Goal: Task Accomplishment & Management: Manage account settings

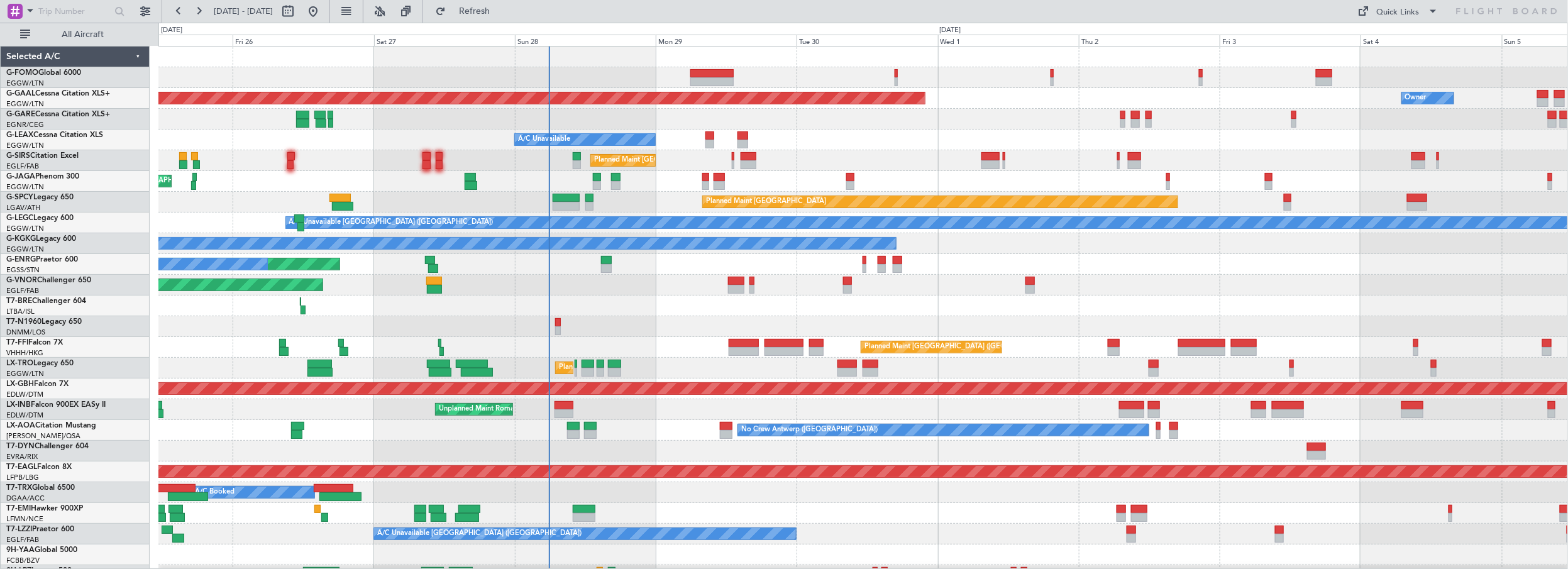
click at [679, 327] on div "Planned Maint London (Luton) Planned Maint Dusseldorf Owner A/C Unavailable Pla…" at bounding box center [863, 399] width 1409 height 706
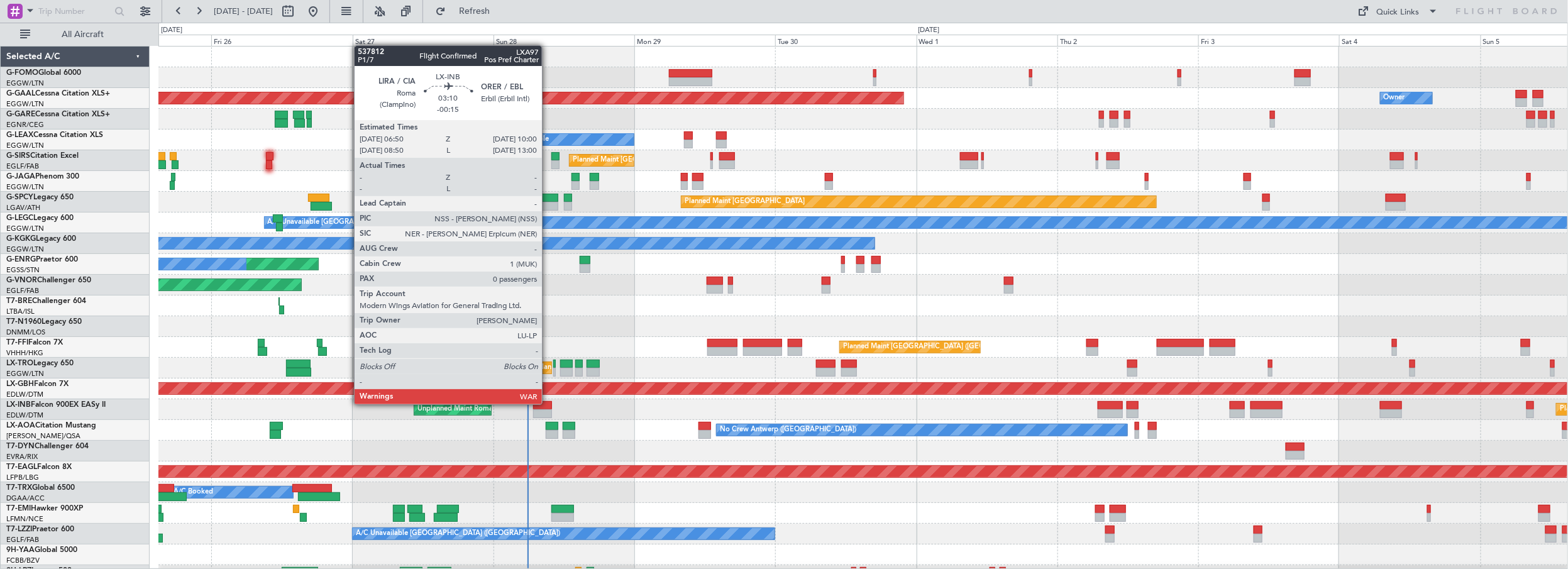
click at [548, 403] on div at bounding box center [542, 406] width 19 height 9
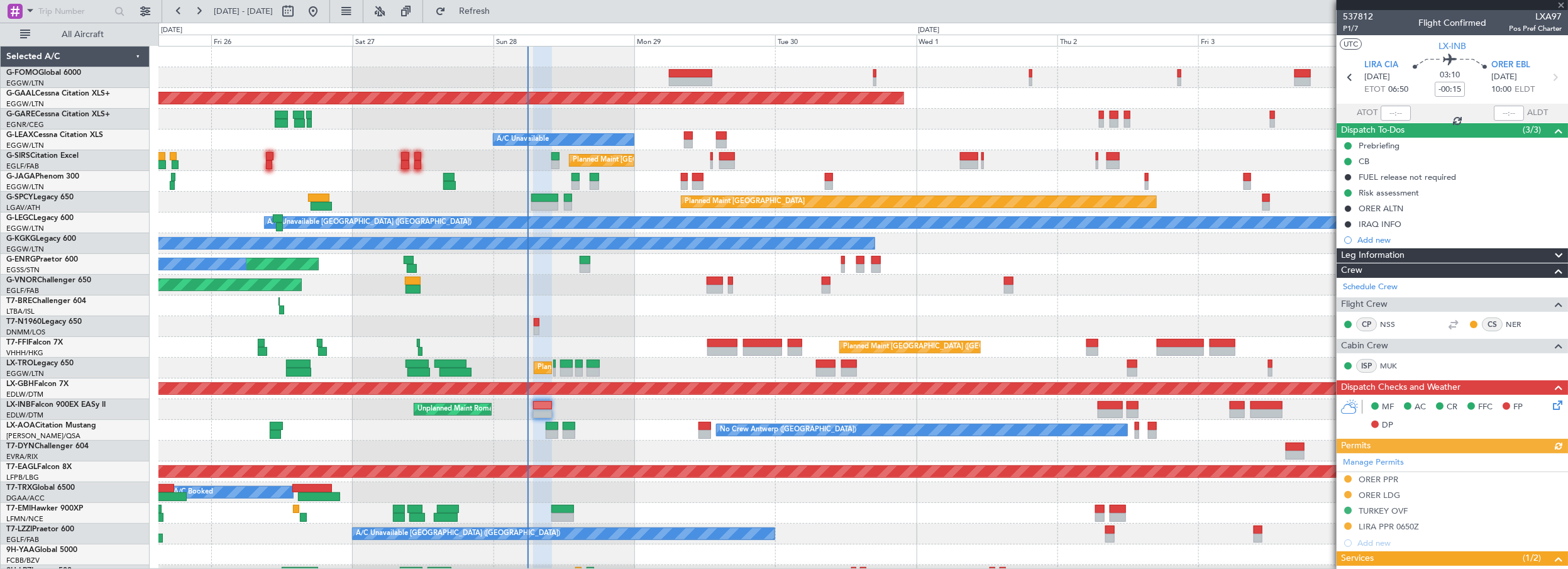
click at [1400, 526] on div "Manage Permits ORER PPR ORER LDG TURKEY OVF LIRA PPR 0650Z Add new" at bounding box center [1452, 502] width 231 height 98
click at [1394, 527] on div "LIRA PPR 0650Z" at bounding box center [1389, 527] width 60 height 11
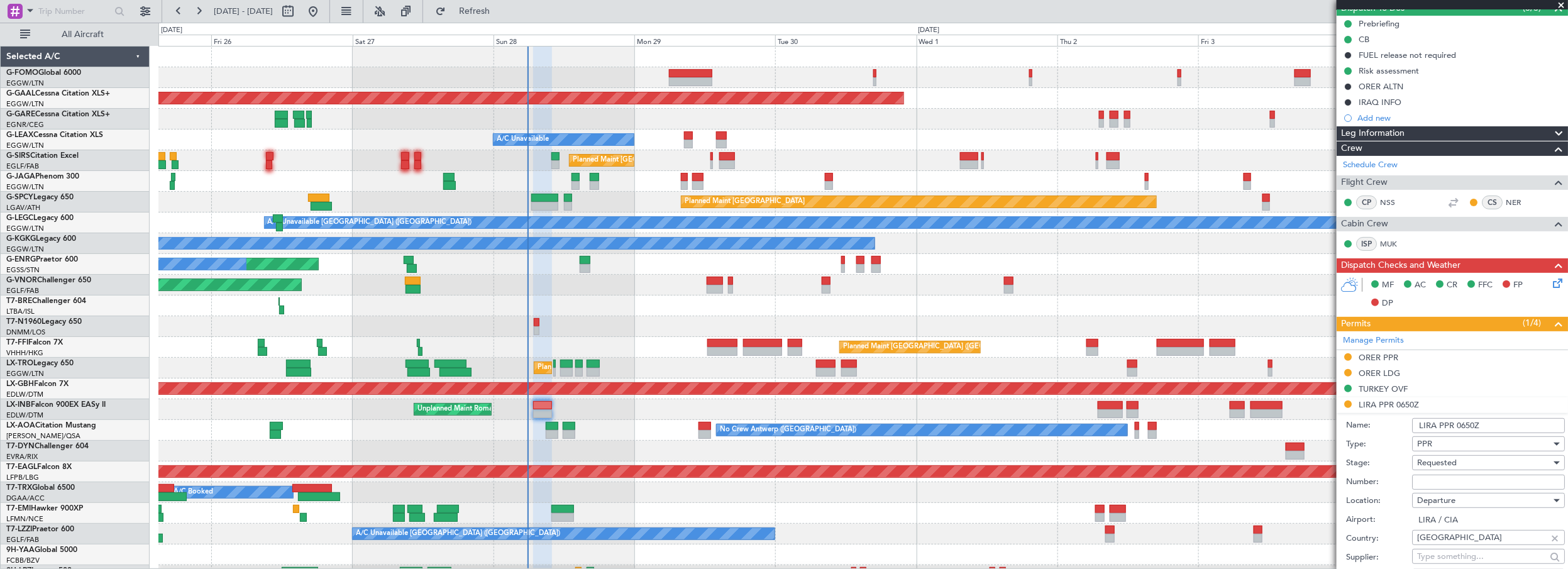
scroll to position [228, 0]
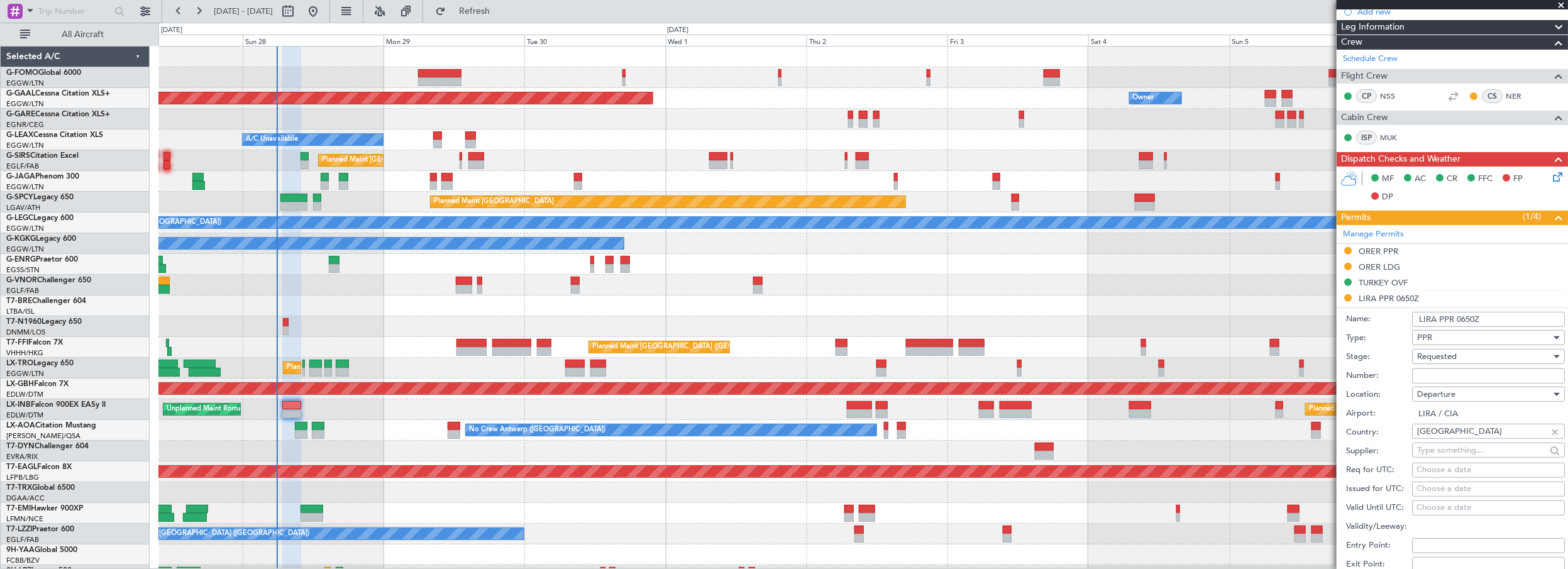
click at [878, 288] on div "Planned Maint Dusseldorf Owner Owner A/C Unavailable Planned Maint London (Luto…" at bounding box center [863, 399] width 1409 height 706
click at [501, 10] on span "Refresh" at bounding box center [475, 12] width 53 height 9
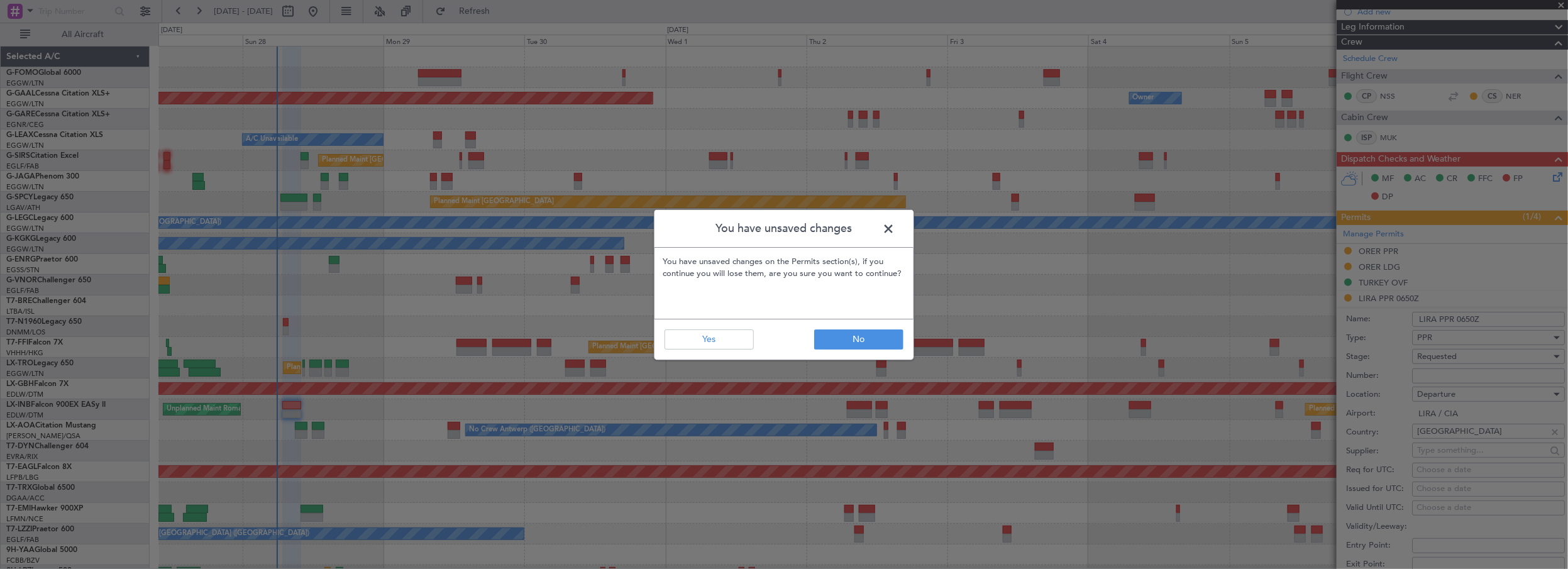
click at [894, 229] on span at bounding box center [894, 232] width 0 height 25
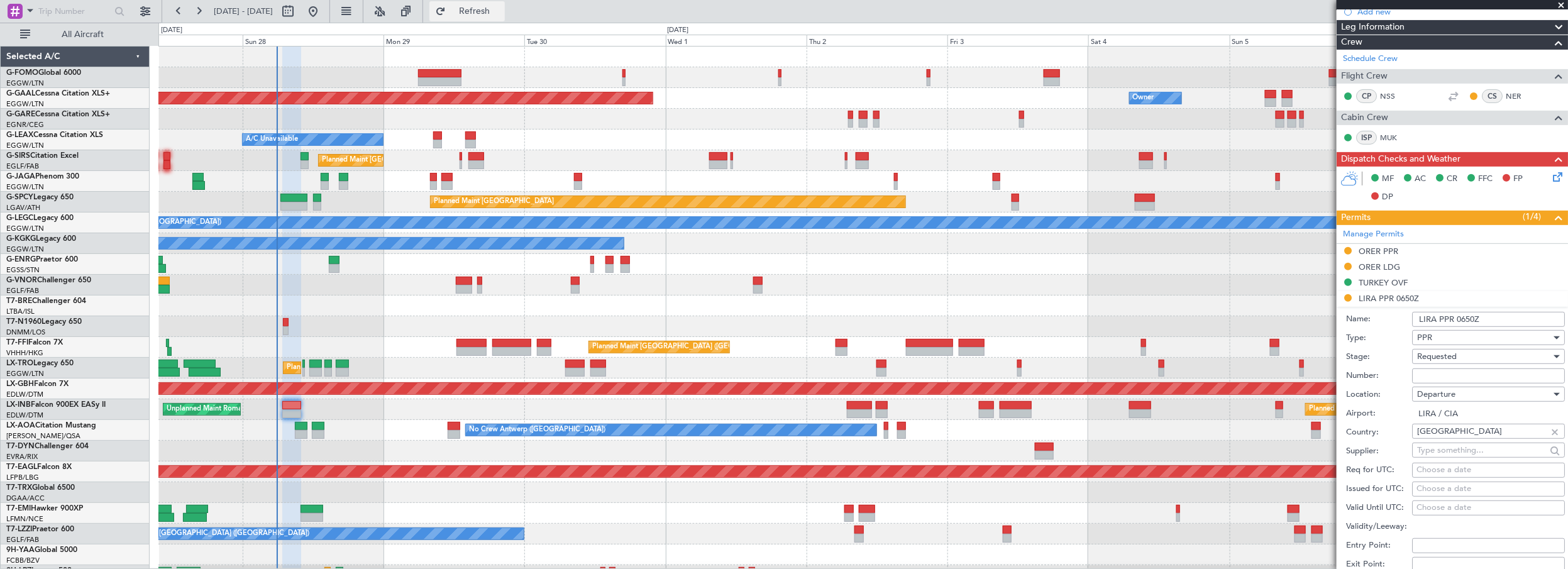
click at [501, 8] on span "Refresh" at bounding box center [475, 12] width 53 height 9
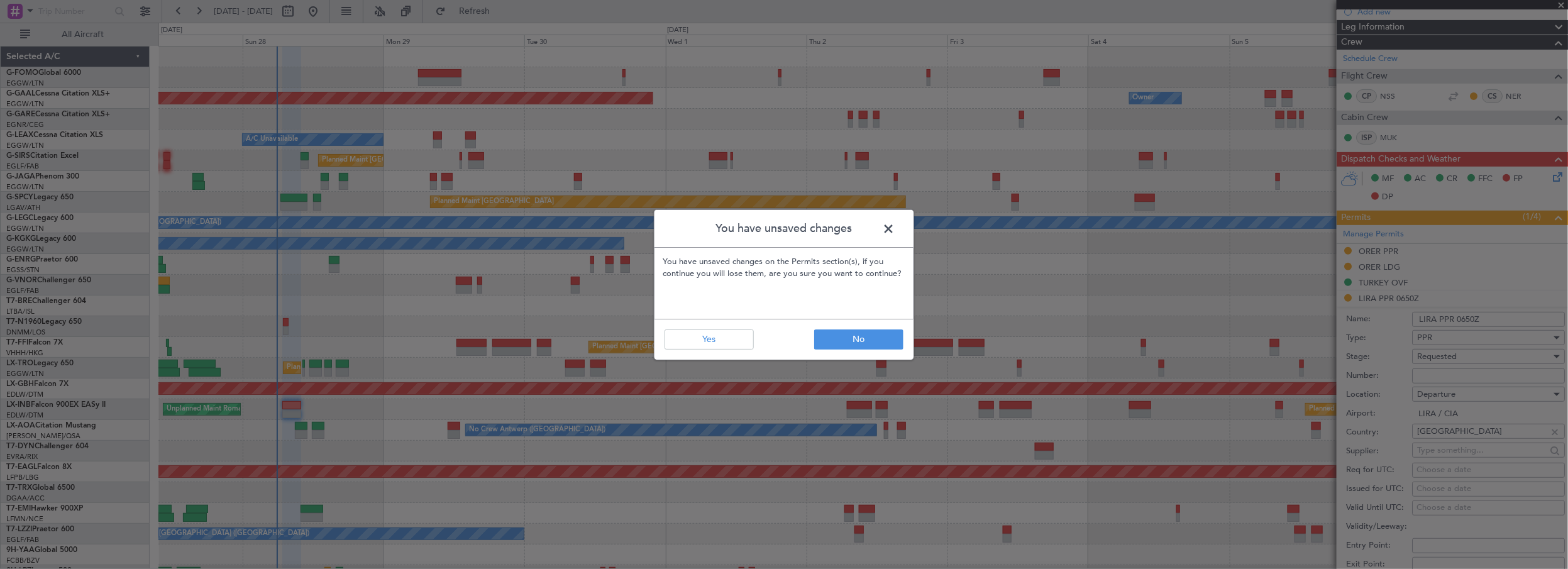
click at [894, 227] on span at bounding box center [894, 232] width 0 height 25
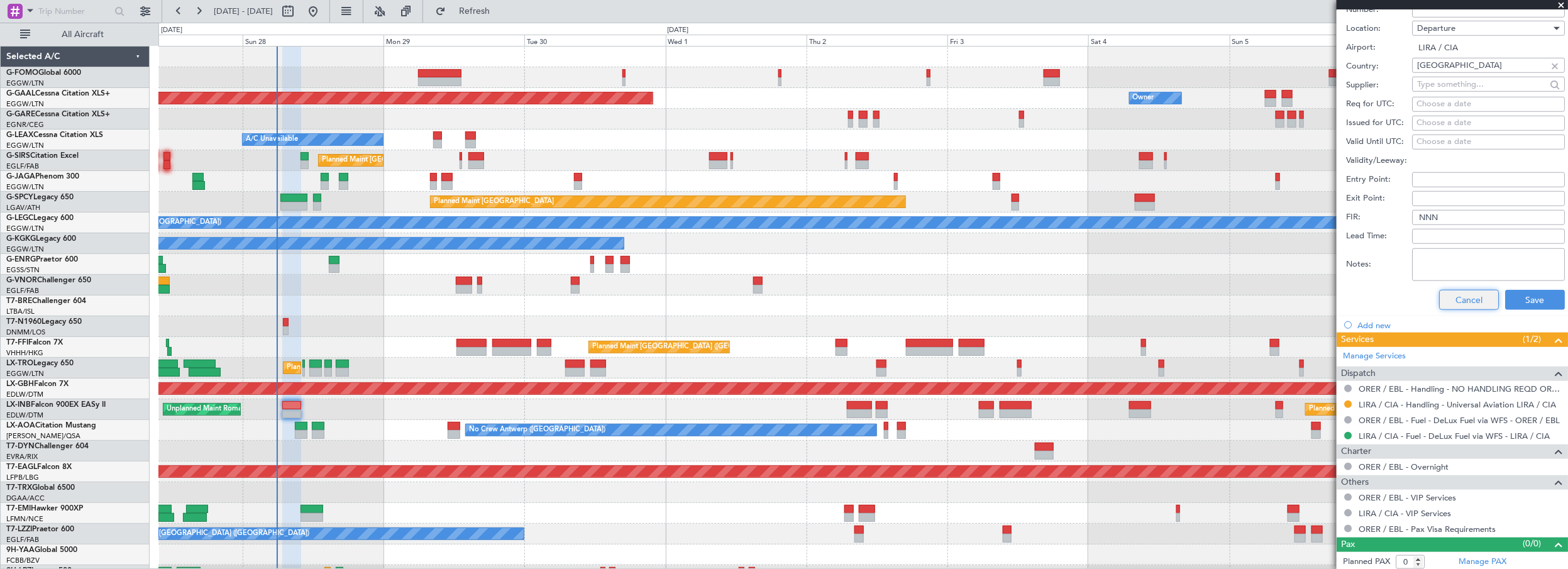
click at [1462, 295] on button "Cancel" at bounding box center [1469, 299] width 60 height 20
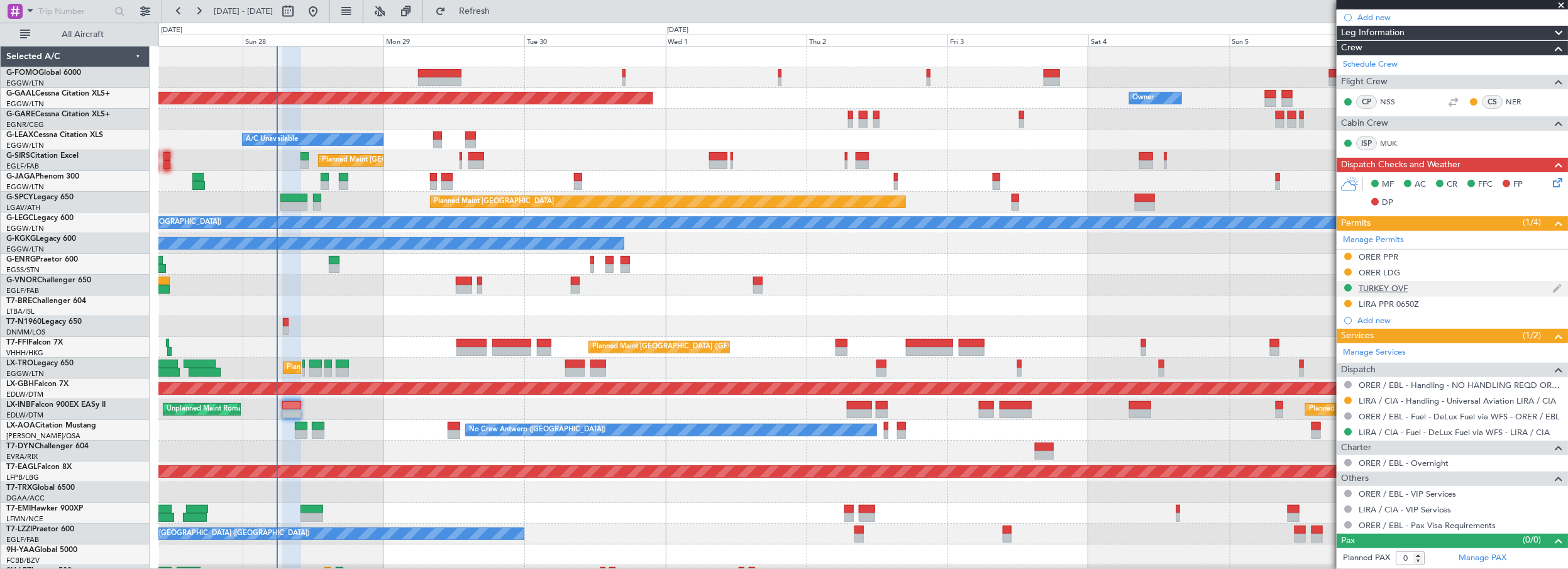
scroll to position [219, 0]
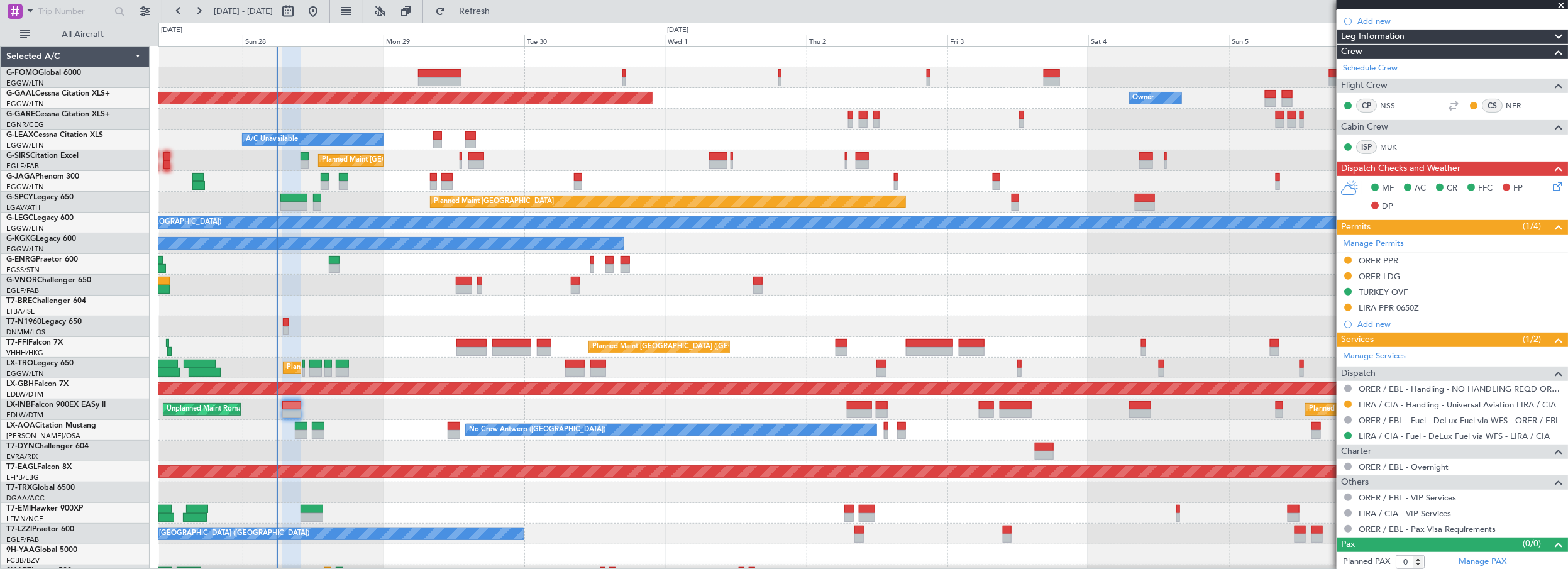
click at [345, 288] on div "Planned Maint [GEOGRAPHIC_DATA] ([GEOGRAPHIC_DATA])" at bounding box center [863, 285] width 1409 height 21
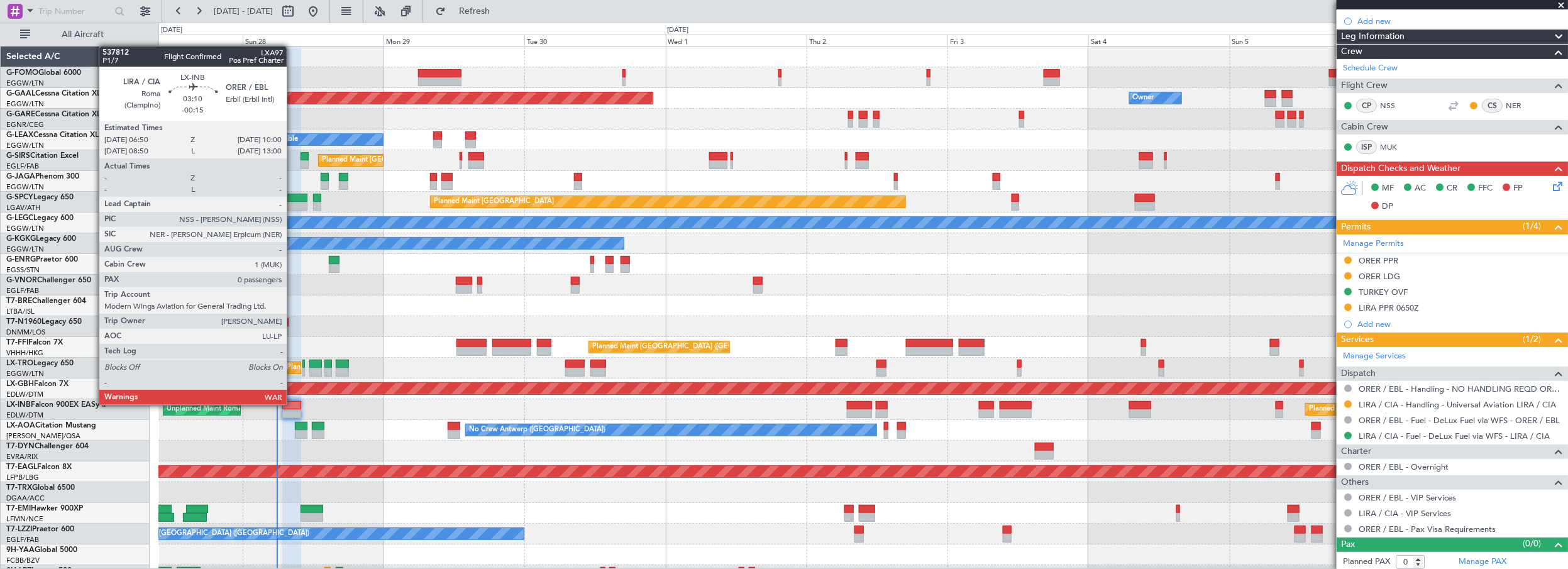
click at [290, 402] on div at bounding box center [291, 406] width 19 height 9
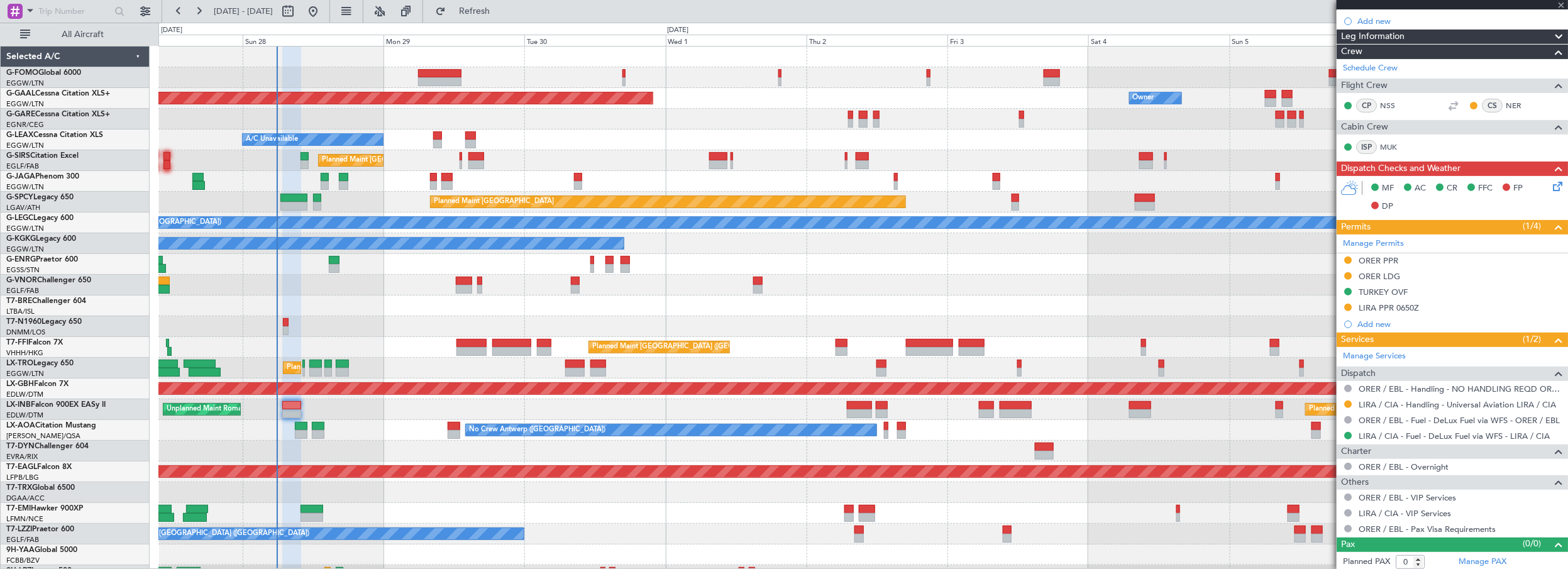
scroll to position [0, 0]
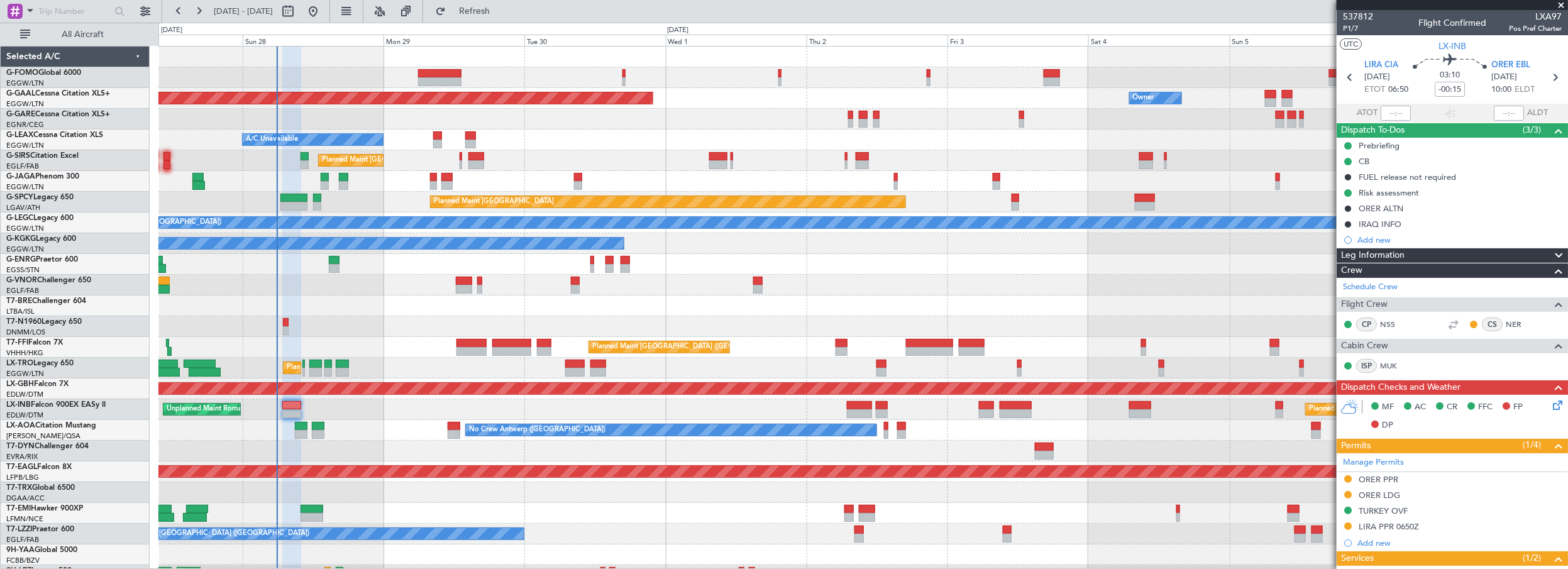
click at [1388, 255] on span "Leg Information" at bounding box center [1372, 255] width 63 height 14
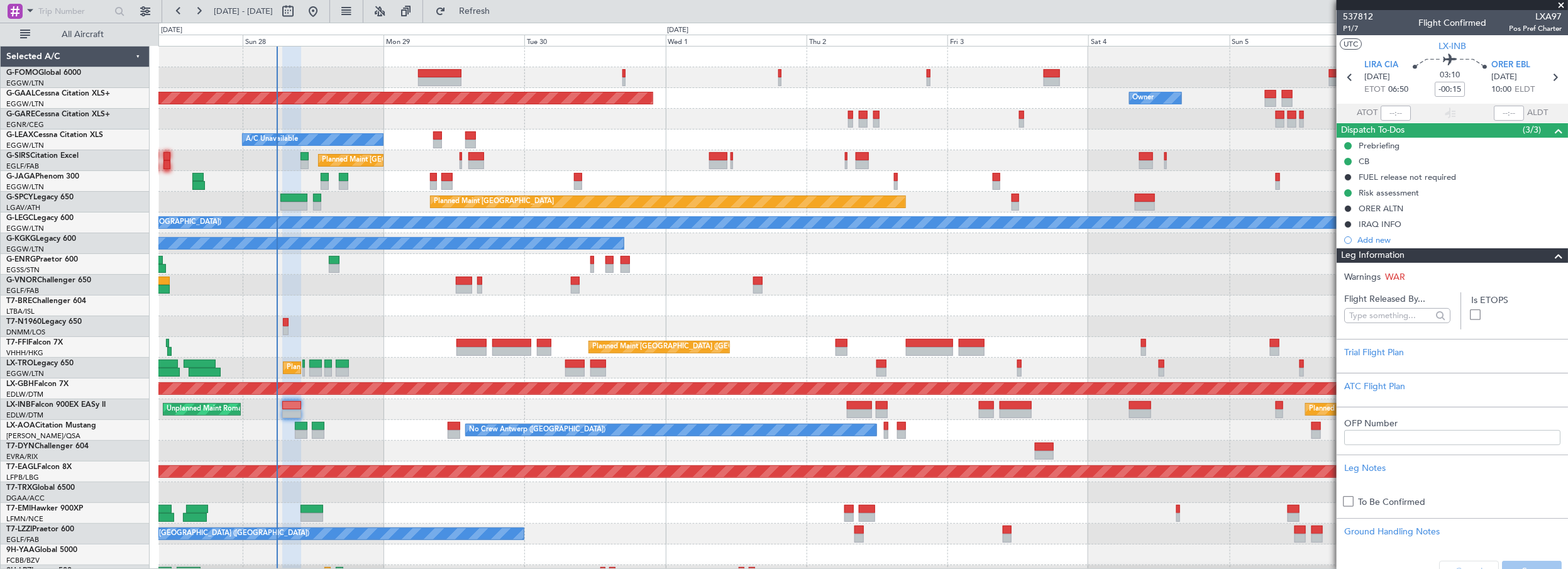
scroll to position [56, 0]
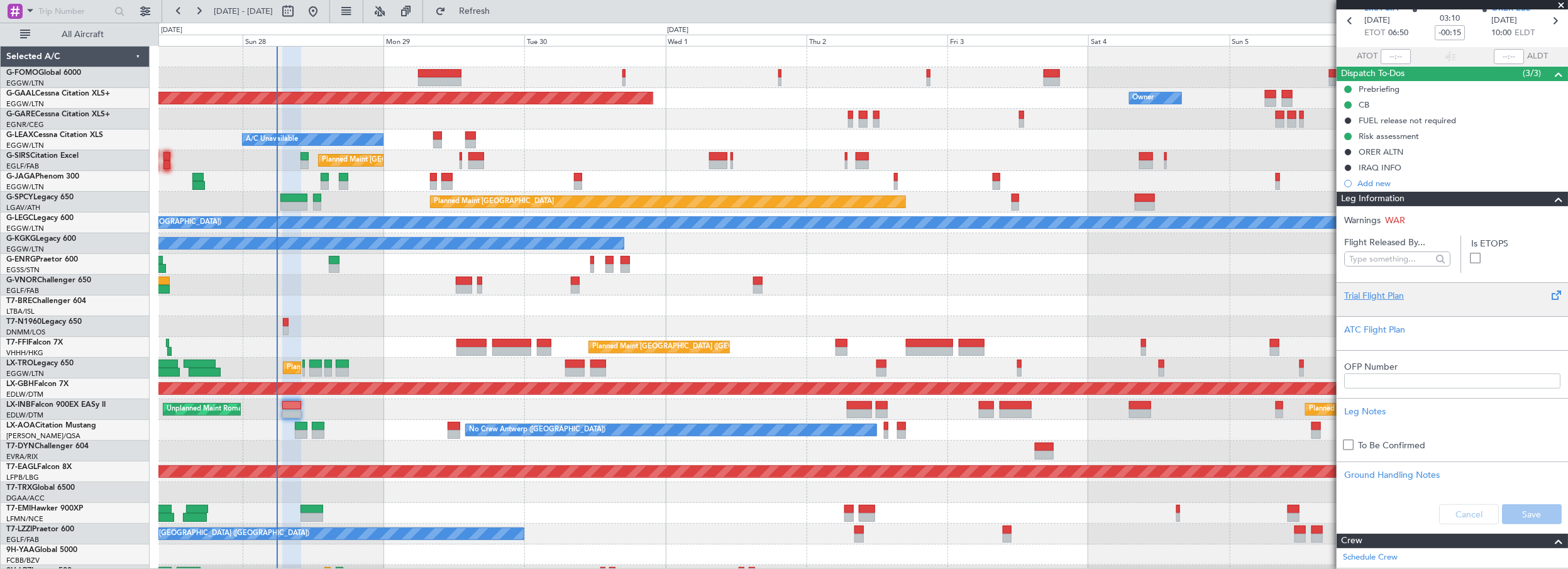
click at [1355, 290] on div "Trial Flight Plan" at bounding box center [1452, 296] width 216 height 13
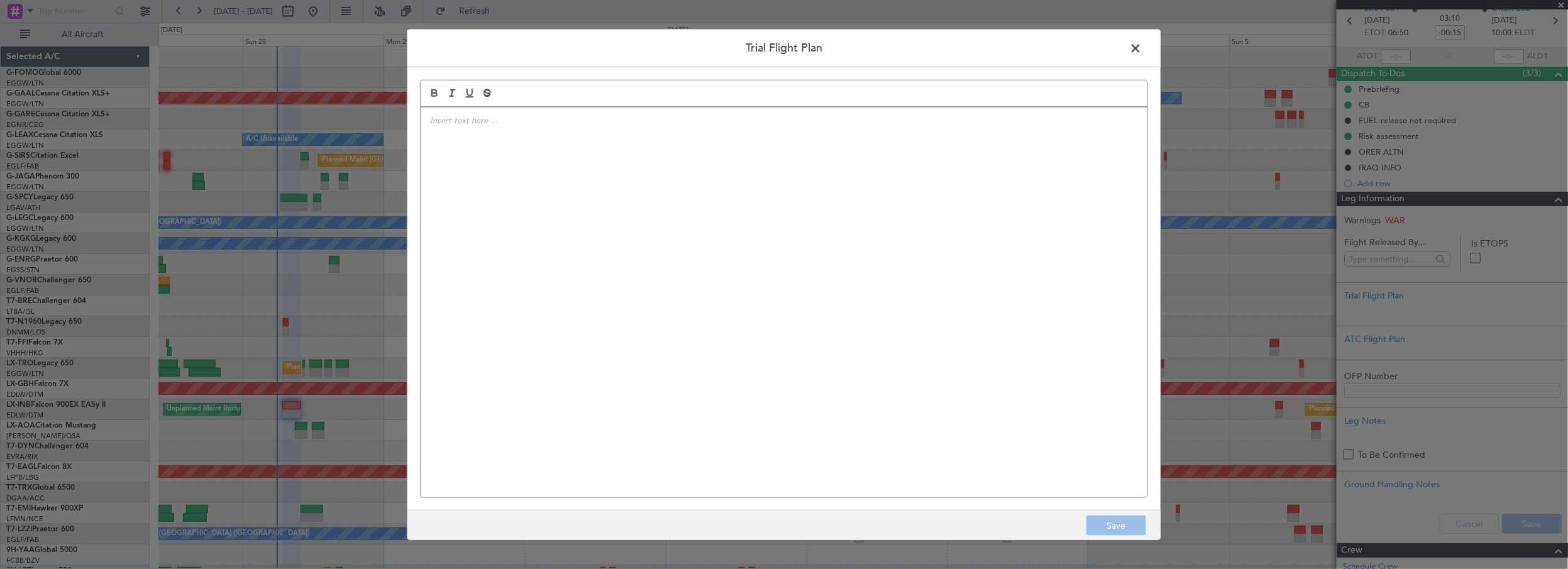
drag, startPoint x: 747, startPoint y: 243, endPoint x: 795, endPoint y: 226, distance: 50.9
click at [747, 242] on div at bounding box center [784, 302] width 727 height 391
click at [1142, 51] on span at bounding box center [1142, 51] width 0 height 25
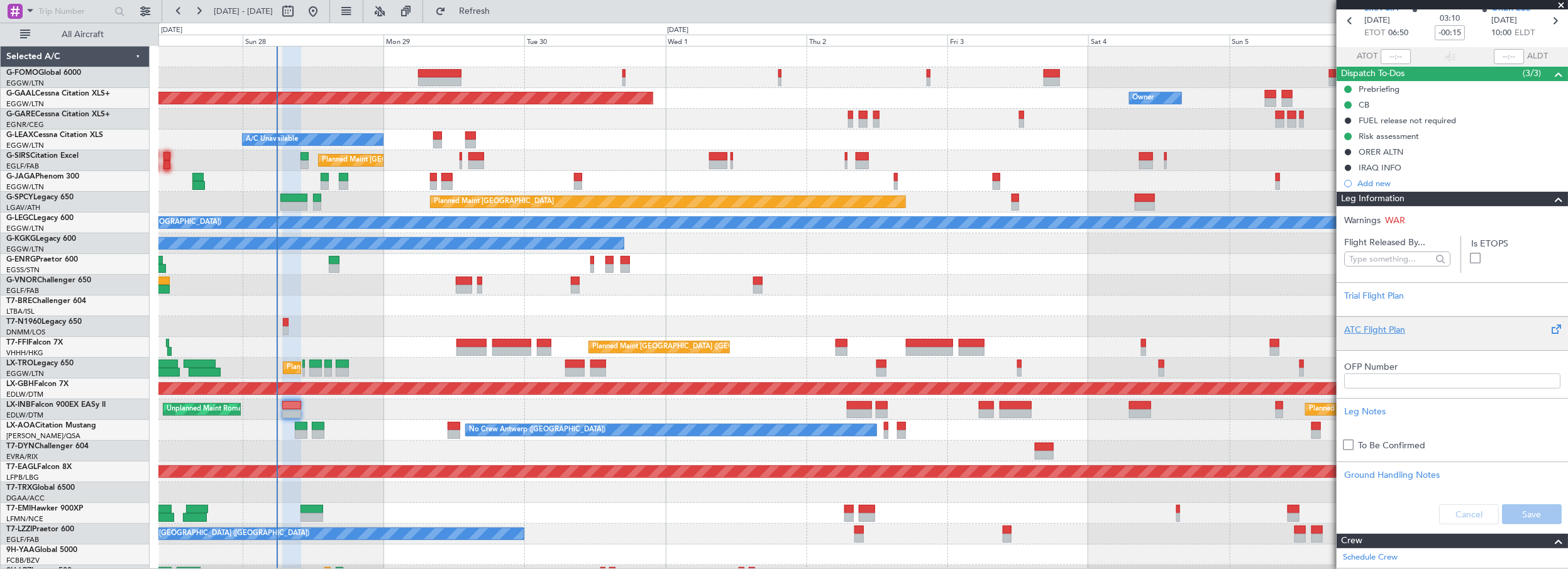
click at [1369, 324] on div "ATC Flight Plan" at bounding box center [1452, 330] width 216 height 13
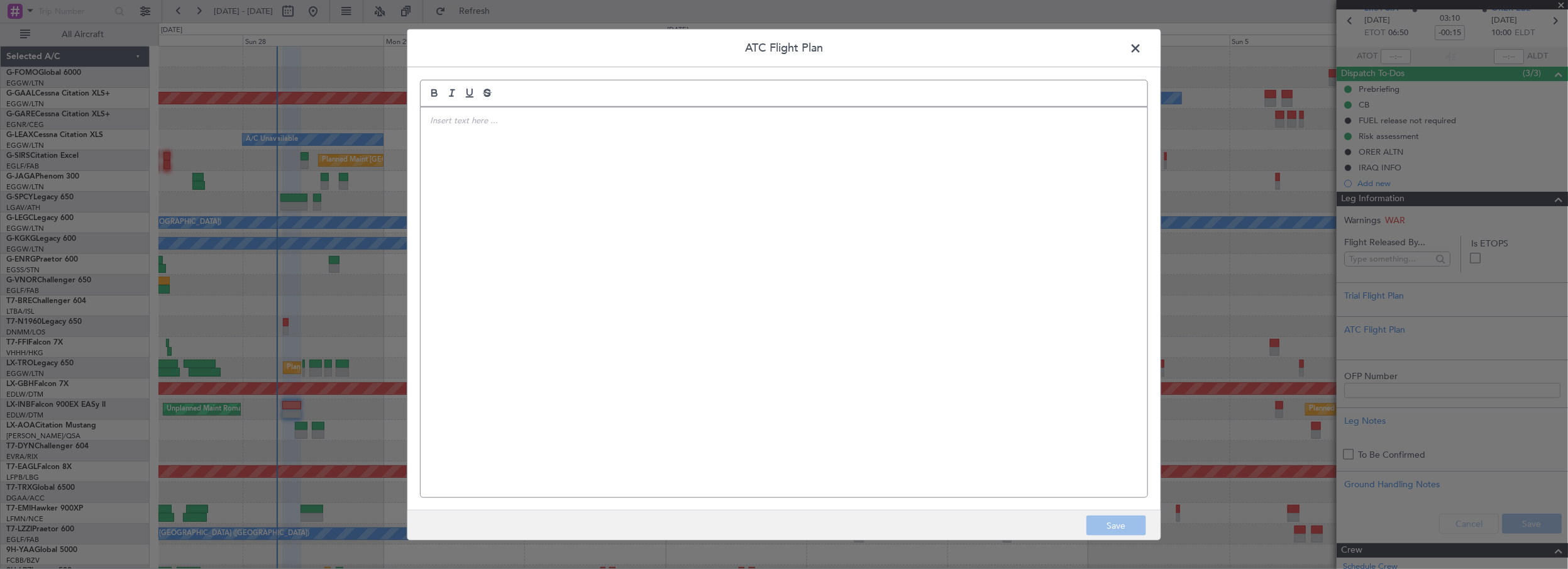
click at [869, 165] on div at bounding box center [784, 302] width 727 height 391
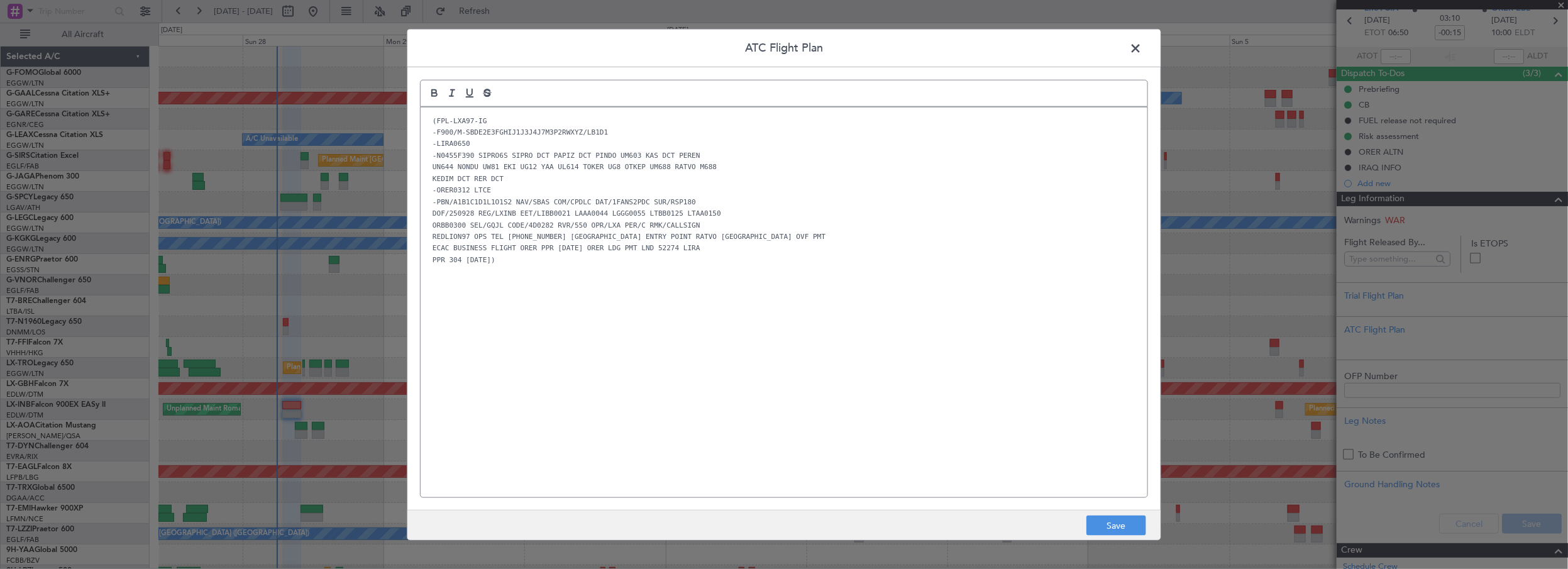
scroll to position [0, 0]
click at [377, 407] on div "ATC Flight Plan (FPL-LXA97-IG -F900/M-SBDE2E3FGHIJ1J3J4J7M3P2RWXYZ/LB1D1 -LIRA0…" at bounding box center [784, 284] width 1568 height 569
click at [626, 391] on div "(FPL-LXA97-IG -F900/M-SBDE2E3FGHIJ1J3J4J7M3P2RWXYZ/LB1D1 -LIRA0650 -N0455F390 S…" at bounding box center [784, 302] width 727 height 391
drag, startPoint x: 1104, startPoint y: 528, endPoint x: 1133, endPoint y: 525, distance: 29.2
click at [1102, 531] on button "Save" at bounding box center [1116, 526] width 60 height 20
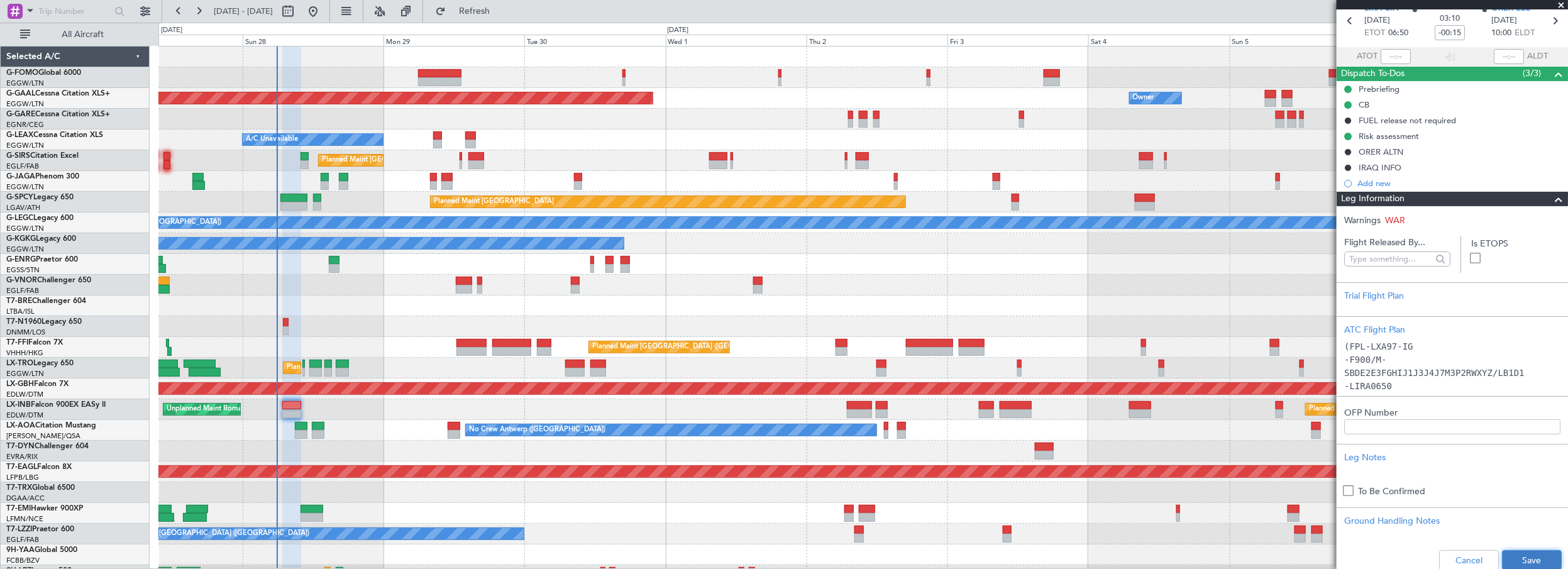
click at [1515, 556] on button "Save" at bounding box center [1532, 560] width 60 height 20
click at [1551, 198] on span at bounding box center [1558, 199] width 15 height 15
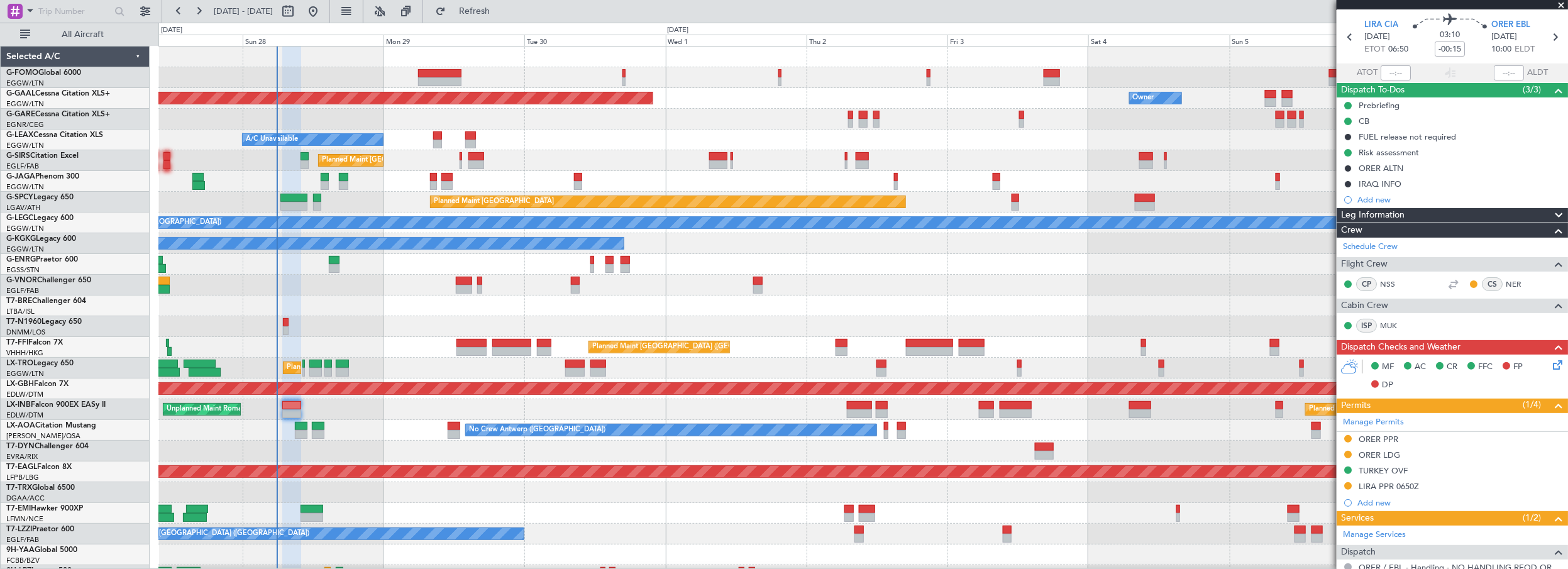
scroll to position [56, 0]
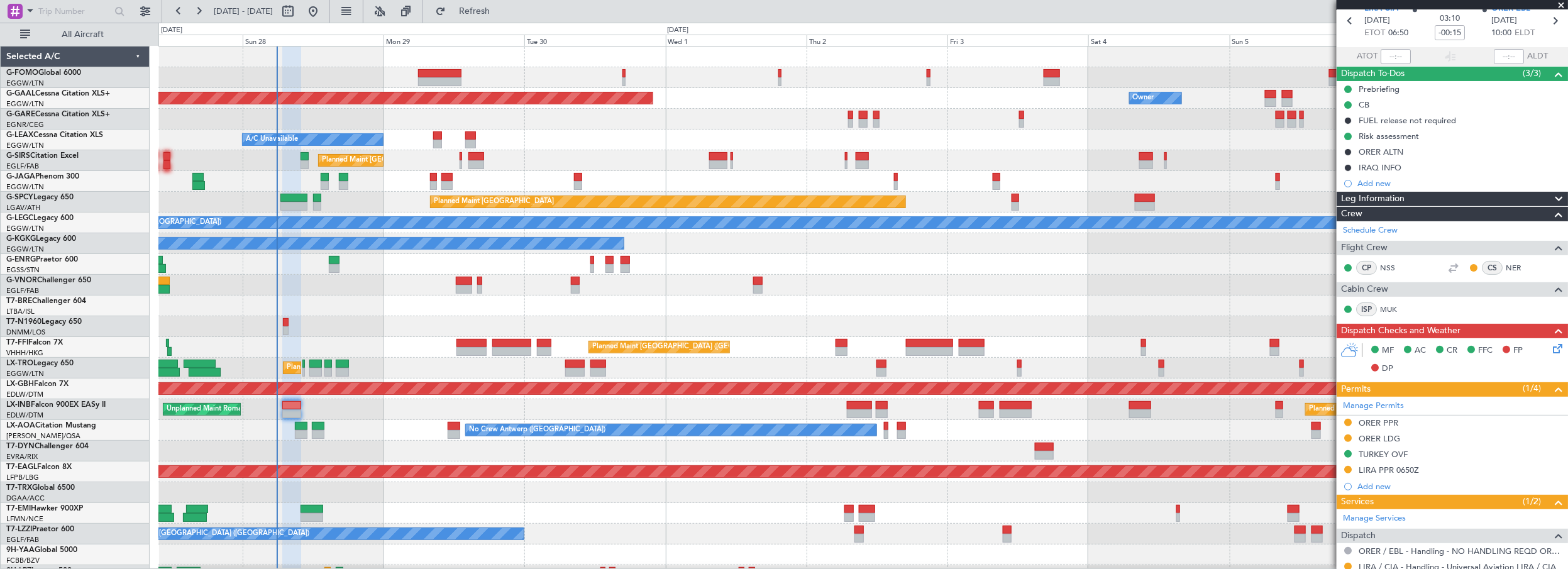
click at [1551, 351] on icon at bounding box center [1556, 347] width 10 height 10
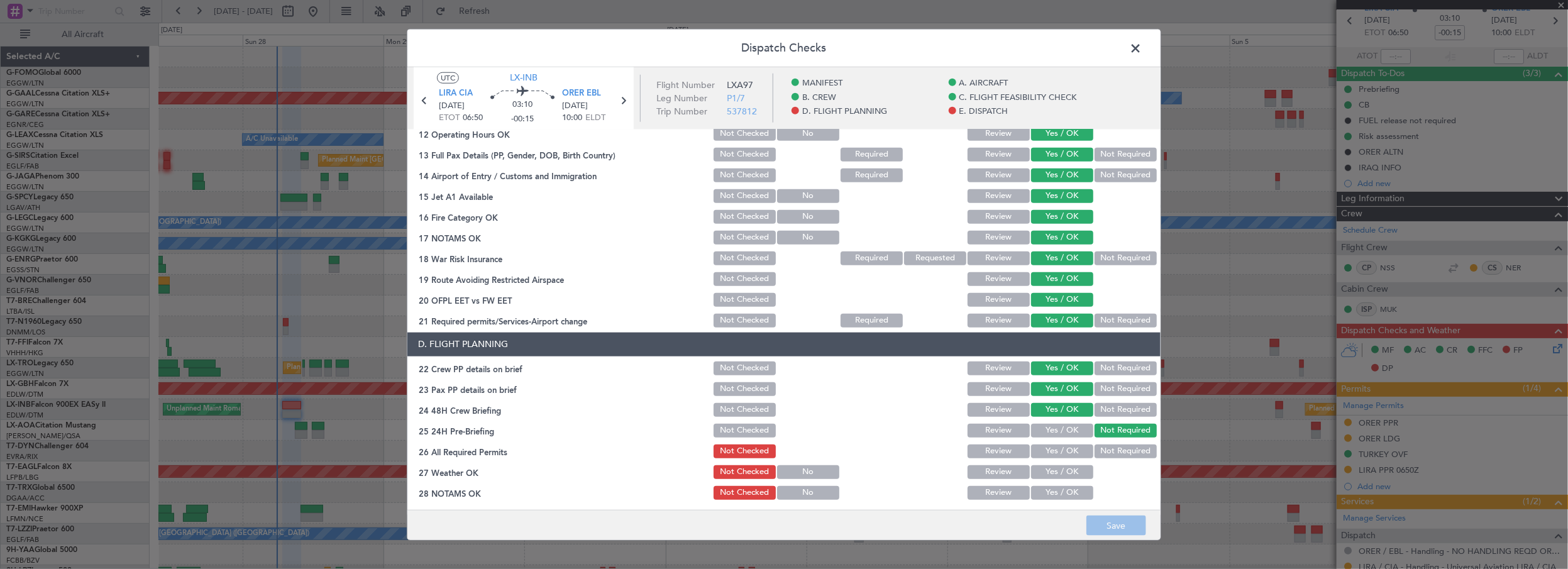
scroll to position [400, 0]
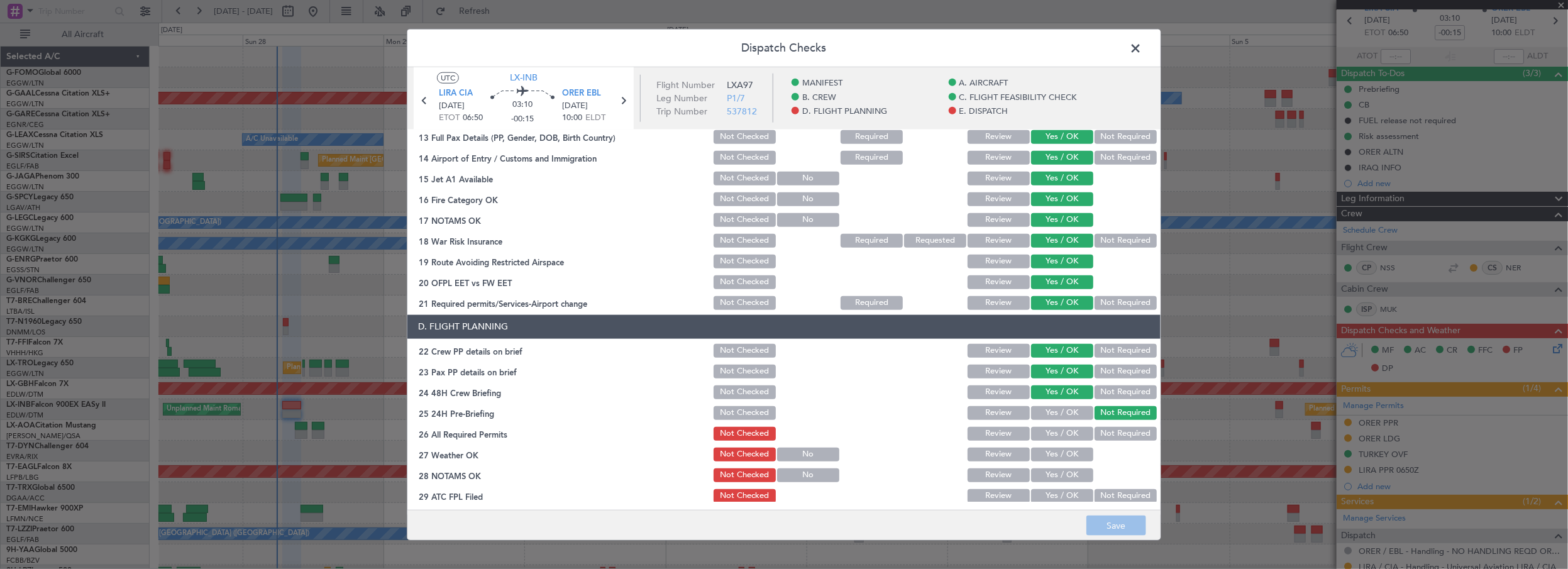
click at [1053, 434] on button "Yes / OK" at bounding box center [1062, 434] width 62 height 14
click at [1057, 458] on button "Yes / OK" at bounding box center [1062, 454] width 62 height 14
click at [1054, 470] on button "Yes / OK" at bounding box center [1062, 475] width 62 height 14
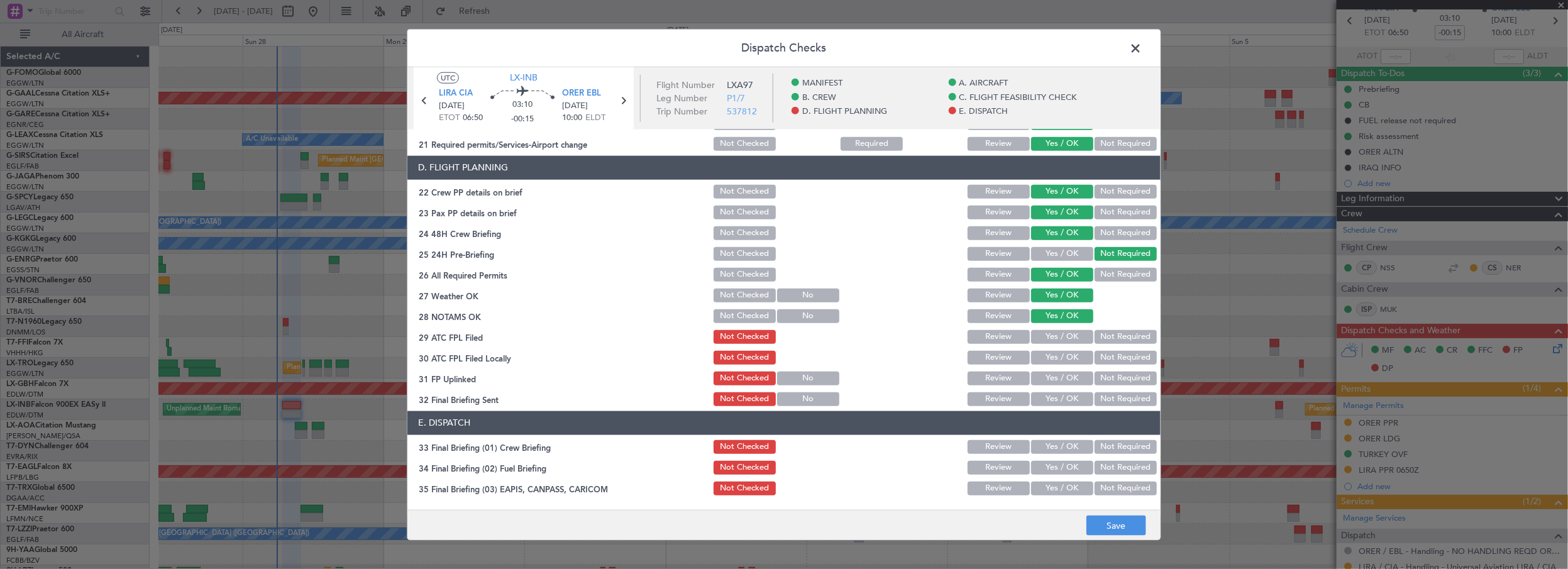
scroll to position [572, 0]
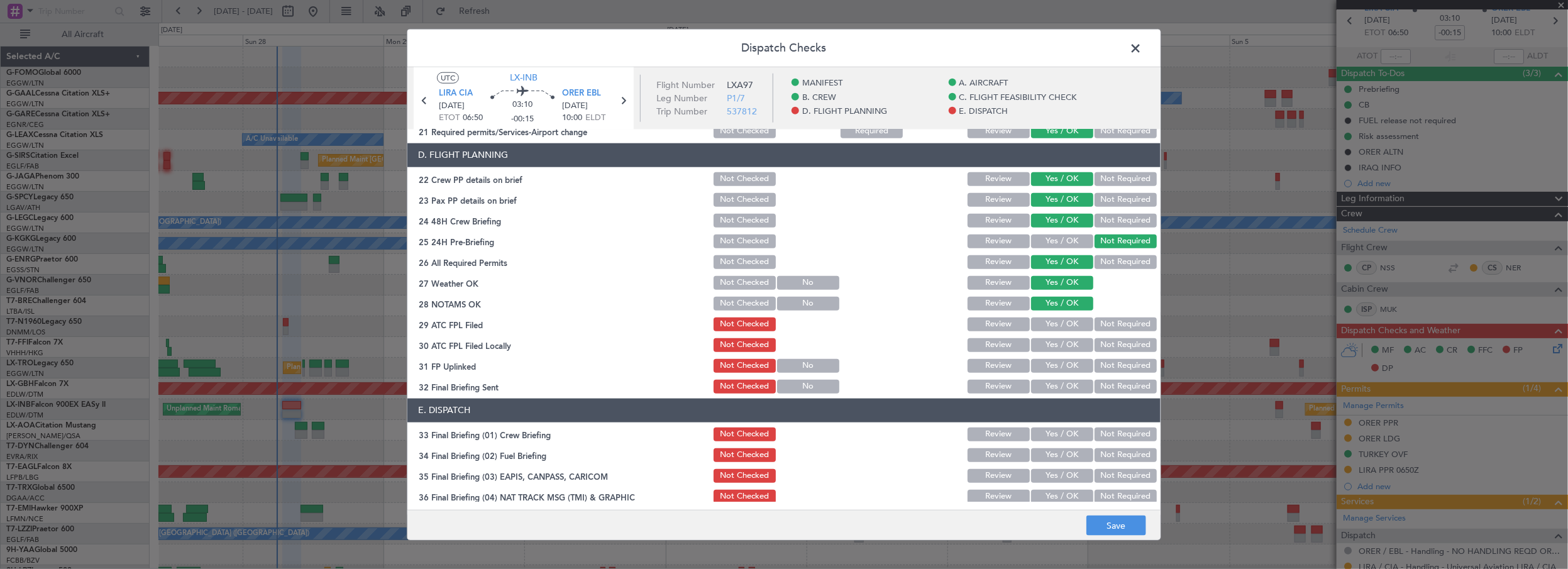
click at [1052, 321] on button "Yes / OK" at bounding box center [1062, 324] width 62 height 14
click at [1112, 342] on button "Not Required" at bounding box center [1126, 345] width 62 height 14
click at [1076, 369] on button "Yes / OK" at bounding box center [1062, 366] width 62 height 14
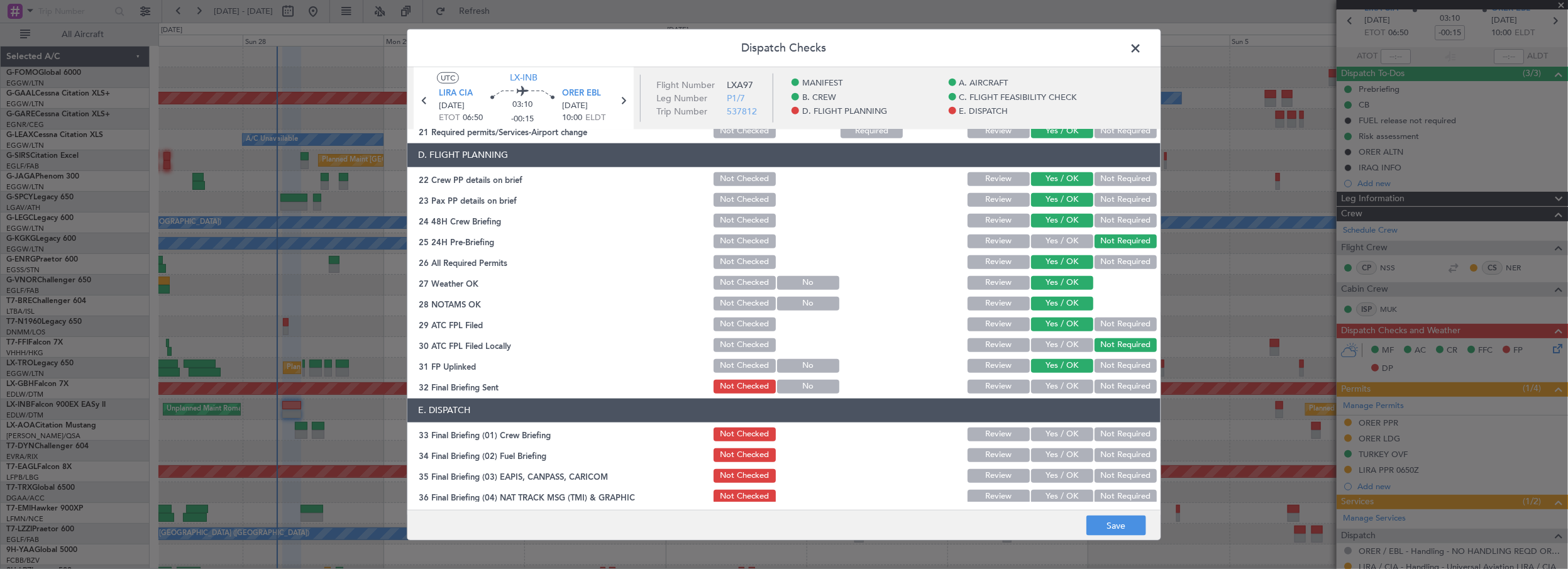
click at [1063, 384] on button "Yes / OK" at bounding box center [1062, 386] width 62 height 14
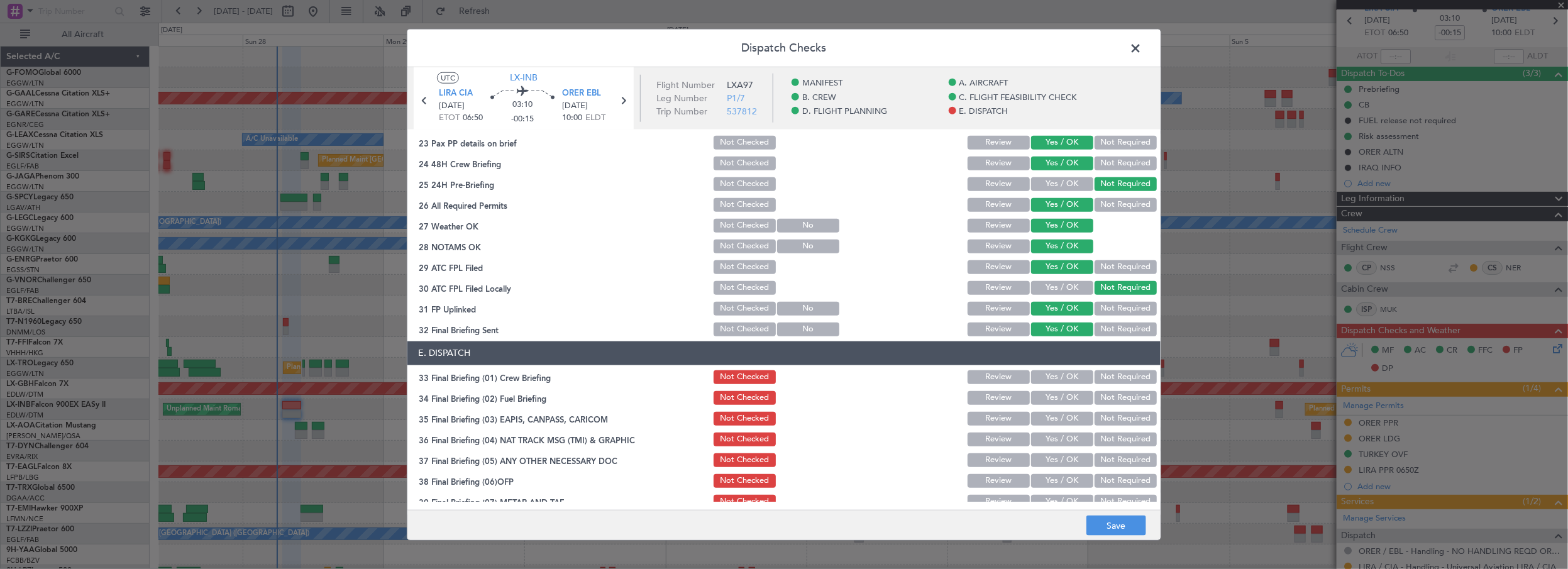
scroll to position [686, 0]
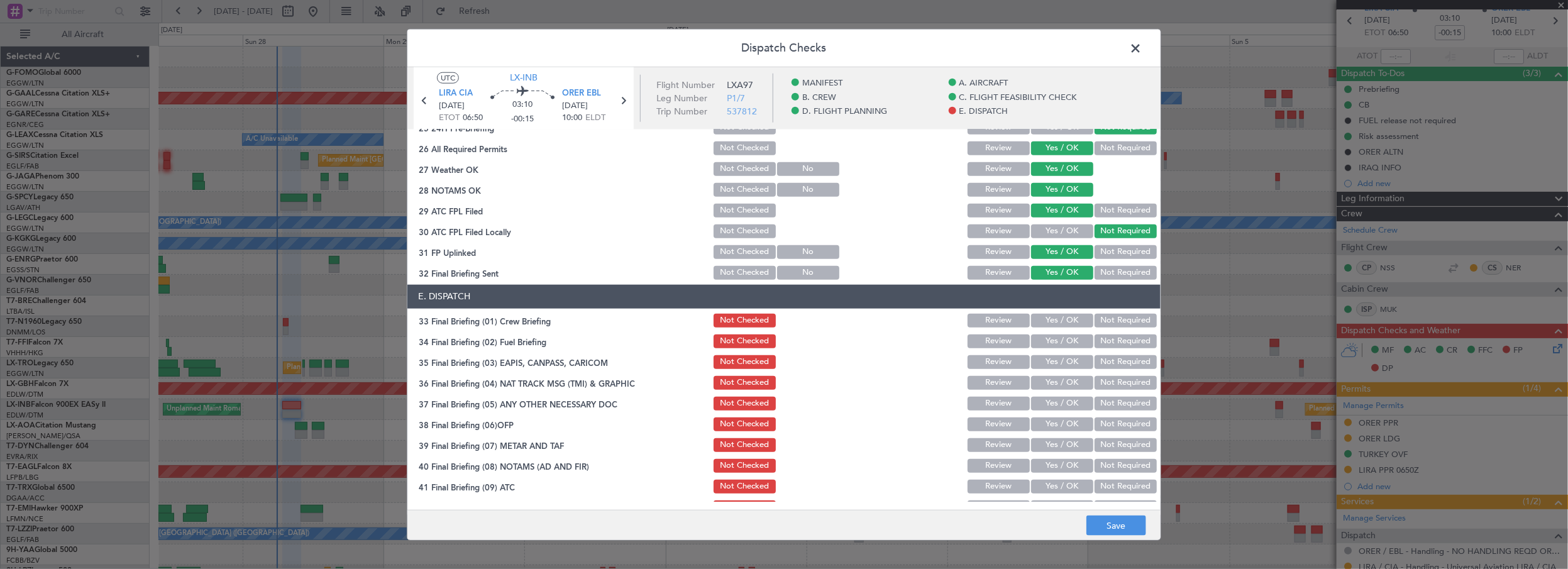
click at [1074, 323] on button "Yes / OK" at bounding box center [1062, 320] width 62 height 14
click at [1049, 346] on button "Yes / OK" at bounding box center [1062, 341] width 62 height 14
click at [1103, 360] on button "Not Required" at bounding box center [1126, 362] width 62 height 14
click at [1100, 384] on button "Not Required" at bounding box center [1126, 382] width 62 height 14
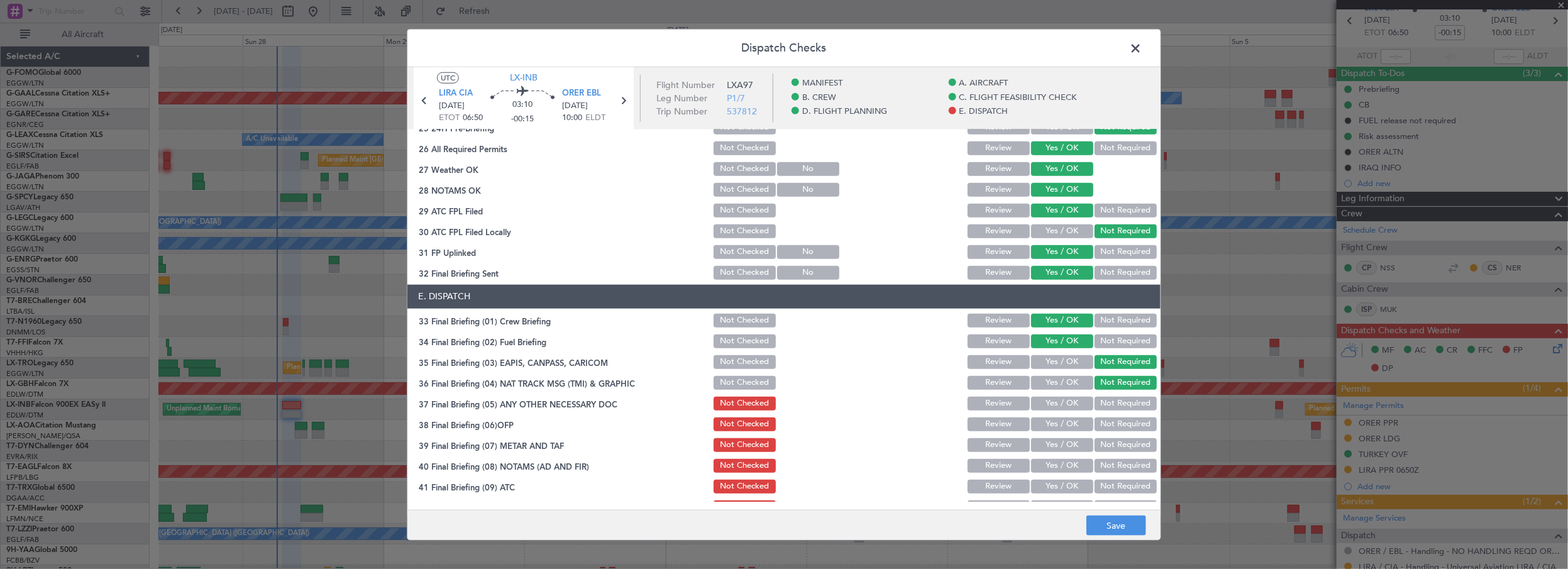
click at [1101, 408] on button "Not Required" at bounding box center [1126, 404] width 62 height 14
click at [1060, 428] on button "Yes / OK" at bounding box center [1062, 424] width 62 height 14
click at [1059, 442] on button "Yes / OK" at bounding box center [1062, 445] width 62 height 14
click at [1055, 463] on button "Yes / OK" at bounding box center [1062, 466] width 62 height 14
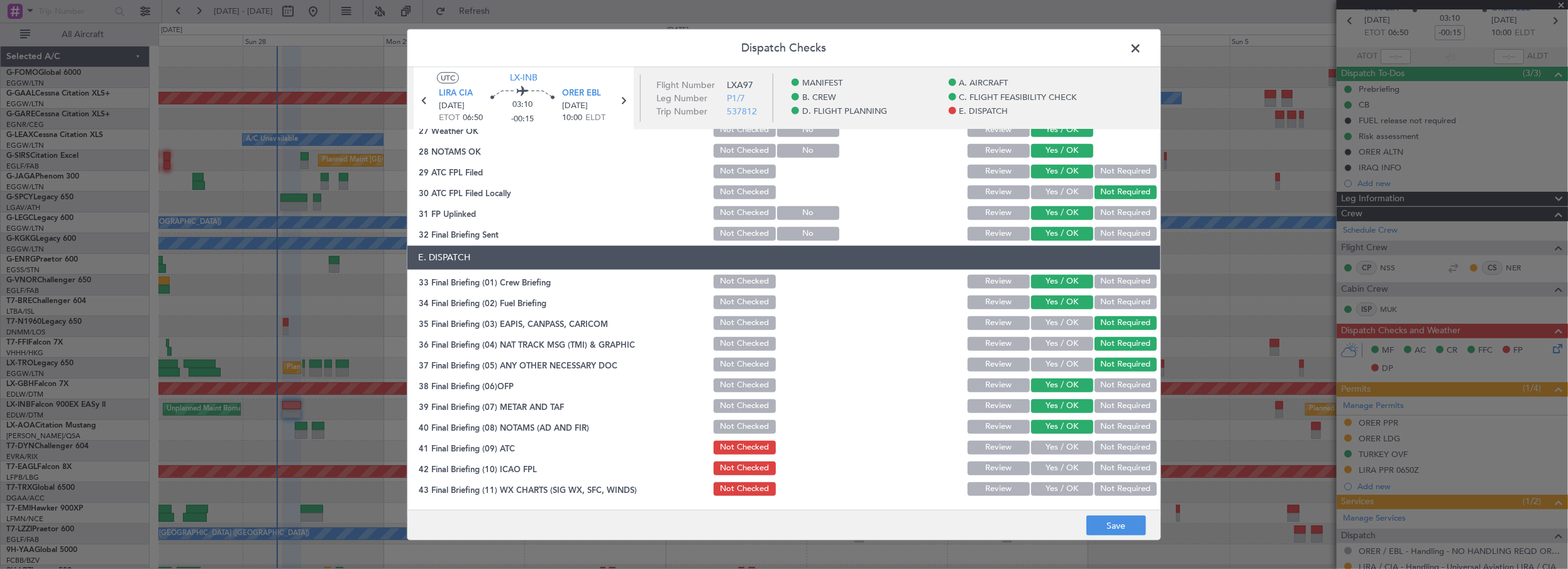
scroll to position [743, 0]
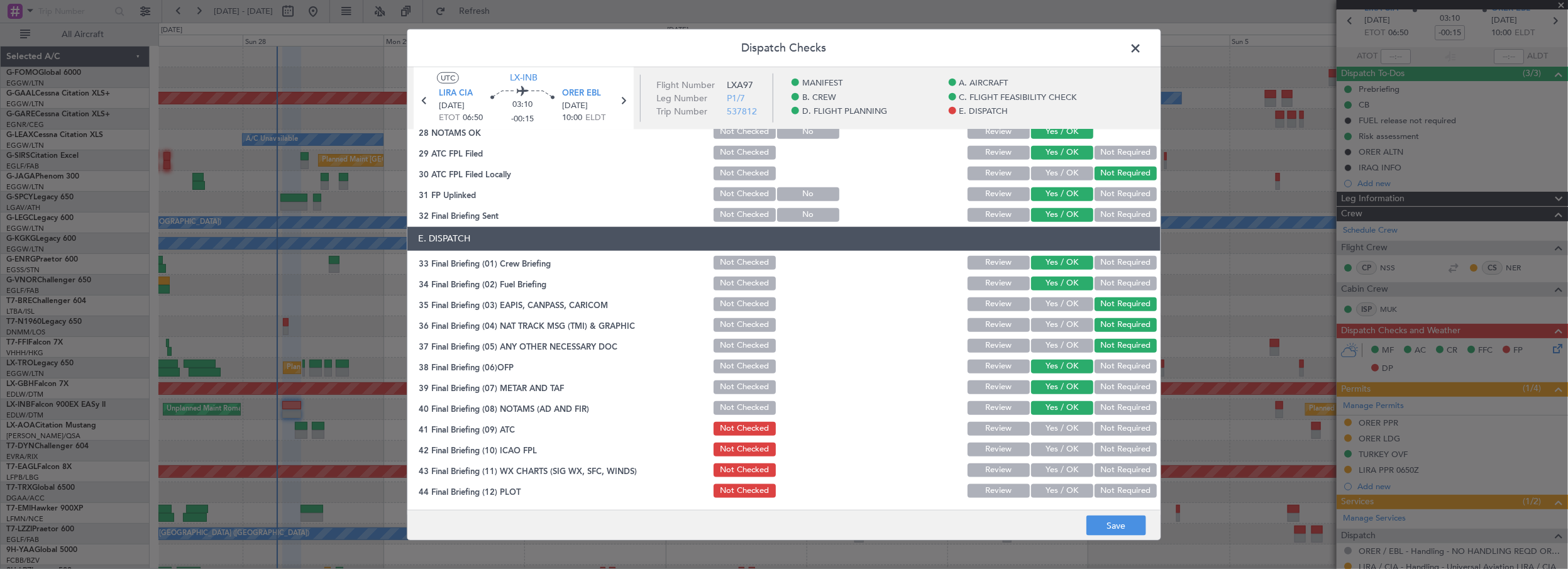
click at [1059, 426] on button "Yes / OK" at bounding box center [1062, 428] width 62 height 14
click at [1060, 452] on button "Yes / OK" at bounding box center [1062, 449] width 62 height 14
click at [1057, 469] on button "Yes / OK" at bounding box center [1062, 470] width 62 height 14
click at [1054, 486] on button "Yes / OK" at bounding box center [1062, 491] width 62 height 14
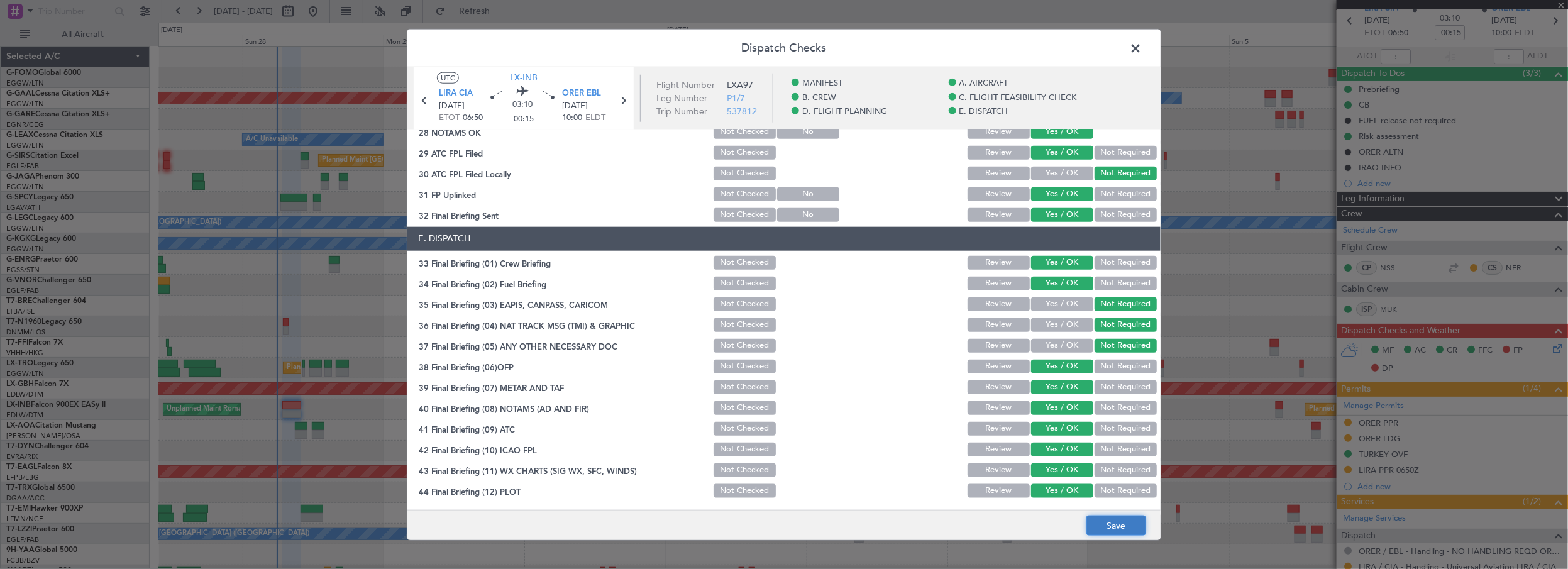
click at [1129, 524] on button "Save" at bounding box center [1116, 526] width 60 height 20
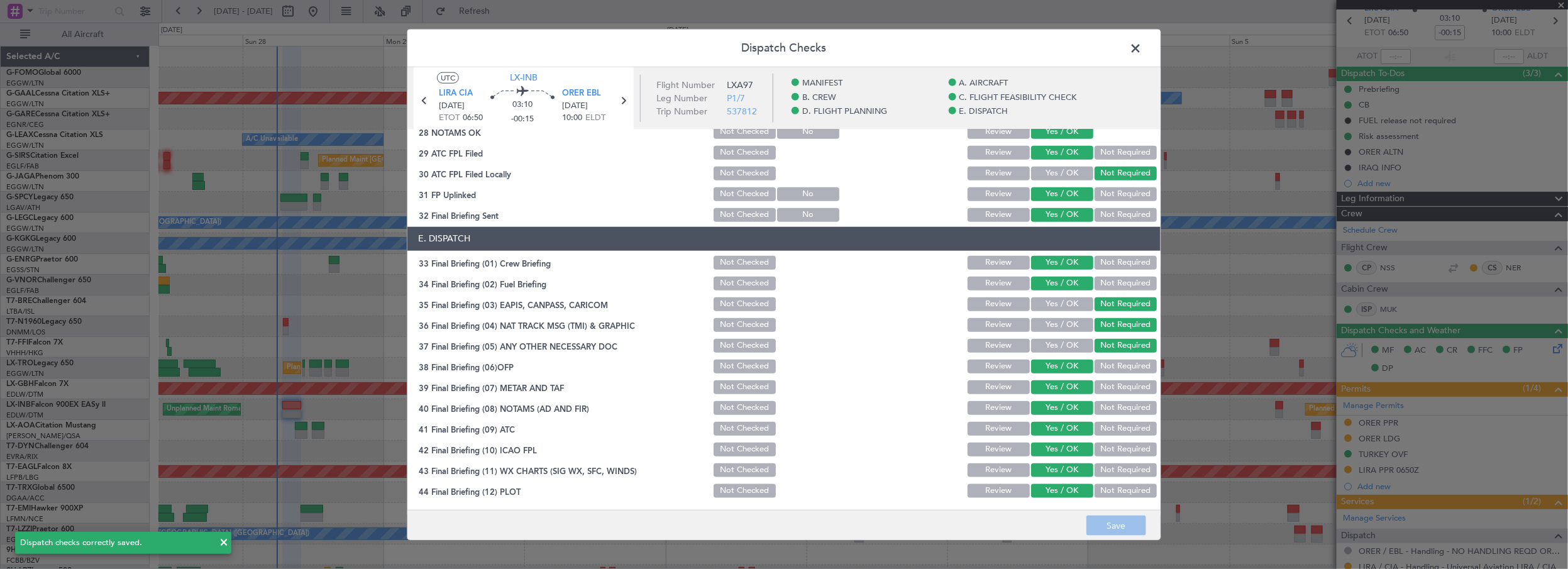
drag, startPoint x: 1139, startPoint y: 47, endPoint x: 1274, endPoint y: 60, distance: 135.6
click at [1142, 47] on span at bounding box center [1142, 51] width 0 height 25
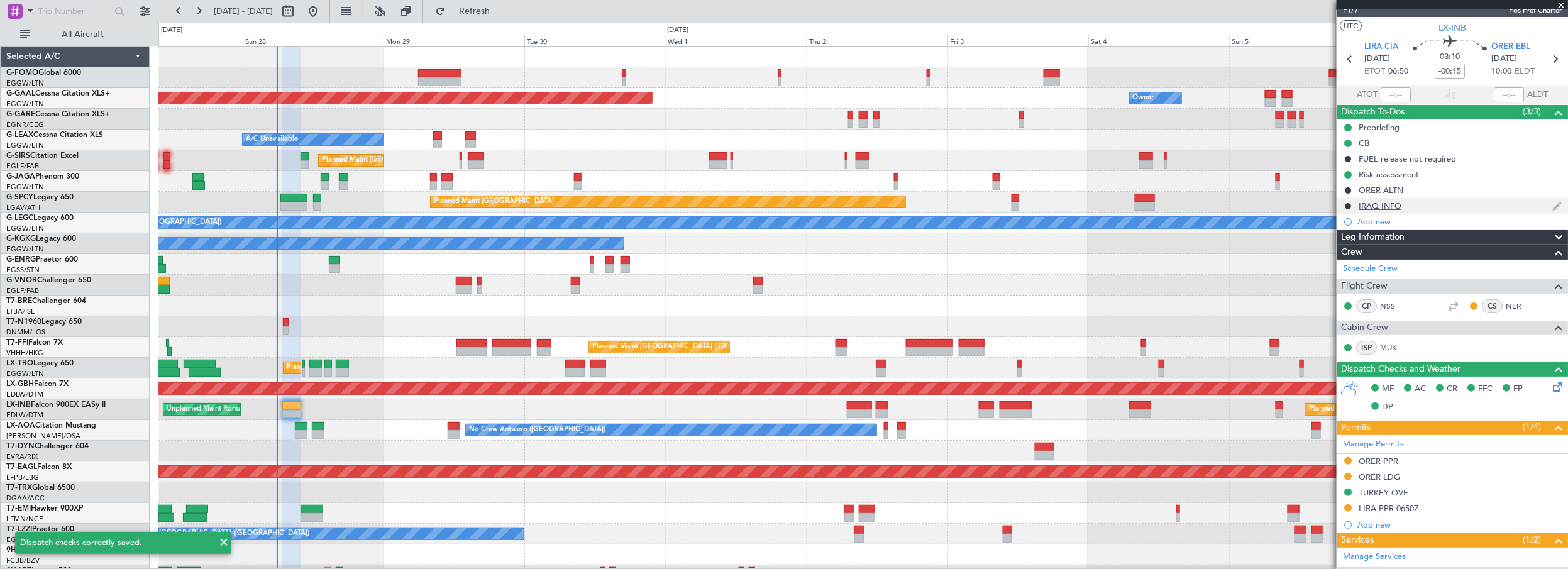
scroll to position [0, 0]
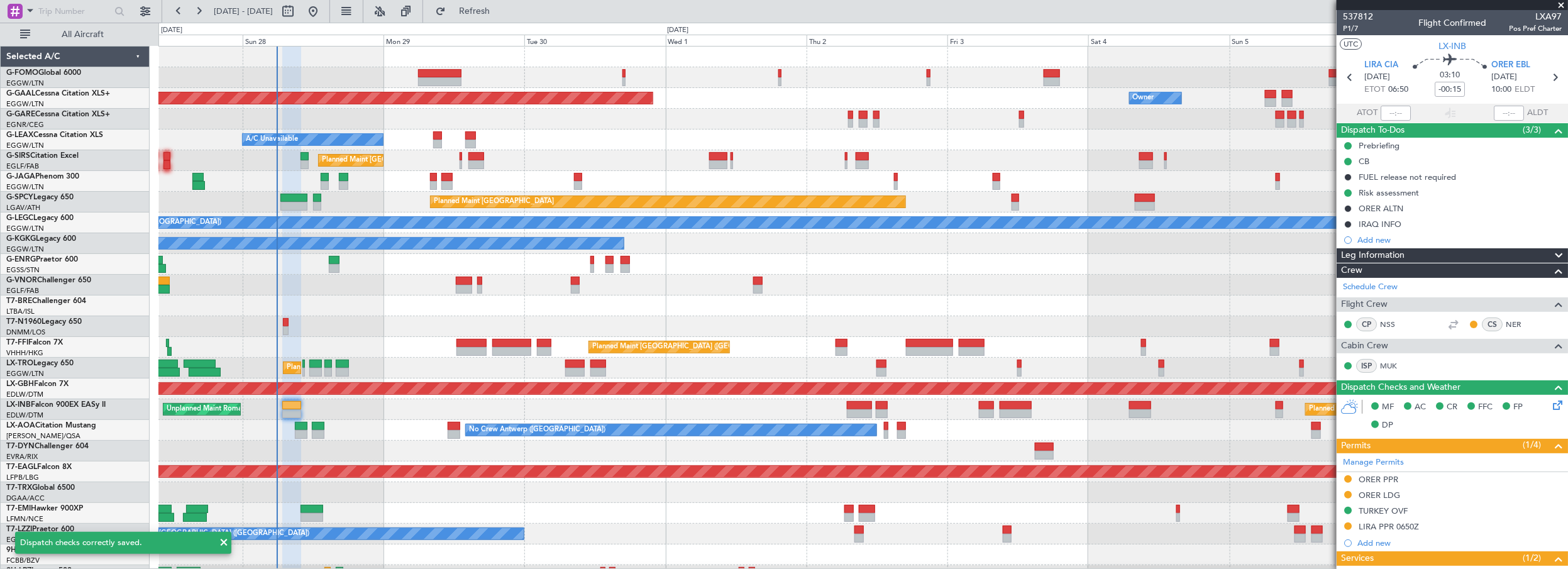
click at [1402, 253] on span "Leg Information" at bounding box center [1372, 255] width 63 height 14
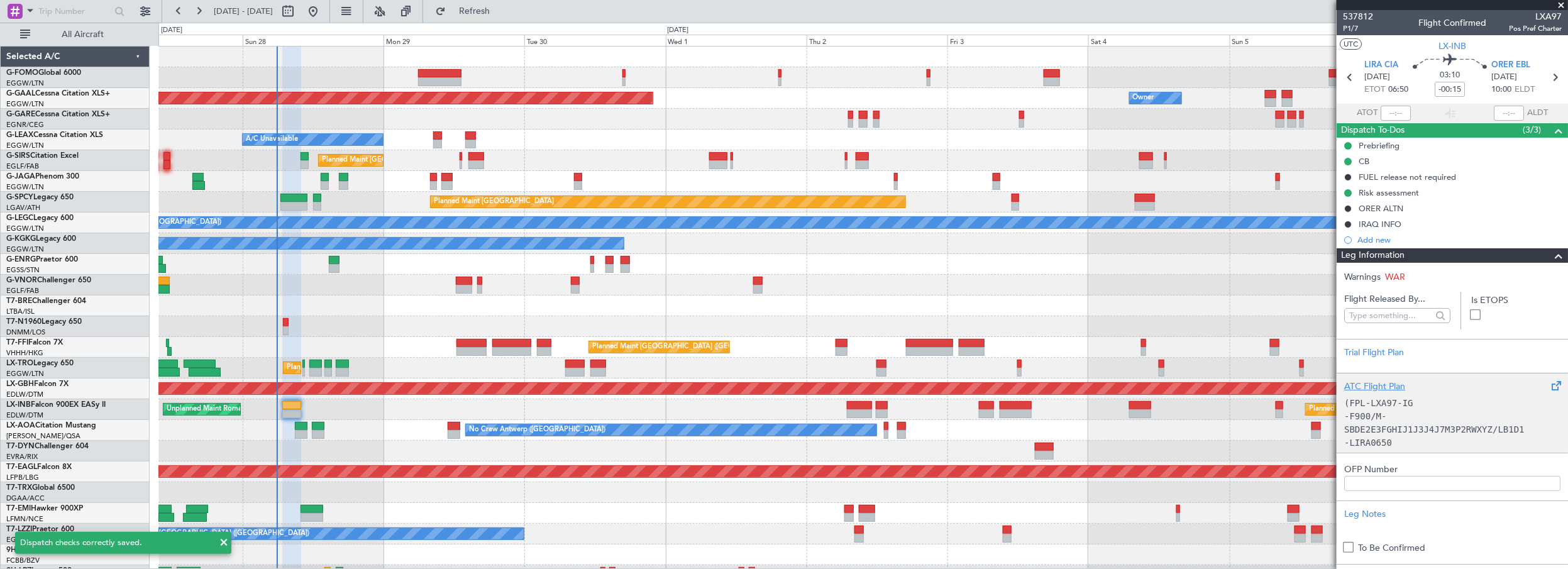
click at [1367, 389] on div "ATC Flight Plan" at bounding box center [1452, 386] width 216 height 13
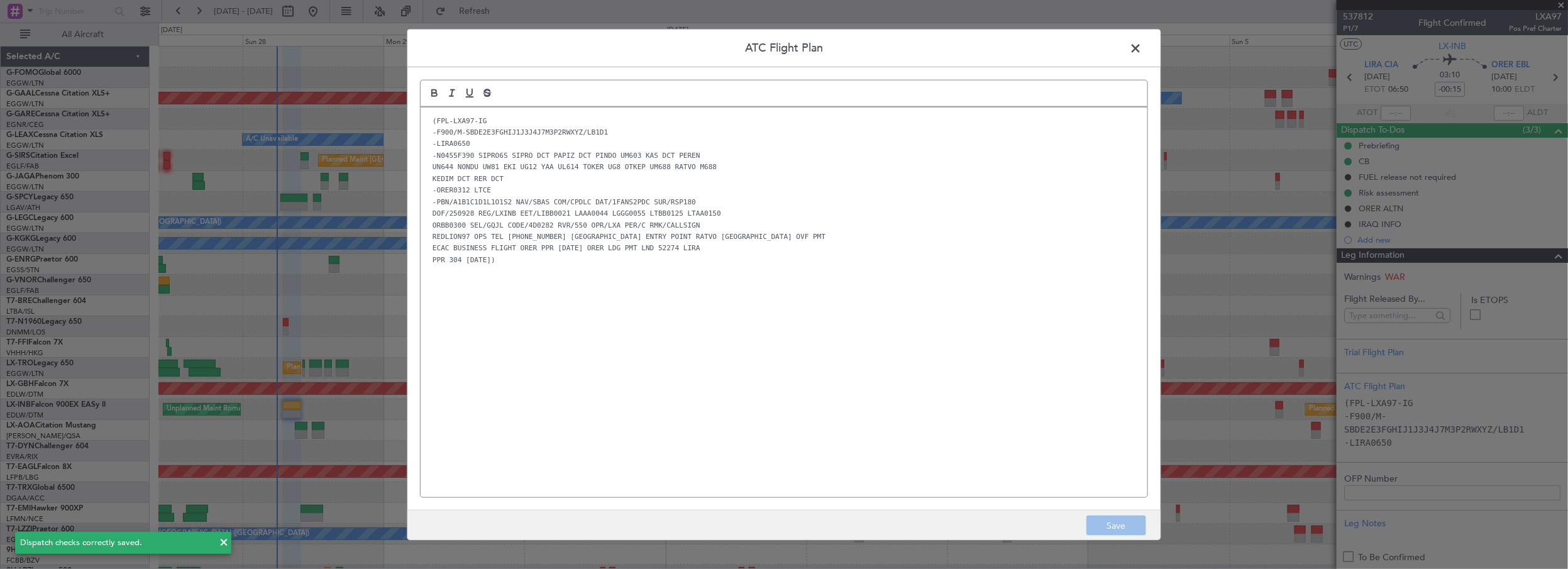
drag, startPoint x: 765, startPoint y: 349, endPoint x: 771, endPoint y: 332, distance: 18.0
click at [765, 349] on div "(FPL-LXA97-IG -F900/M-SBDE2E3FGHIJ1J3J4J7M3P2RWXYZ/LB1D1 -LIRA0650 -N0455F390 S…" at bounding box center [784, 302] width 727 height 391
drag, startPoint x: 1130, startPoint y: 45, endPoint x: 1355, endPoint y: 169, distance: 256.9
click at [1142, 45] on span at bounding box center [1142, 51] width 0 height 25
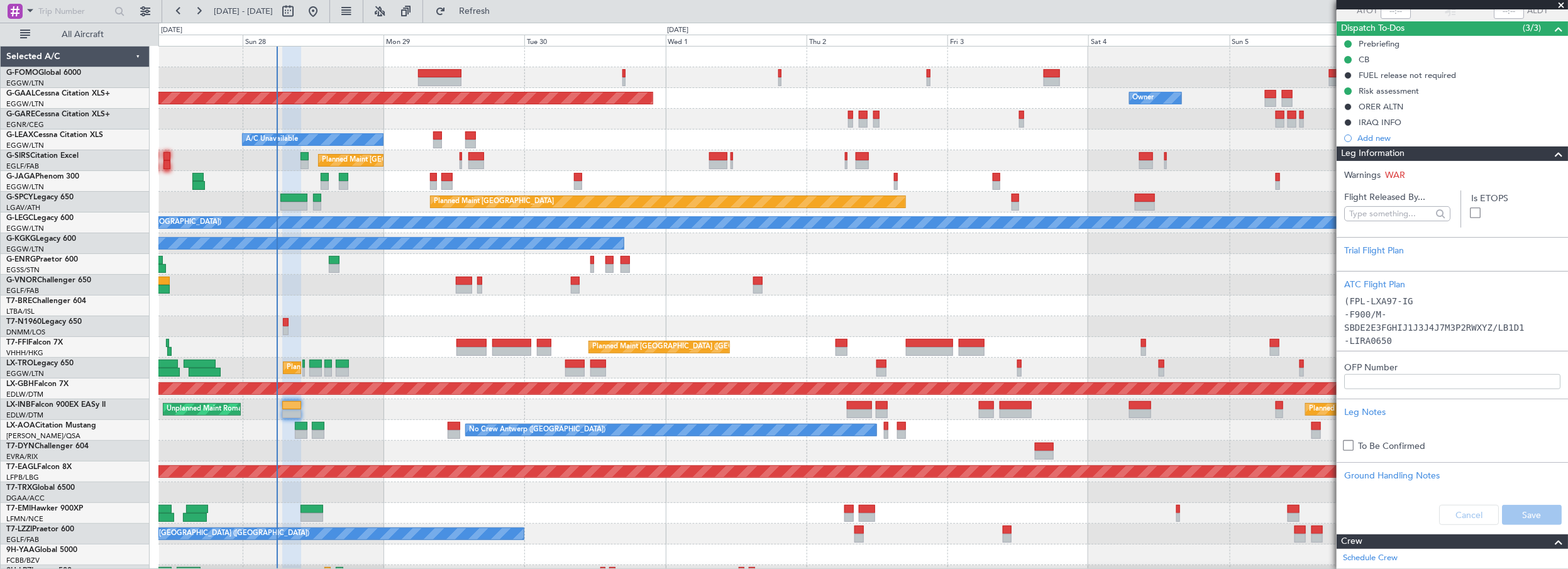
scroll to position [56, 0]
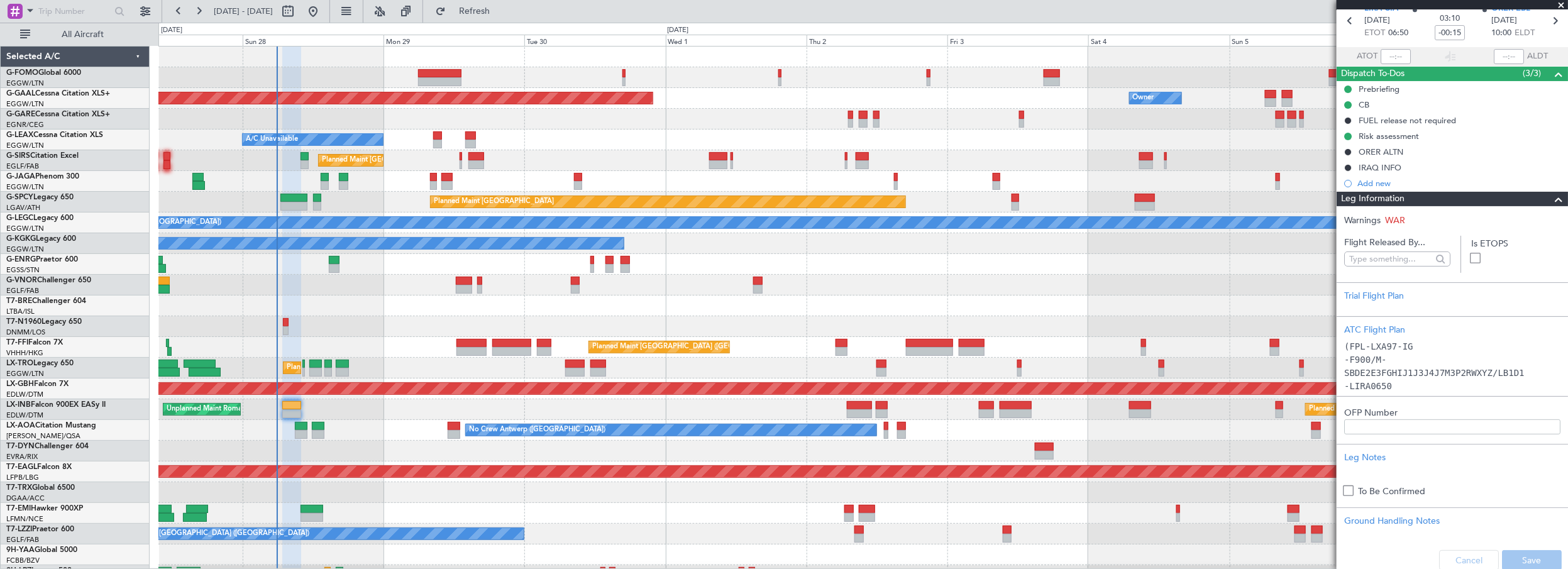
click at [1551, 202] on span at bounding box center [1558, 199] width 15 height 15
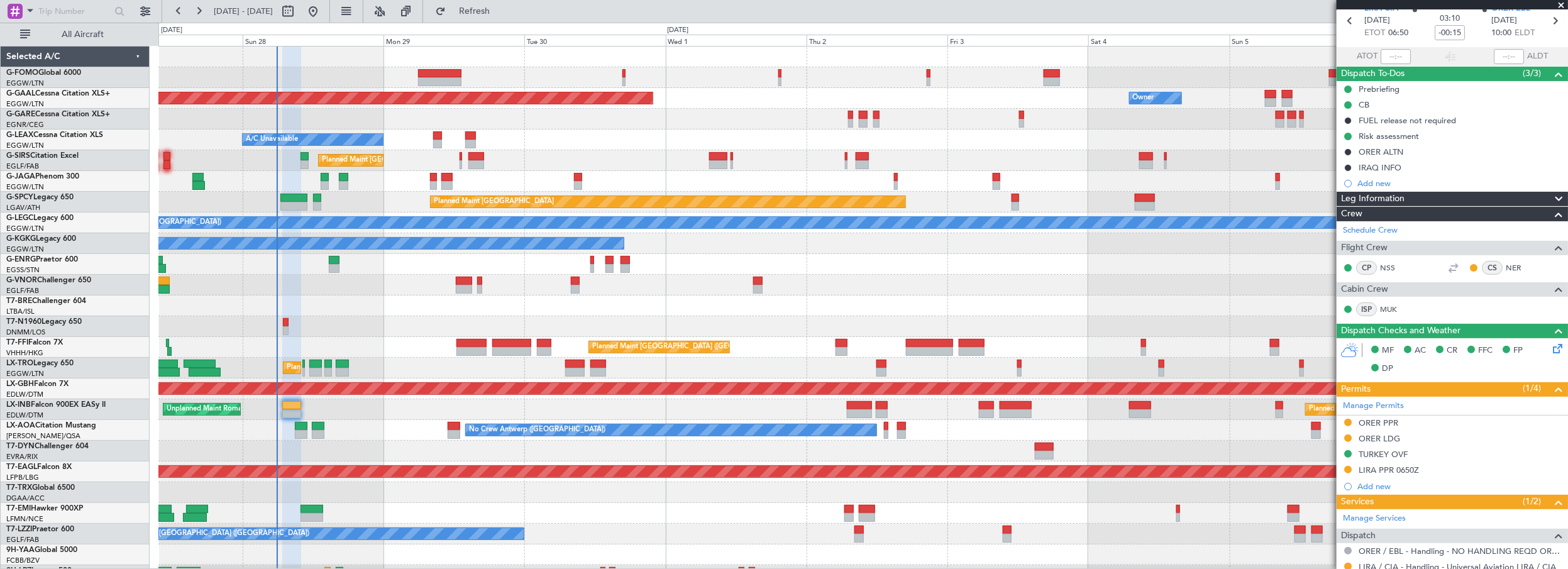
click at [373, 316] on div at bounding box center [863, 327] width 1409 height 21
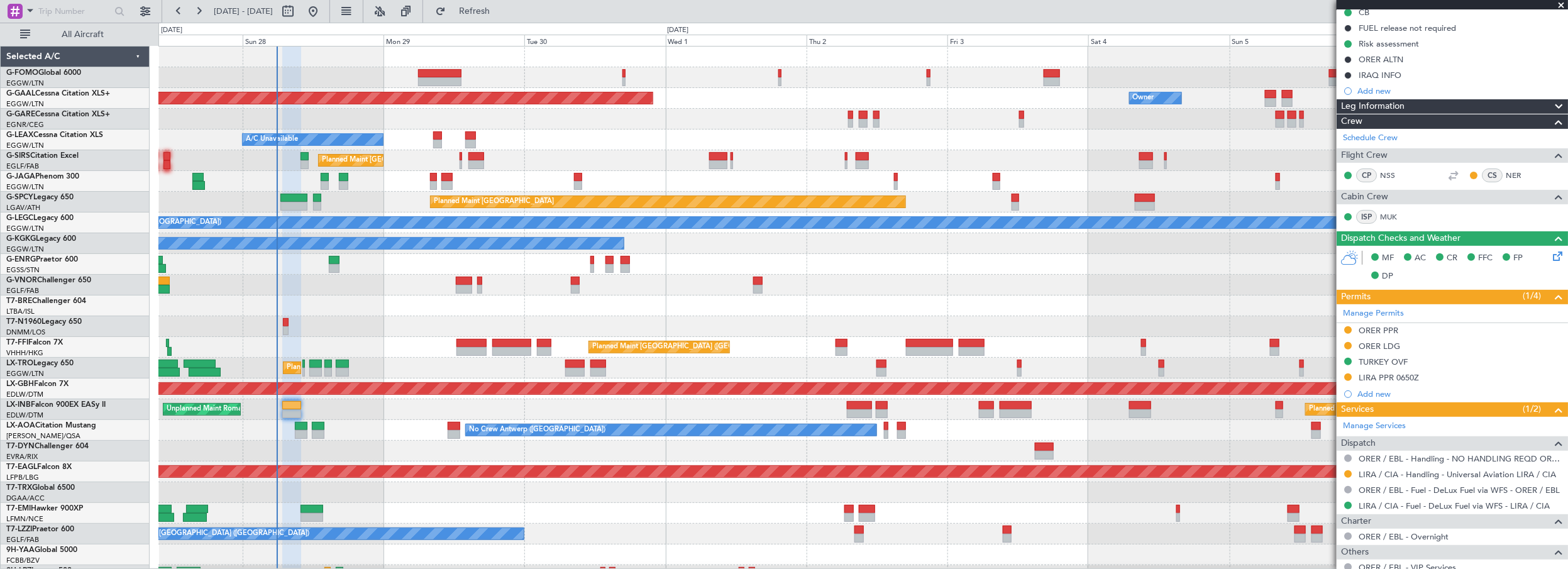
scroll to position [219, 0]
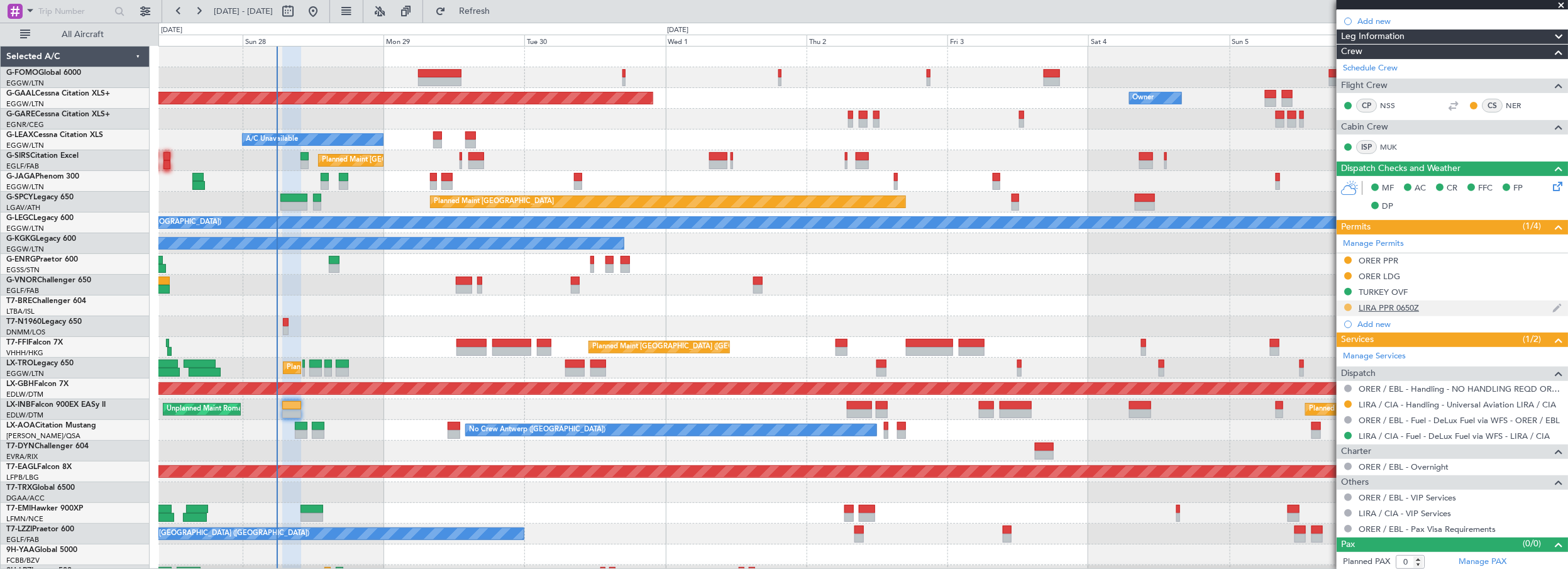
click at [1347, 310] on mat-tooltip-component "Requested" at bounding box center [1348, 326] width 56 height 33
click at [1349, 305] on button at bounding box center [1348, 308] width 8 height 8
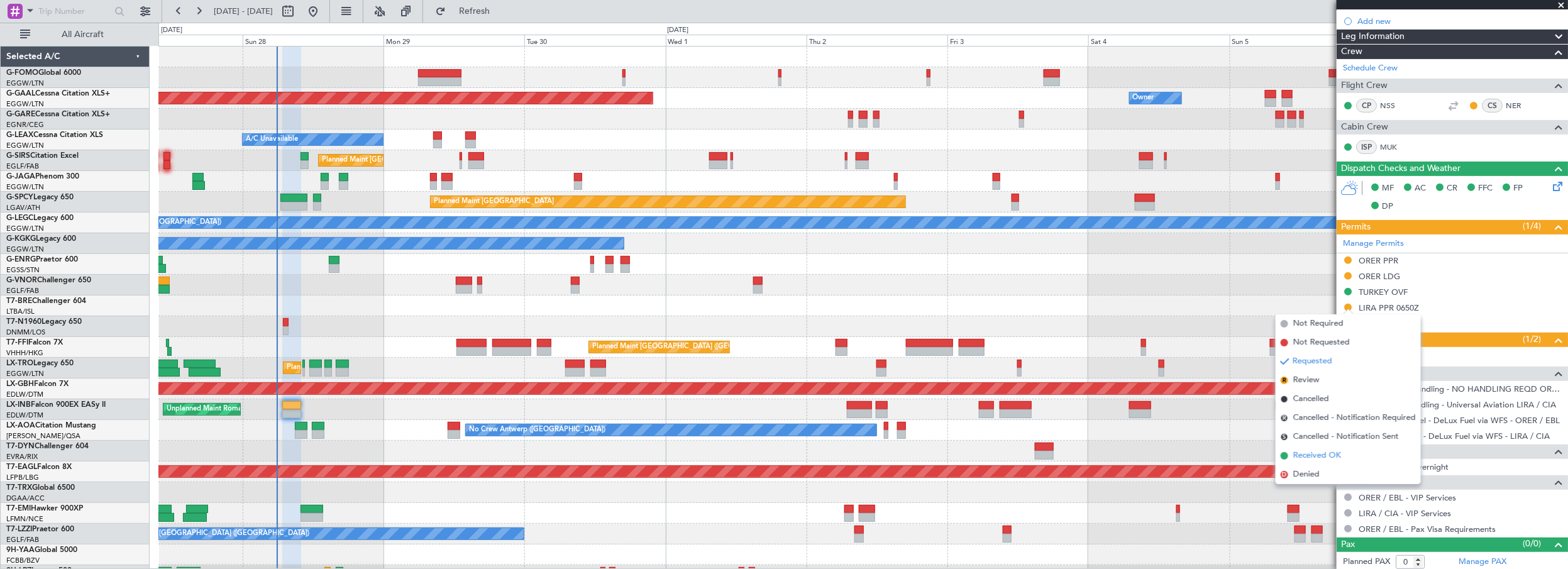
click at [1318, 457] on span "Received OK" at bounding box center [1317, 456] width 48 height 12
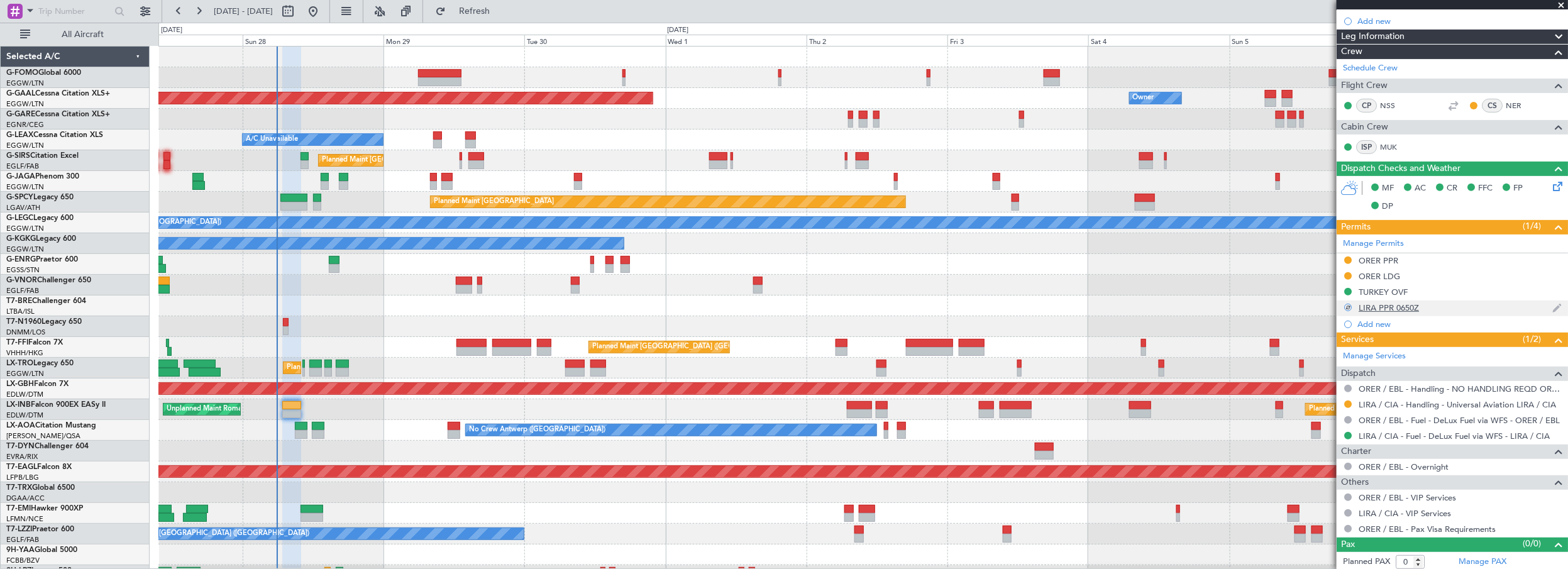
click at [1387, 308] on div "LIRA PPR 0650Z" at bounding box center [1389, 308] width 60 height 11
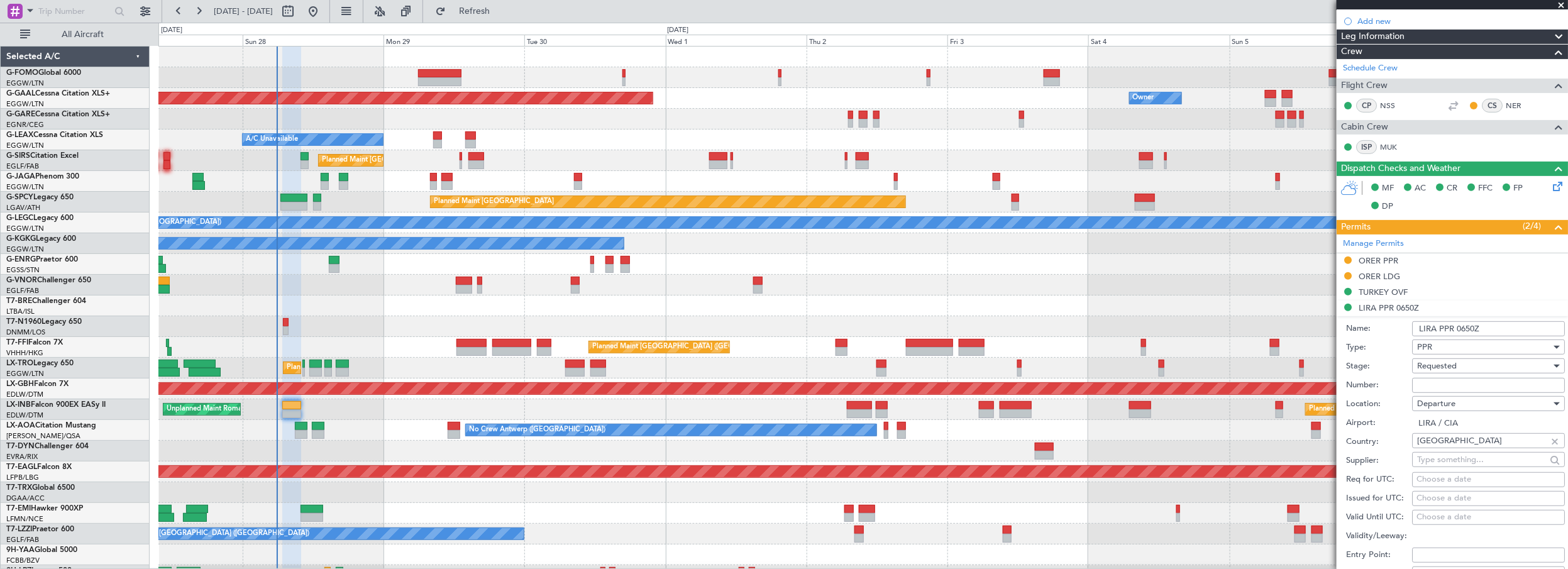
click at [1444, 378] on input "Number:" at bounding box center [1488, 385] width 153 height 15
paste input "(FPL-LXA97-IG -F900/M-SBDE2E3FGHIJ1J3J4J7M3P2RWXYZ/LB1D1 -LIRA0650 -N0455F390 S…"
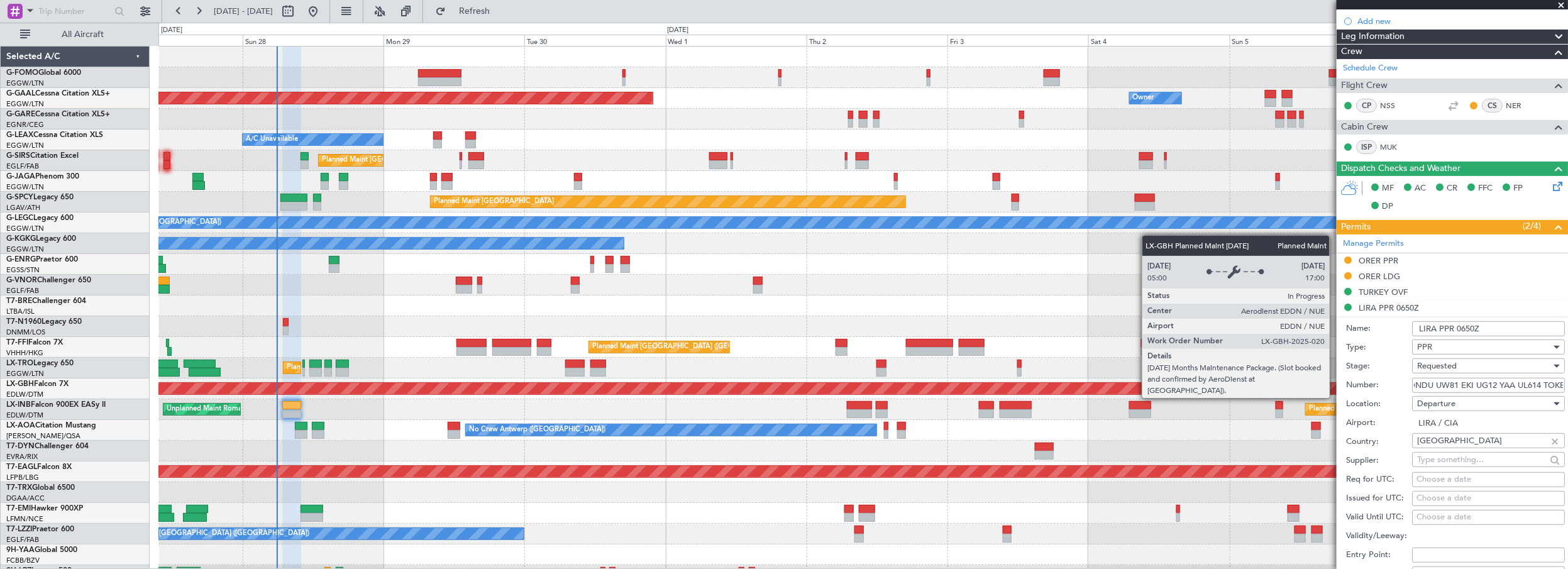
scroll to position [0, 0]
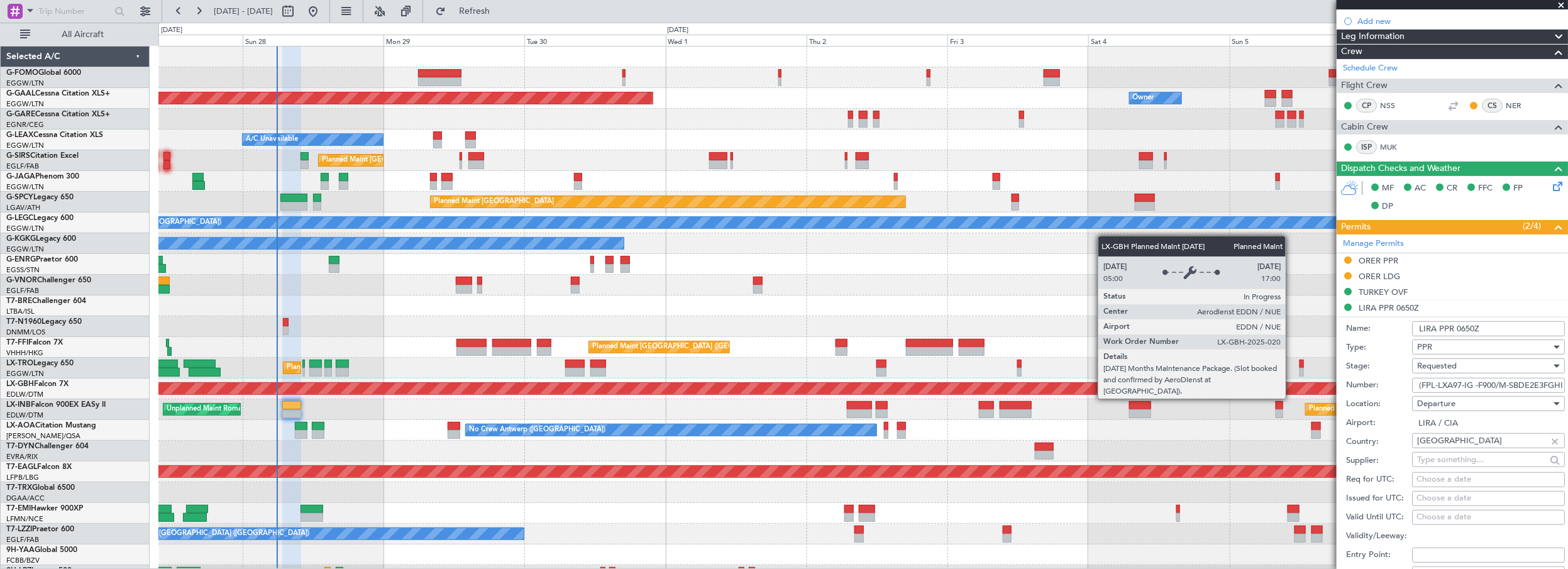
drag, startPoint x: 1477, startPoint y: 386, endPoint x: 1289, endPoint y: 385, distance: 188.0
click at [1291, 387] on fb-app "27 Sep 2025 - 07 Oct 2025 Refresh Quick Links All Aircraft Planned Maint Dussel…" at bounding box center [784, 290] width 1568 height 560
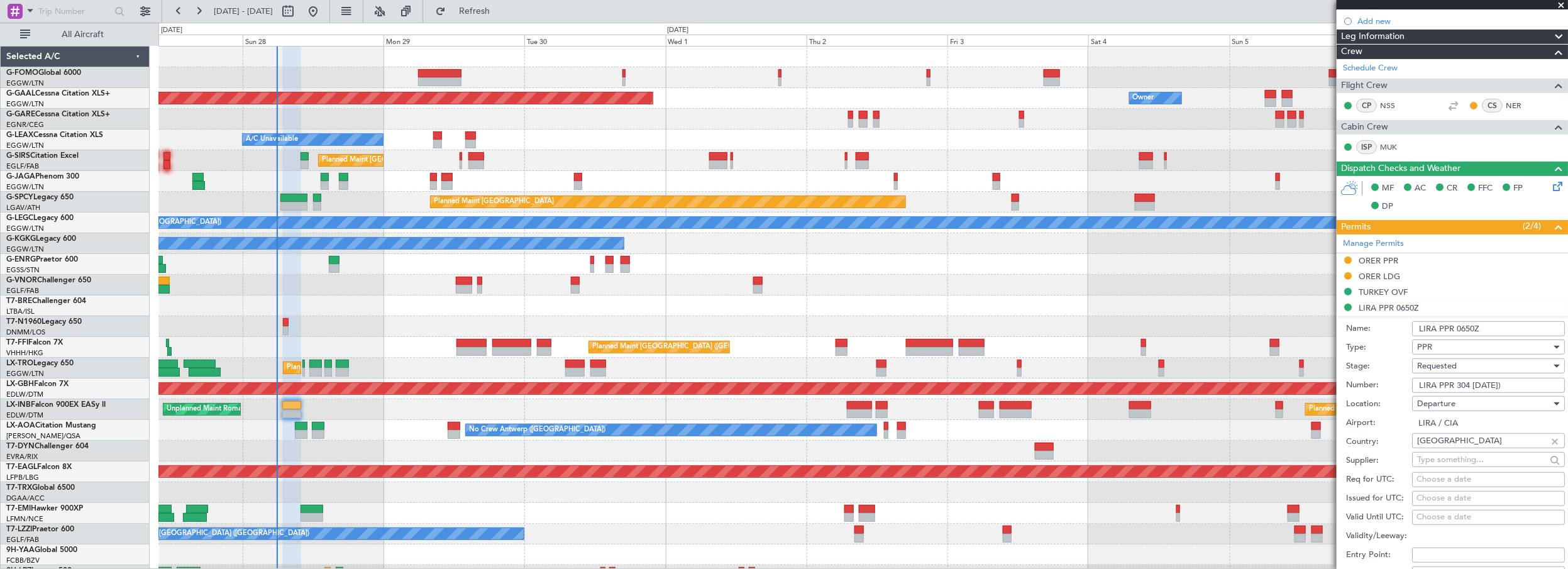
click at [1509, 381] on input "LIRA PPR 304 25SEP)" at bounding box center [1488, 385] width 153 height 15
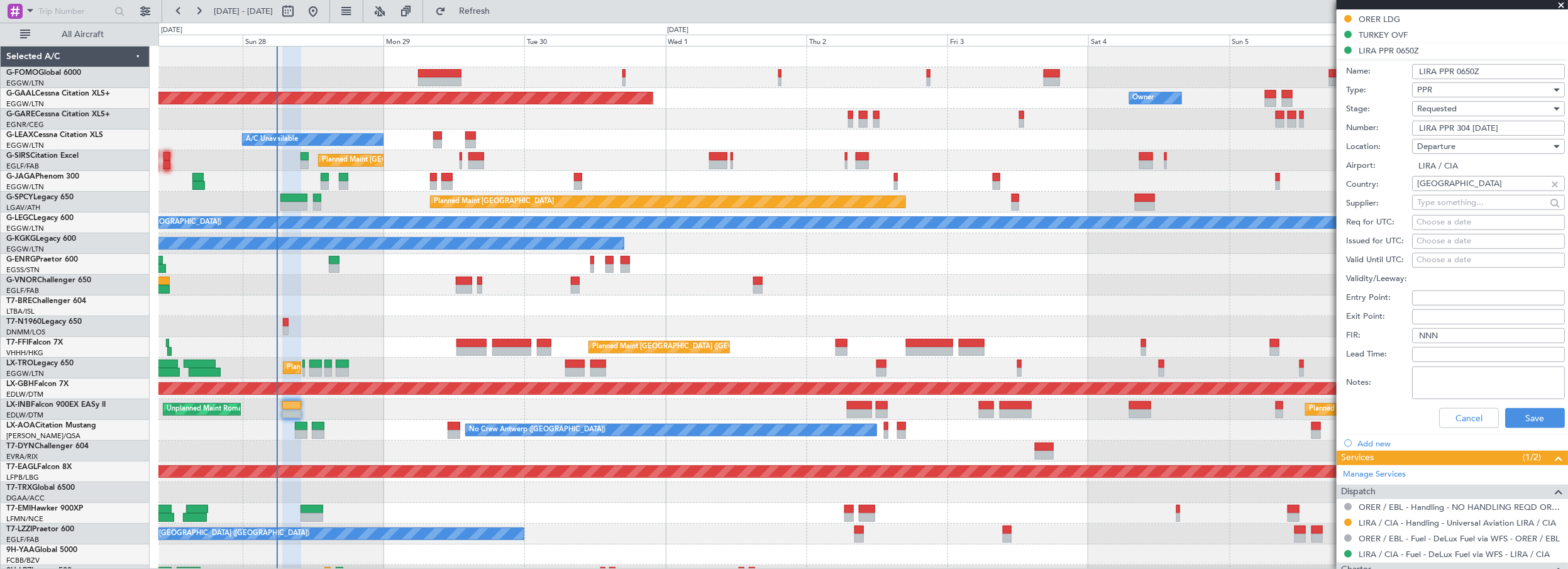
scroll to position [504, 0]
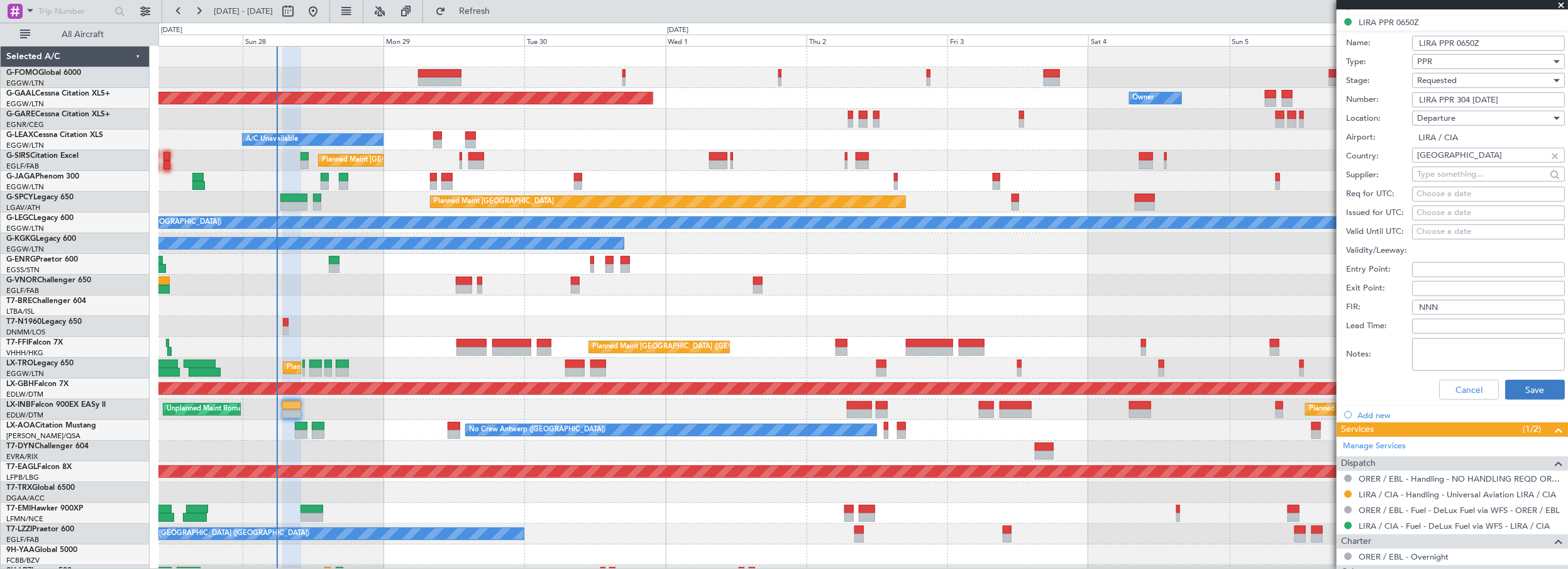
type input "LIRA PPR 304 25SEP"
click at [1514, 386] on button "Save" at bounding box center [1535, 389] width 60 height 20
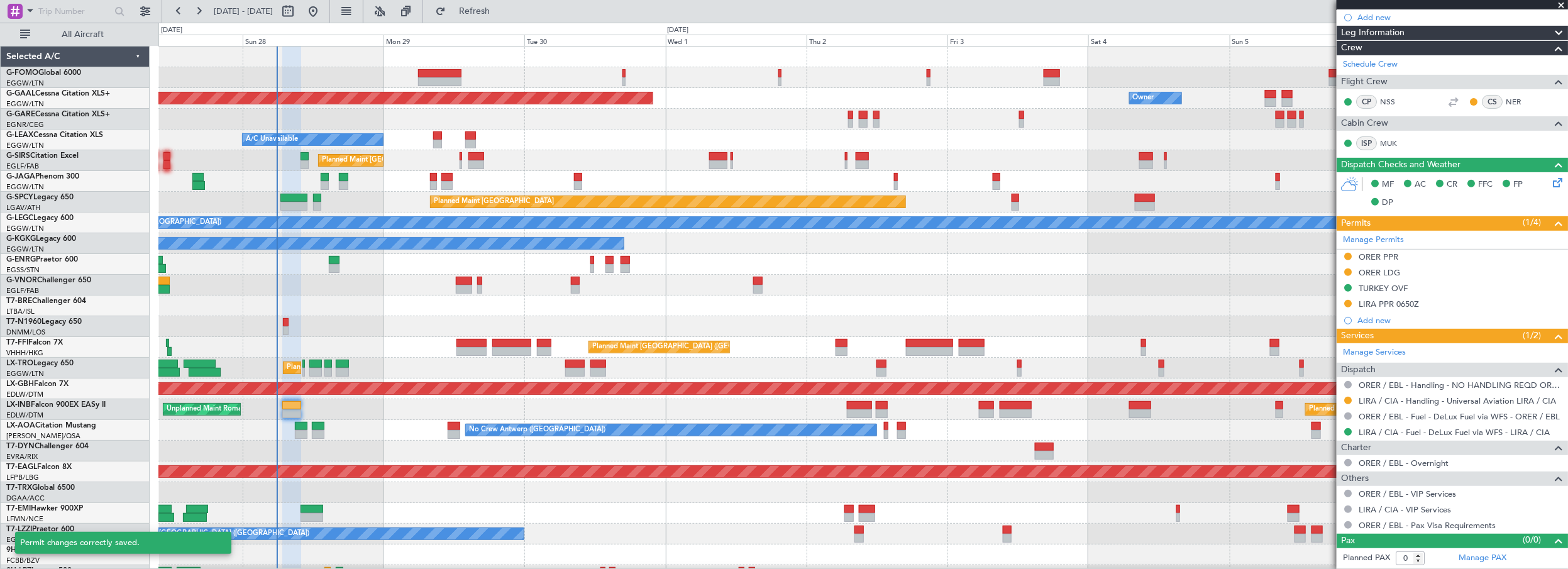
scroll to position [219, 0]
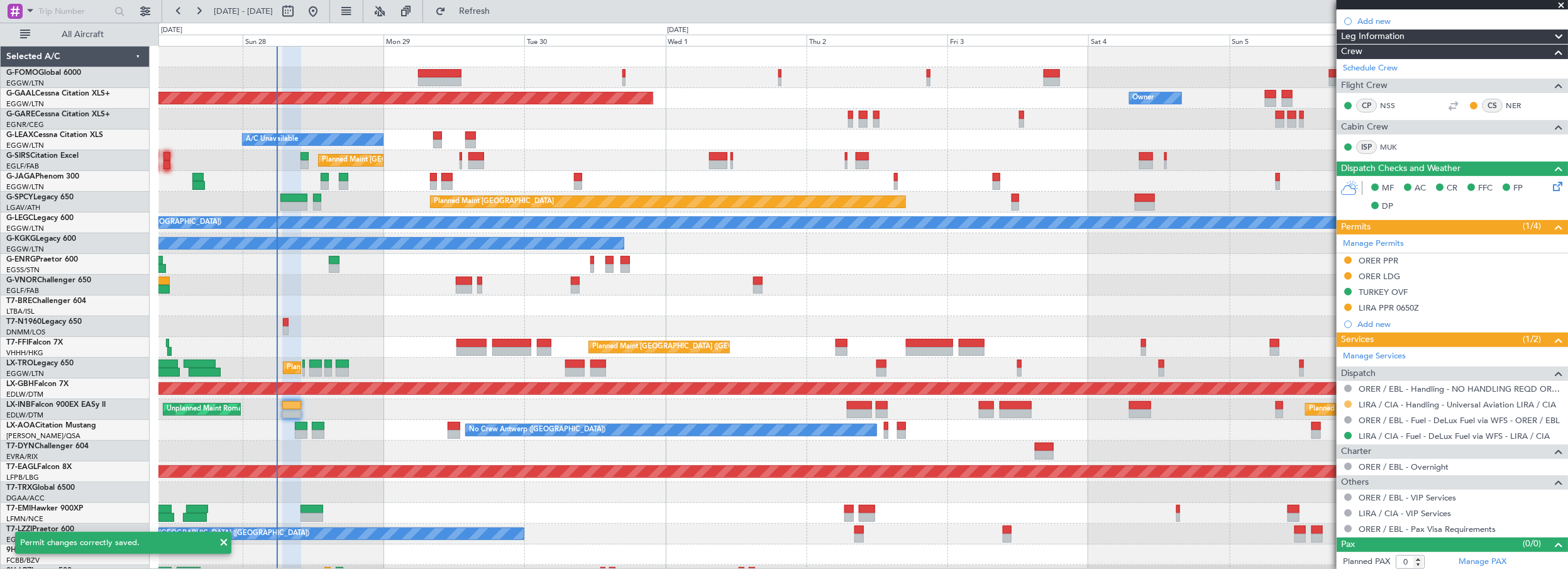
click at [1345, 401] on button at bounding box center [1348, 404] width 8 height 8
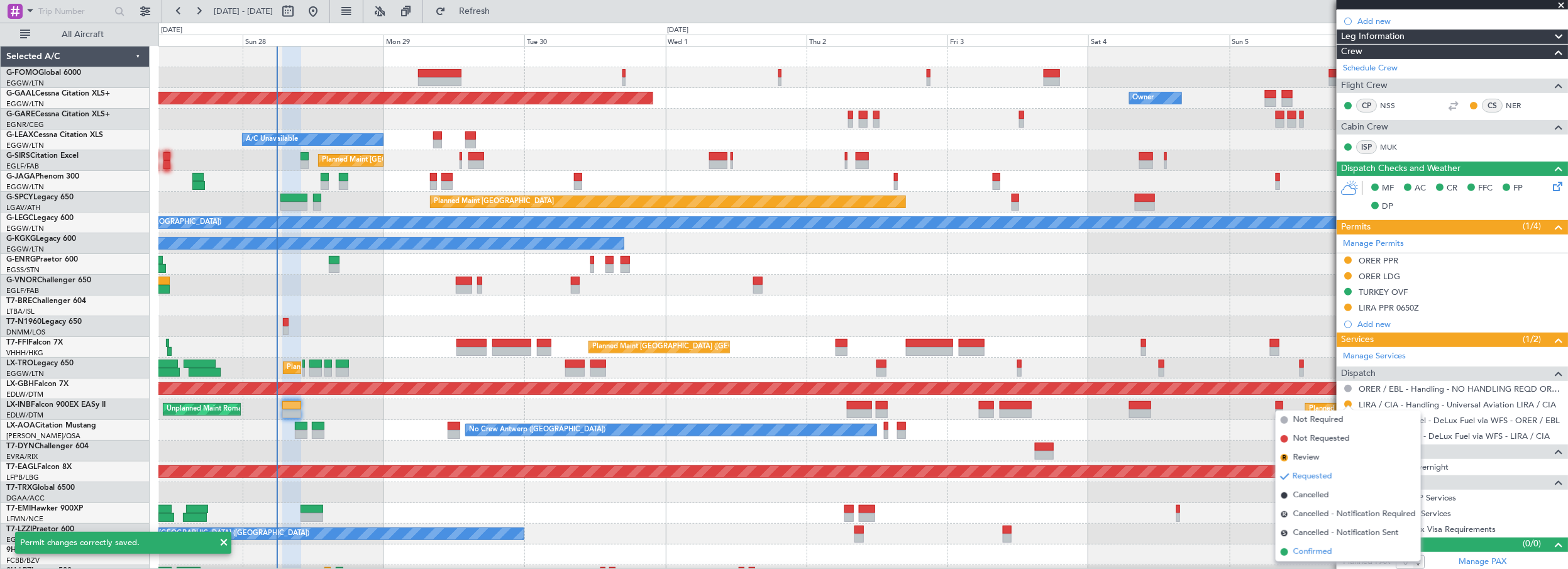
click at [1319, 554] on span "Confirmed" at bounding box center [1313, 552] width 39 height 12
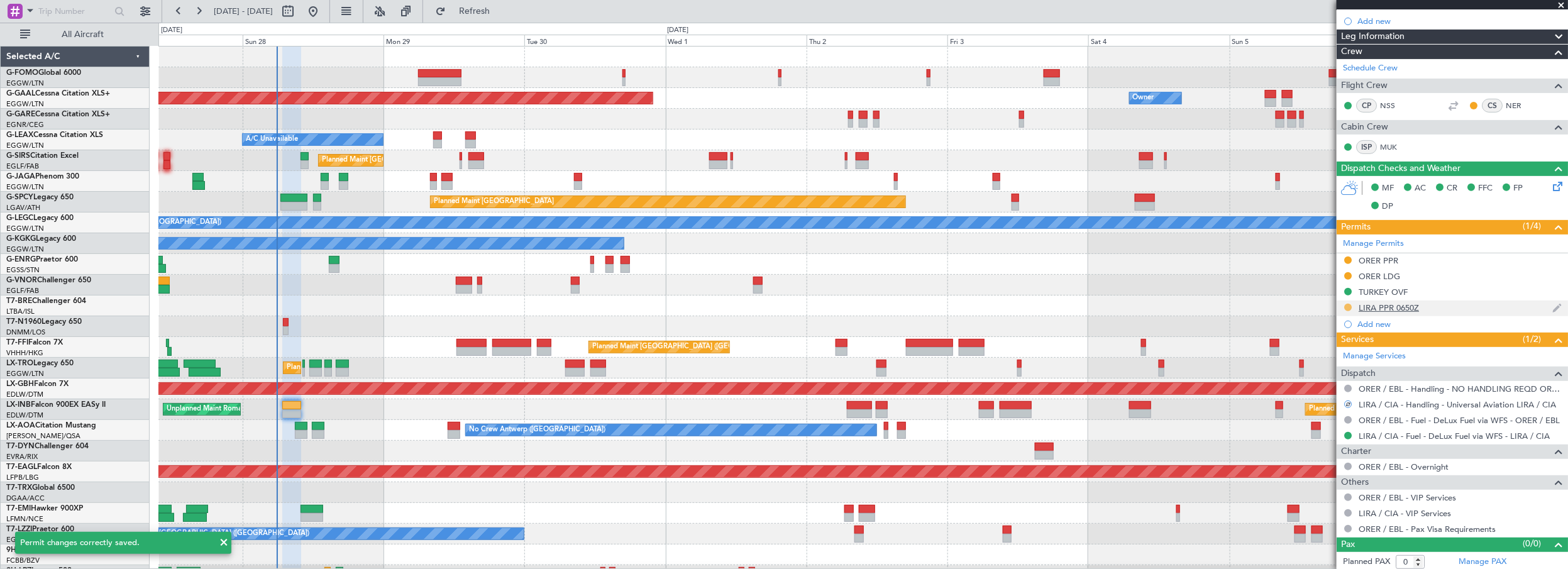
click at [1346, 304] on button at bounding box center [1348, 308] width 8 height 8
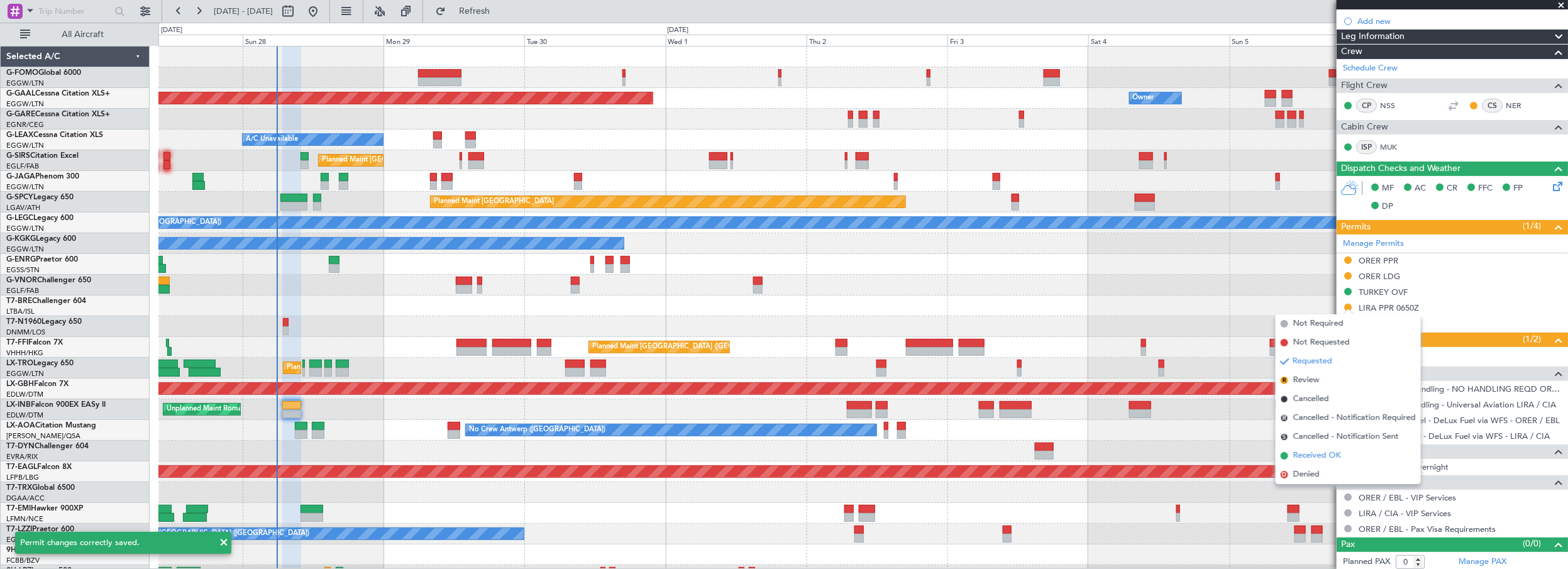
click at [1313, 456] on span "Received OK" at bounding box center [1317, 456] width 48 height 12
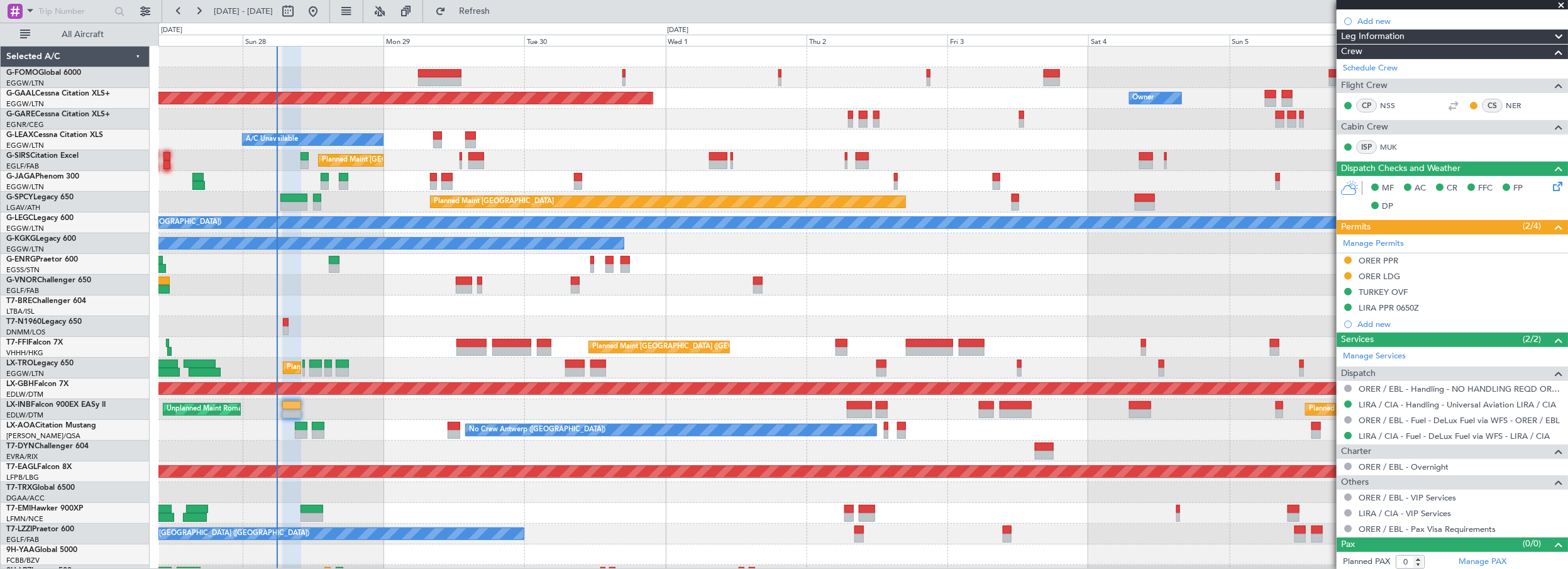
click at [952, 257] on div "Unplanned Maint [GEOGRAPHIC_DATA] ([GEOGRAPHIC_DATA]) A/C Unavailable" at bounding box center [863, 264] width 1409 height 21
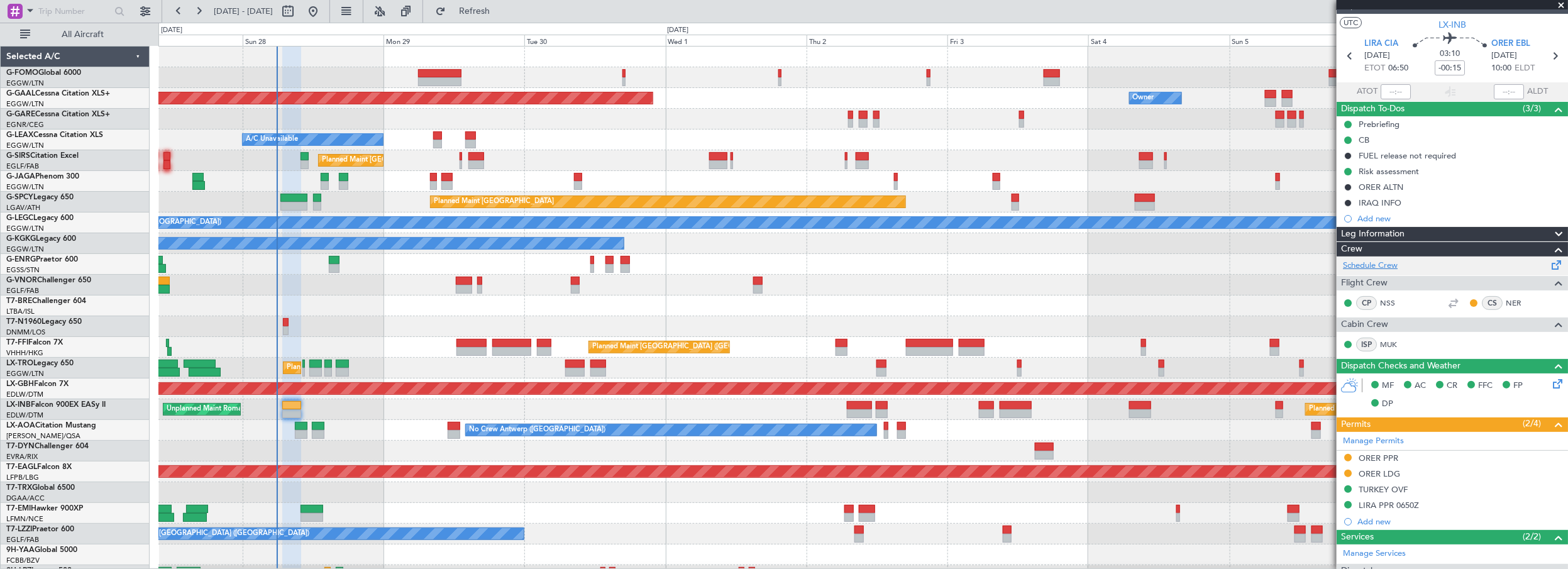
scroll to position [0, 0]
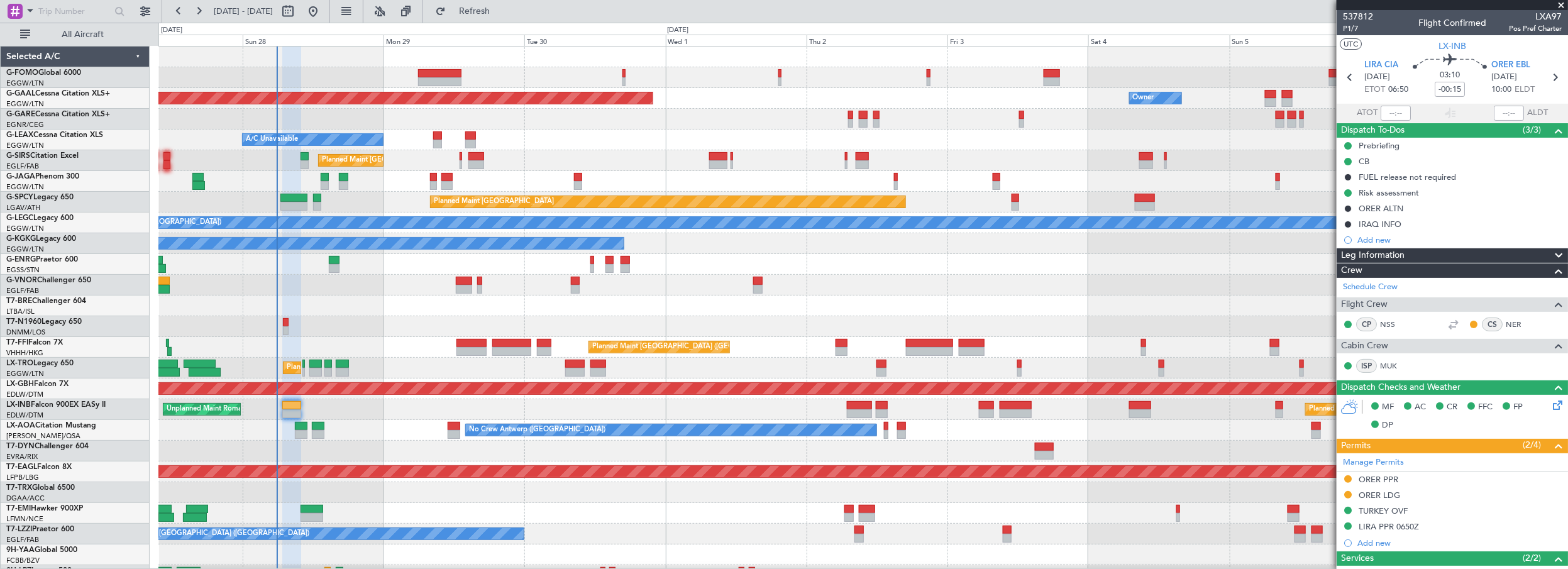
drag, startPoint x: 1563, startPoint y: 5, endPoint x: 1251, endPoint y: 11, distance: 312.1
click at [1560, 5] on span at bounding box center [1561, 5] width 12 height 11
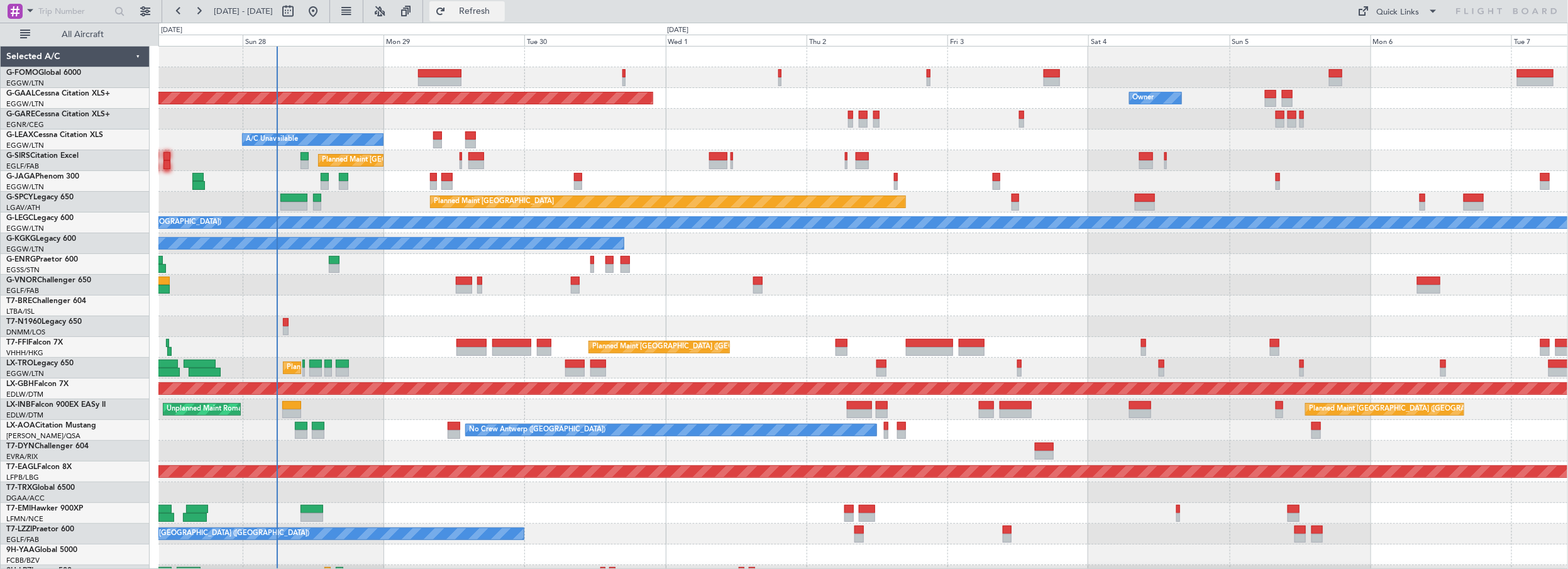
click at [501, 7] on span "Refresh" at bounding box center [475, 12] width 53 height 9
click at [339, 313] on div at bounding box center [863, 306] width 1409 height 21
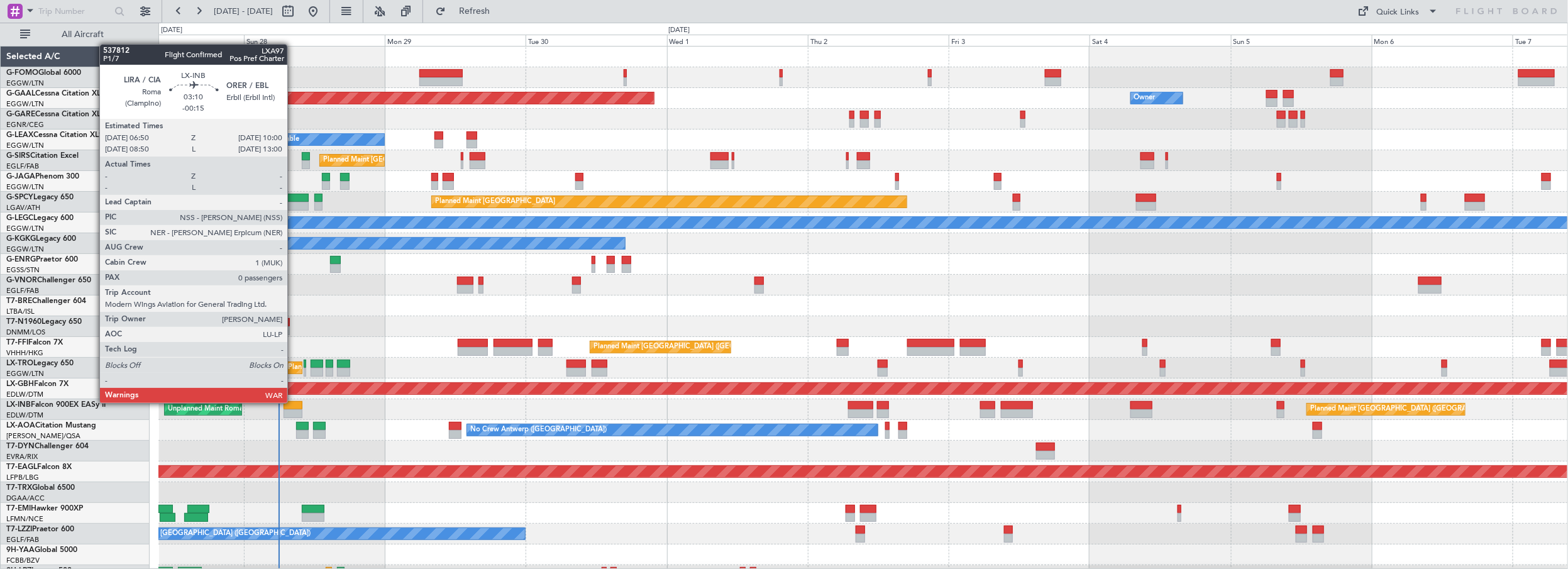
click at [293, 402] on div at bounding box center [293, 406] width 19 height 9
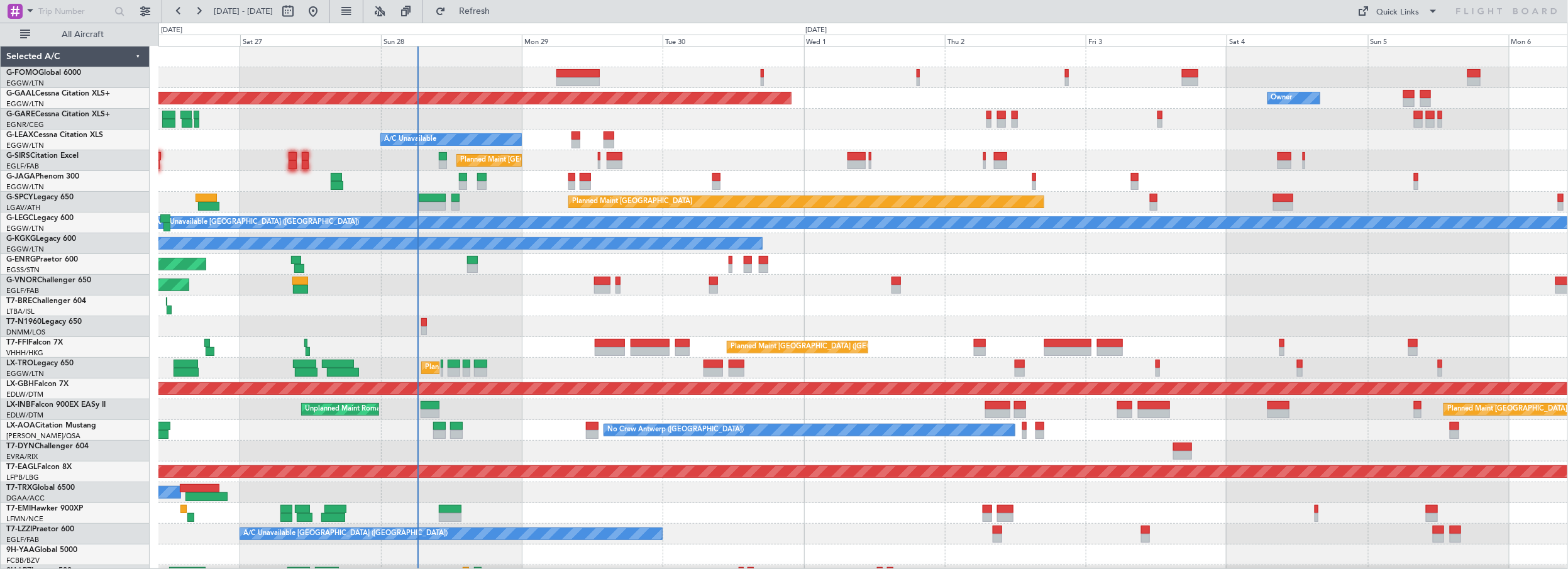
click at [526, 303] on div at bounding box center [863, 306] width 1409 height 21
drag, startPoint x: 549, startPoint y: 17, endPoint x: 527, endPoint y: 14, distance: 22.2
click at [511, 17] on fb-refresh-button "Refresh" at bounding box center [467, 11] width 88 height 23
click at [501, 12] on span "Refresh" at bounding box center [475, 12] width 53 height 9
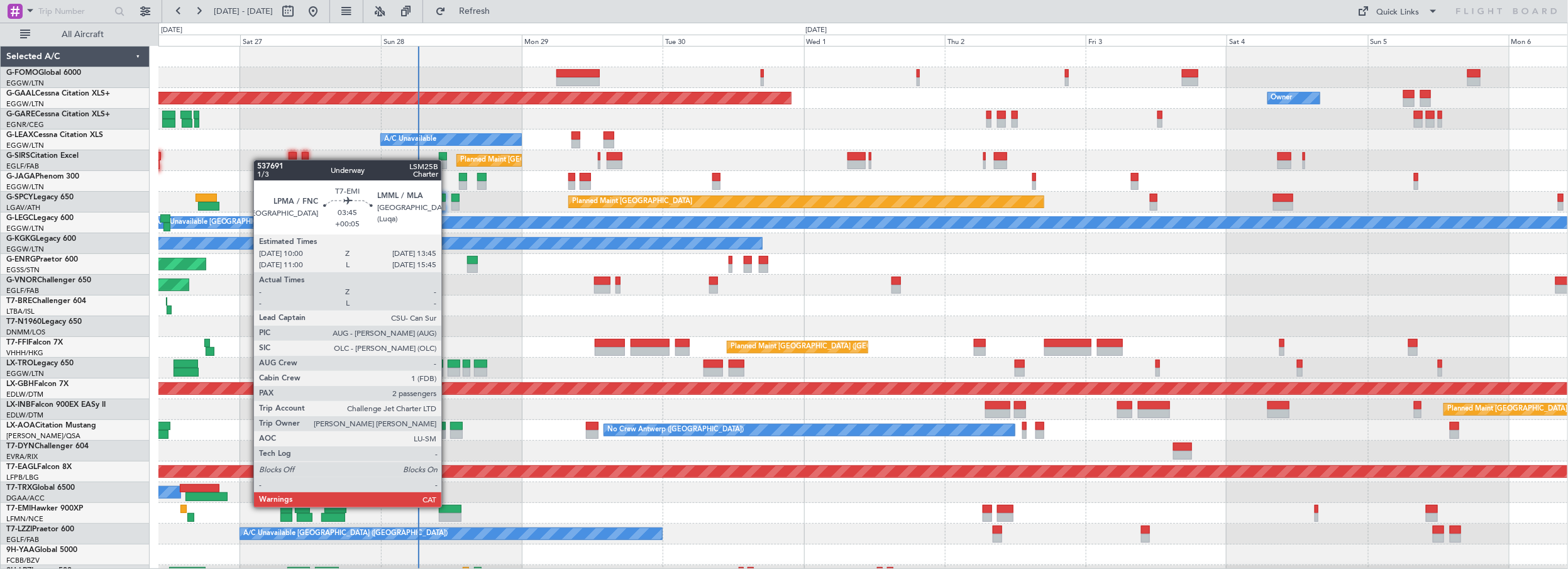
click at [448, 506] on div at bounding box center [450, 509] width 23 height 9
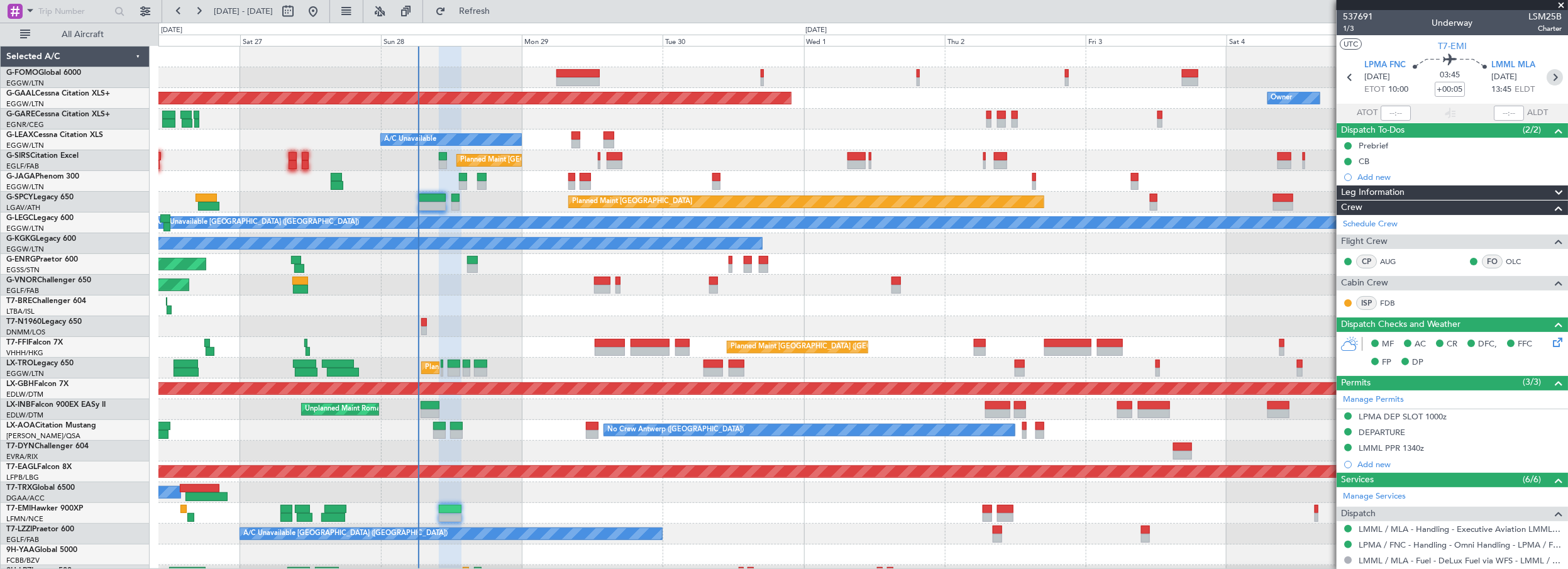
click at [1547, 84] on icon at bounding box center [1554, 77] width 16 height 16
type input "-00:05"
type input "0"
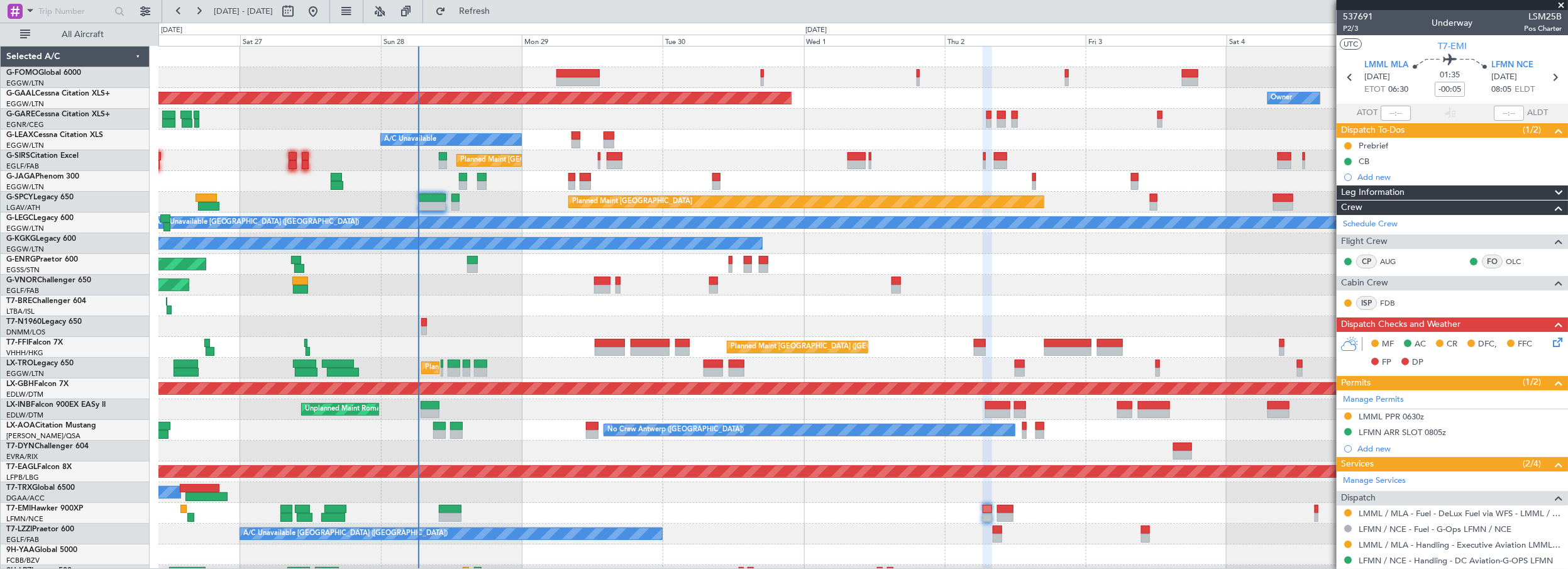
click at [1352, 413] on div "LMML PPR 0630z" at bounding box center [1452, 417] width 231 height 16
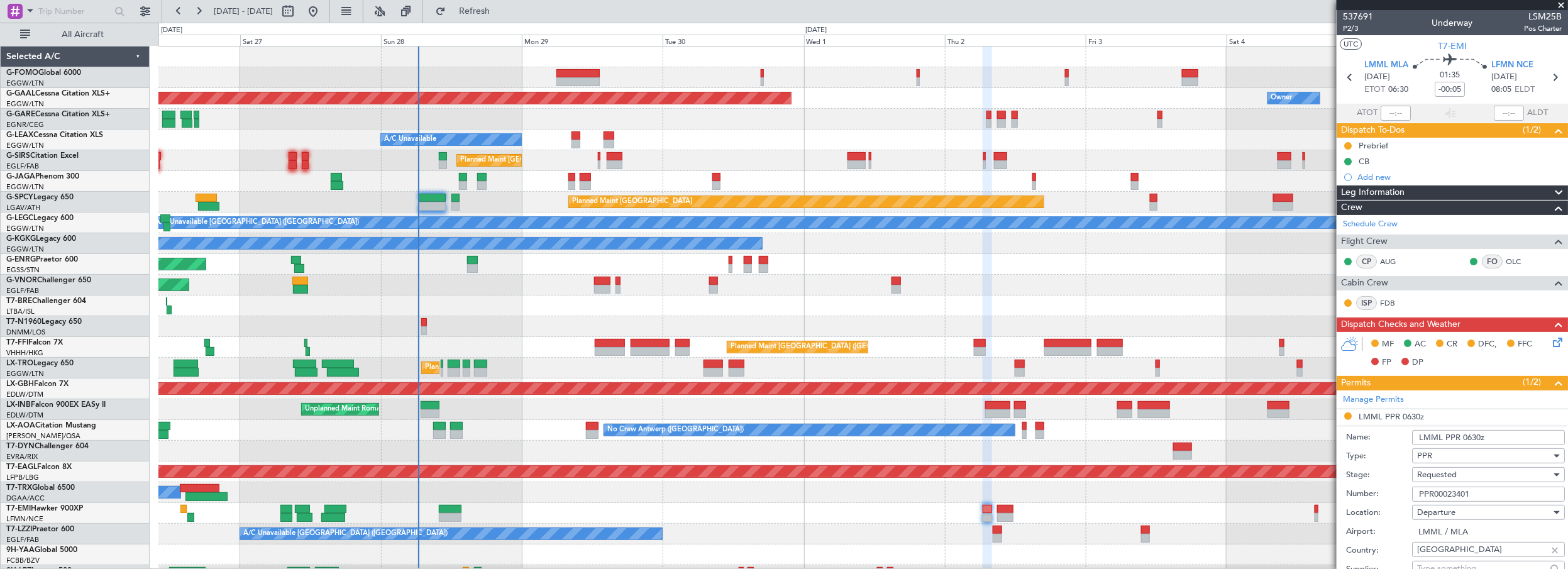
drag, startPoint x: 1487, startPoint y: 486, endPoint x: 1391, endPoint y: 489, distance: 96.0
click at [1391, 489] on div "Number: PPR00023401" at bounding box center [1455, 494] width 219 height 19
paste input "60"
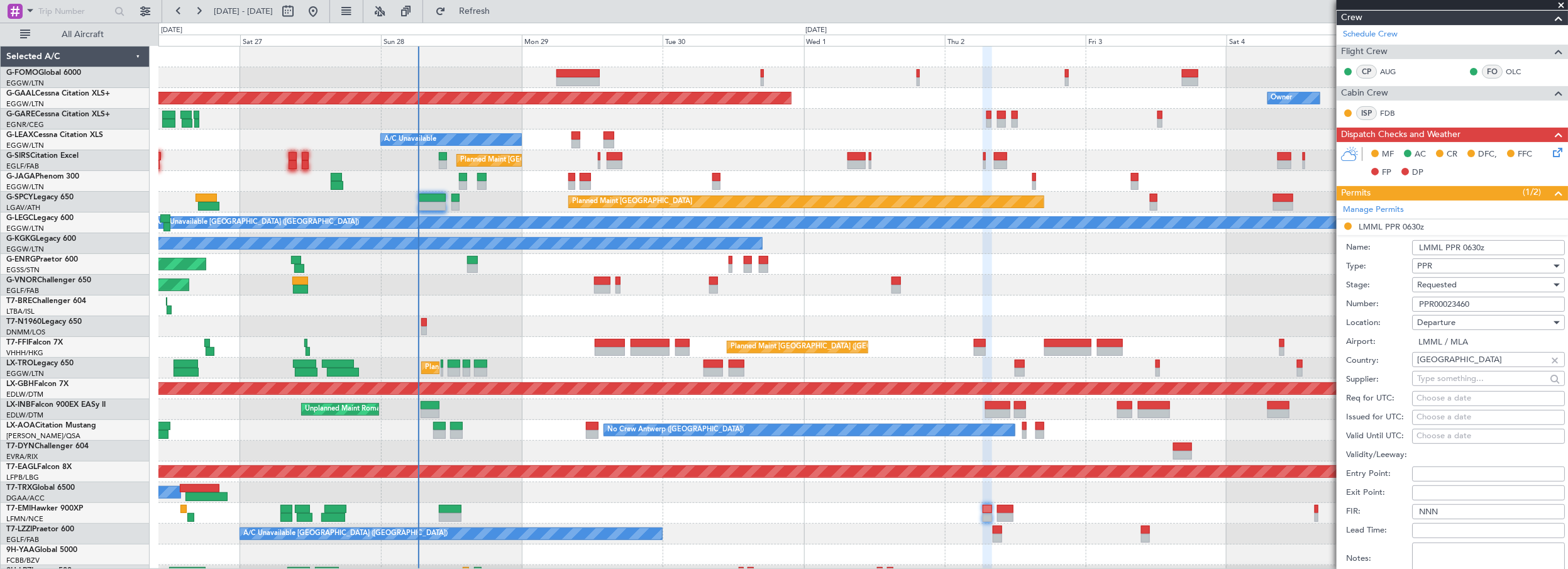
scroll to position [286, 0]
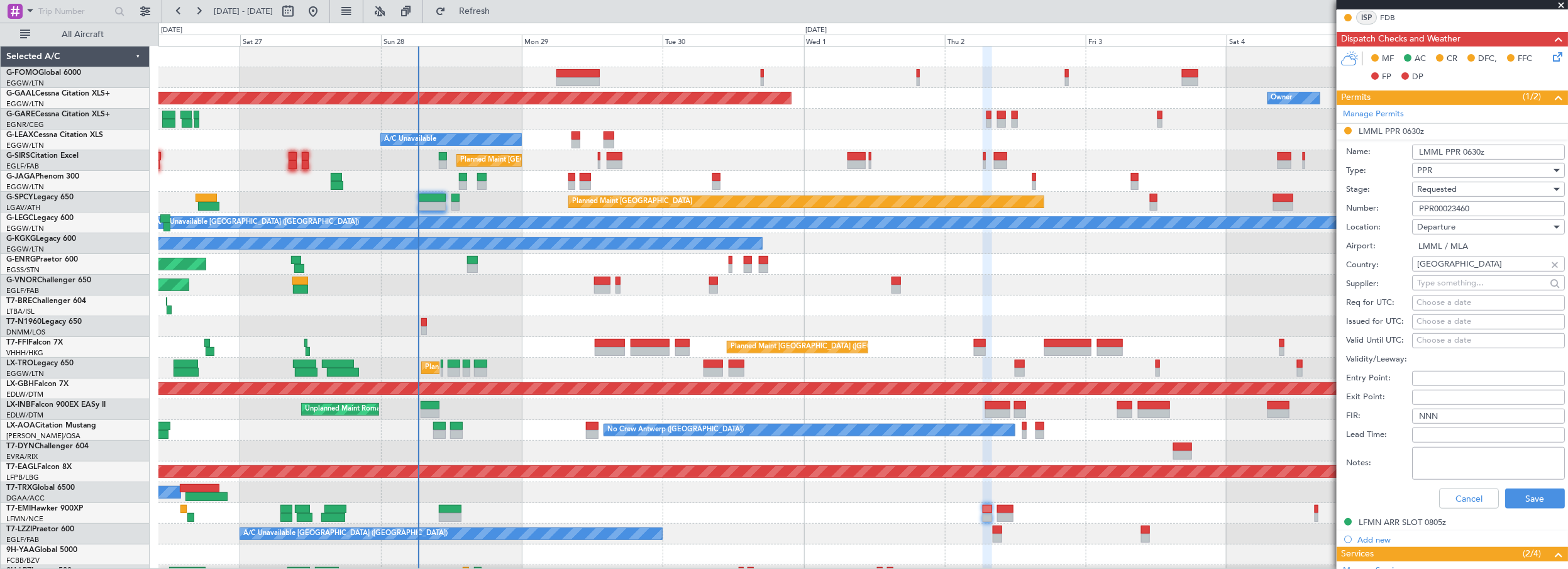
type input "PPR00023460"
click at [1439, 189] on span "Requested" at bounding box center [1437, 189] width 40 height 11
click at [1437, 278] on span "Received OK" at bounding box center [1484, 283] width 133 height 19
click at [1531, 504] on button "Save" at bounding box center [1535, 498] width 60 height 20
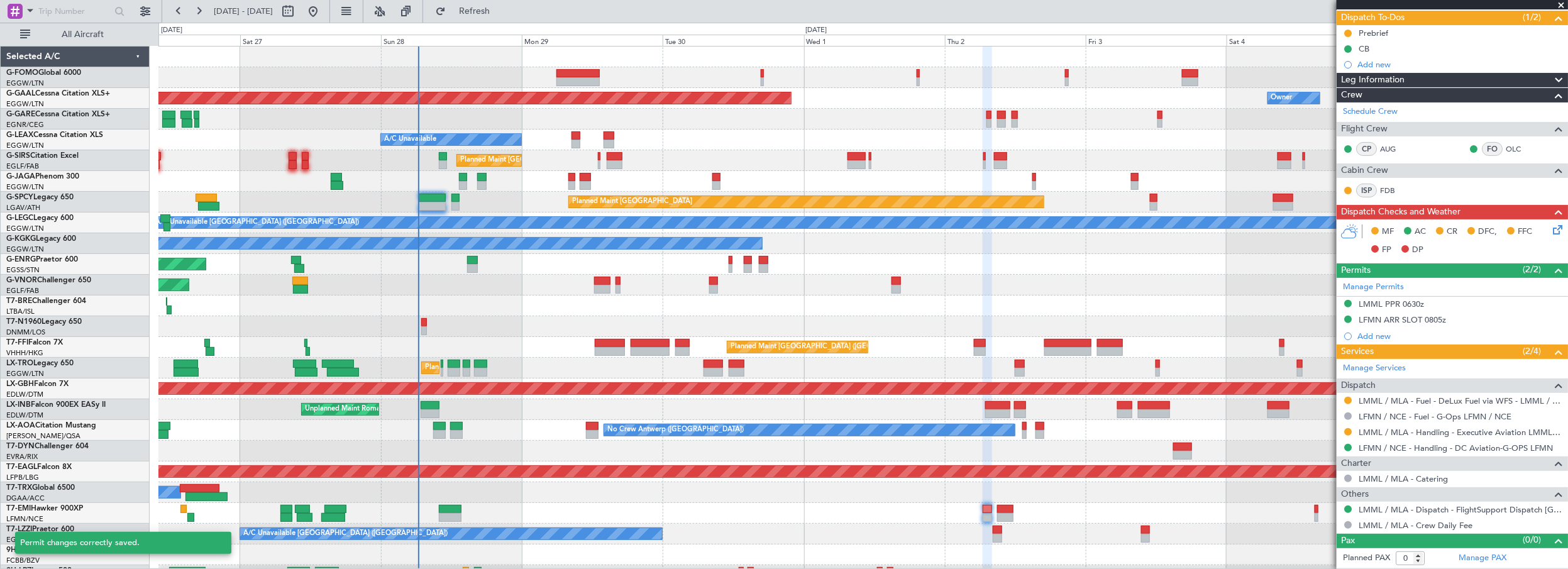
scroll to position [109, 0]
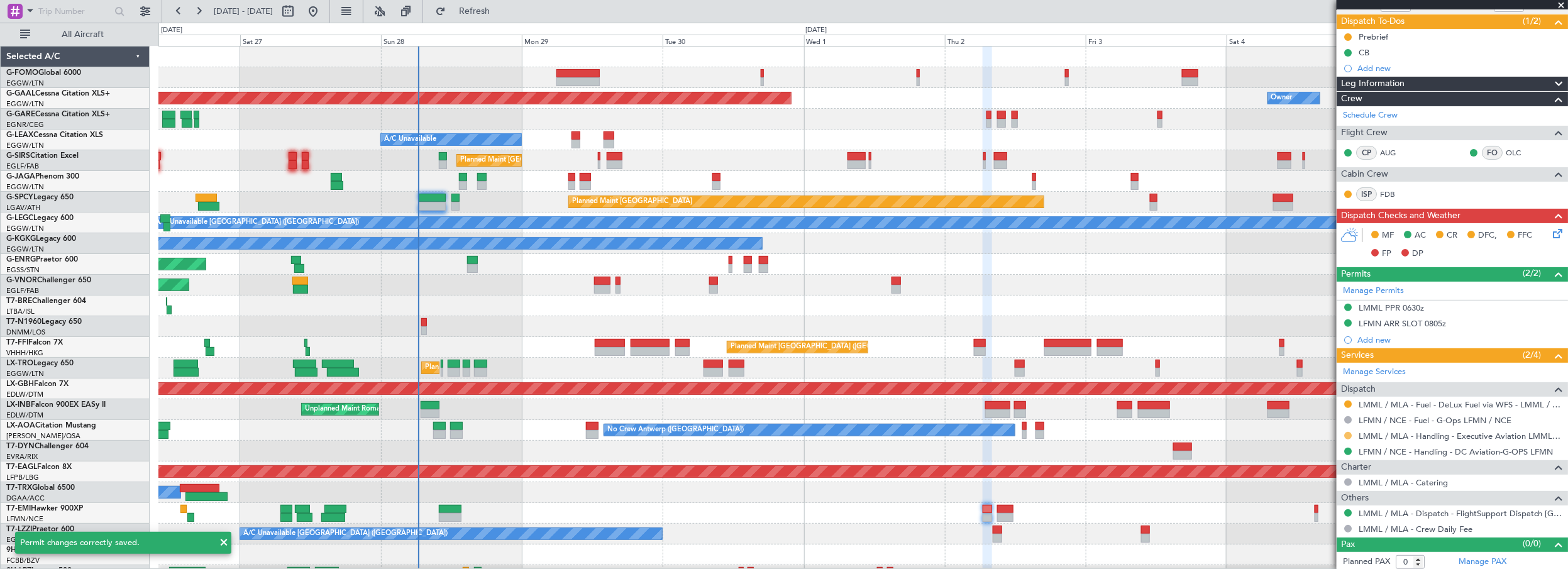
click at [1348, 432] on button at bounding box center [1348, 436] width 8 height 8
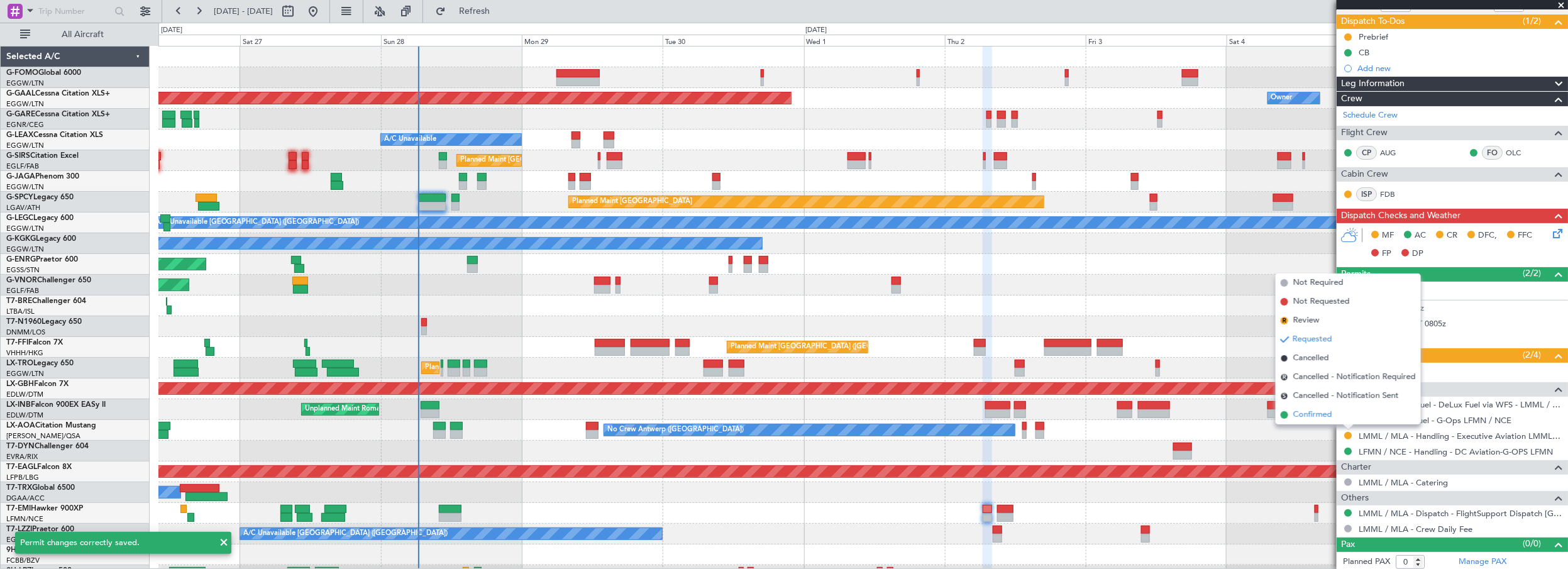
click at [1312, 413] on span "Confirmed" at bounding box center [1313, 415] width 39 height 12
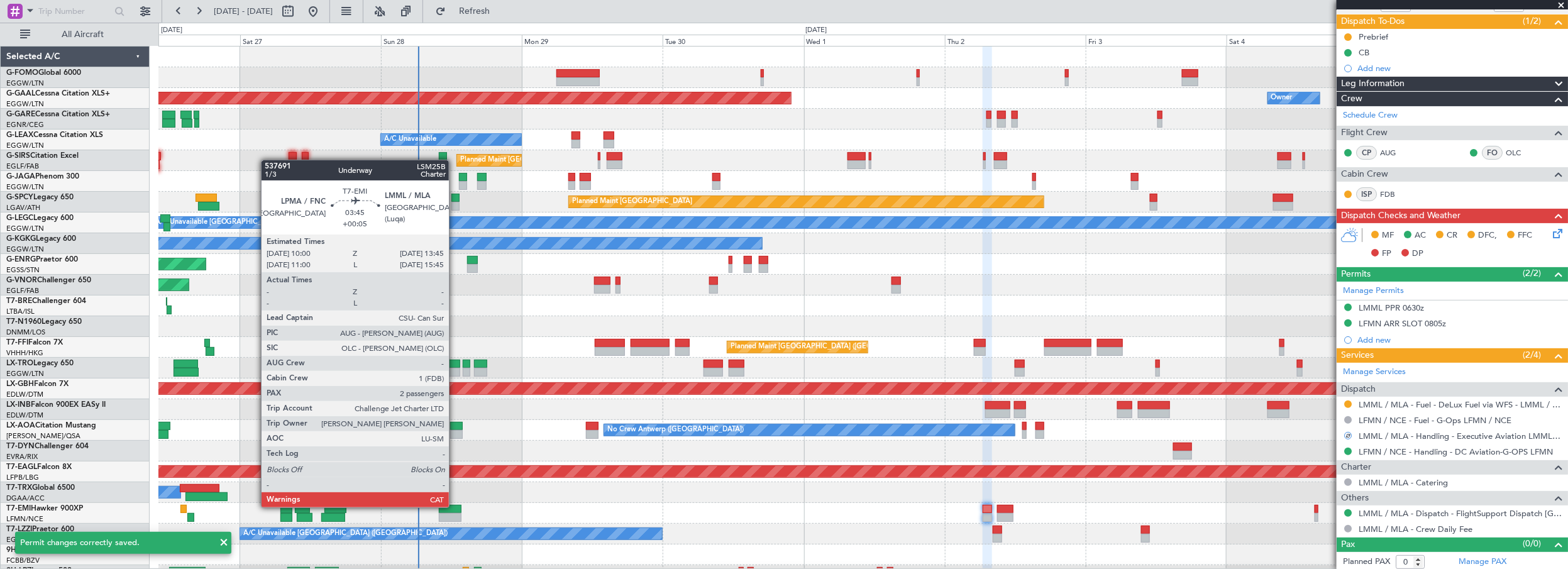
click at [455, 506] on div at bounding box center [450, 509] width 23 height 9
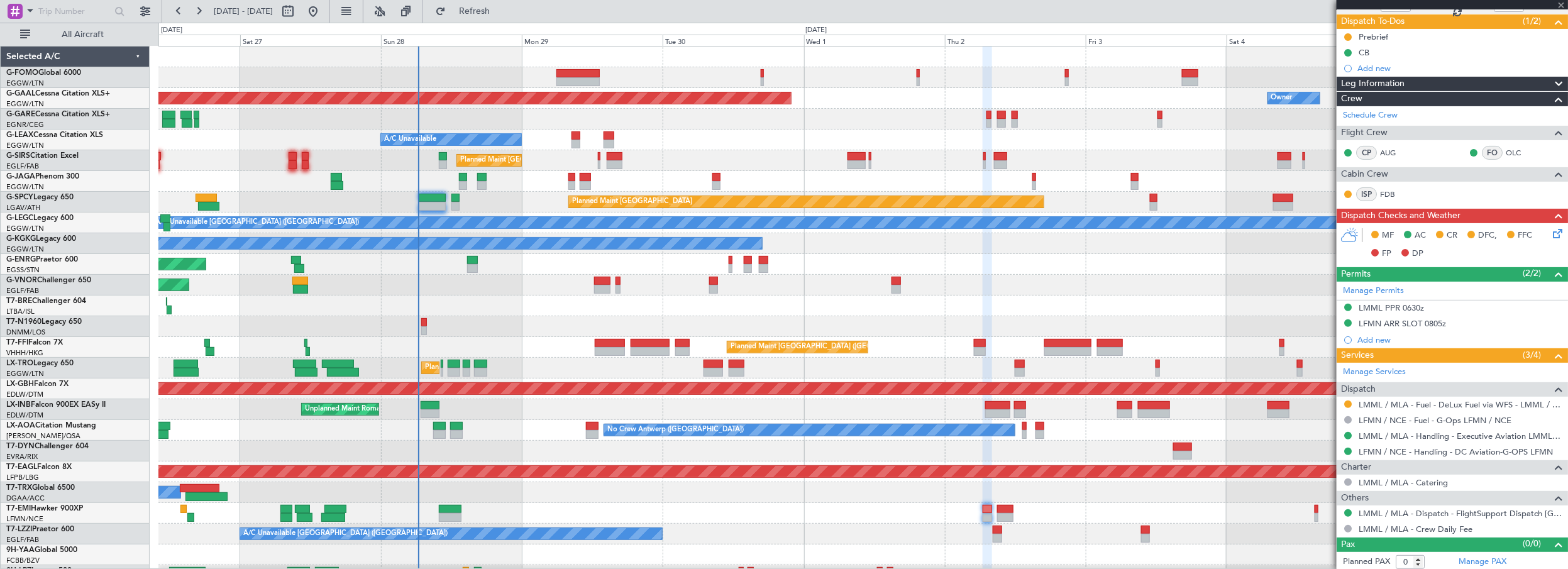
type input "+00:05"
type input "2"
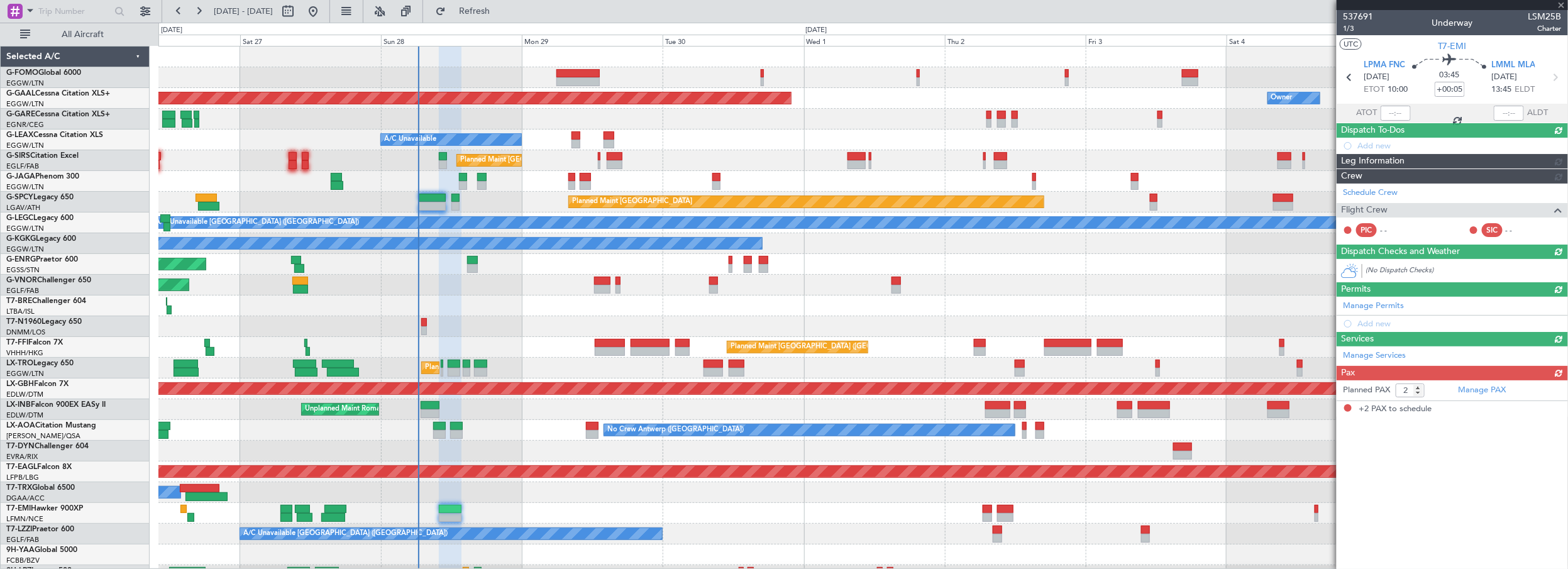
scroll to position [0, 0]
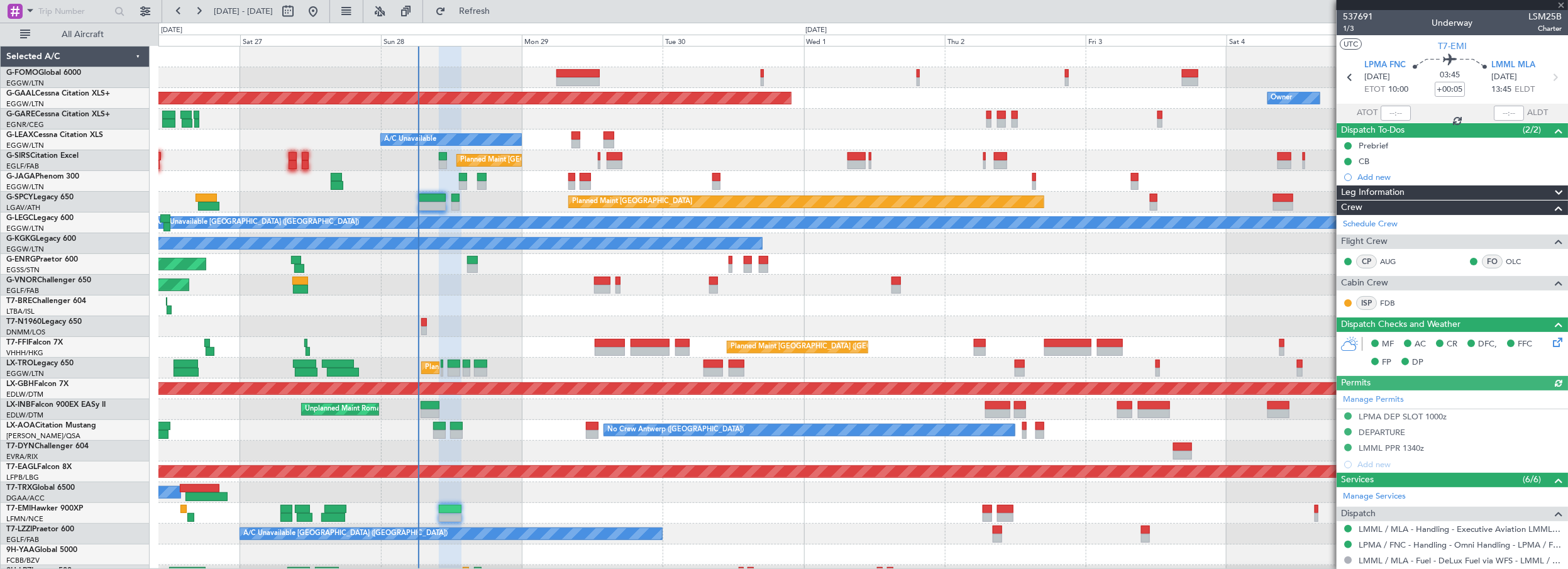
click at [1411, 449] on div "Manage Permits LPMA DEP SLOT 1000z DEPARTURE LMML PPR 1340z Add new" at bounding box center [1452, 432] width 231 height 82
click at [1413, 446] on div "LMML PPR 1340z" at bounding box center [1391, 448] width 65 height 11
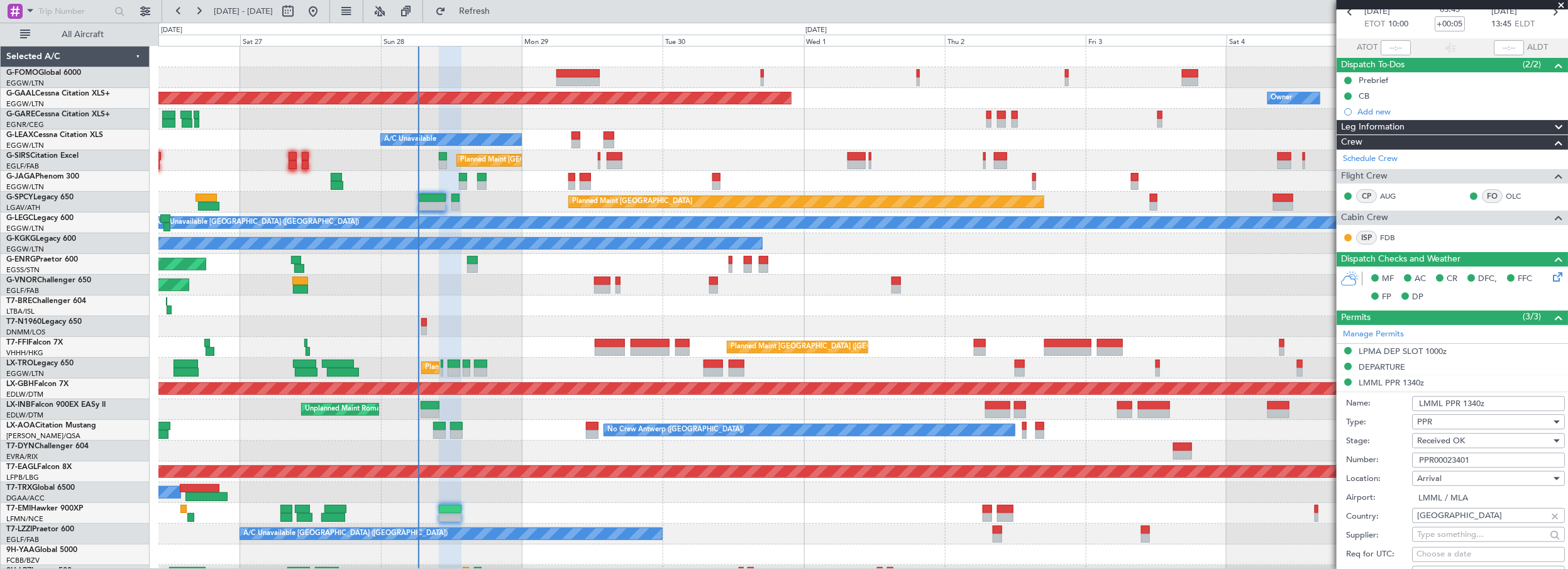
scroll to position [114, 0]
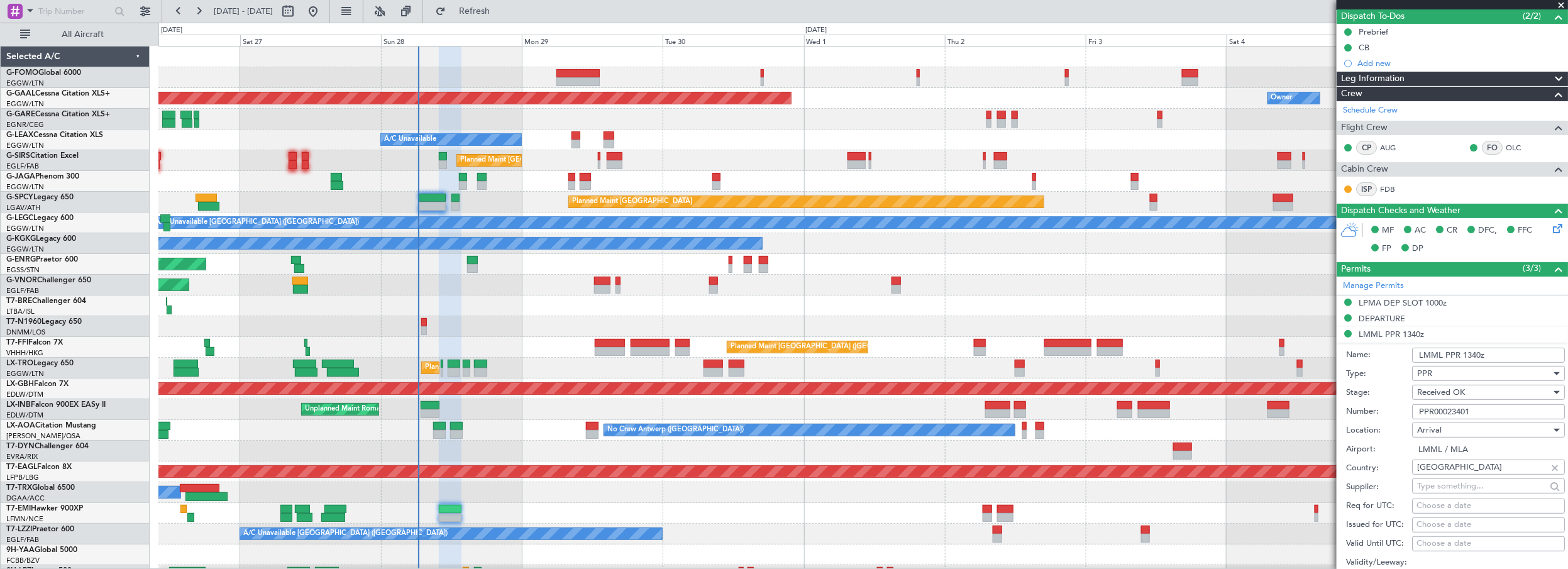
drag, startPoint x: 1500, startPoint y: 413, endPoint x: 1403, endPoint y: 410, distance: 97.0
click at [1403, 410] on div "Number: PPR00023401" at bounding box center [1455, 412] width 219 height 19
paste input "60"
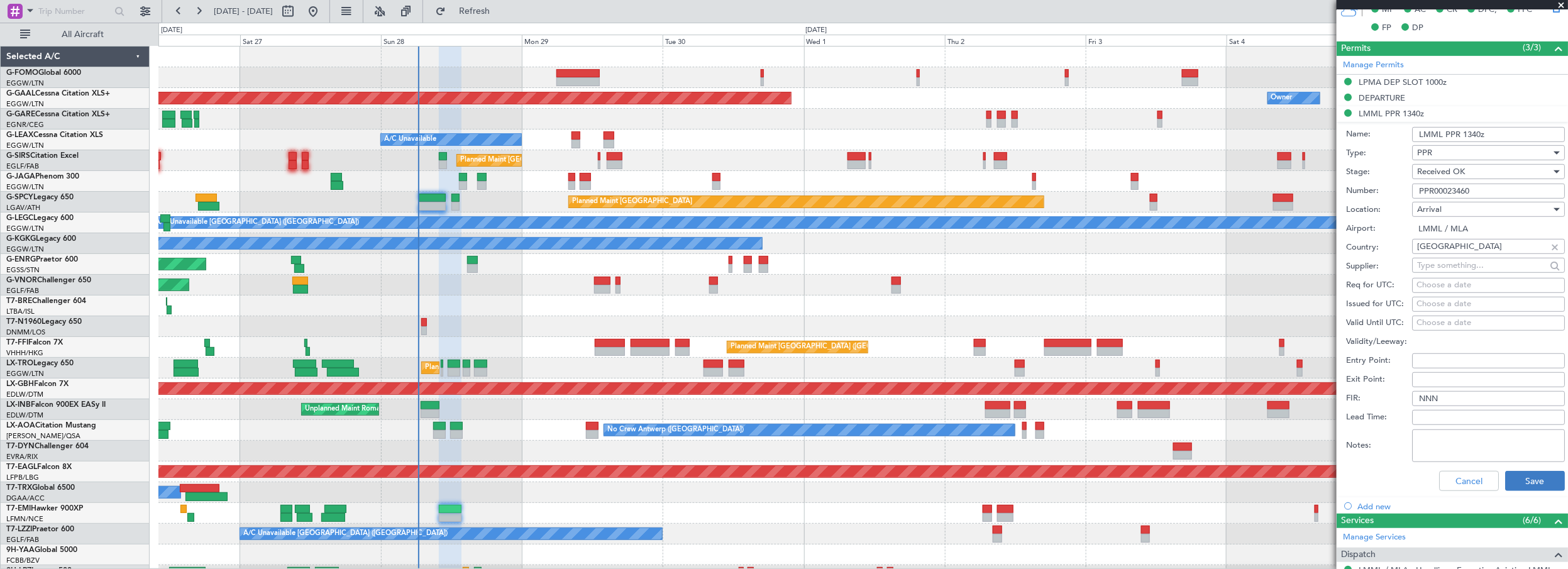
scroll to position [343, 0]
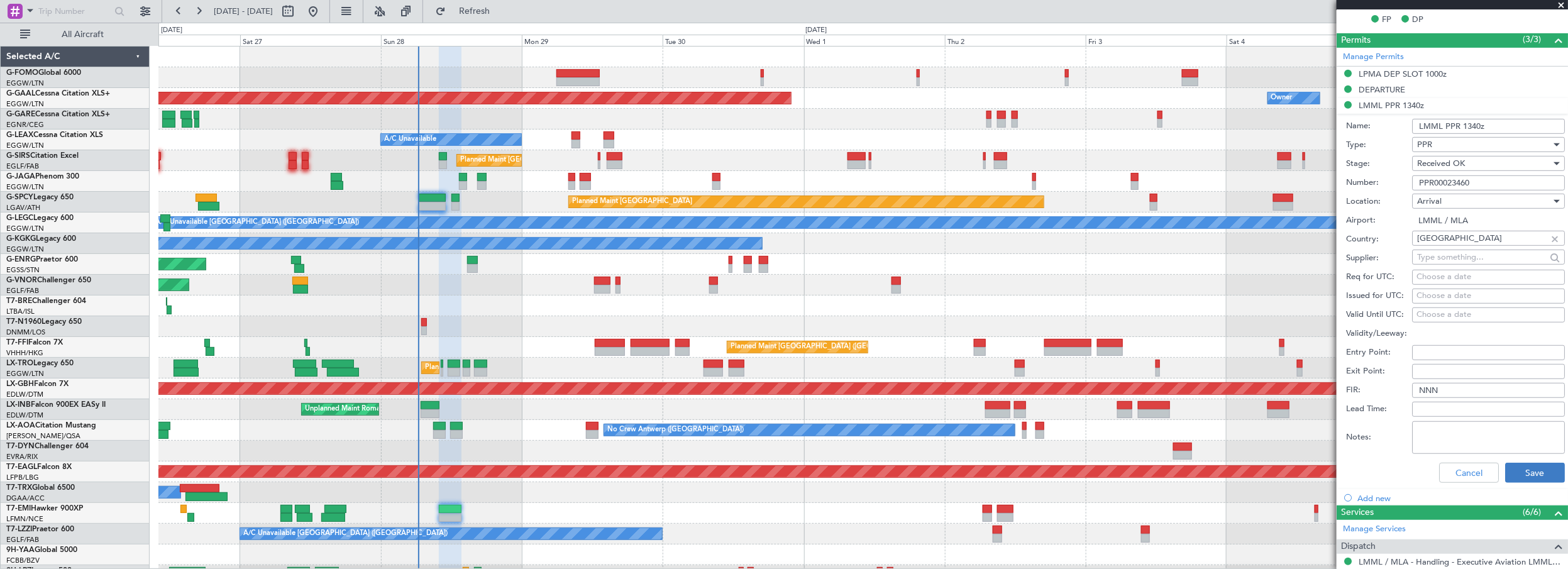
type input "PPR00023460"
click at [1521, 474] on button "Save" at bounding box center [1535, 472] width 60 height 20
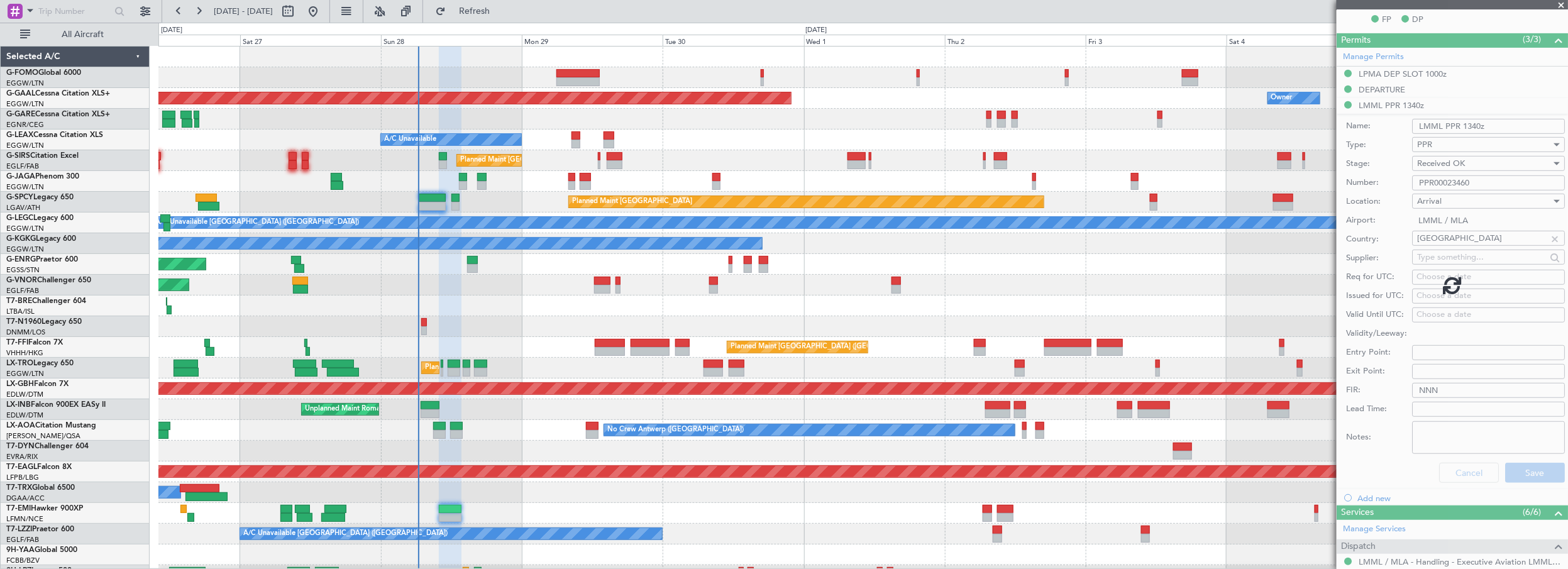
scroll to position [213, 0]
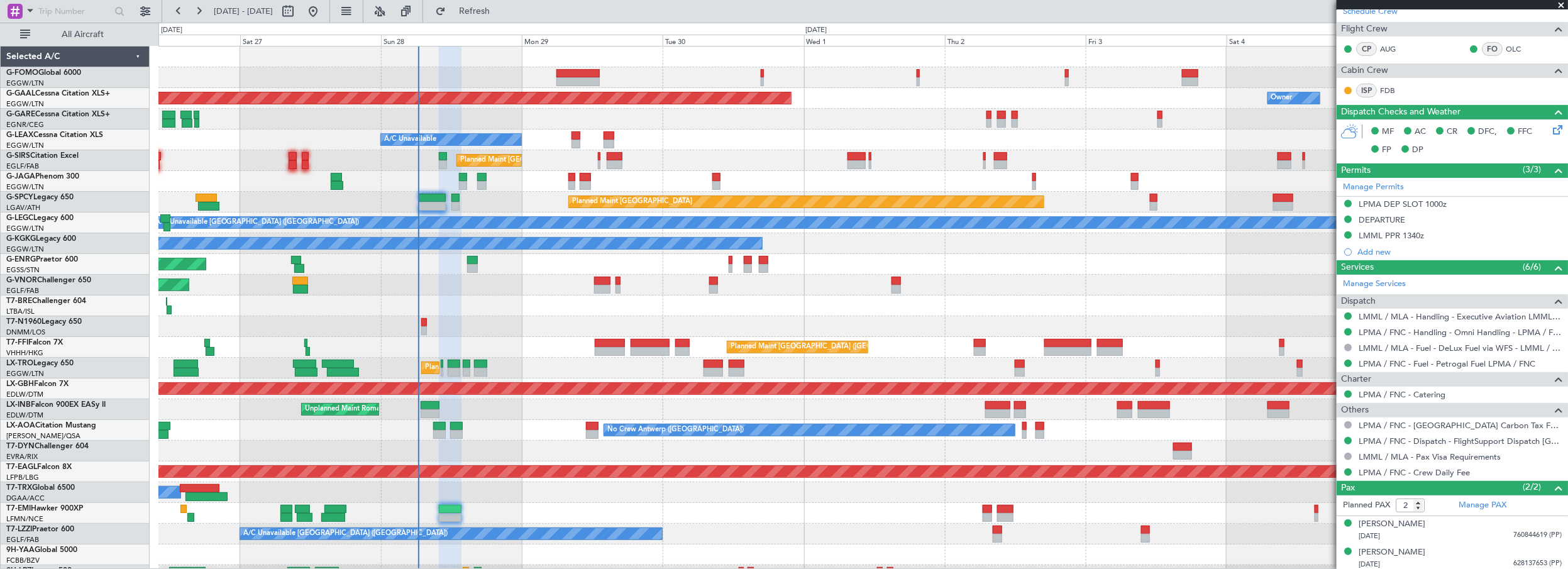
drag, startPoint x: 1556, startPoint y: 5, endPoint x: 1567, endPoint y: 38, distance: 34.8
click at [1557, 5] on span at bounding box center [1561, 5] width 12 height 11
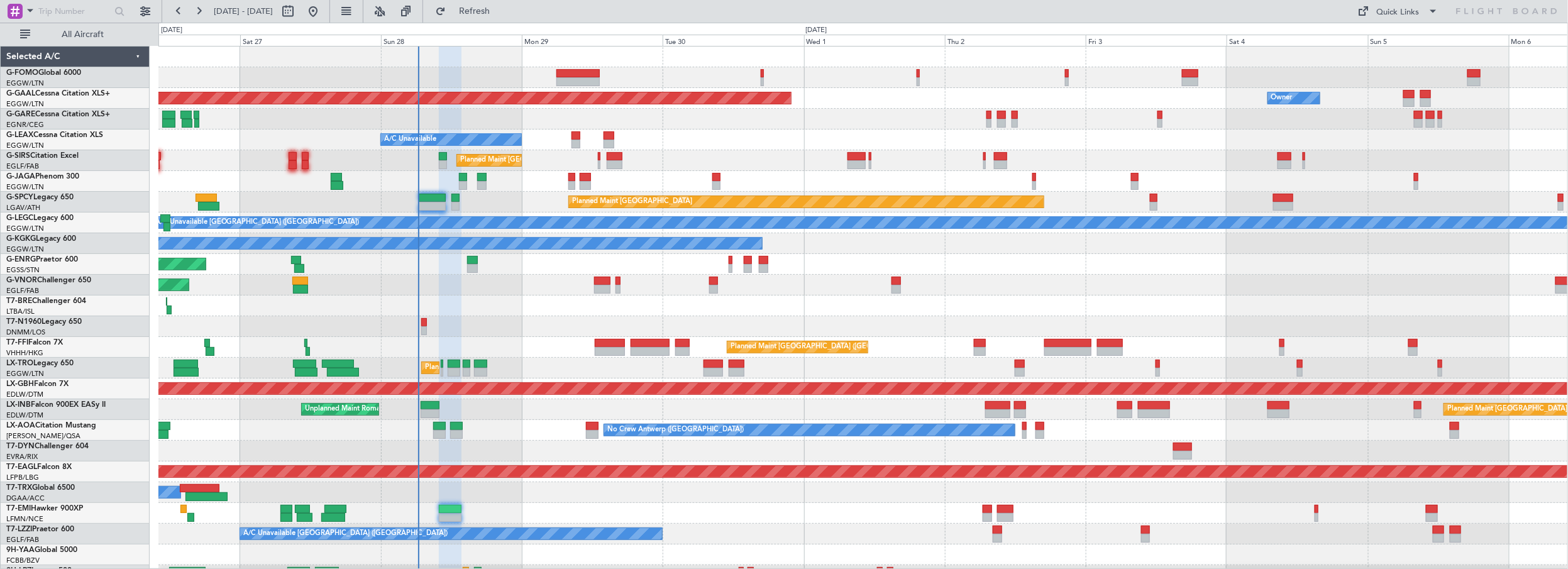
type input "0"
click at [413, 305] on div "Planned Maint London (Luton) Planned Maint Dusseldorf Owner A/C Unavailable Pla…" at bounding box center [863, 399] width 1409 height 706
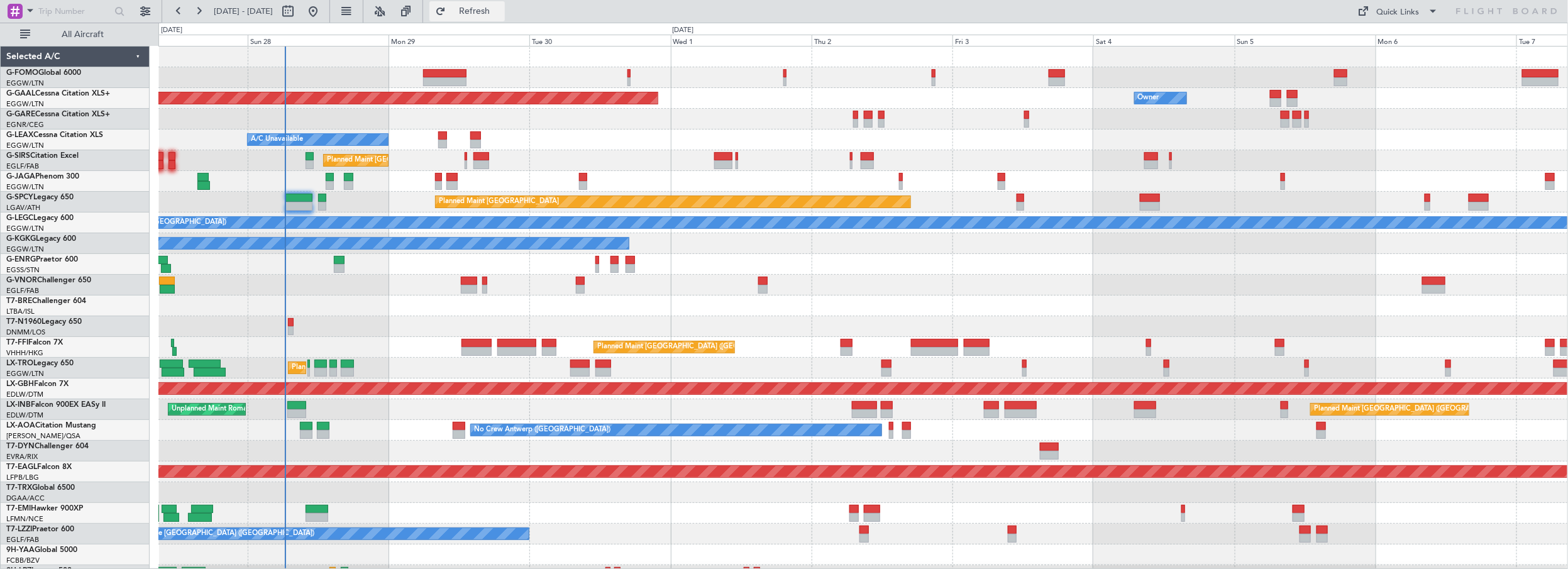
click at [479, 10] on button "Refresh" at bounding box center [467, 11] width 75 height 20
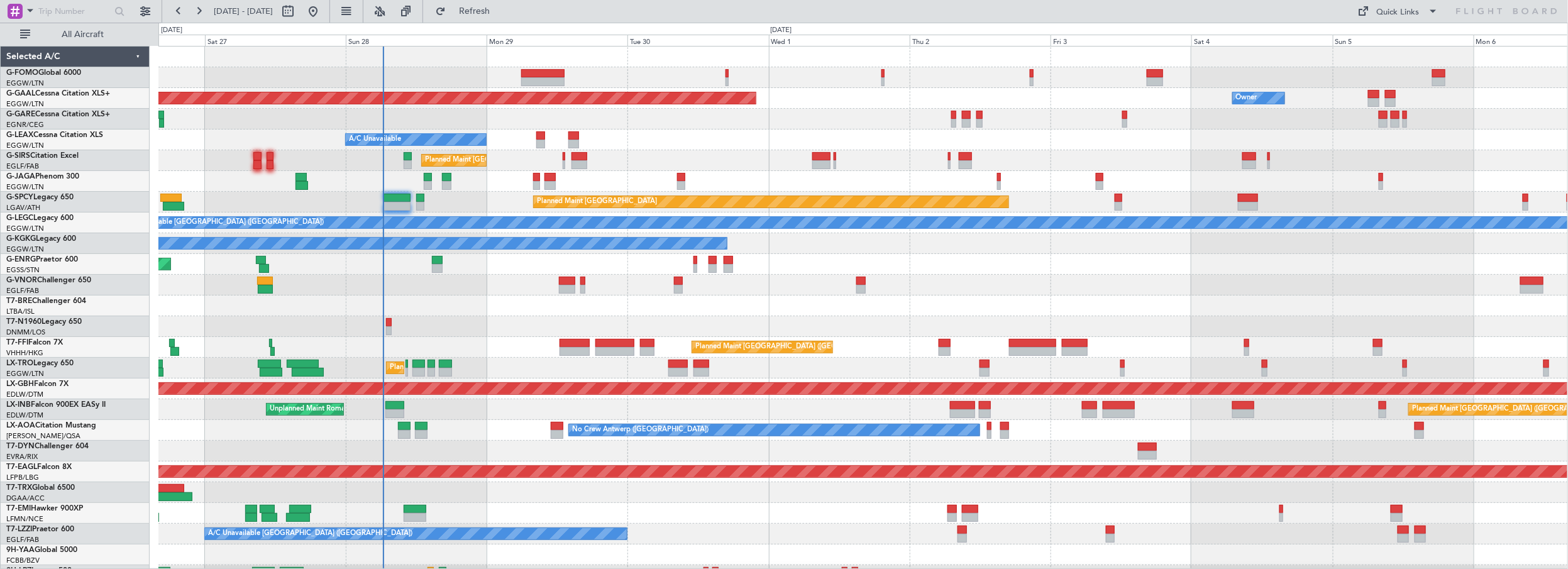
click at [940, 272] on div "Unplanned Maint [GEOGRAPHIC_DATA] ([GEOGRAPHIC_DATA]) A/C Unavailable" at bounding box center [863, 264] width 1409 height 21
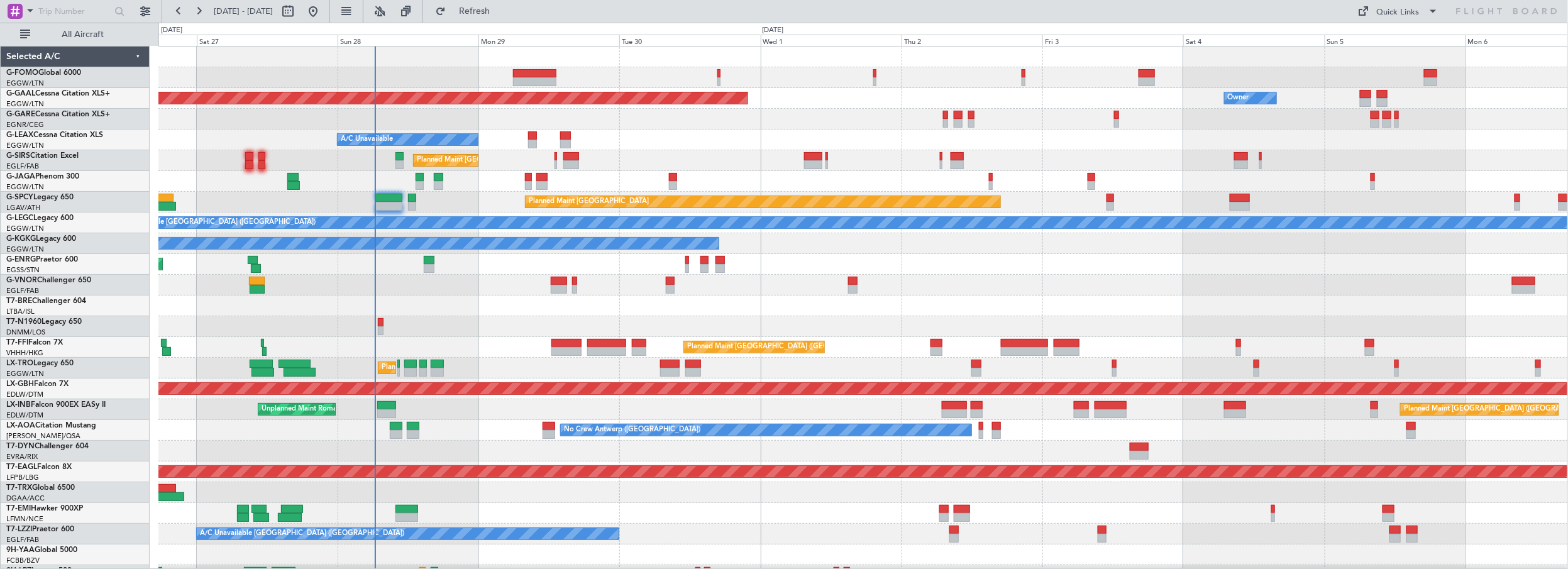
scroll to position [181, 0]
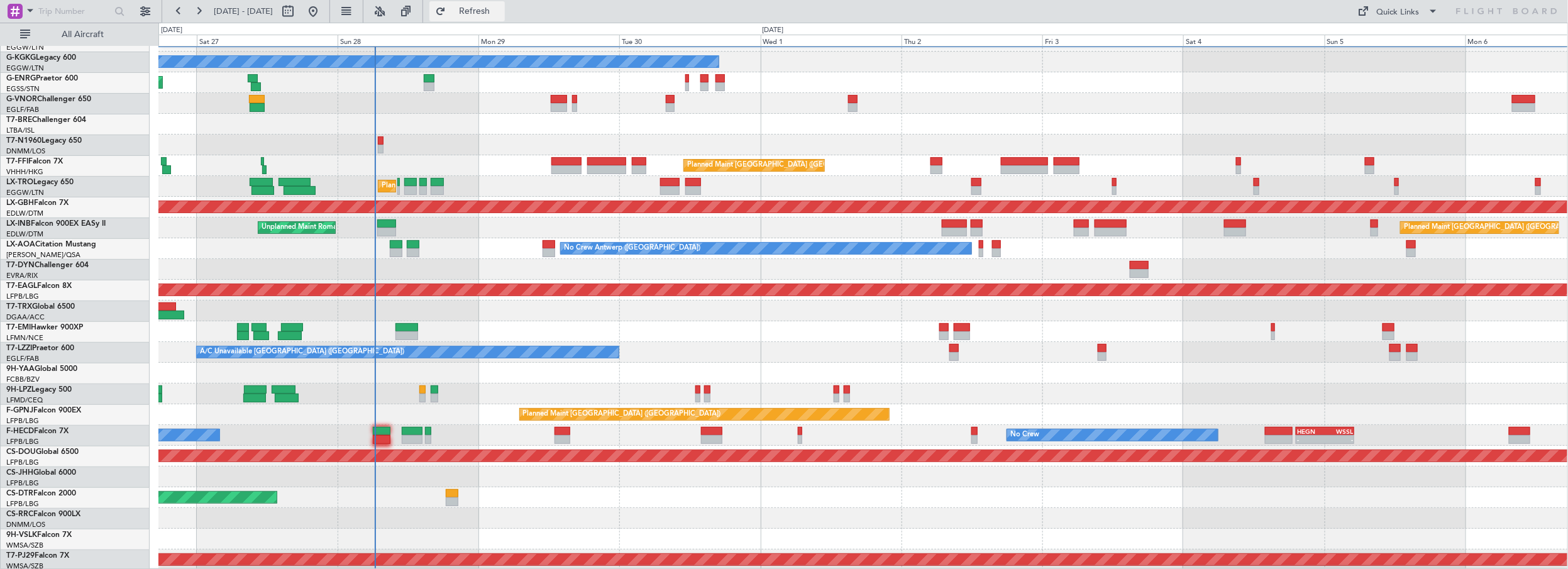
click at [491, 11] on span "Refresh" at bounding box center [475, 12] width 53 height 9
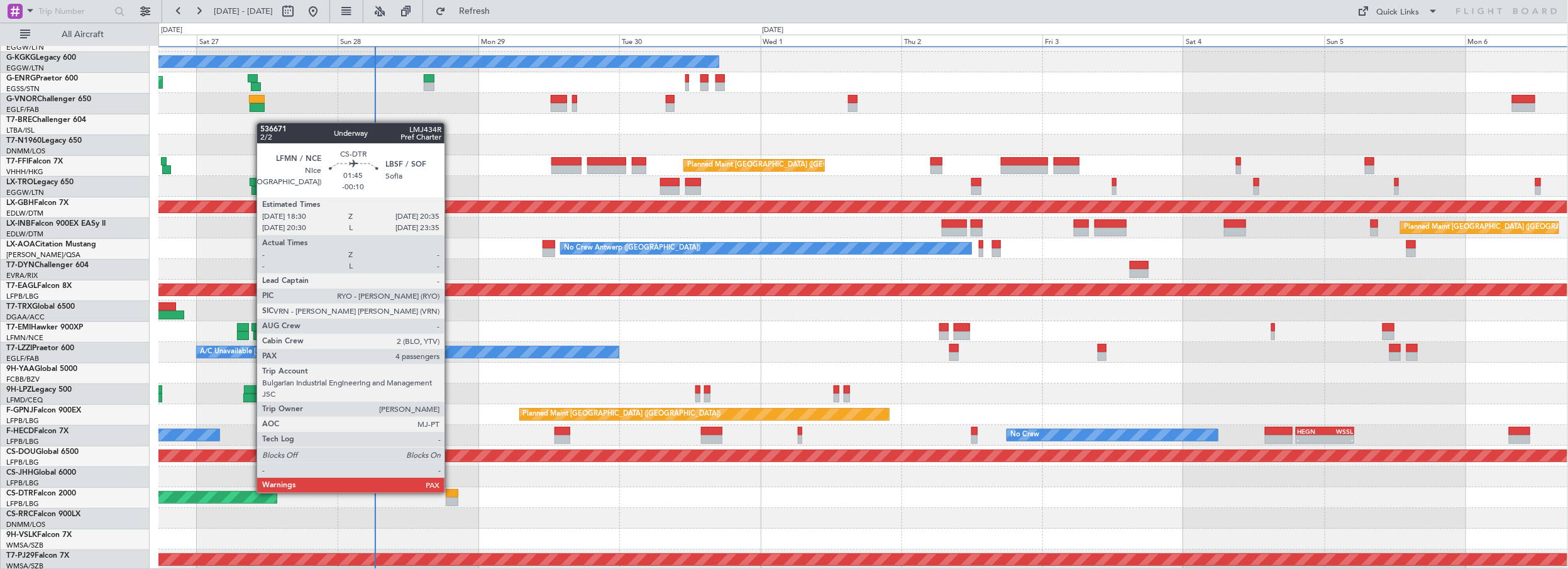
click at [449, 492] on div at bounding box center [451, 494] width 12 height 9
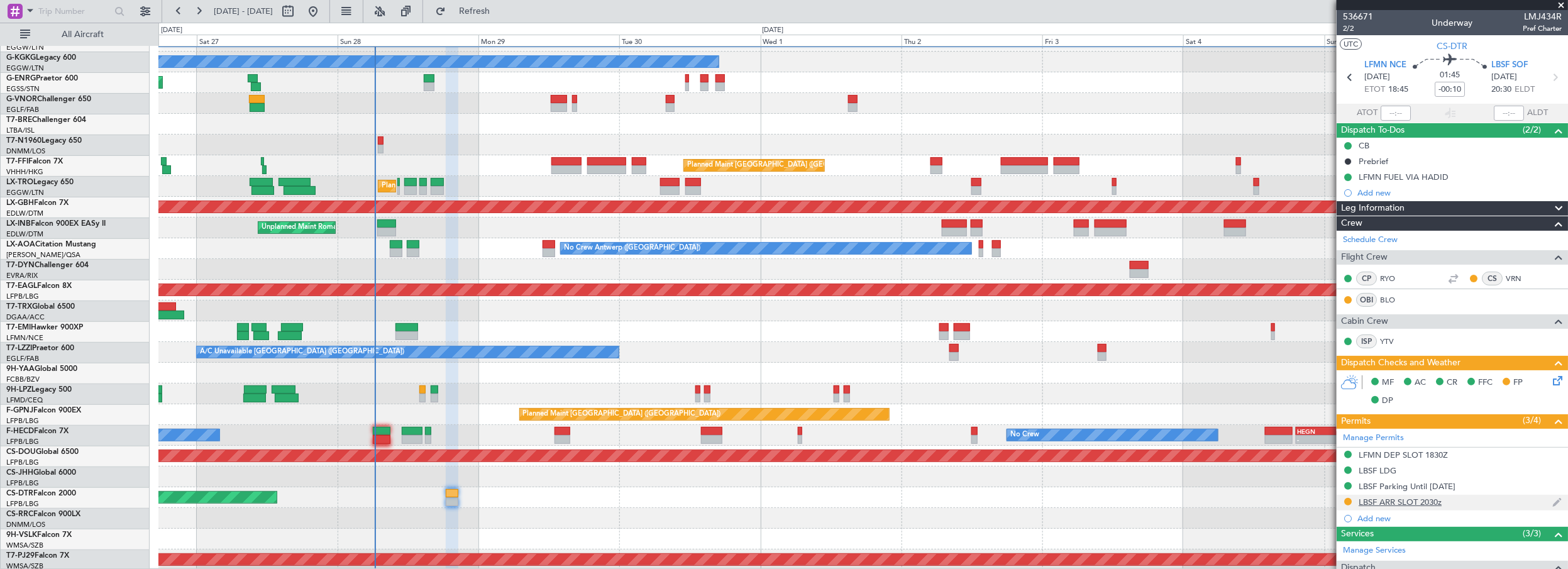
click at [1415, 502] on div "LBSF ARR SLOT 2030z" at bounding box center [1400, 502] width 83 height 11
click at [1494, 517] on input "LBSF ARR SLOT 2030z" at bounding box center [1488, 523] width 153 height 15
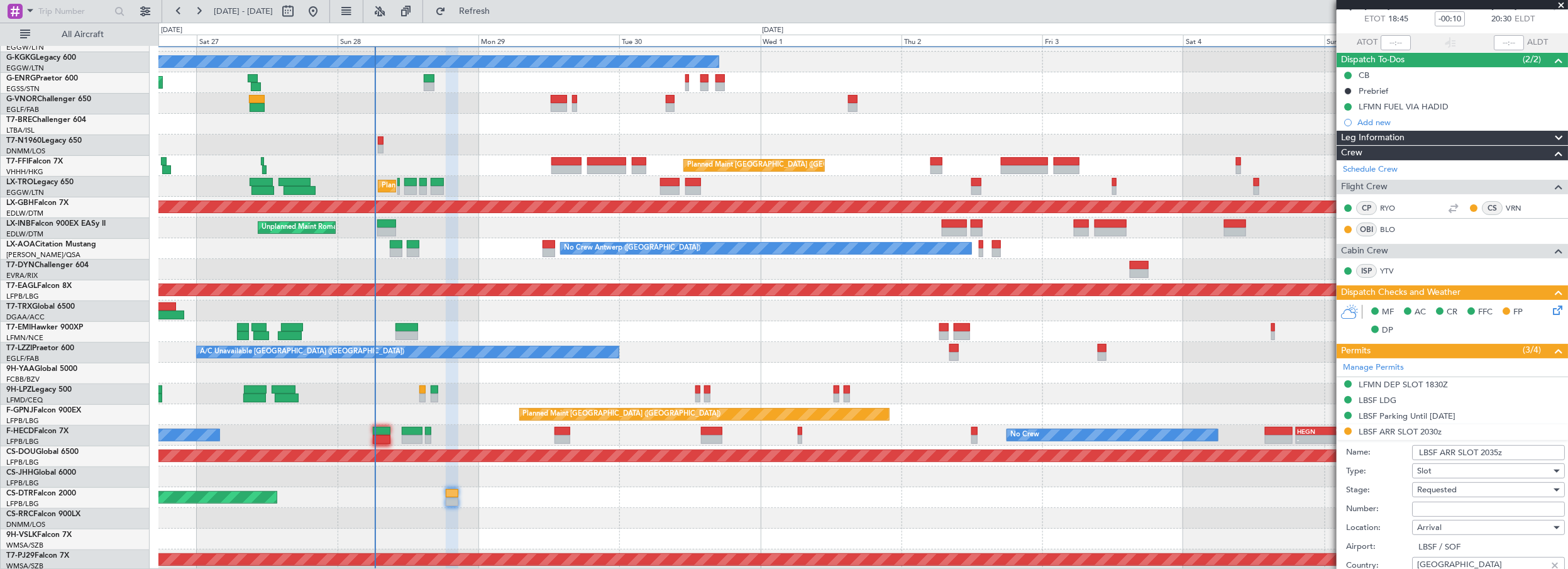
scroll to position [171, 0]
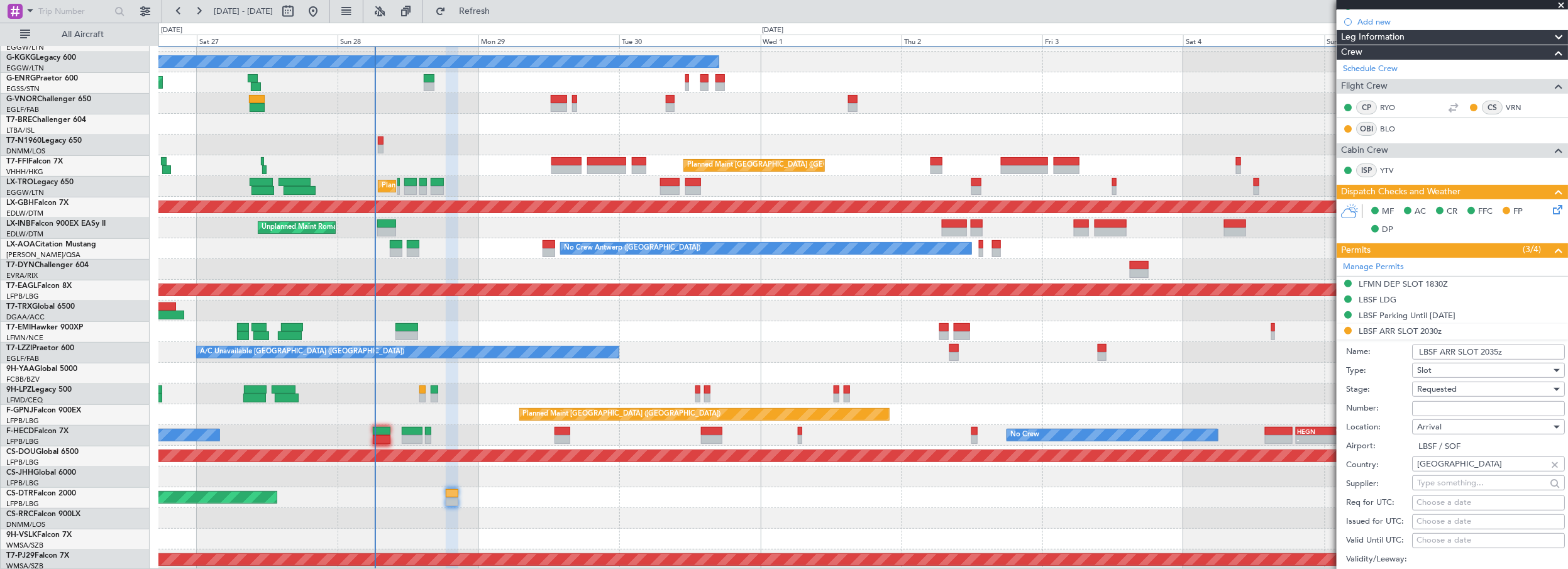
type input "LBSF ARR SLOT 2035z"
click at [1449, 386] on span "Requested" at bounding box center [1437, 389] width 40 height 11
drag, startPoint x: 1437, startPoint y: 485, endPoint x: 1435, endPoint y: 355, distance: 130.0
click at [1437, 484] on span "Received OK" at bounding box center [1484, 483] width 133 height 19
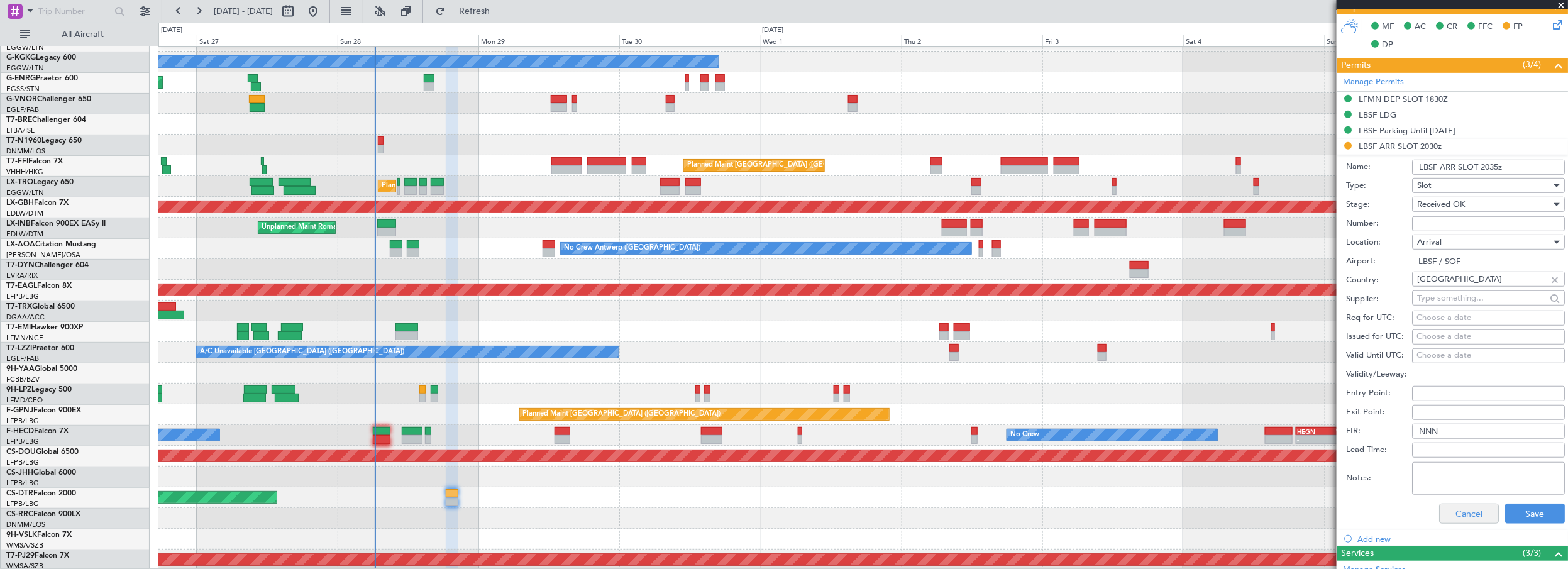
scroll to position [458, 0]
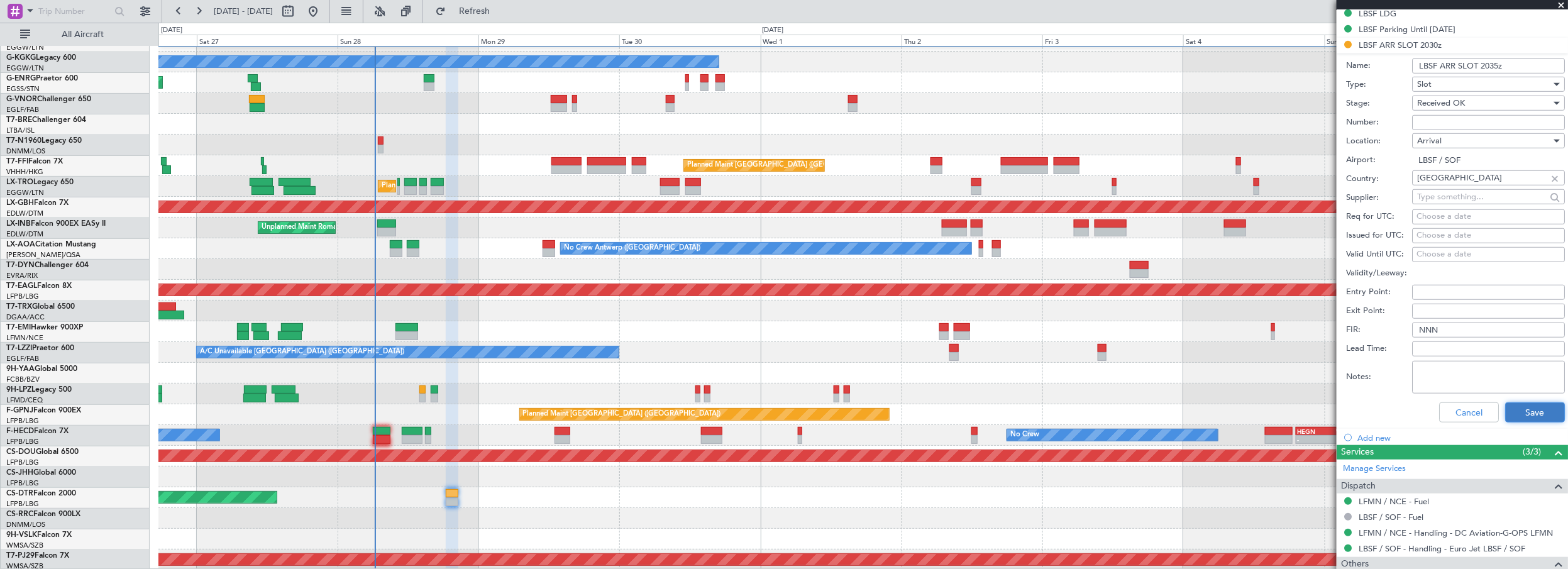
click at [1524, 408] on button "Save" at bounding box center [1535, 412] width 60 height 20
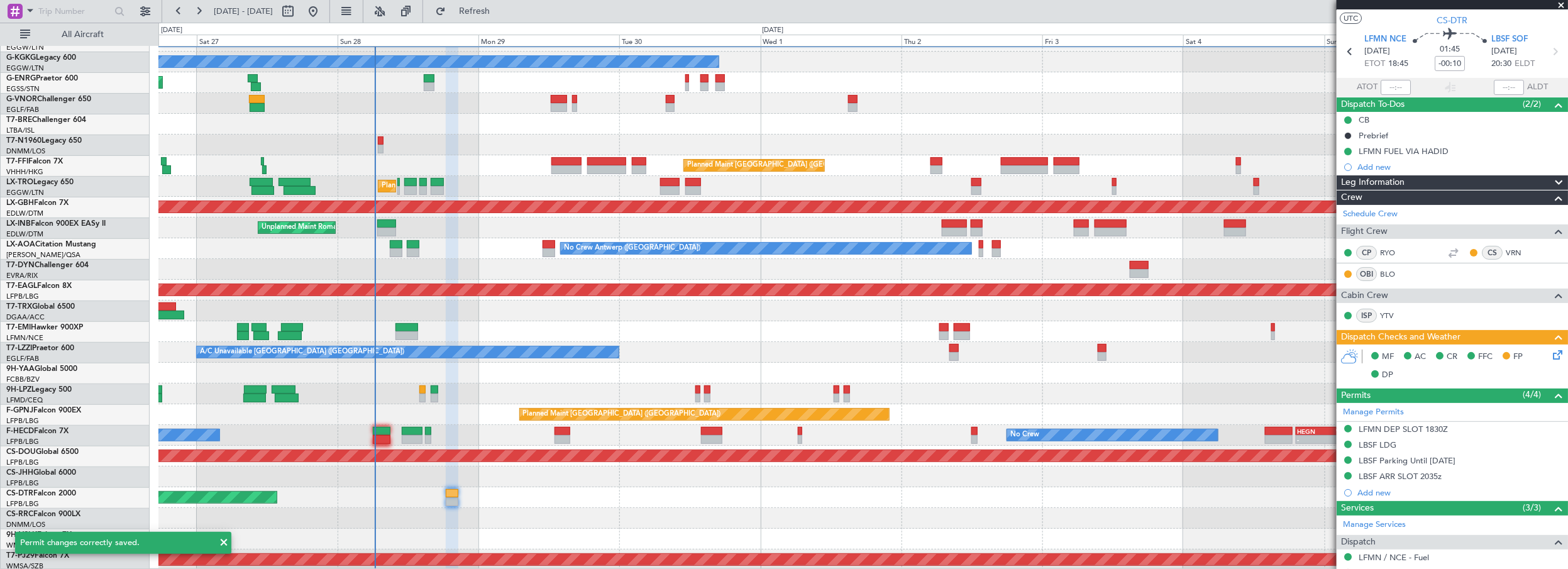
scroll to position [0, 0]
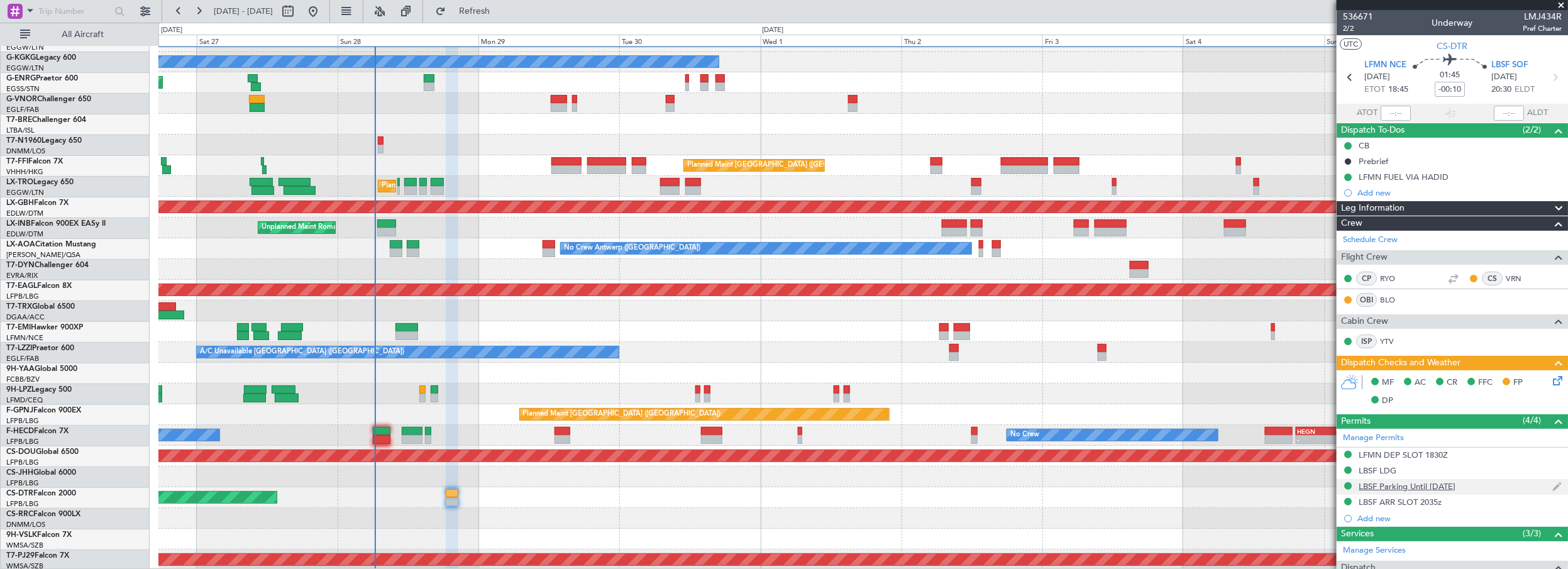
click at [1406, 487] on div "LBSF Parking Until 05OCT" at bounding box center [1407, 487] width 97 height 11
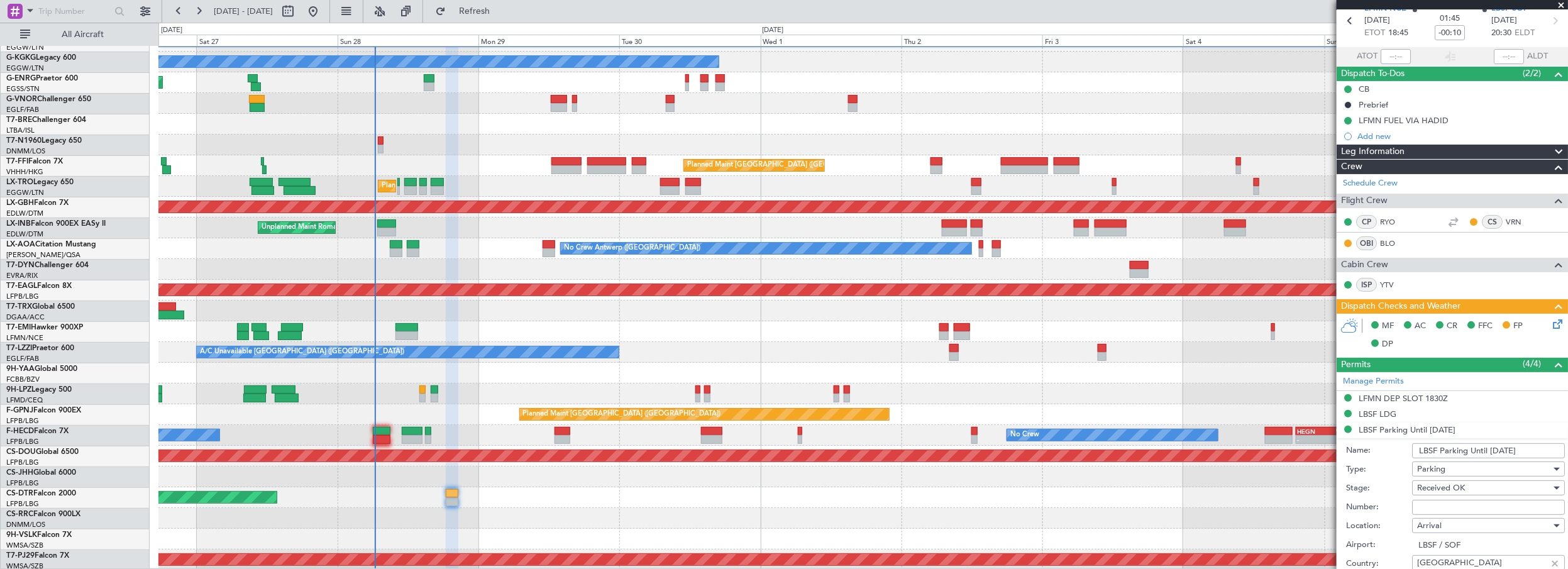
scroll to position [171, 0]
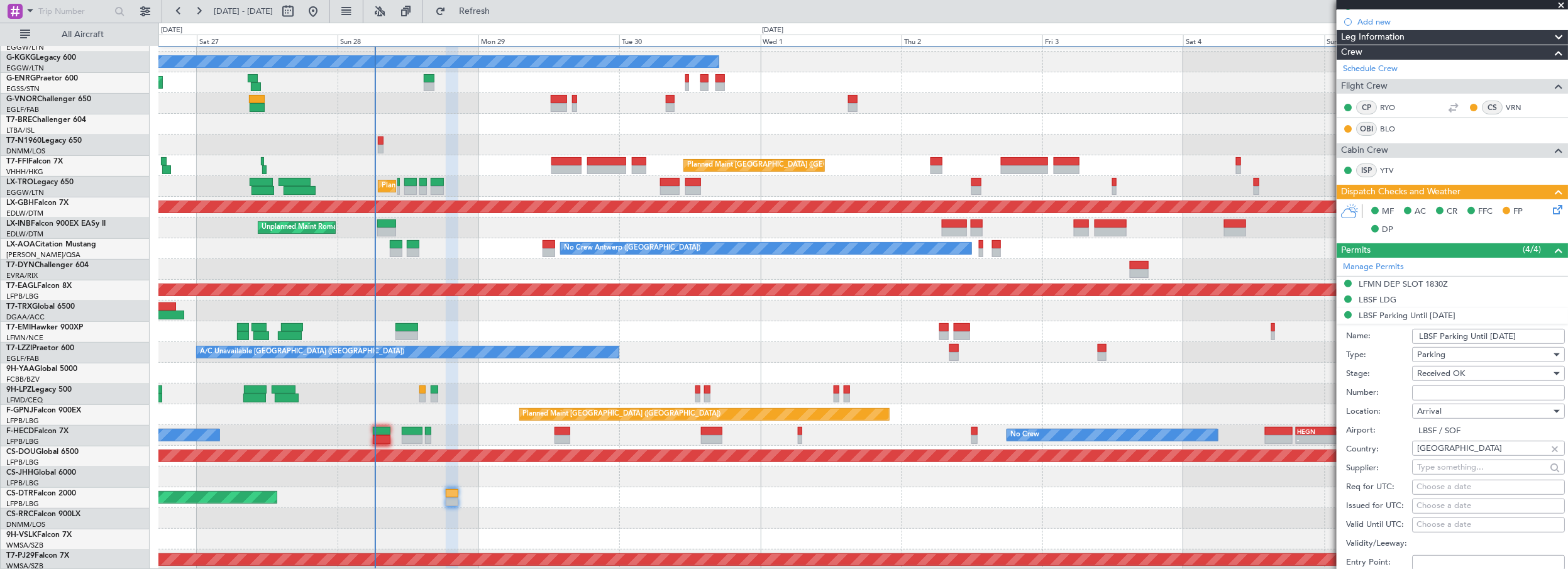
click at [1455, 393] on input "Number:" at bounding box center [1488, 393] width 153 height 15
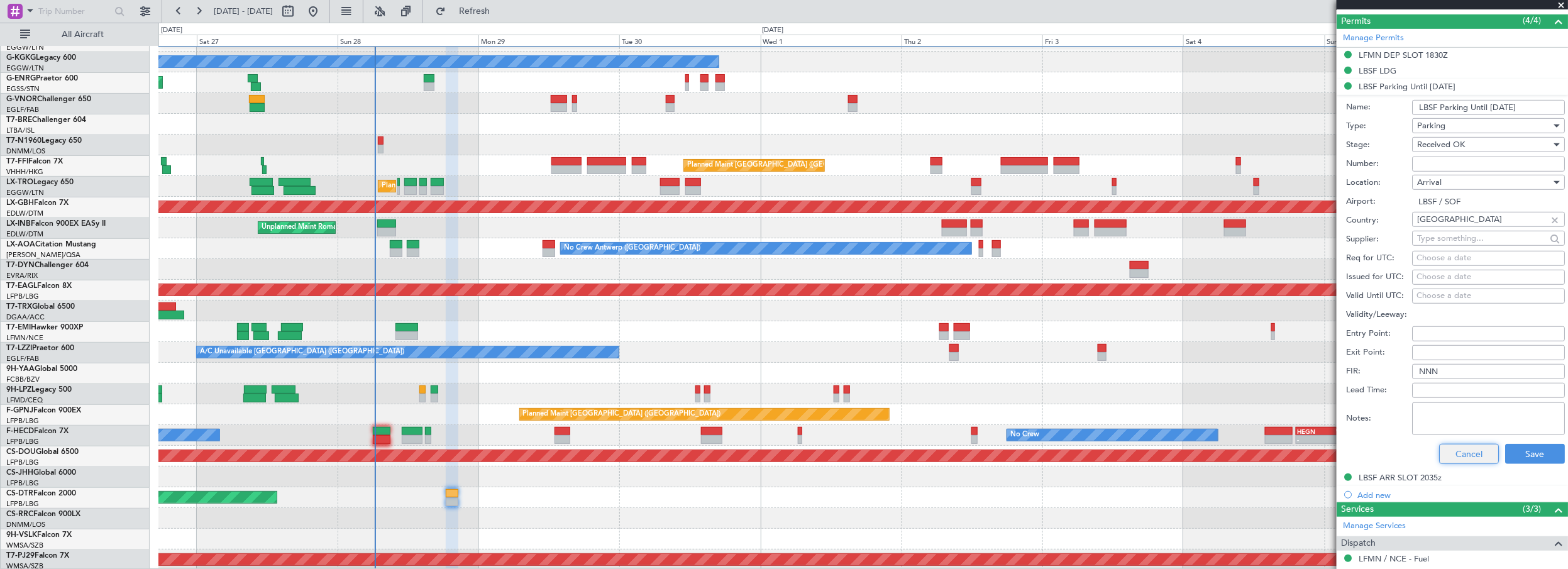
click at [1481, 446] on button "Cancel" at bounding box center [1469, 454] width 60 height 20
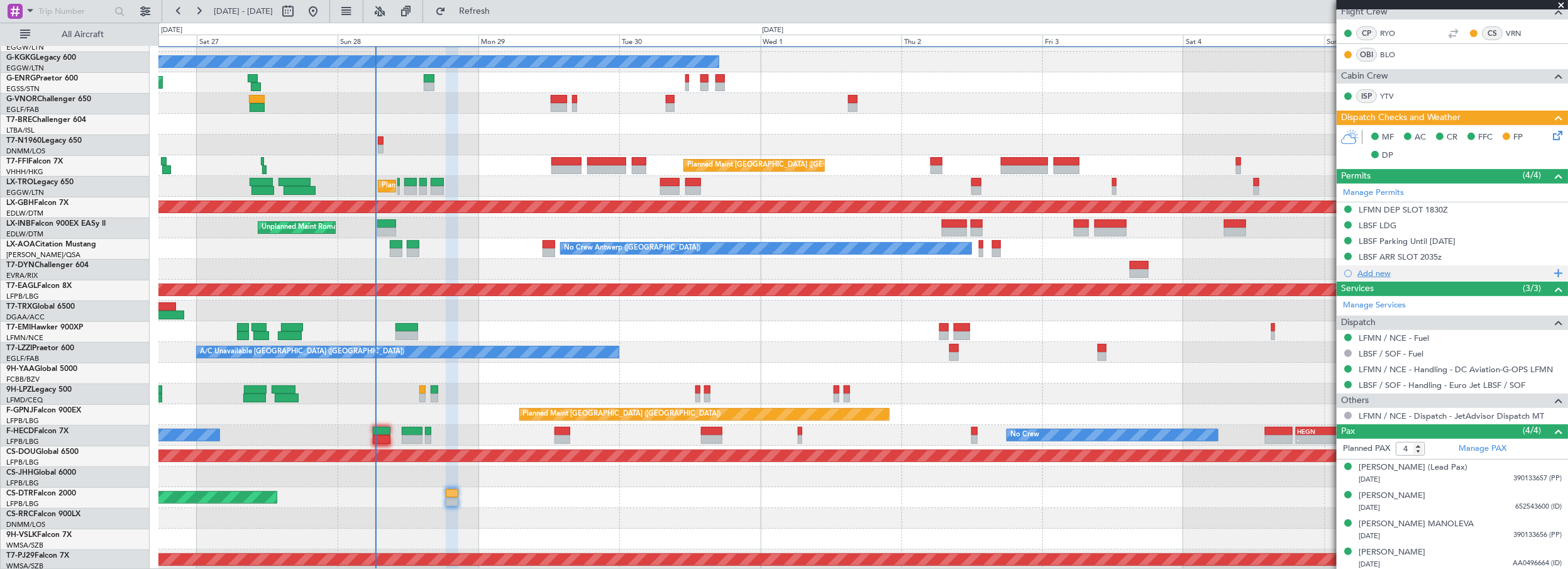
scroll to position [0, 0]
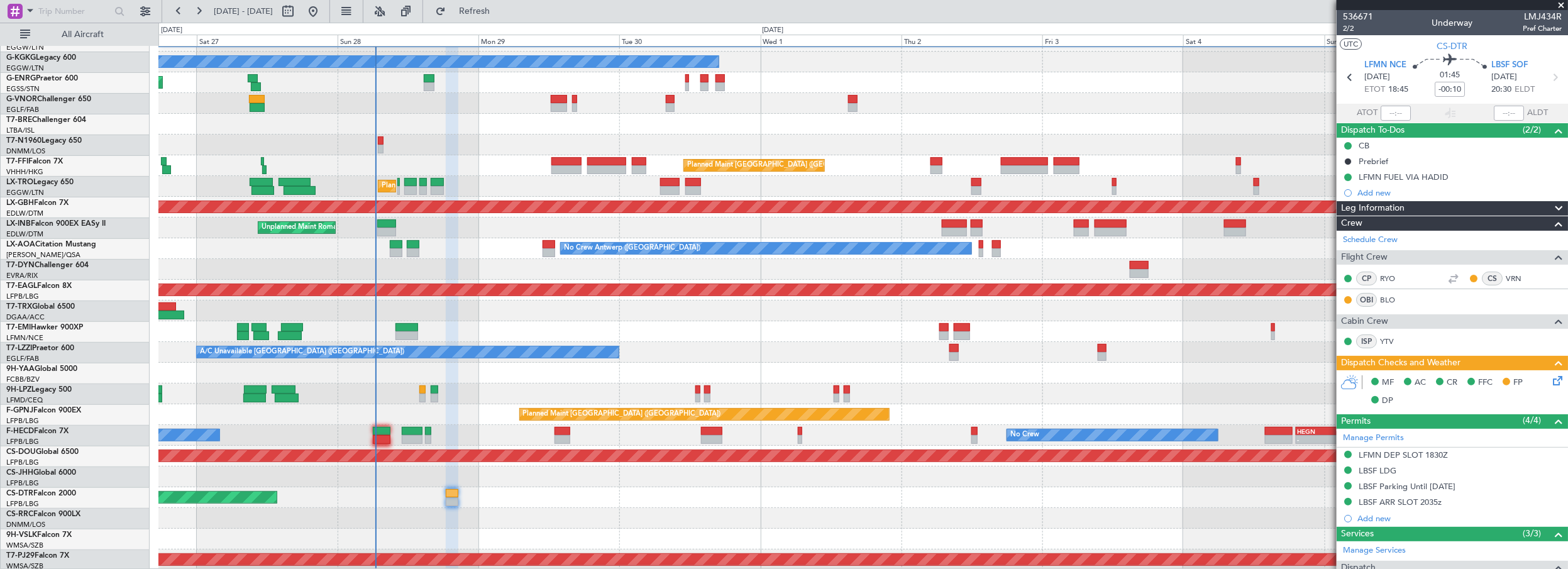
click at [1562, 8] on span at bounding box center [1561, 5] width 12 height 11
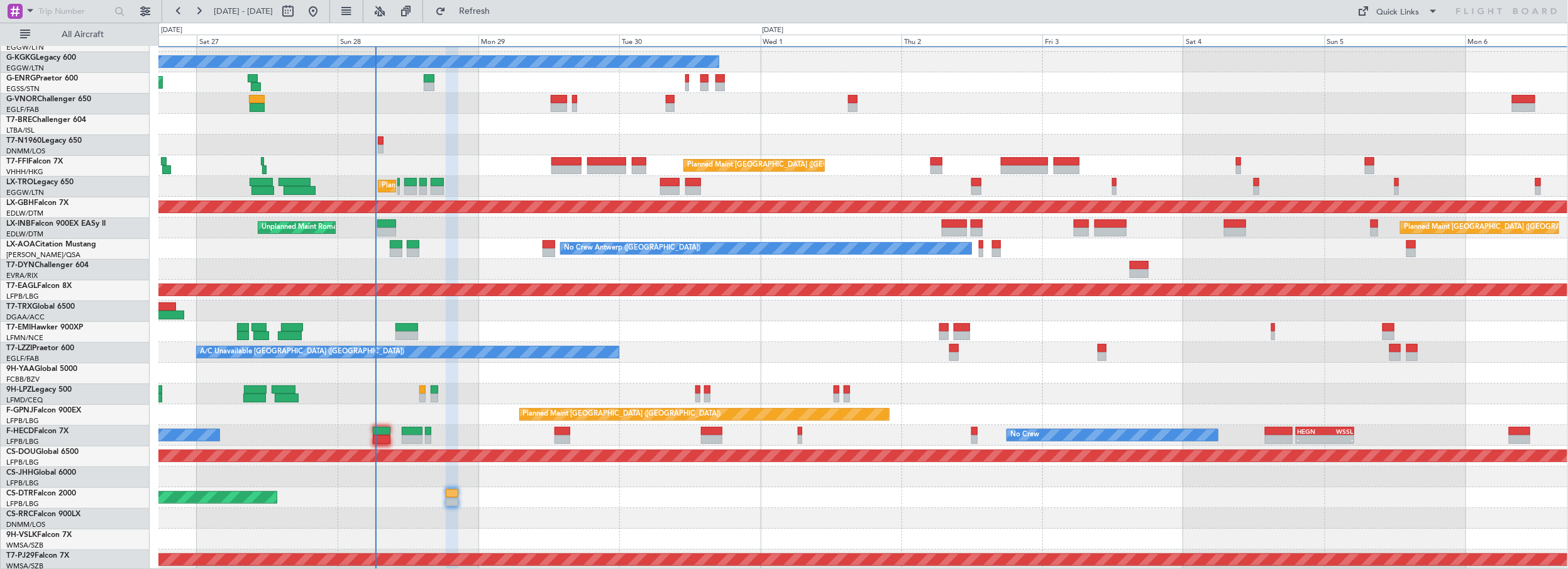
type input "0"
click at [390, 431] on div "No Crew No Crew - - HEGN 19:15 Z WSSL 05:10 Z Planned Maint Paris (Le Bourget) …" at bounding box center [863, 435] width 1409 height 21
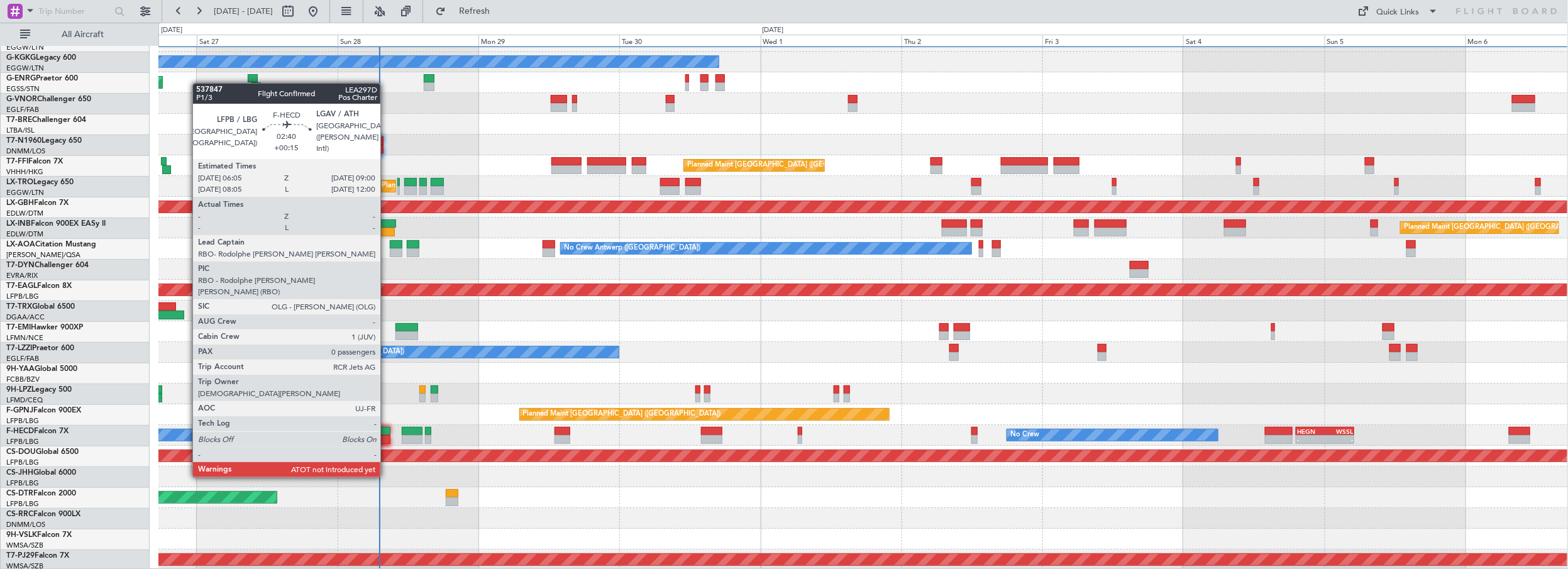
click at [386, 431] on div at bounding box center [381, 432] width 17 height 9
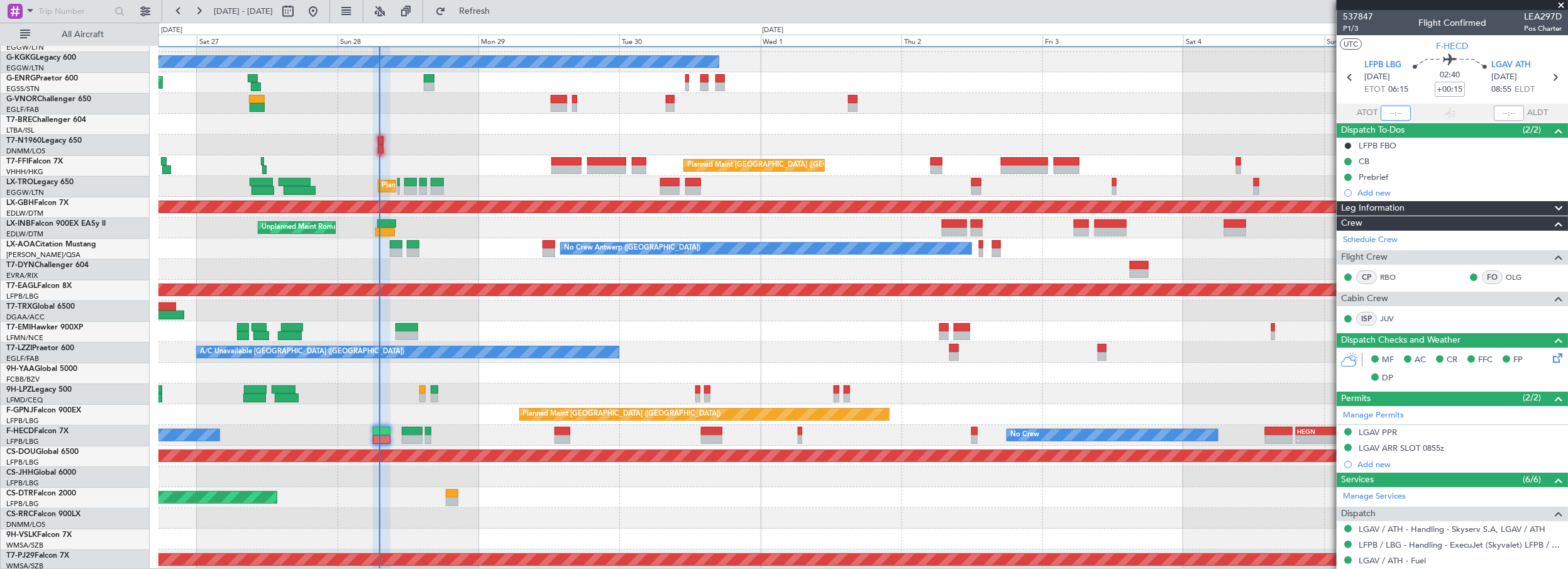
click at [1392, 117] on input "text" at bounding box center [1396, 113] width 30 height 15
type input "07:05"
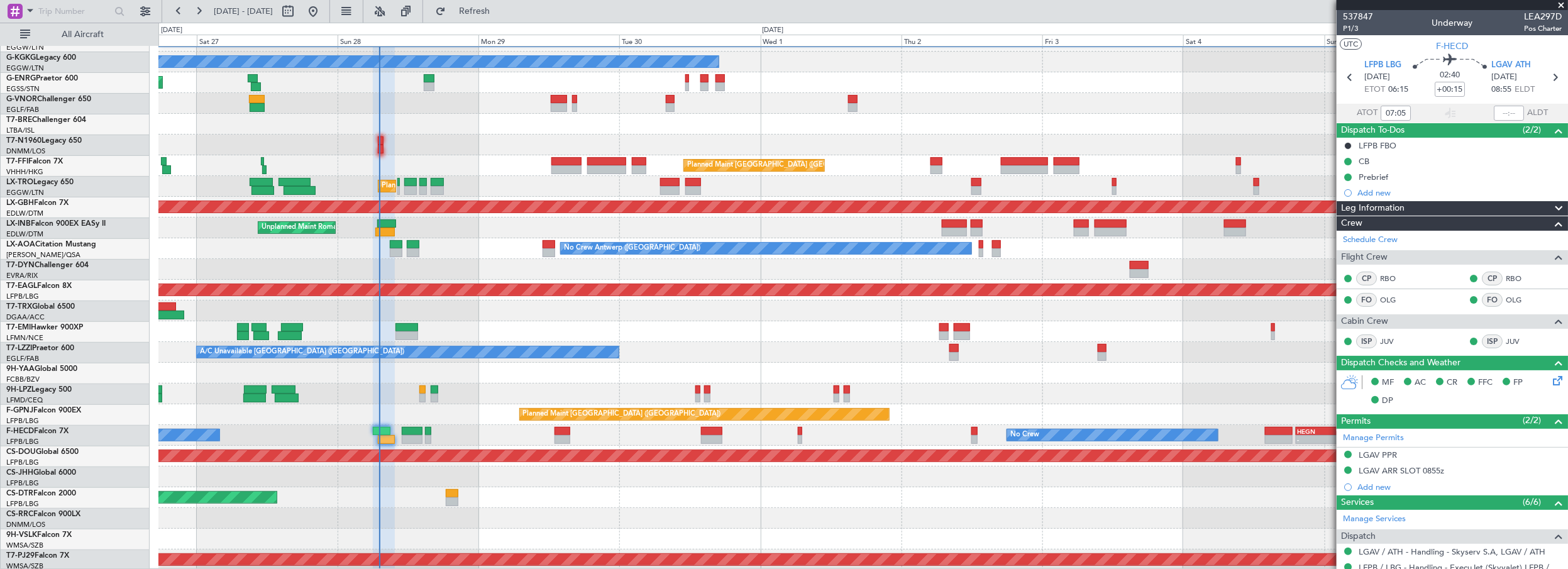
drag, startPoint x: 1561, startPoint y: 6, endPoint x: 1033, endPoint y: 12, distance: 528.0
click at [1561, 6] on span at bounding box center [1561, 5] width 12 height 11
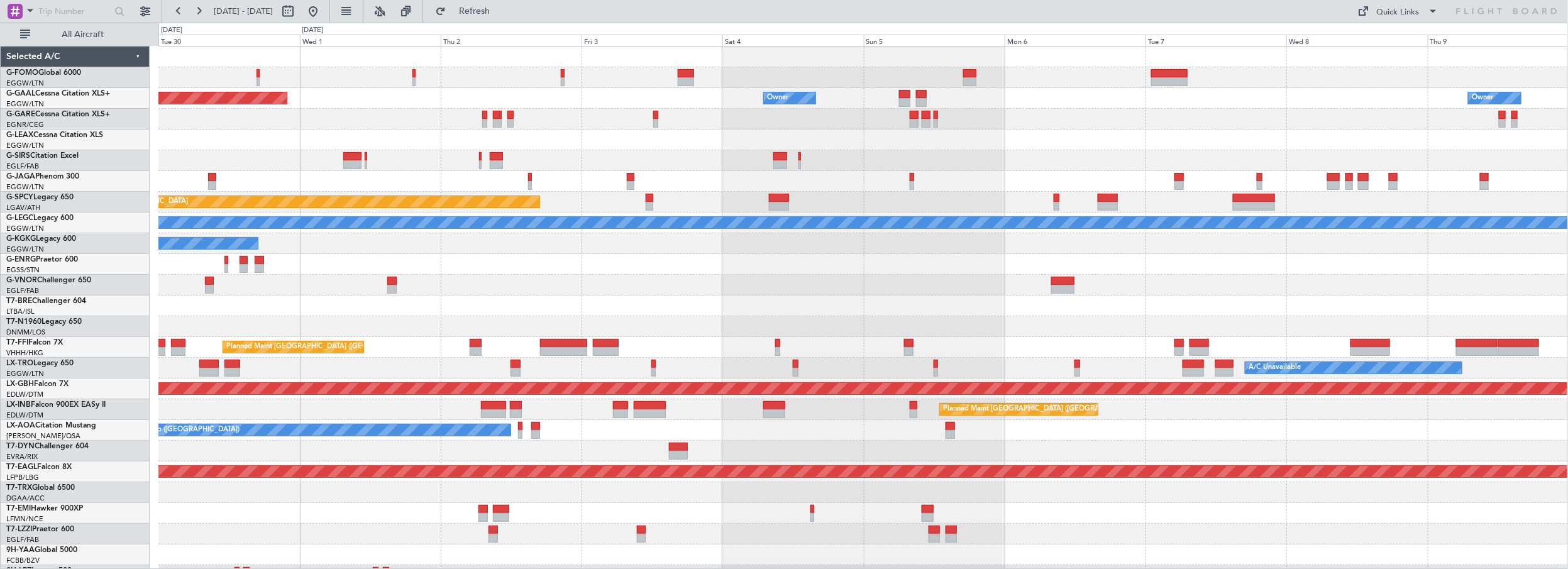
click at [427, 328] on div "Planned Maint Dusseldorf Owner Owner Owner A/C Unavailable Planned Maint London…" at bounding box center [863, 399] width 1409 height 706
click at [428, 126] on div at bounding box center [863, 119] width 1409 height 21
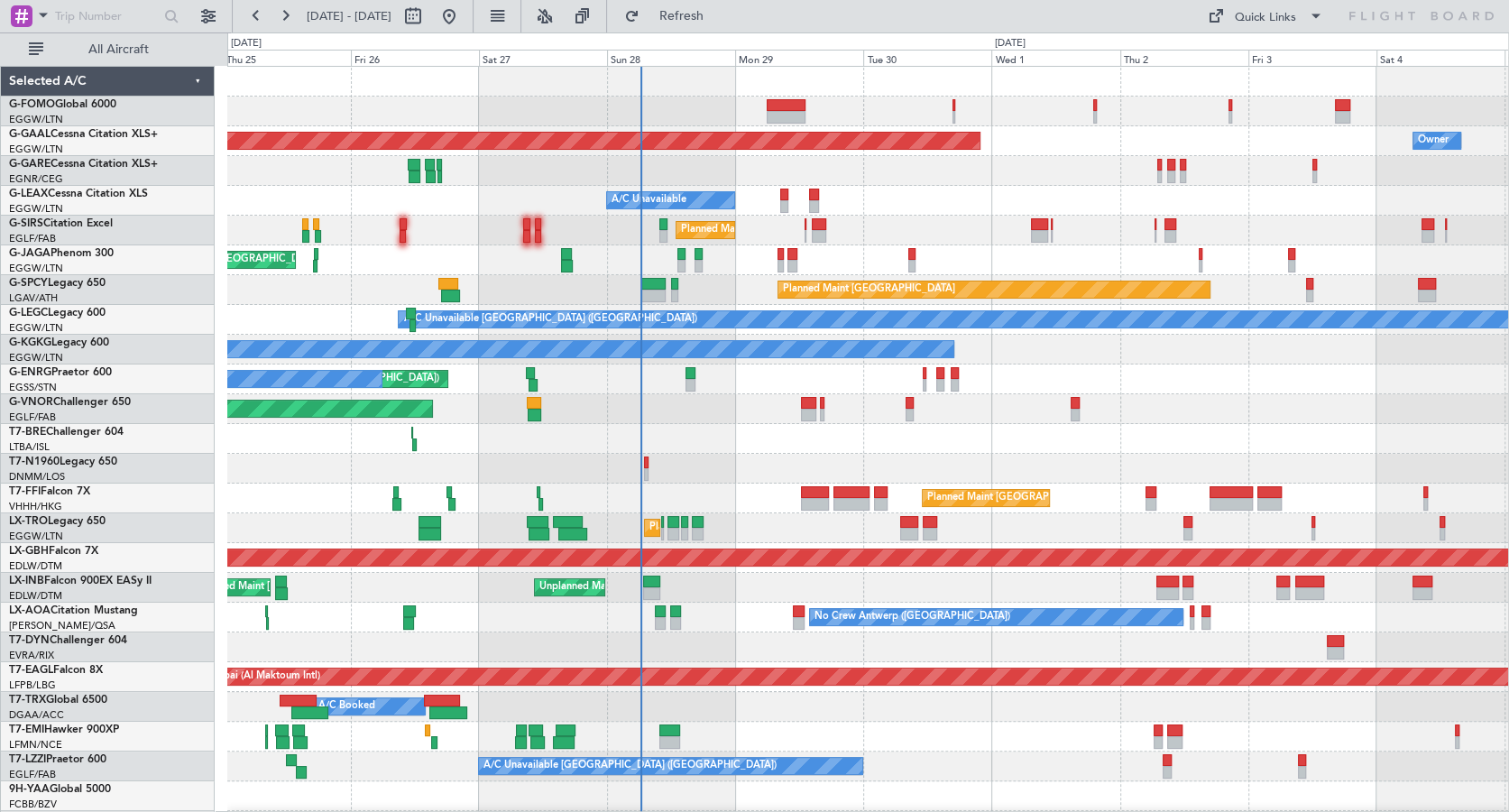
click at [1390, 398] on div "Planned Maint [GEOGRAPHIC_DATA] ([GEOGRAPHIC_DATA])" at bounding box center [868, 409] width 1280 height 30
click at [1393, 416] on div "Planned Maint [GEOGRAPHIC_DATA] ([GEOGRAPHIC_DATA])" at bounding box center [868, 409] width 1280 height 30
click at [862, 169] on div at bounding box center [868, 171] width 1280 height 30
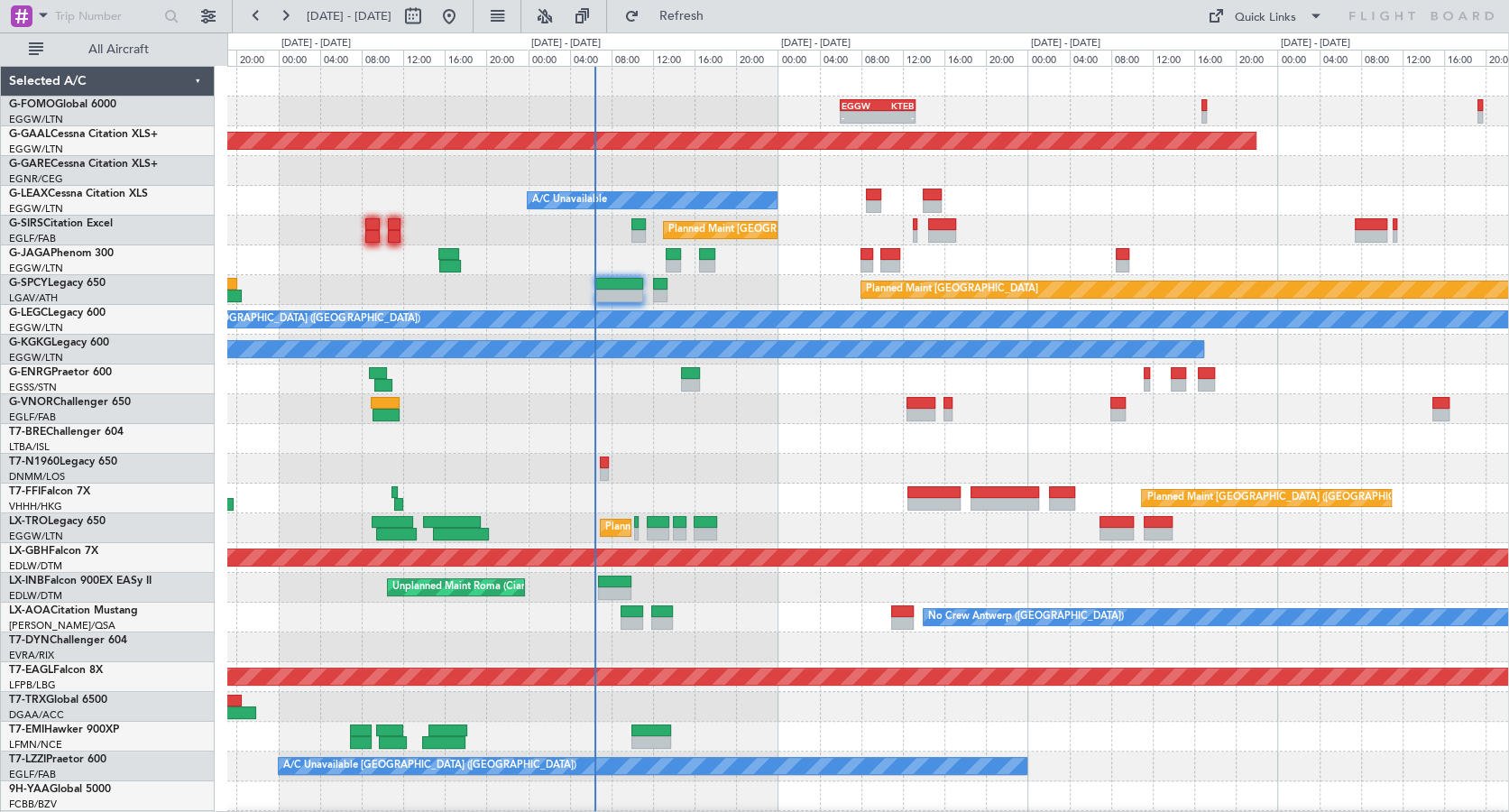
click at [791, 452] on div "- - EGGW 06:00 Z KTEB 13:15 Z Planned [GEOGRAPHIC_DATA] A/C Unavailable Planned…" at bounding box center [868, 572] width 1280 height 1012
click at [754, 433] on div at bounding box center [868, 439] width 1280 height 30
click at [692, 19] on button "Refresh" at bounding box center [670, 16] width 108 height 29
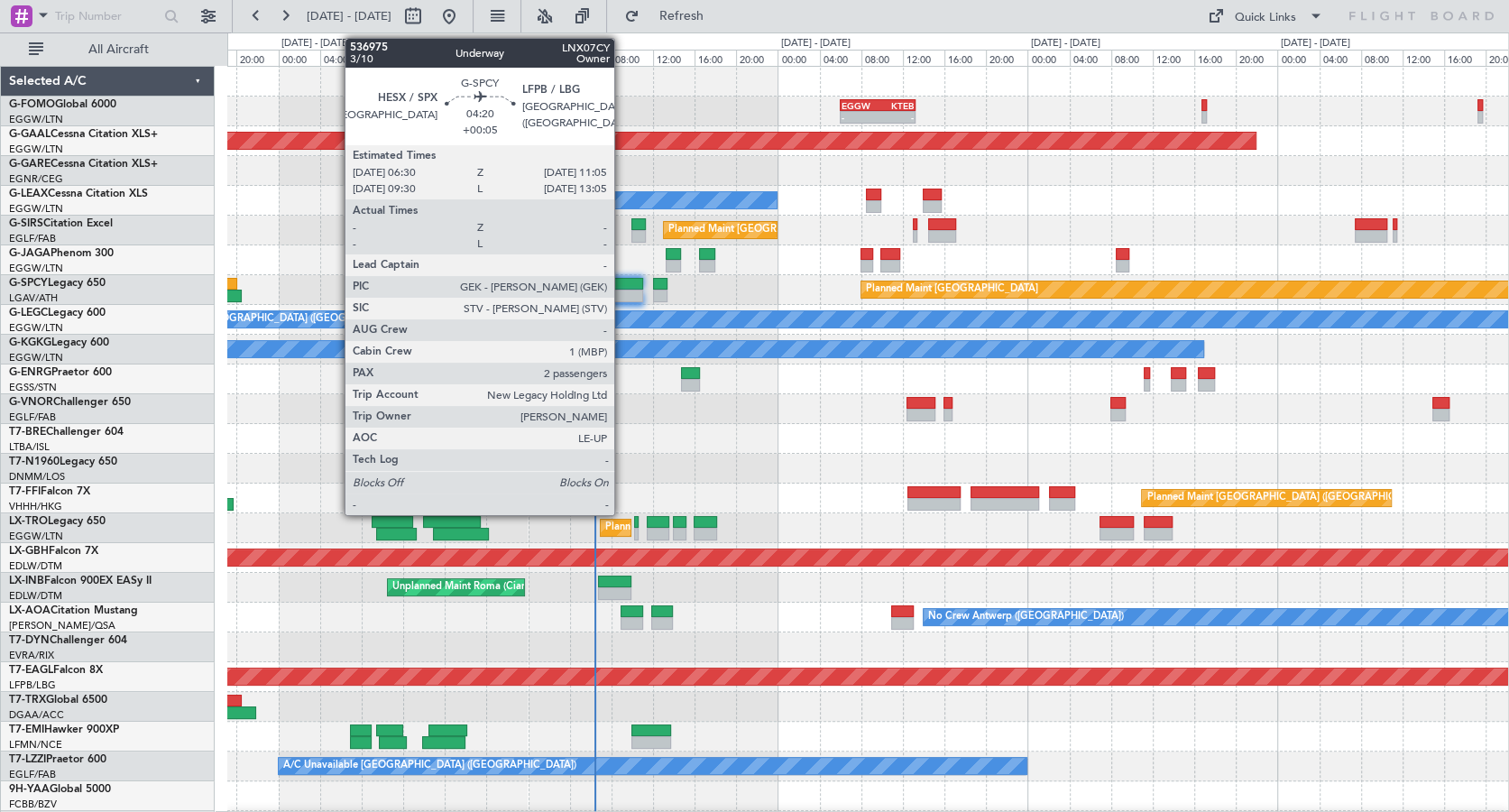
click at [624, 284] on div at bounding box center [619, 284] width 47 height 13
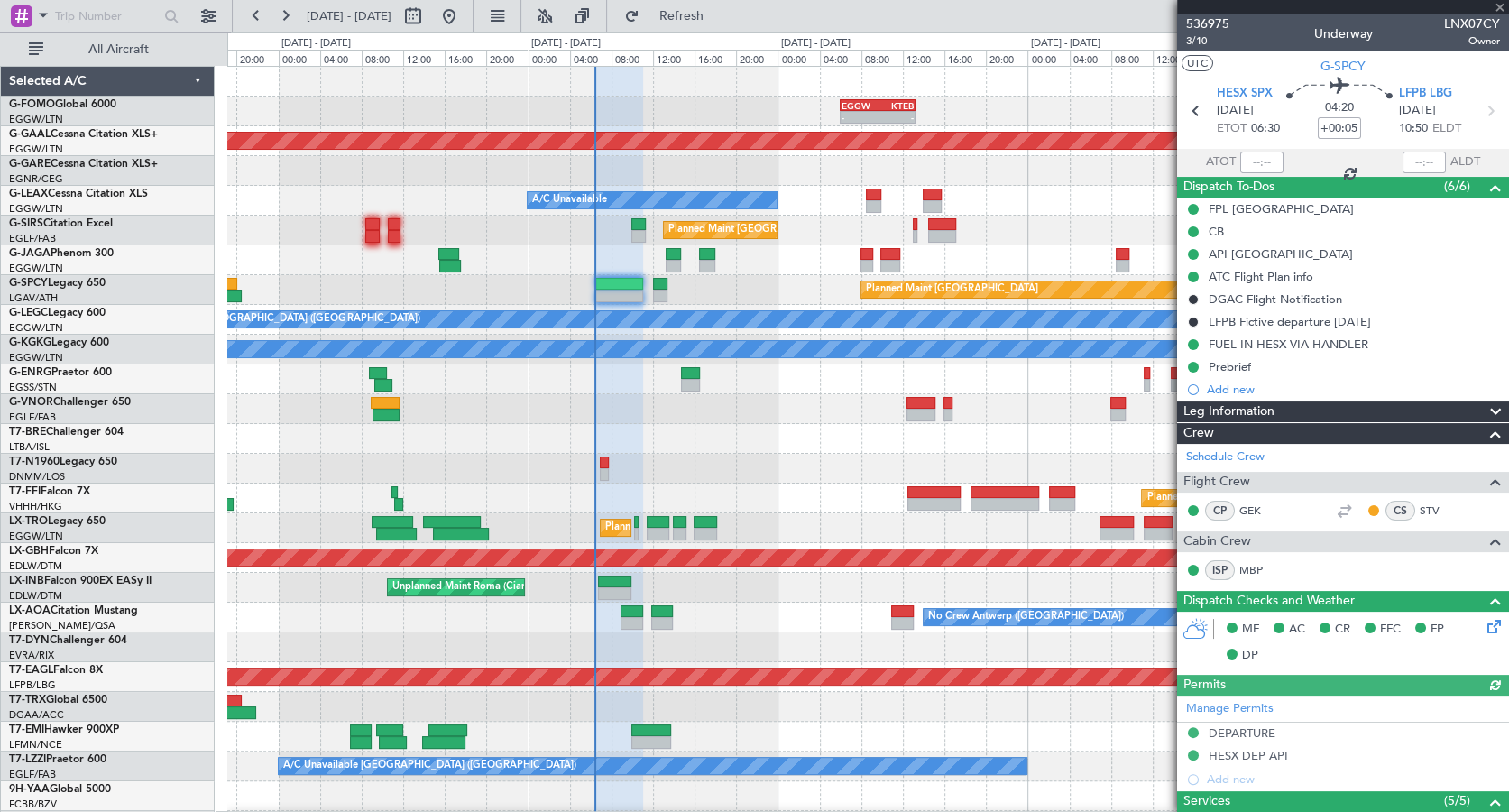
click at [1260, 163] on div at bounding box center [1262, 162] width 44 height 21
click at [1255, 162] on input "text" at bounding box center [1262, 162] width 44 height 21
click at [1081, 191] on div "A/C Unavailable" at bounding box center [868, 201] width 1280 height 30
type input "06:15"
click at [1502, 10] on span at bounding box center [1500, 7] width 18 height 16
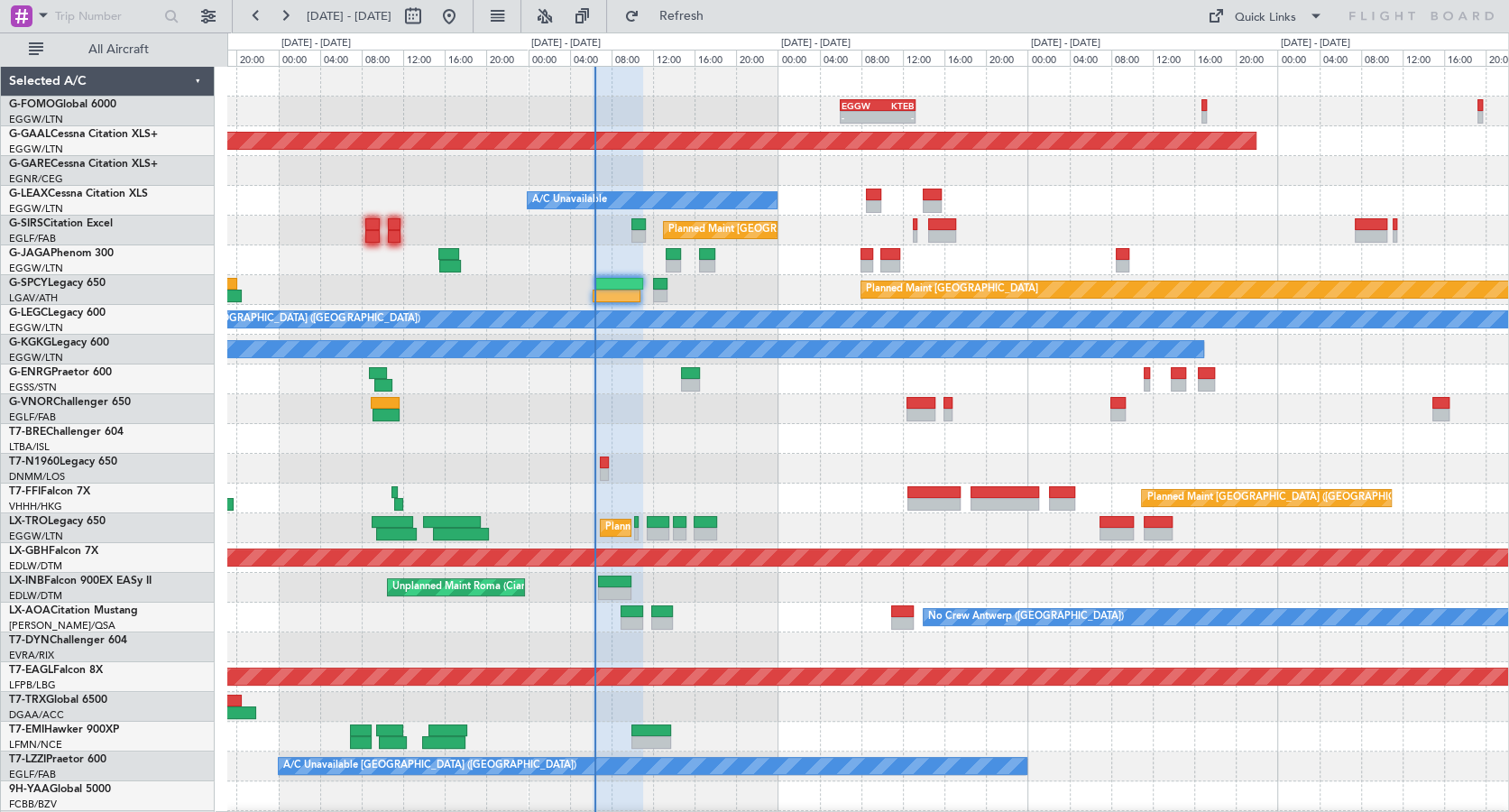
type input "0"
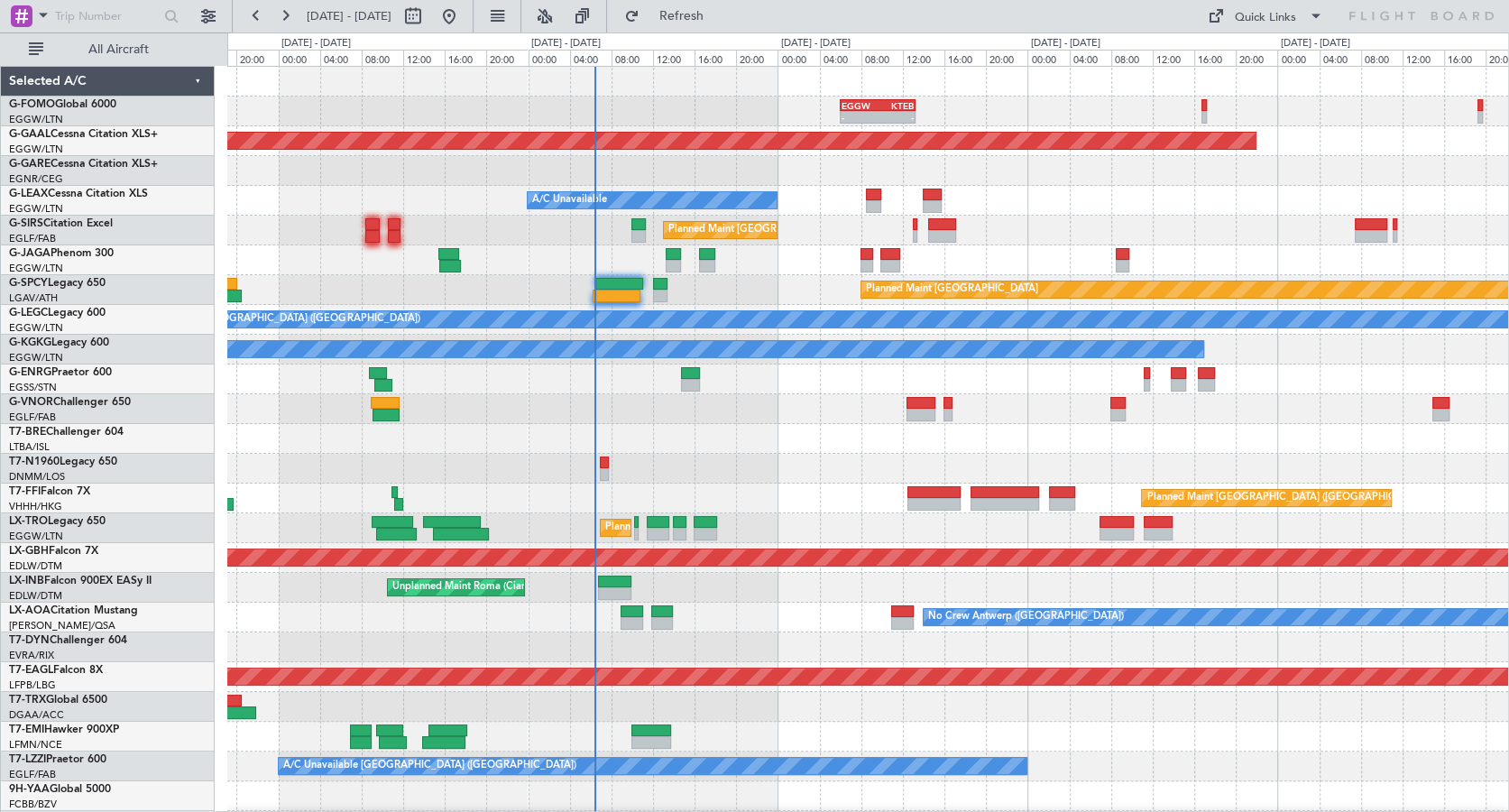
click at [730, 456] on div at bounding box center [868, 468] width 1280 height 30
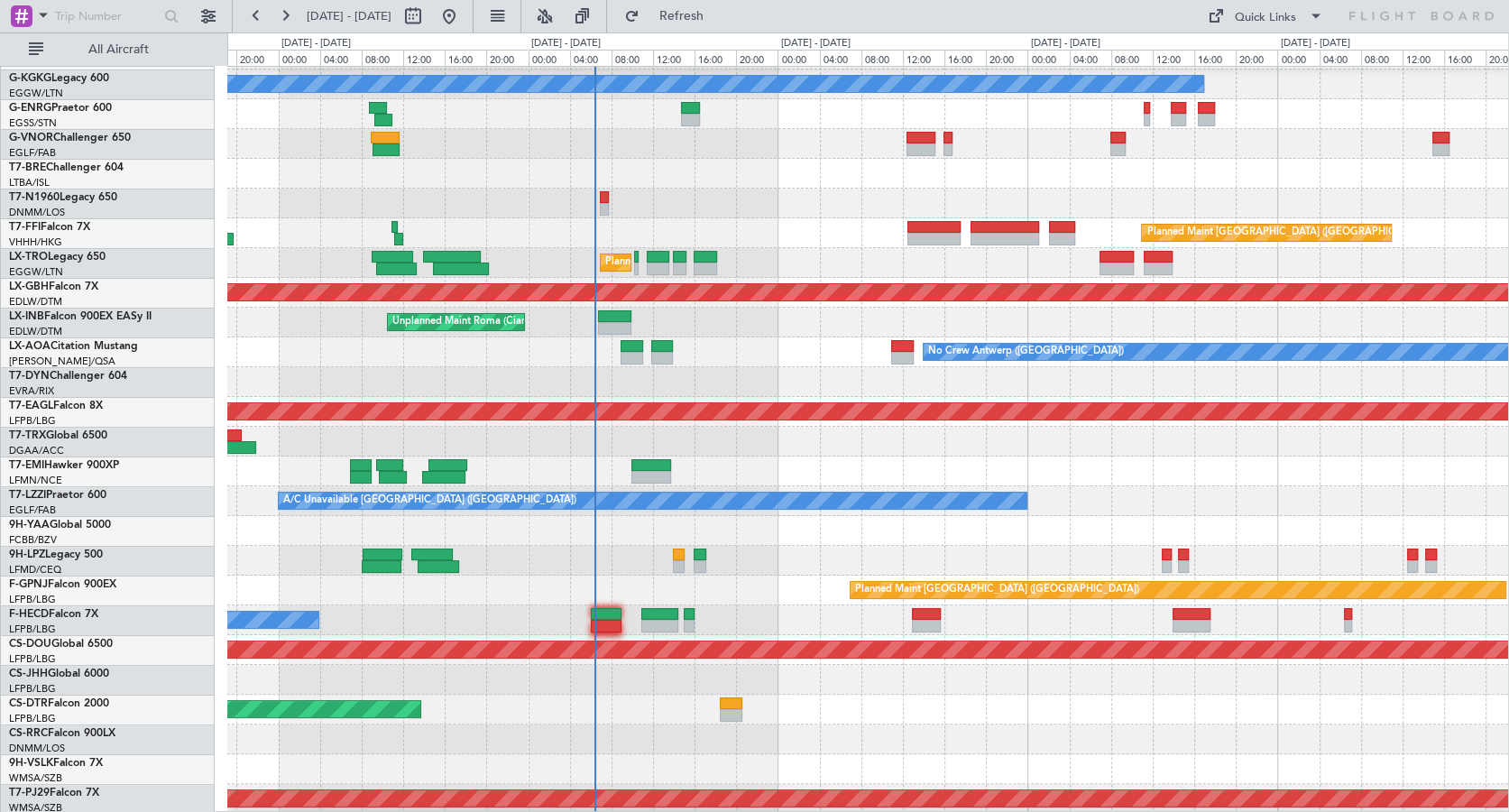
scroll to position [264, 0]
drag, startPoint x: 704, startPoint y: 16, endPoint x: 686, endPoint y: 19, distance: 18.2
click at [704, 16] on span "Refresh" at bounding box center [681, 17] width 76 height 13
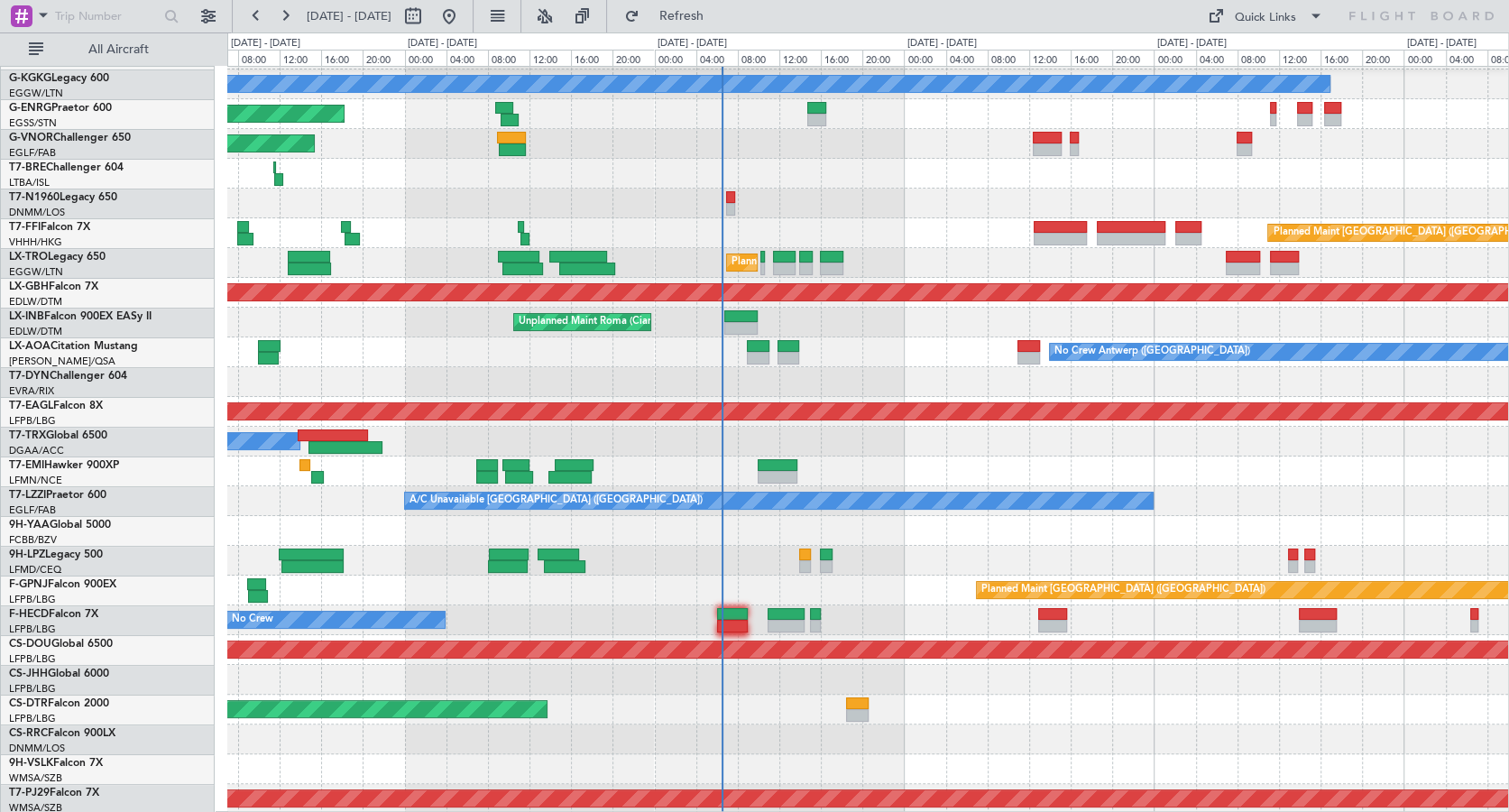
click at [1022, 534] on div at bounding box center [868, 530] width 1280 height 30
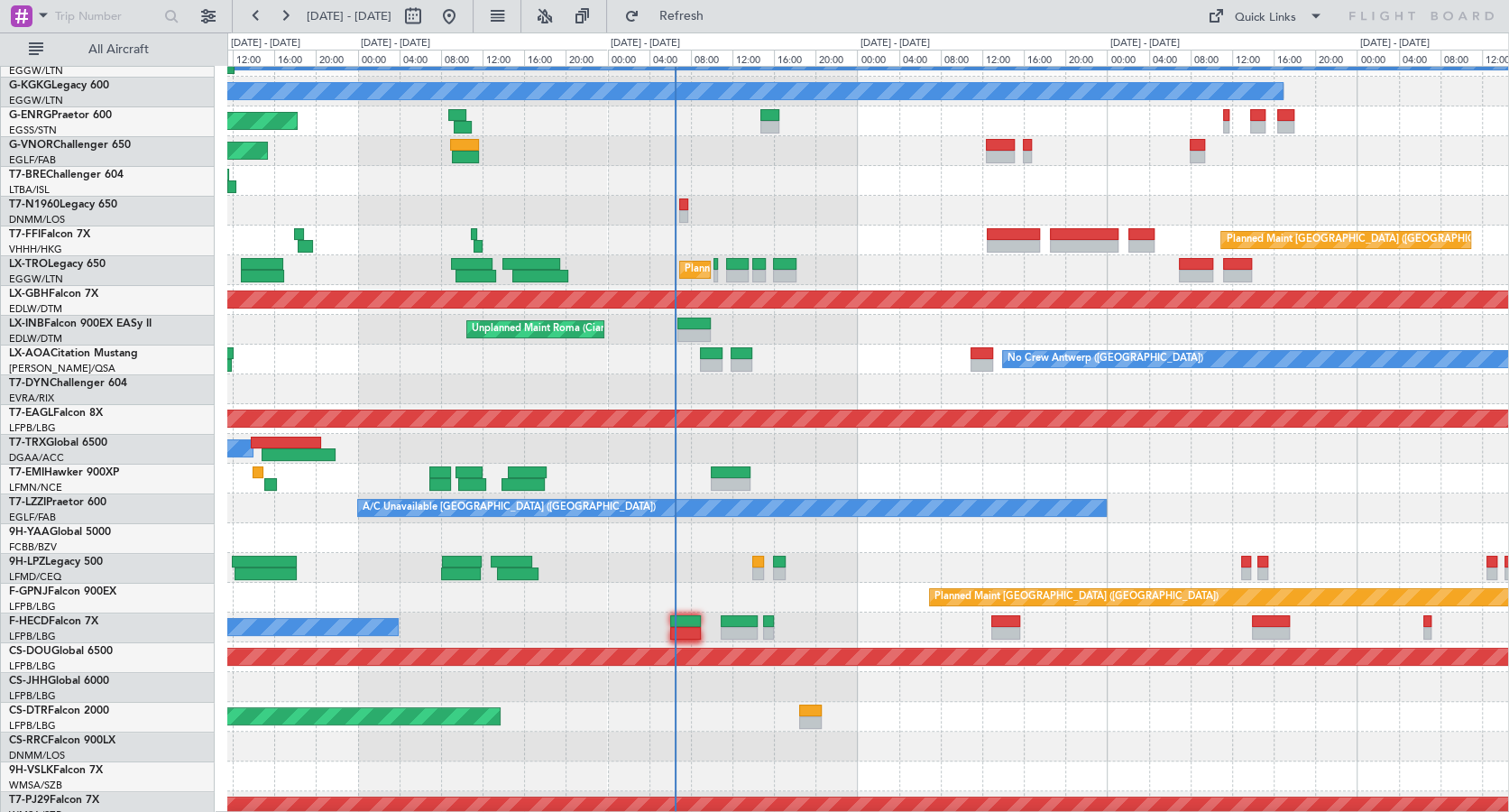
click at [844, 549] on div at bounding box center [868, 538] width 1280 height 30
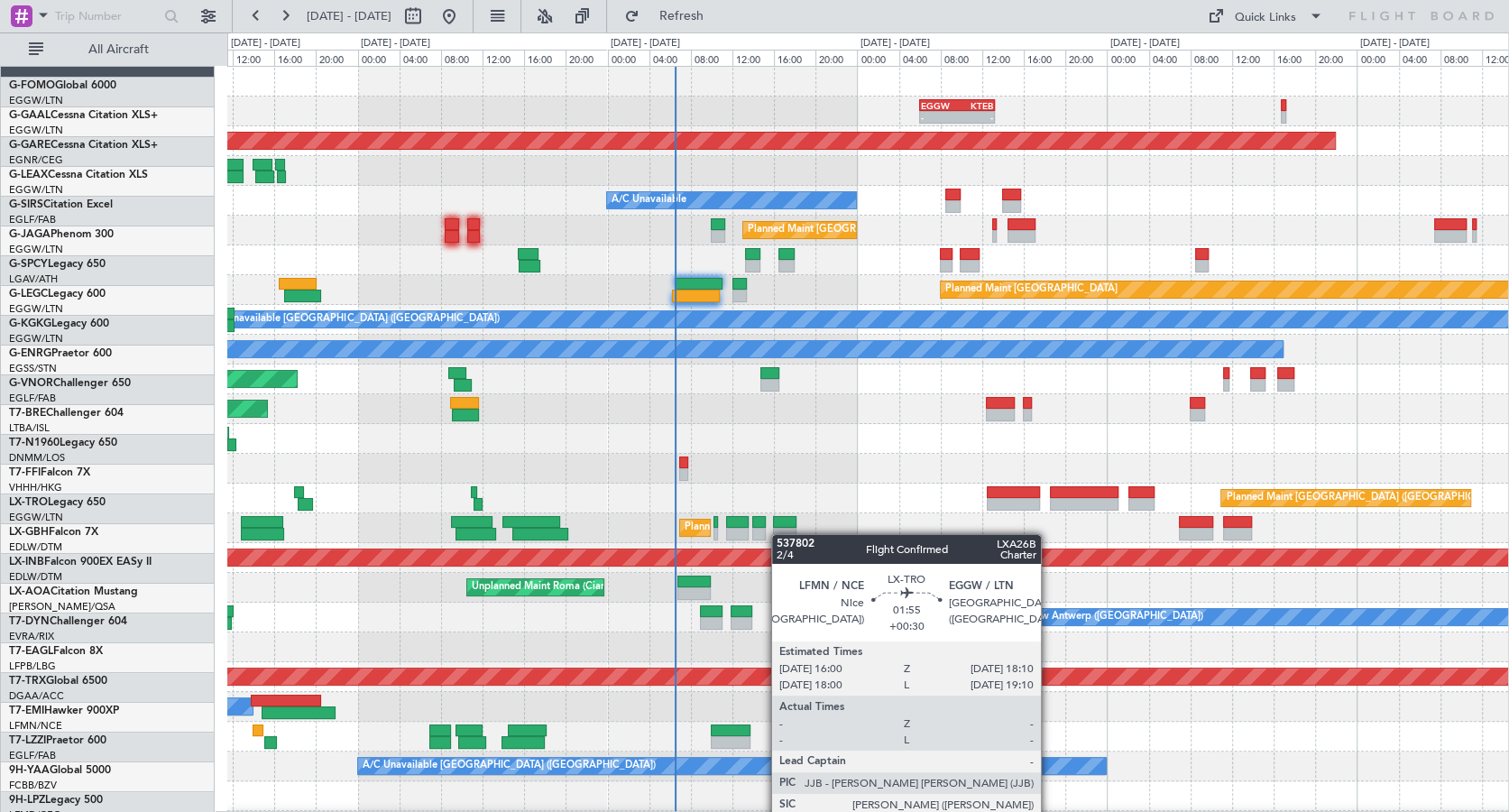
scroll to position [0, 0]
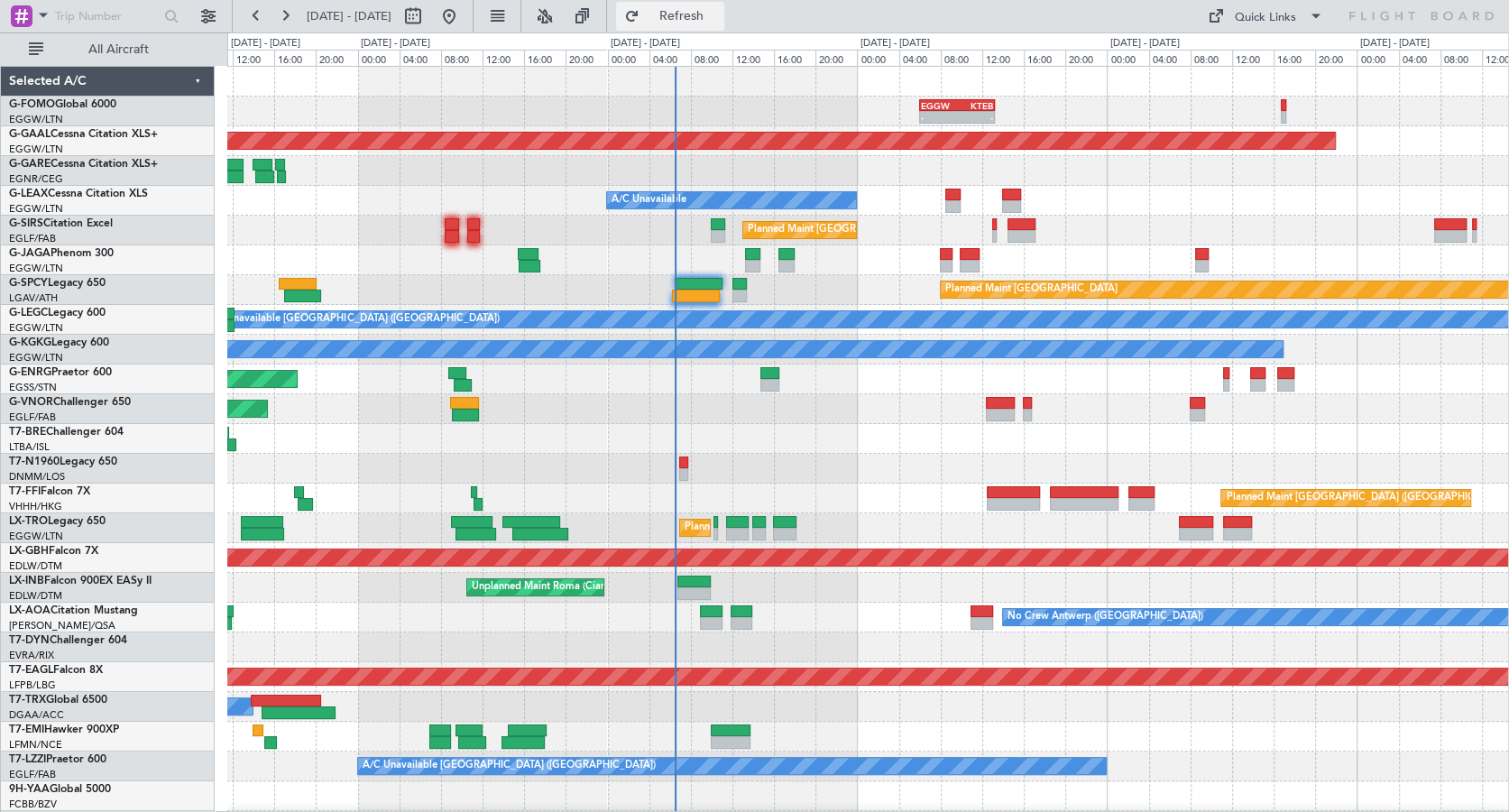
click at [724, 25] on button "Refresh" at bounding box center [670, 16] width 108 height 29
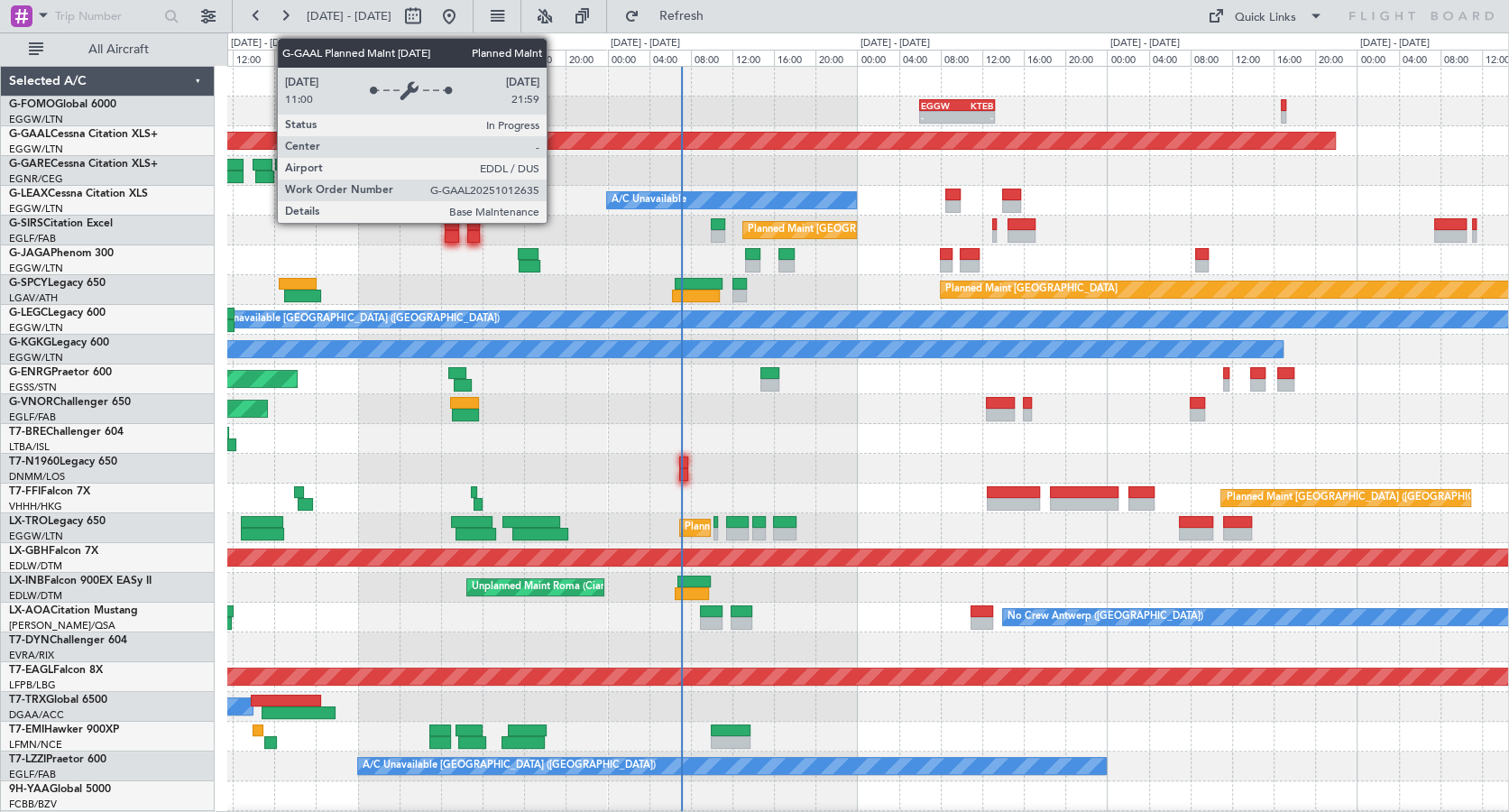
drag, startPoint x: 765, startPoint y: 20, endPoint x: 964, endPoint y: 197, distance: 266.3
click at [719, 20] on span "Refresh" at bounding box center [681, 17] width 76 height 13
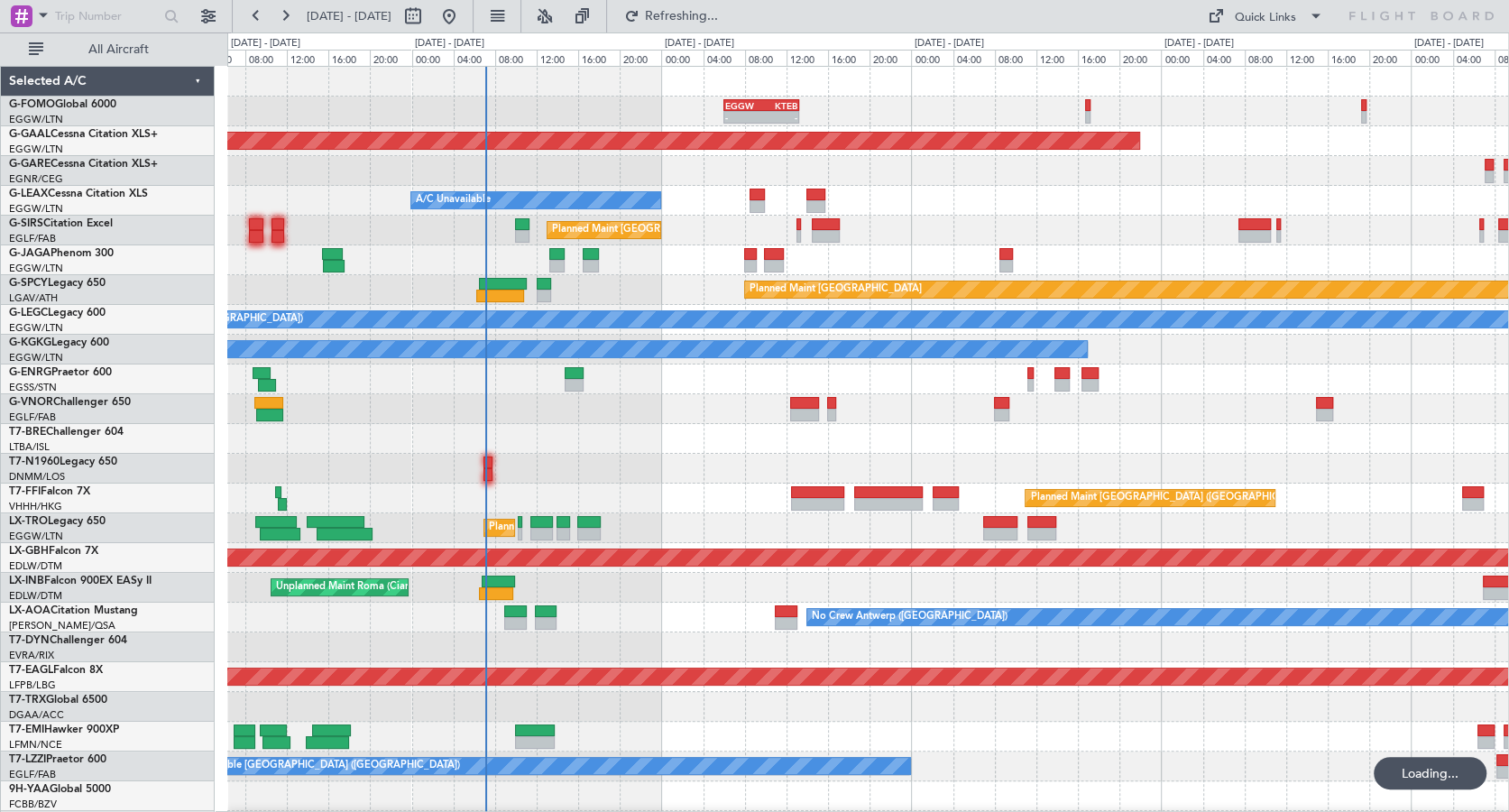
click at [666, 446] on div at bounding box center [868, 439] width 1280 height 30
click at [686, 19] on button "Refresh" at bounding box center [670, 16] width 108 height 29
click at [510, 207] on div "- - EGGW 06:00 Z KTEB 13:15 Z Planned Maint Dusseldorf A/C Unavailable Planned …" at bounding box center [868, 572] width 1280 height 1012
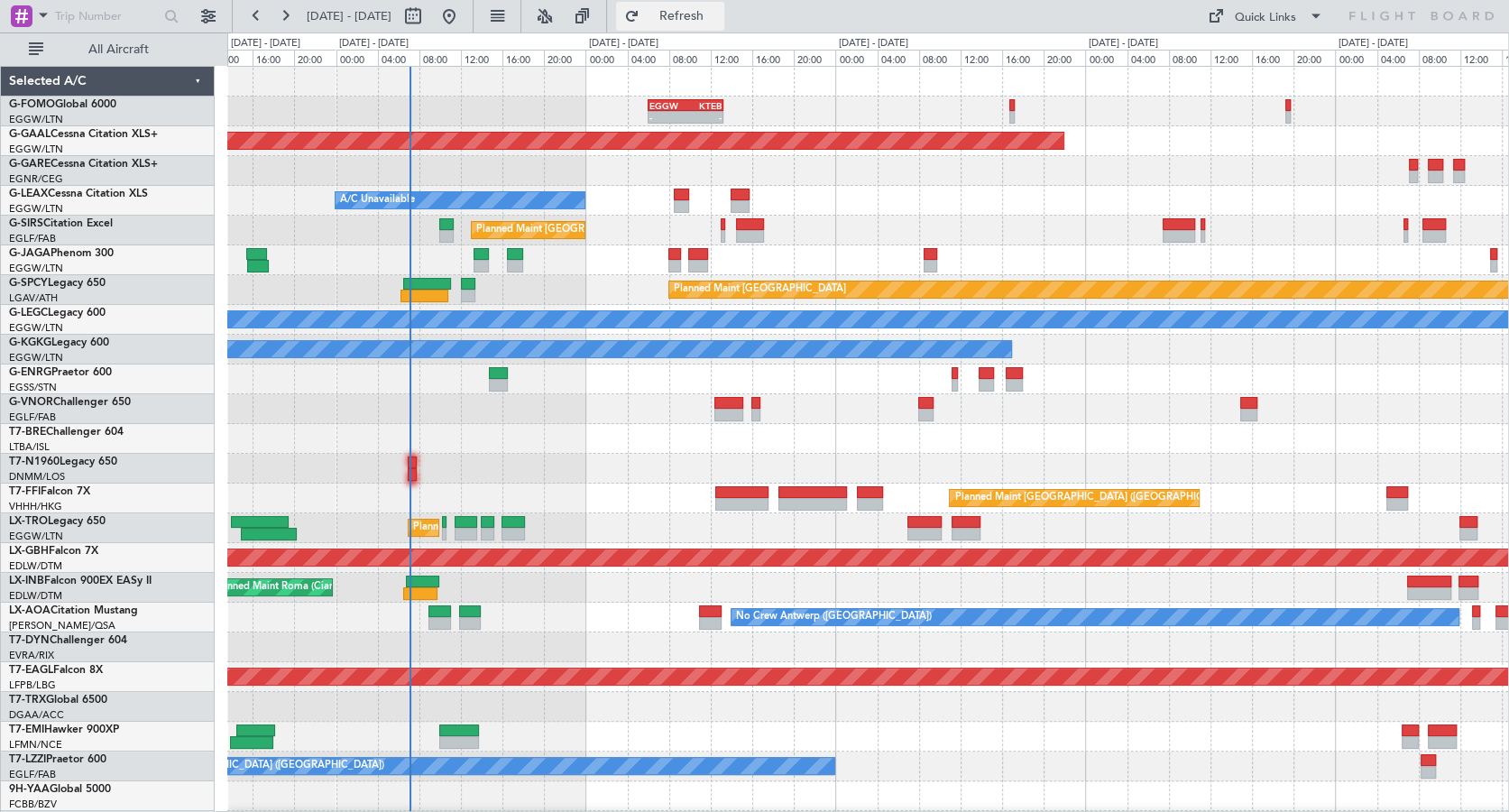
drag, startPoint x: 705, startPoint y: 17, endPoint x: 676, endPoint y: 83, distance: 72.1
click at [705, 18] on span "Refresh" at bounding box center [681, 17] width 76 height 13
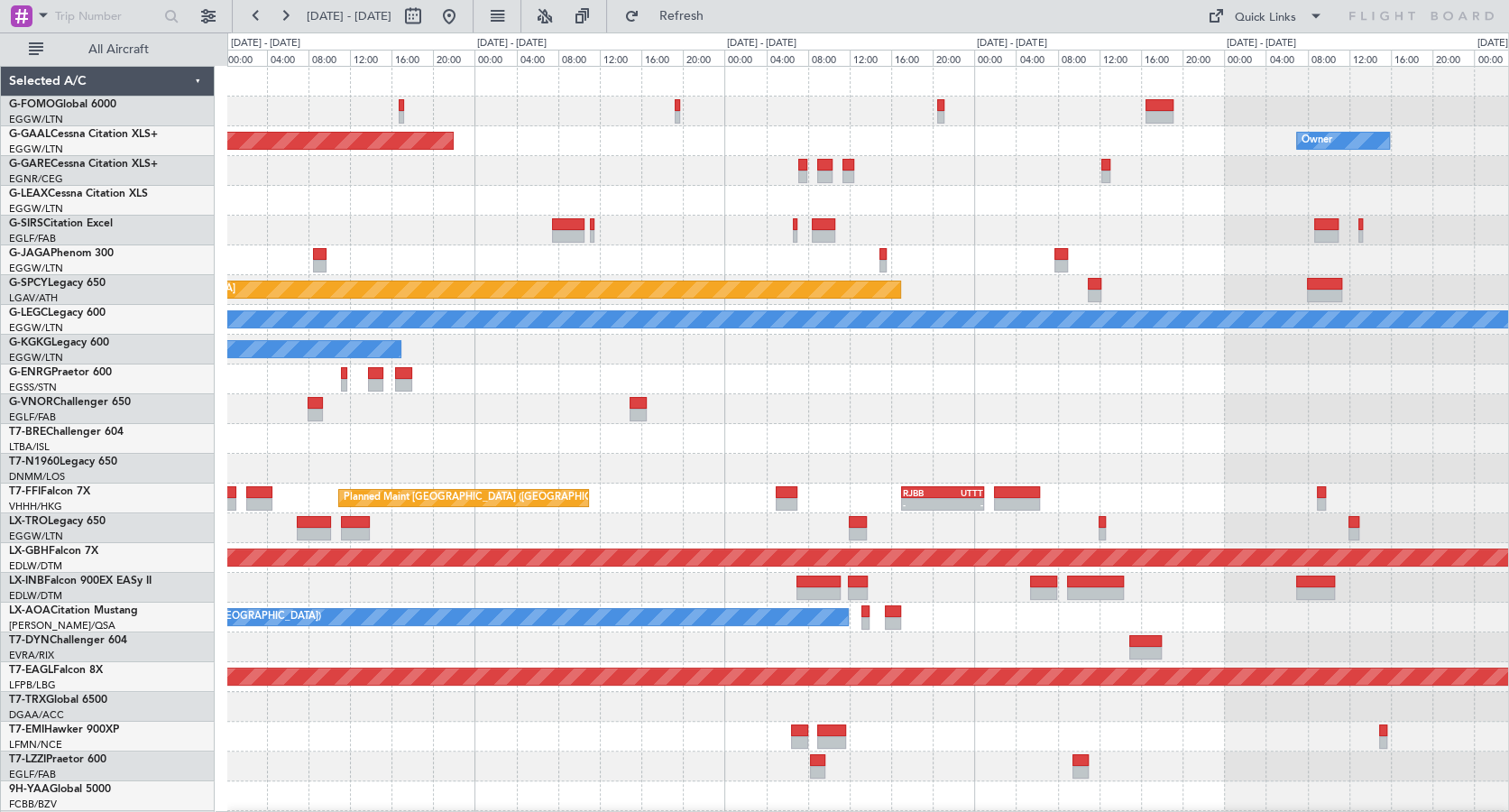
click at [318, 125] on div "EGGW 06:00 Z KTEB 13:15 Z - - Planned Maint Dusseldorf Owner A/C Unavailable Pl…" at bounding box center [868, 572] width 1280 height 1012
click at [719, 17] on span "Refresh" at bounding box center [681, 17] width 76 height 13
click at [550, 138] on div "Planned Maint Dusseldorf Owner" at bounding box center [868, 141] width 1280 height 30
click at [511, 123] on div "EGGW 06:00 Z KTEB 13:15 Z - -" at bounding box center [868, 111] width 1280 height 30
click at [715, 17] on span "Refresh" at bounding box center [681, 17] width 76 height 13
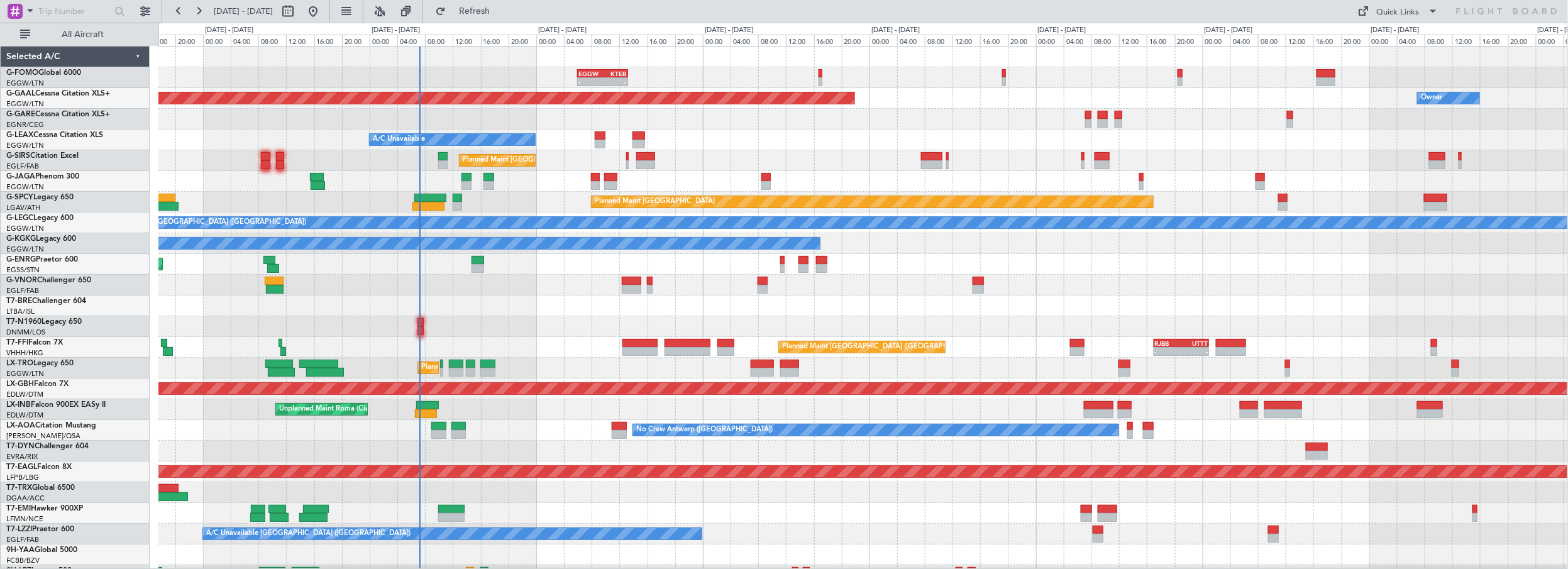
click at [848, 361] on div "EGGW 06:00 Z KTEB 13:15 Z - - Planned Maint [GEOGRAPHIC_DATA] ([GEOGRAPHIC_DATA…" at bounding box center [863, 399] width 1409 height 706
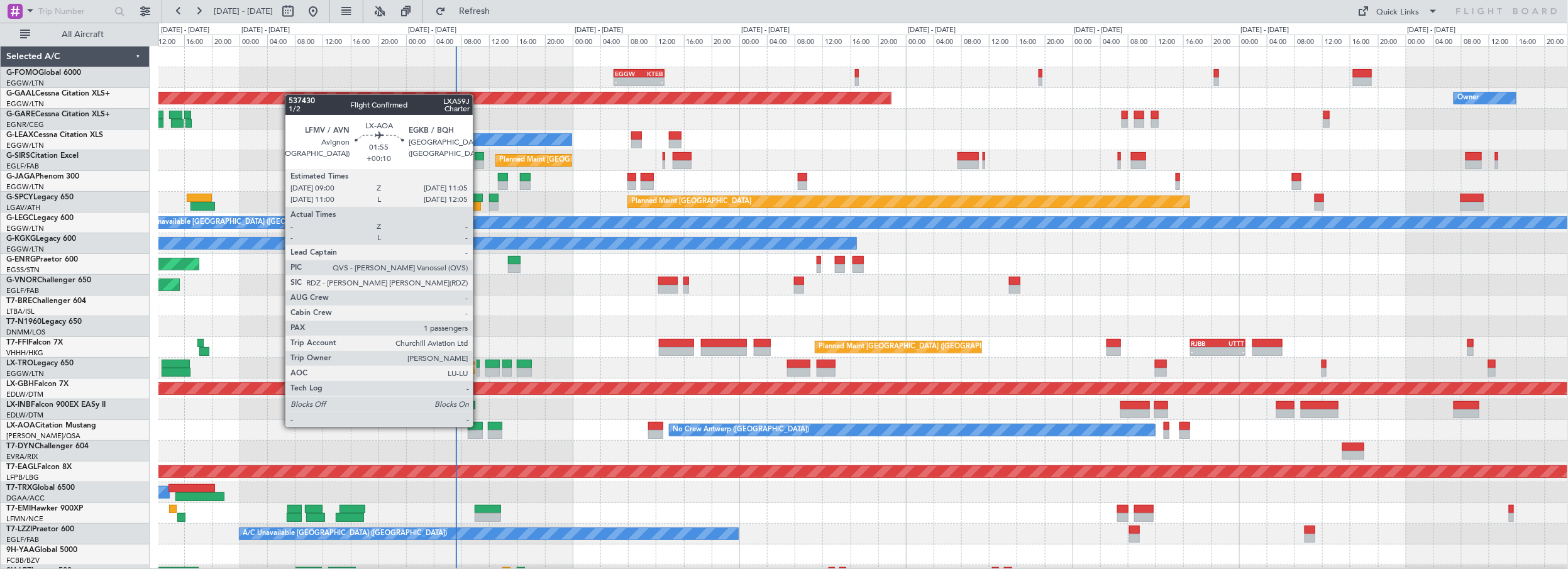
click at [479, 426] on div at bounding box center [475, 426] width 15 height 9
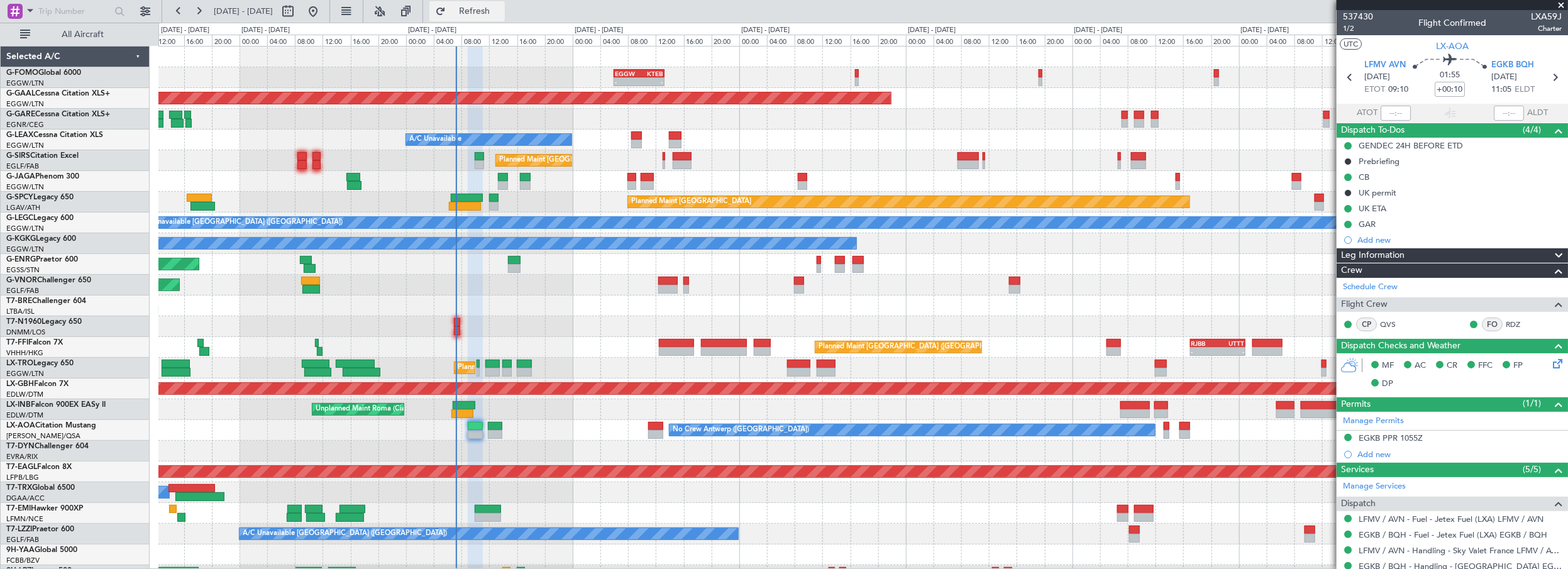
click at [505, 19] on button "Refresh" at bounding box center [467, 11] width 75 height 20
click at [1560, 4] on span at bounding box center [1561, 5] width 12 height 11
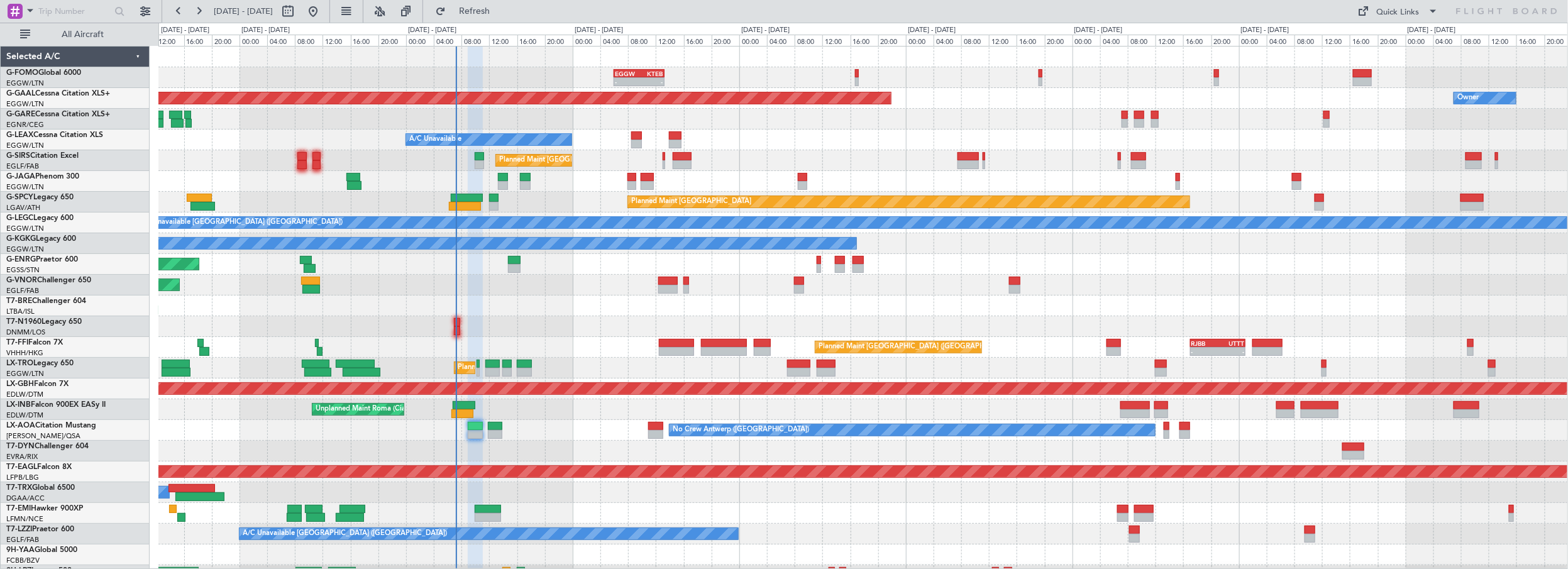
type input "0"
click at [501, 15] on span "Refresh" at bounding box center [475, 12] width 53 height 9
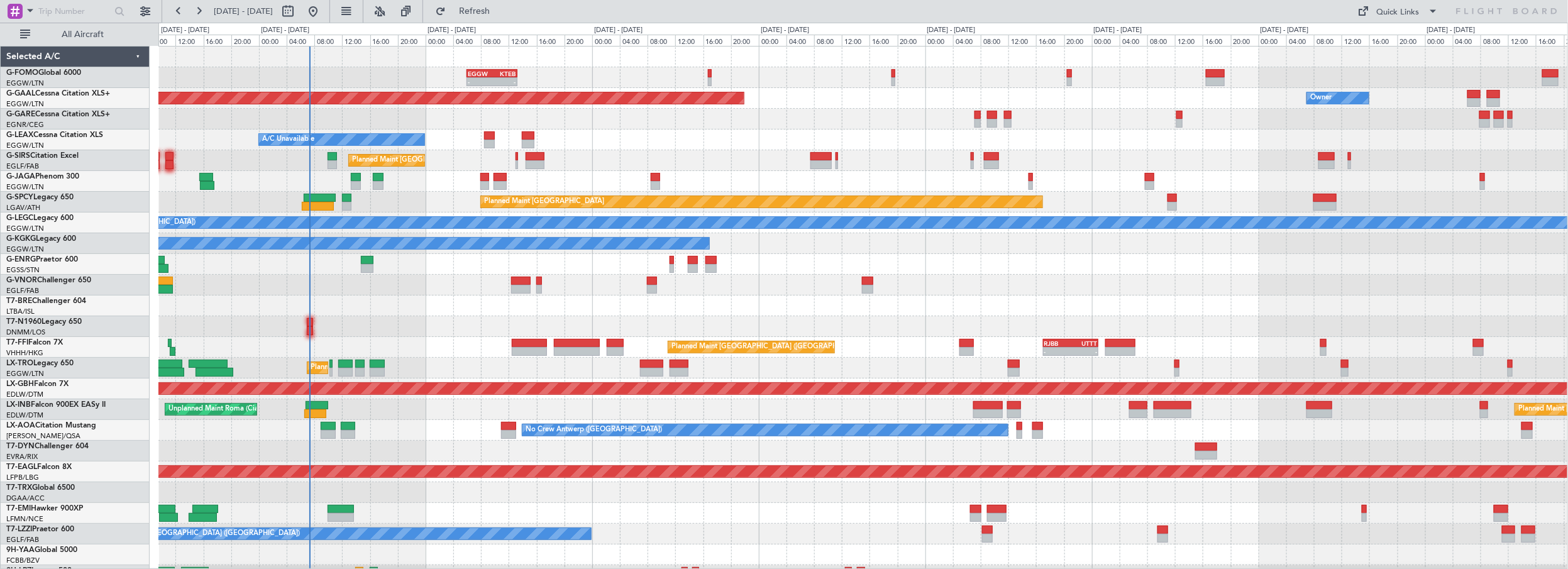
click at [396, 329] on div "- - EGGW 06:00 Z KTEB 13:15 Z Planned [GEOGRAPHIC_DATA] Owner A/C Unavailable P…" at bounding box center [863, 399] width 1409 height 706
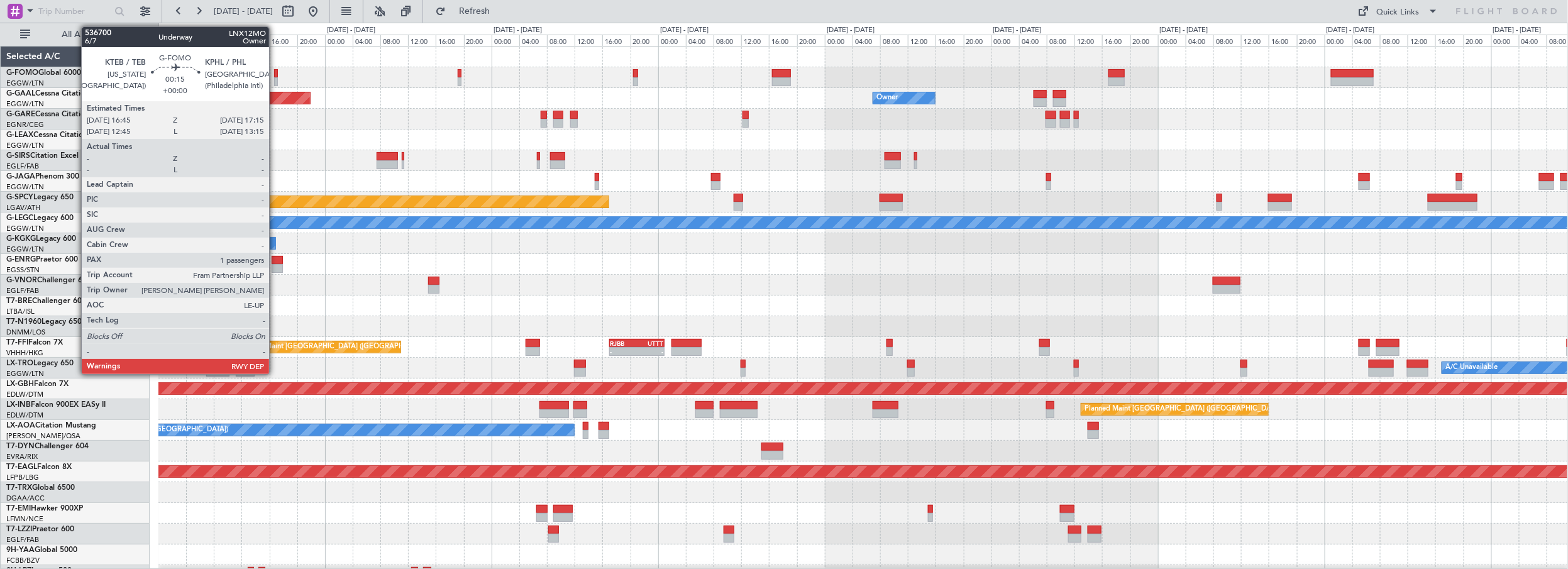
click at [275, 71] on div at bounding box center [276, 74] width 4 height 9
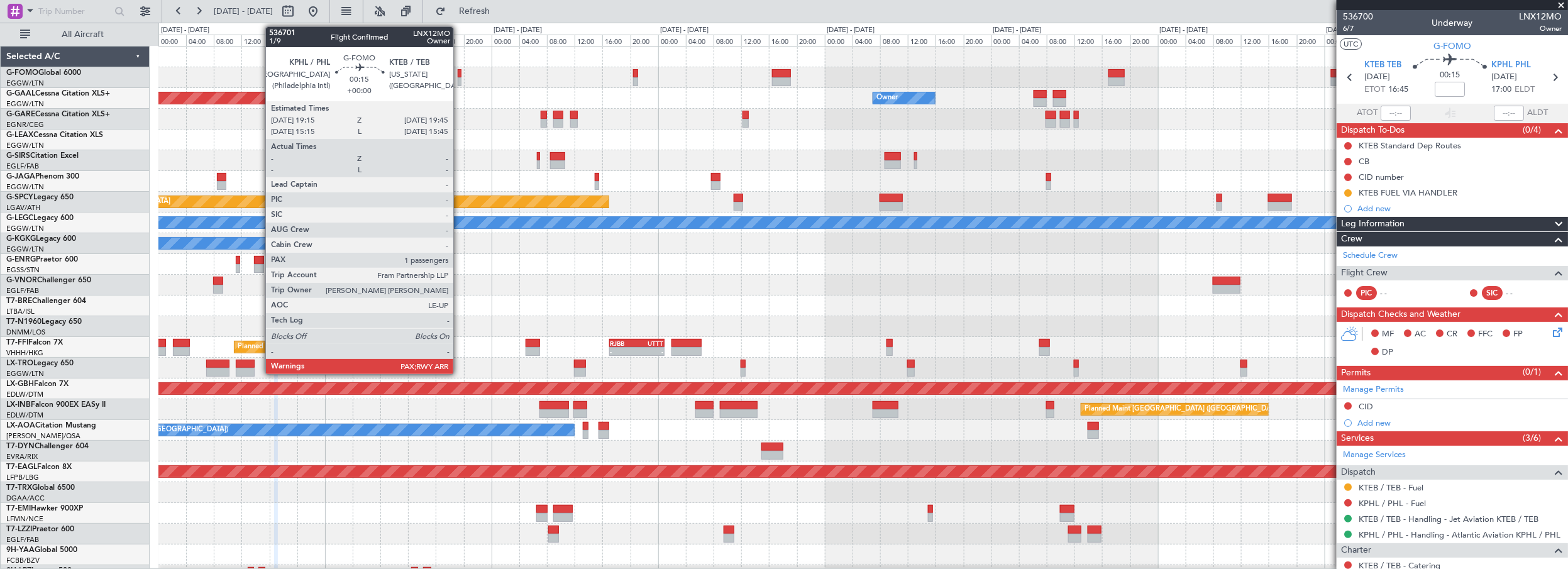
click at [460, 71] on div at bounding box center [460, 74] width 4 height 9
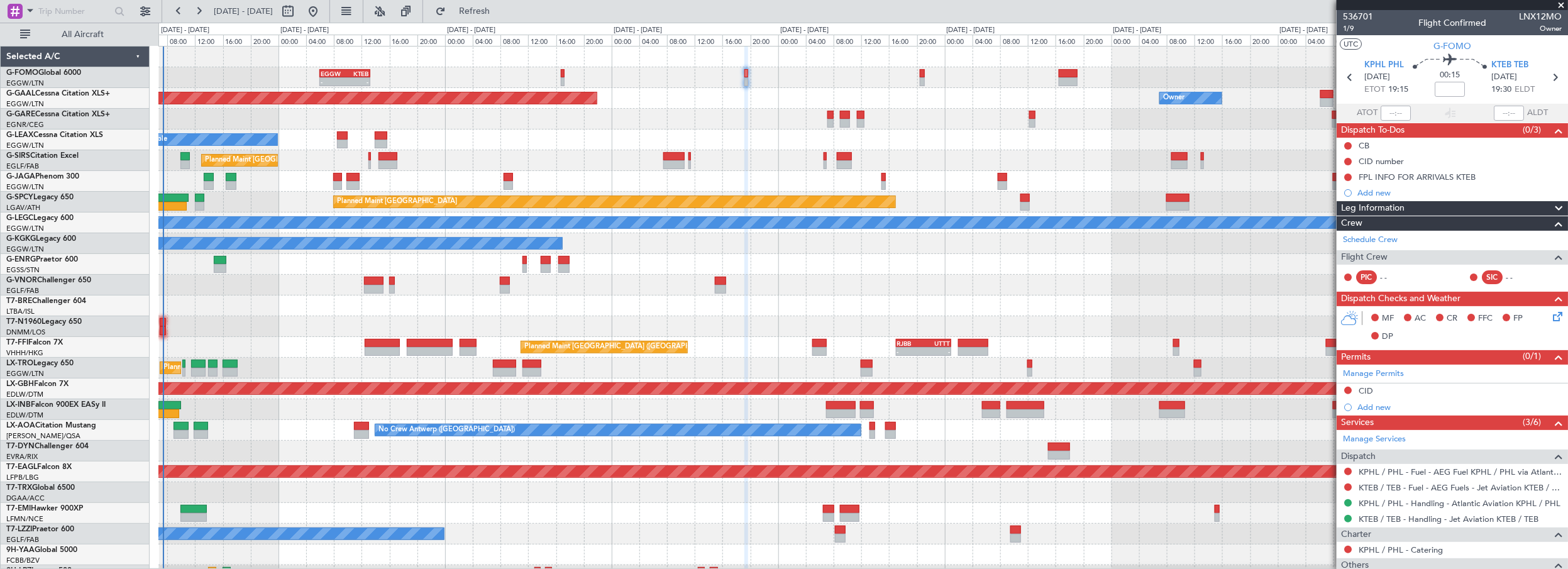
click at [653, 74] on div "EGGW 06:00 Z KTEB 13:15 Z - - Planned [GEOGRAPHIC_DATA] Owner A/C Unavailable P…" at bounding box center [863, 399] width 1409 height 706
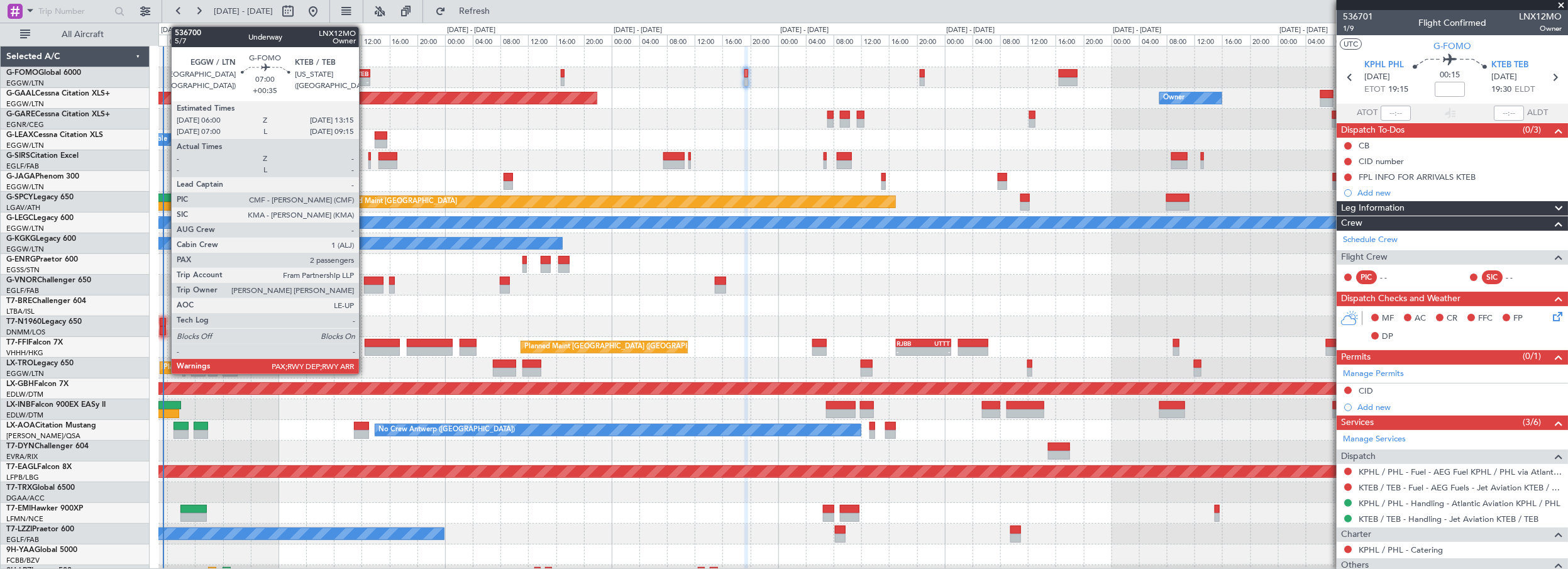
click at [365, 73] on div "KTEB" at bounding box center [356, 74] width 24 height 8
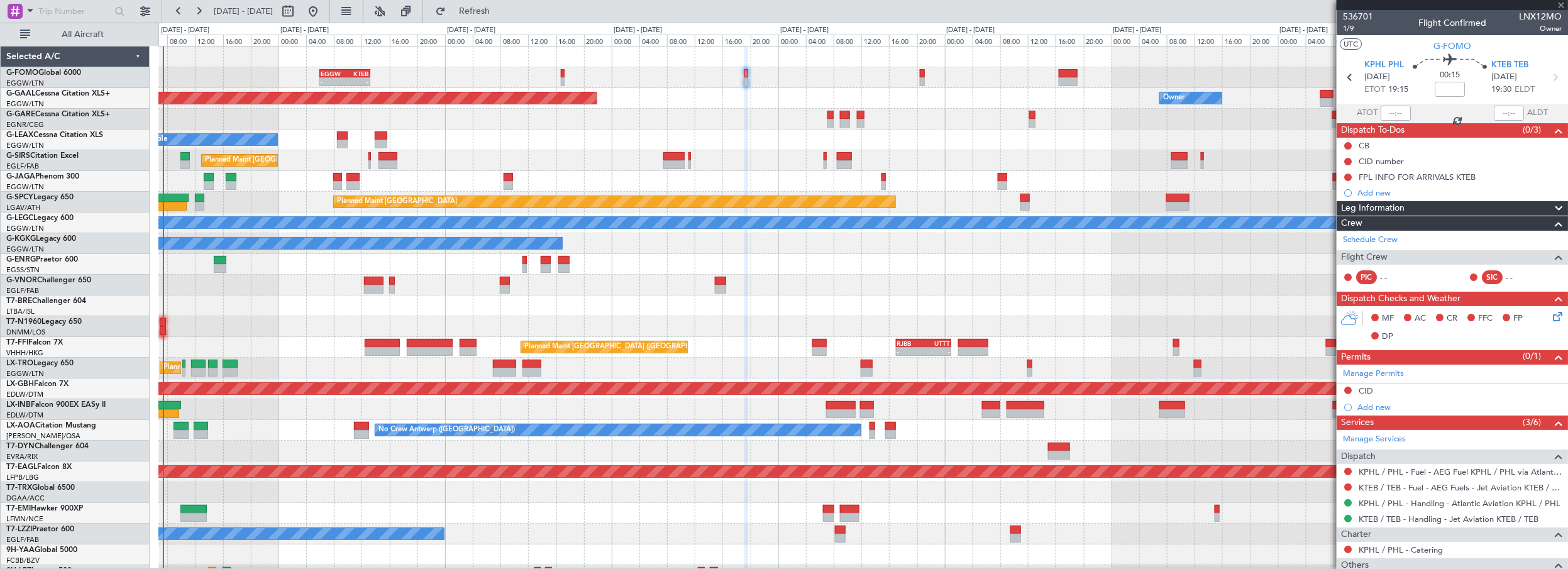
type input "+00:35"
type input "2"
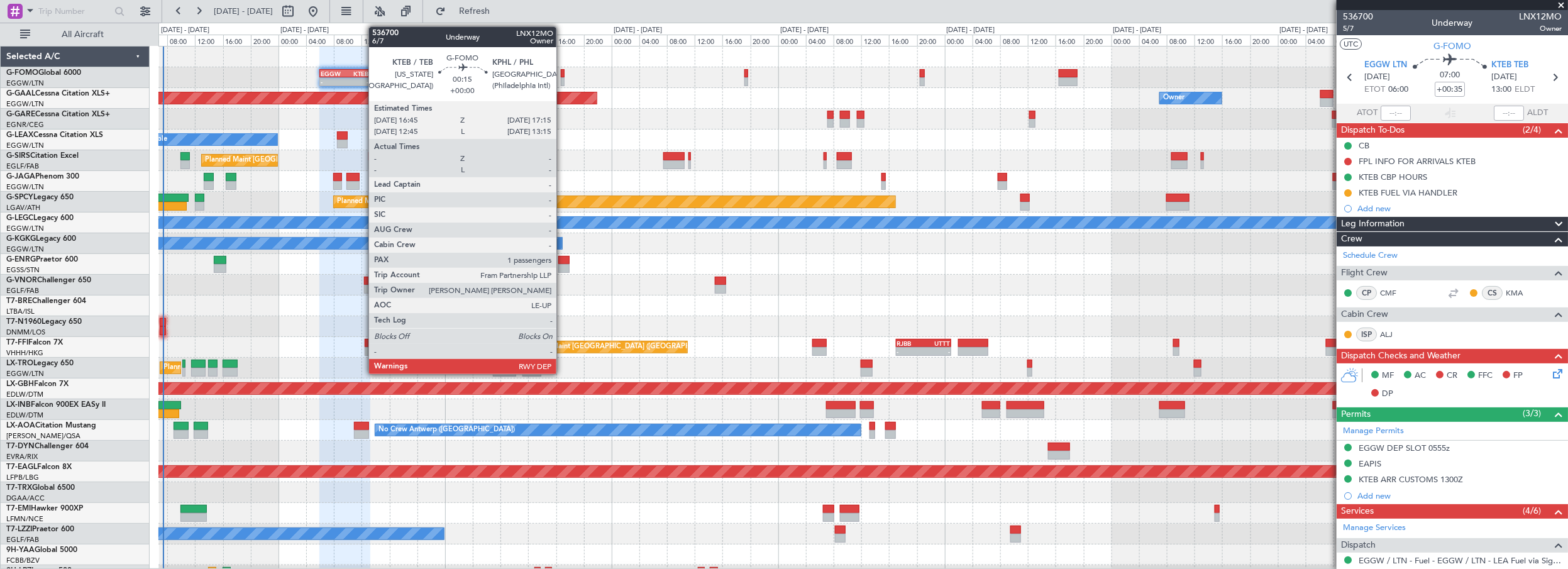
click at [562, 75] on div at bounding box center [563, 74] width 4 height 9
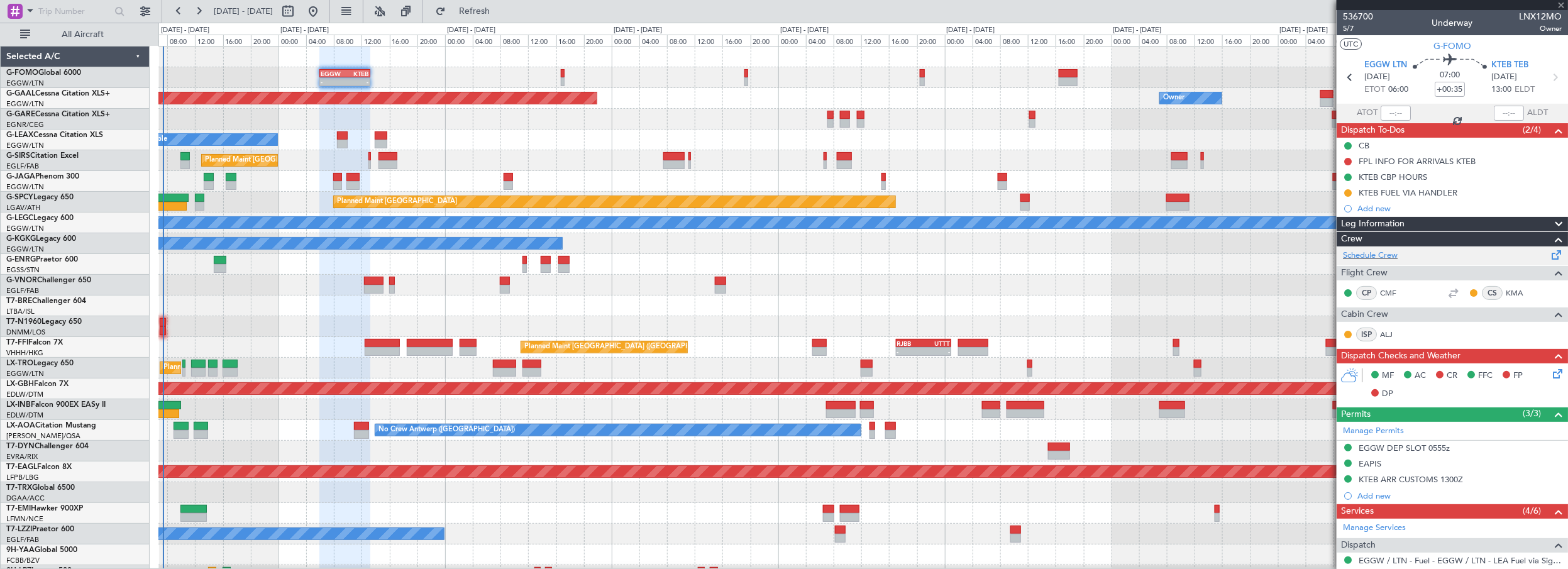
type input "1"
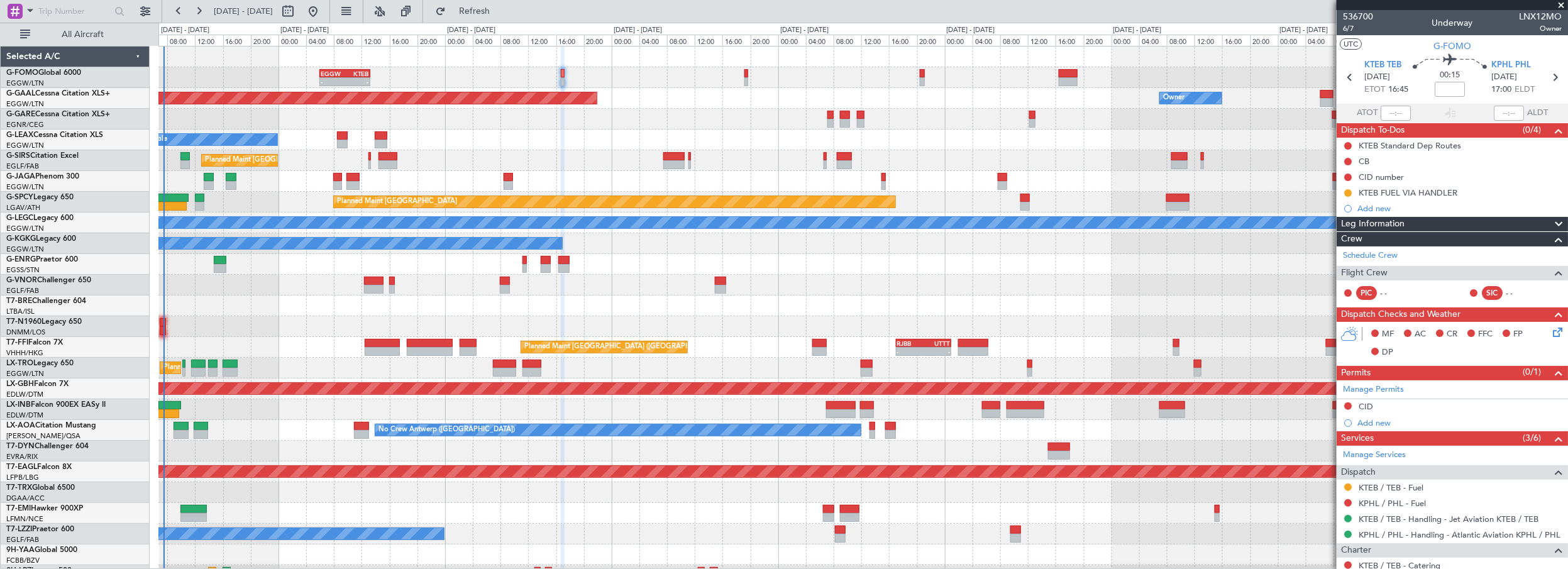
click at [1410, 227] on div "Leg Information" at bounding box center [1452, 224] width 231 height 14
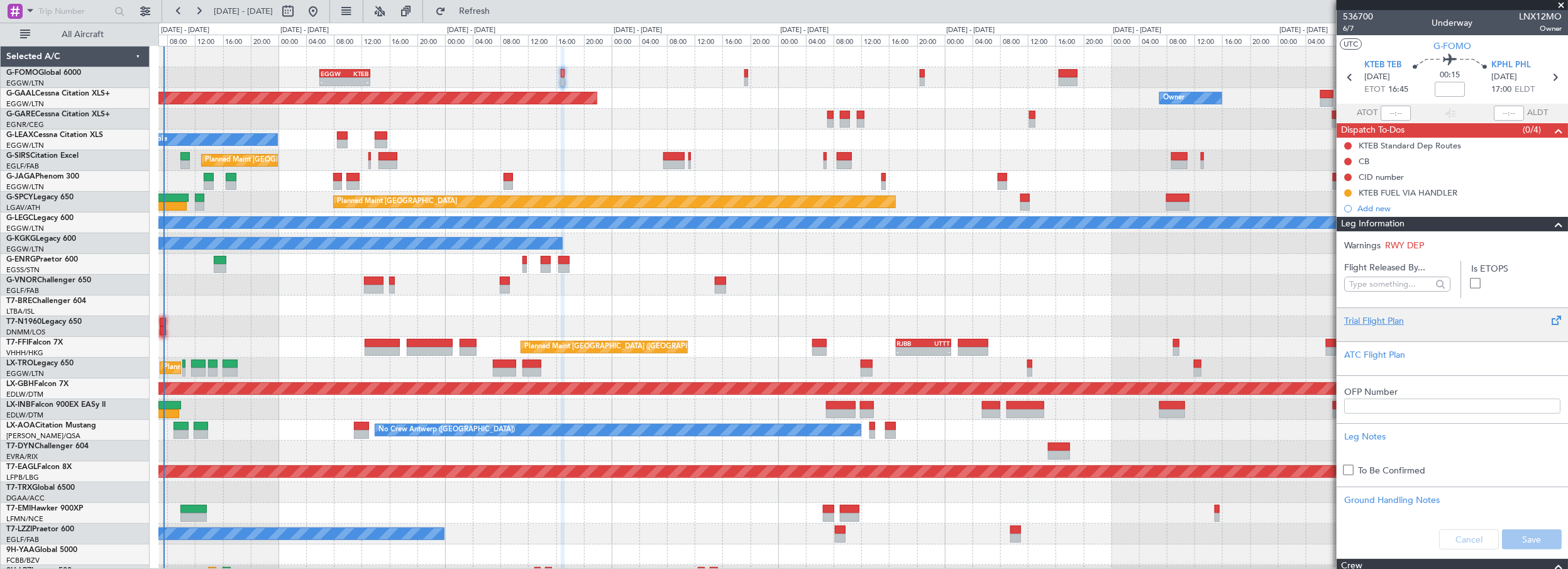
click at [1375, 314] on div "Trial Flight Plan" at bounding box center [1452, 321] width 216 height 13
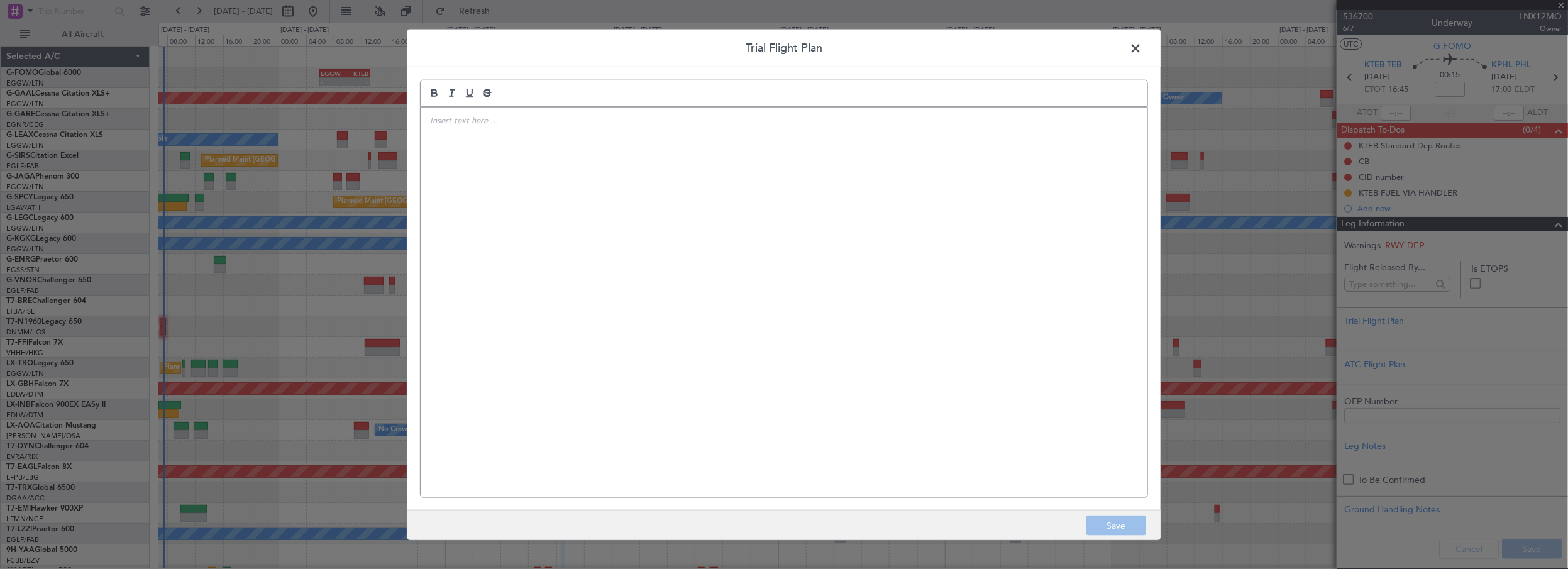
click at [821, 184] on div at bounding box center [784, 302] width 727 height 391
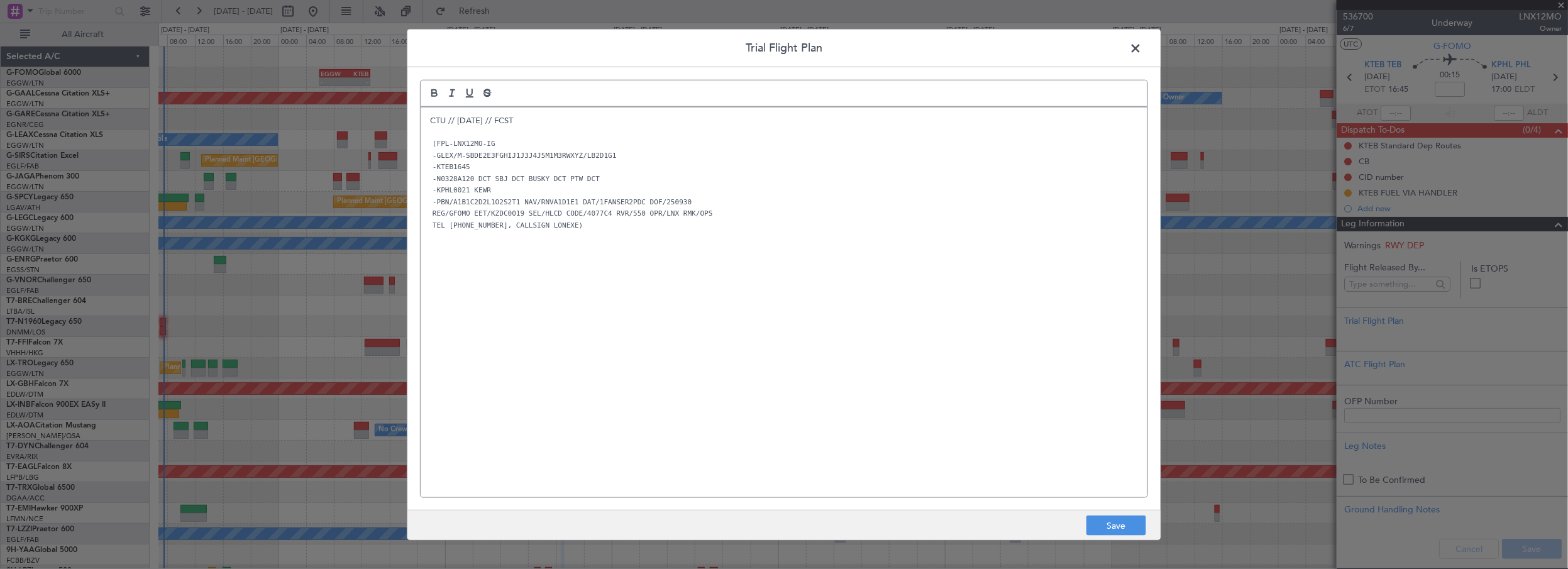
click at [650, 284] on div "CTU // [DATE] // FCST (FPL-LNX12MO-IG -GLEX/M-SBDE2E3FGHIJ1J3J4J5M1M3RWXYZ/LB2D…" at bounding box center [784, 302] width 727 height 391
click at [1128, 526] on button "Save" at bounding box center [1116, 526] width 60 height 20
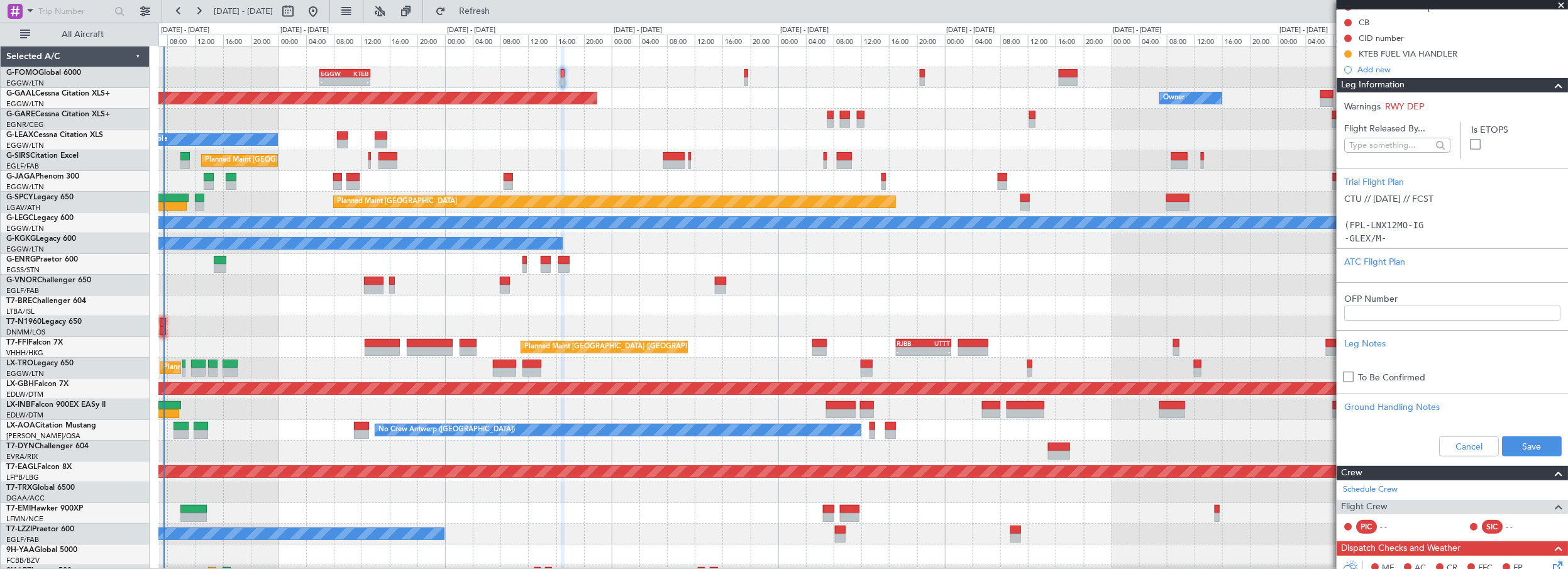
scroll to position [286, 0]
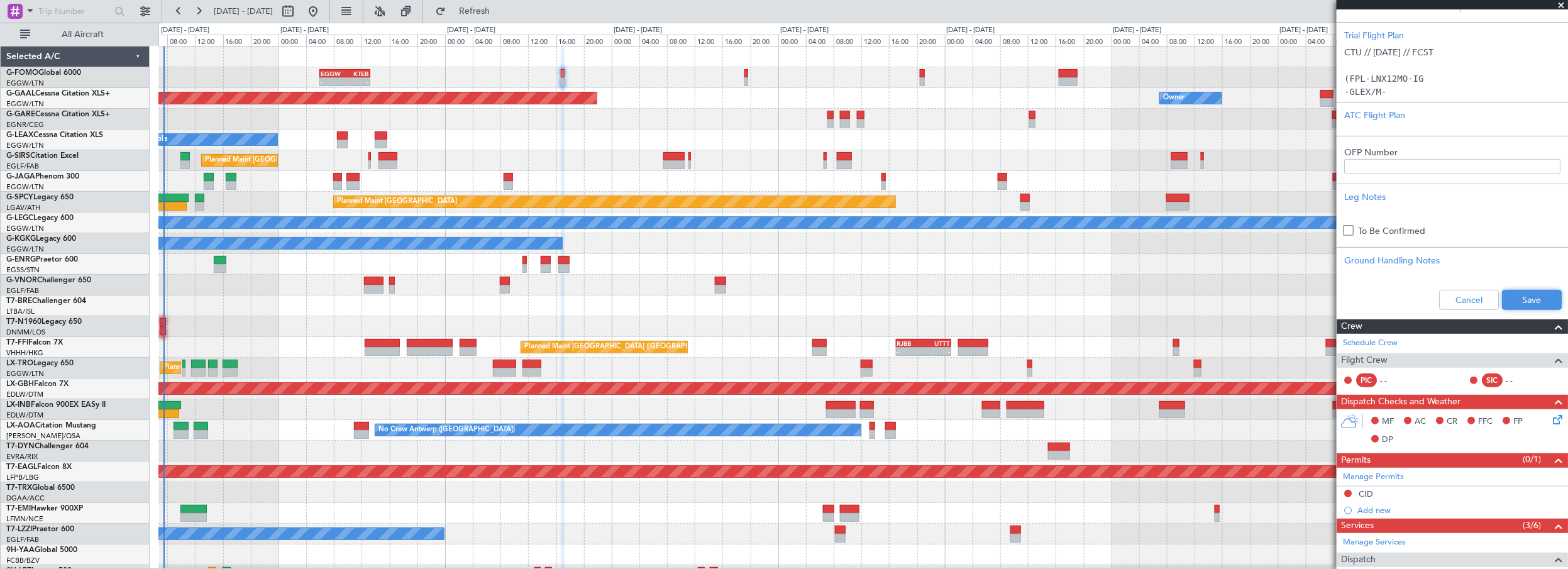
click at [1523, 299] on button "Save" at bounding box center [1532, 299] width 60 height 20
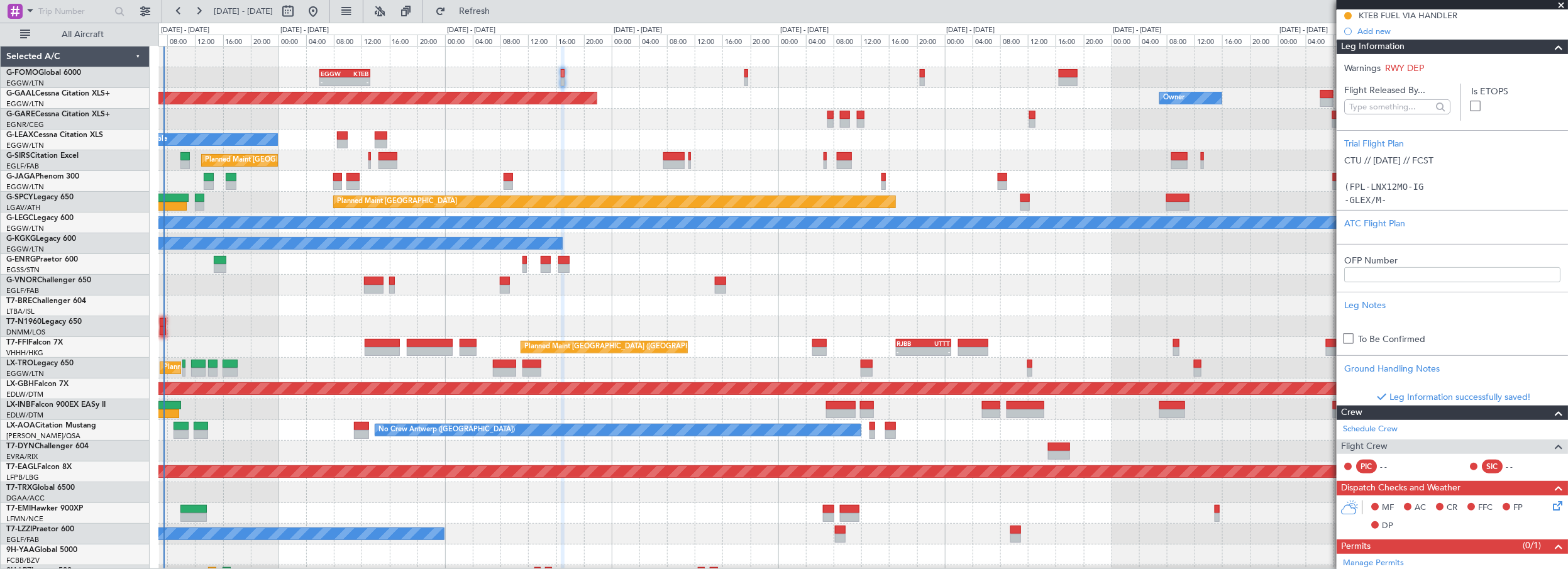
scroll to position [114, 0]
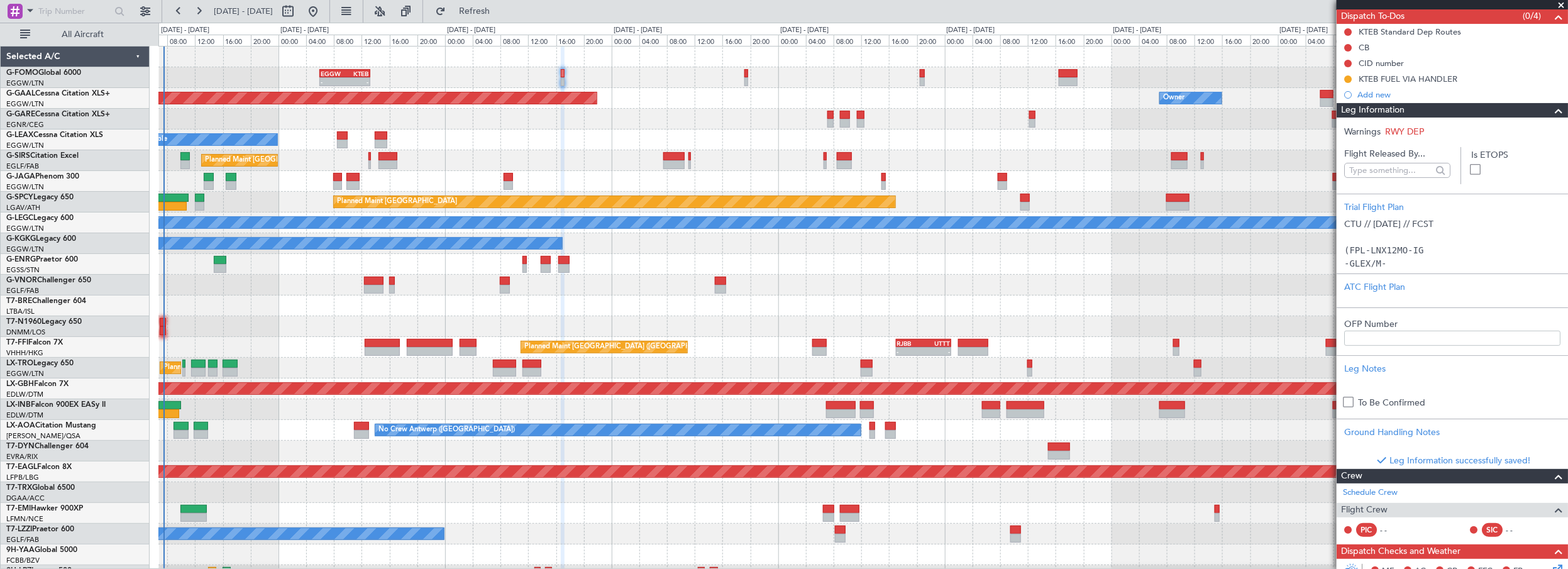
click at [1555, 112] on span at bounding box center [1558, 110] width 15 height 15
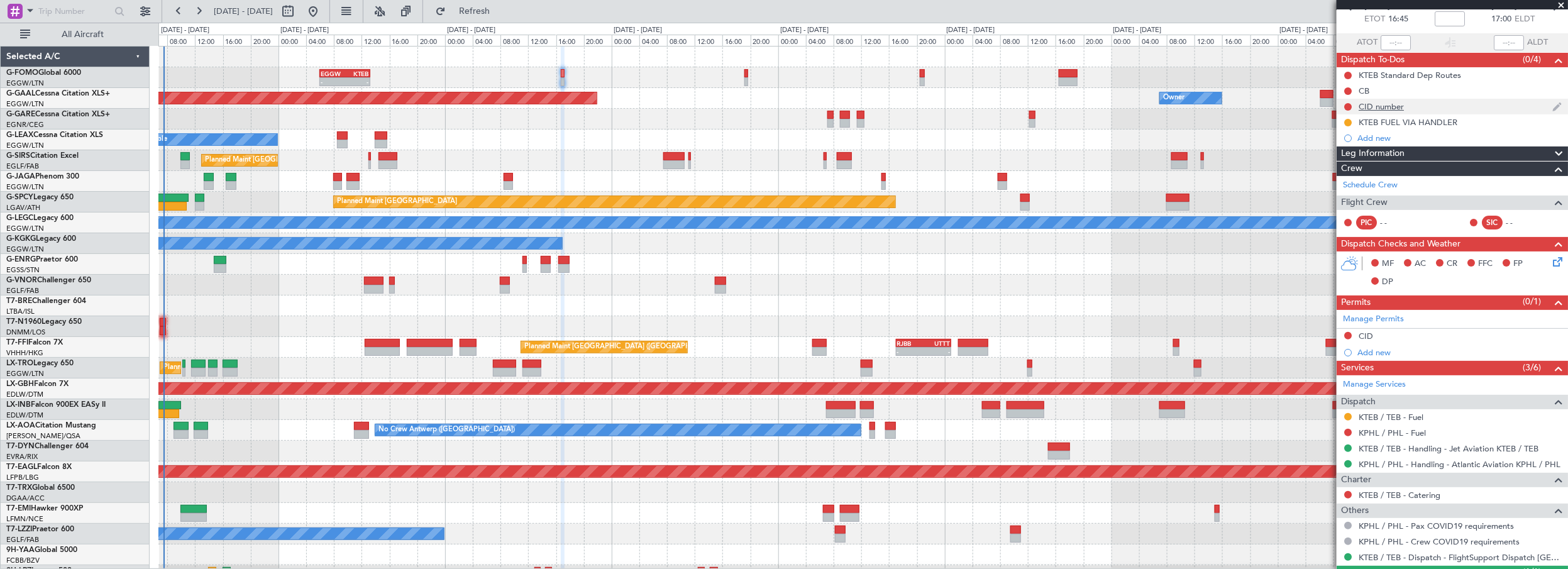
scroll to position [0, 0]
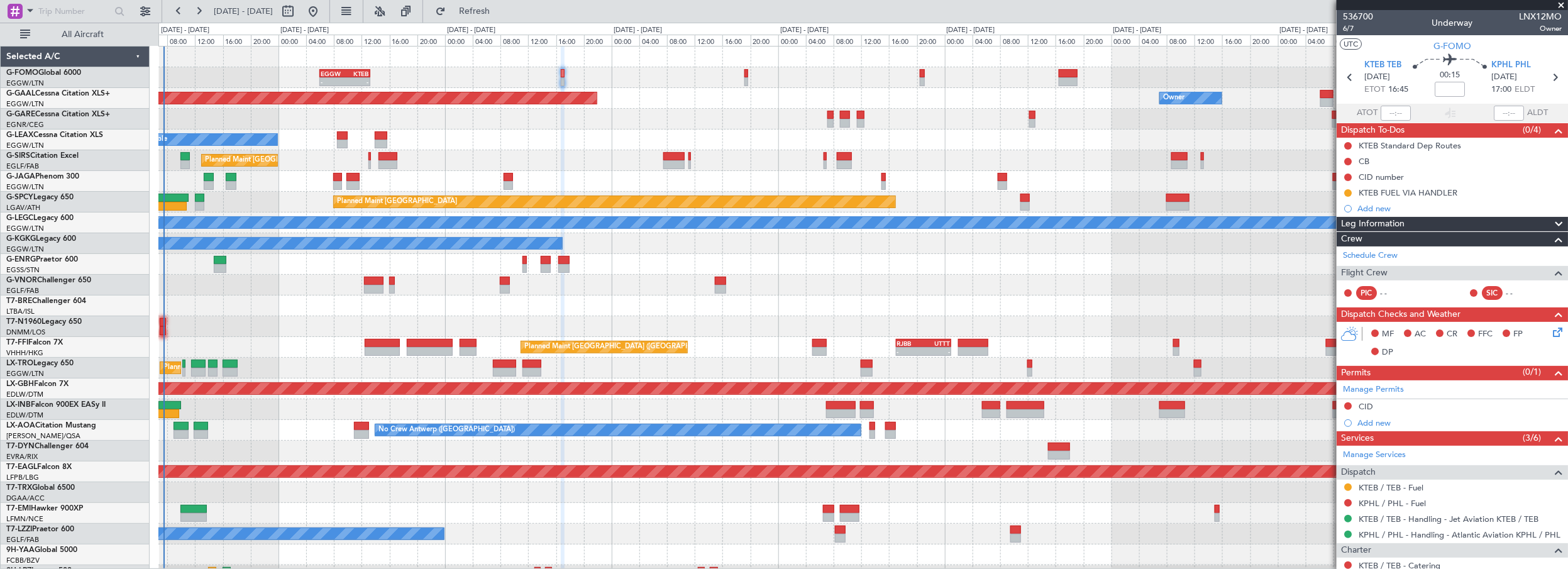
click at [1563, 6] on span at bounding box center [1561, 5] width 12 height 11
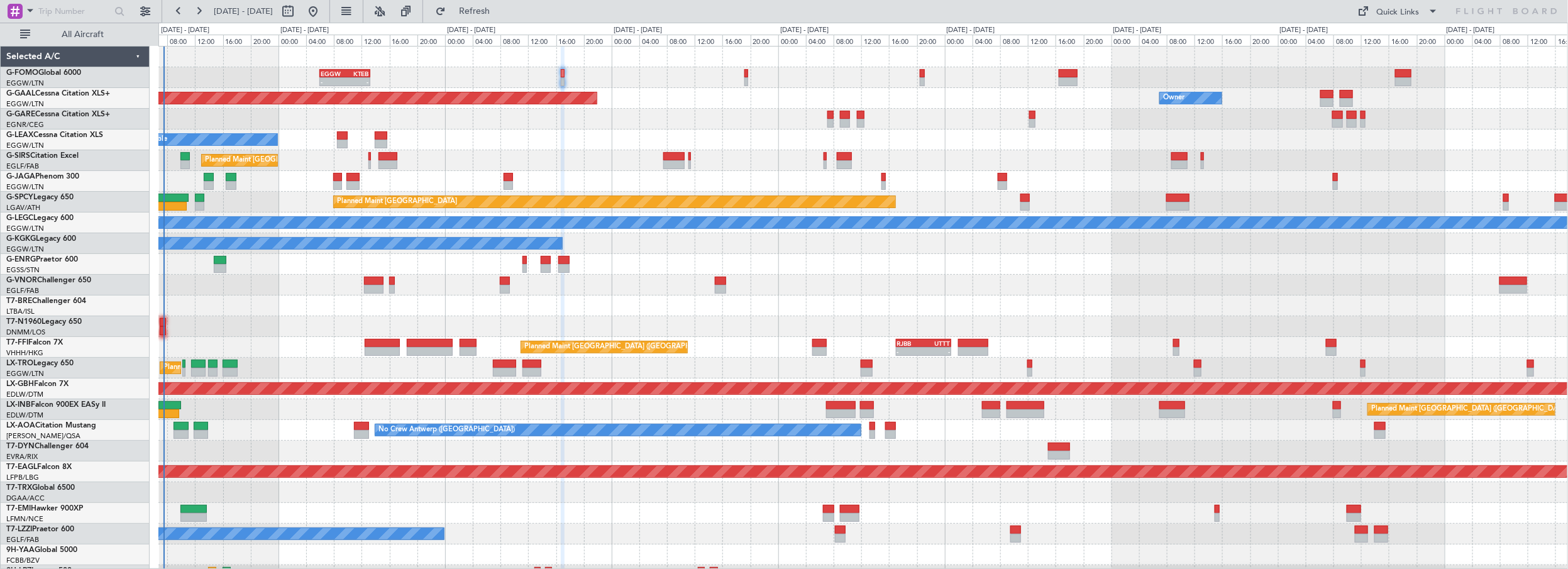
type input "0"
click at [576, 119] on div at bounding box center [863, 119] width 1409 height 21
click at [501, 9] on span "Refresh" at bounding box center [475, 12] width 53 height 9
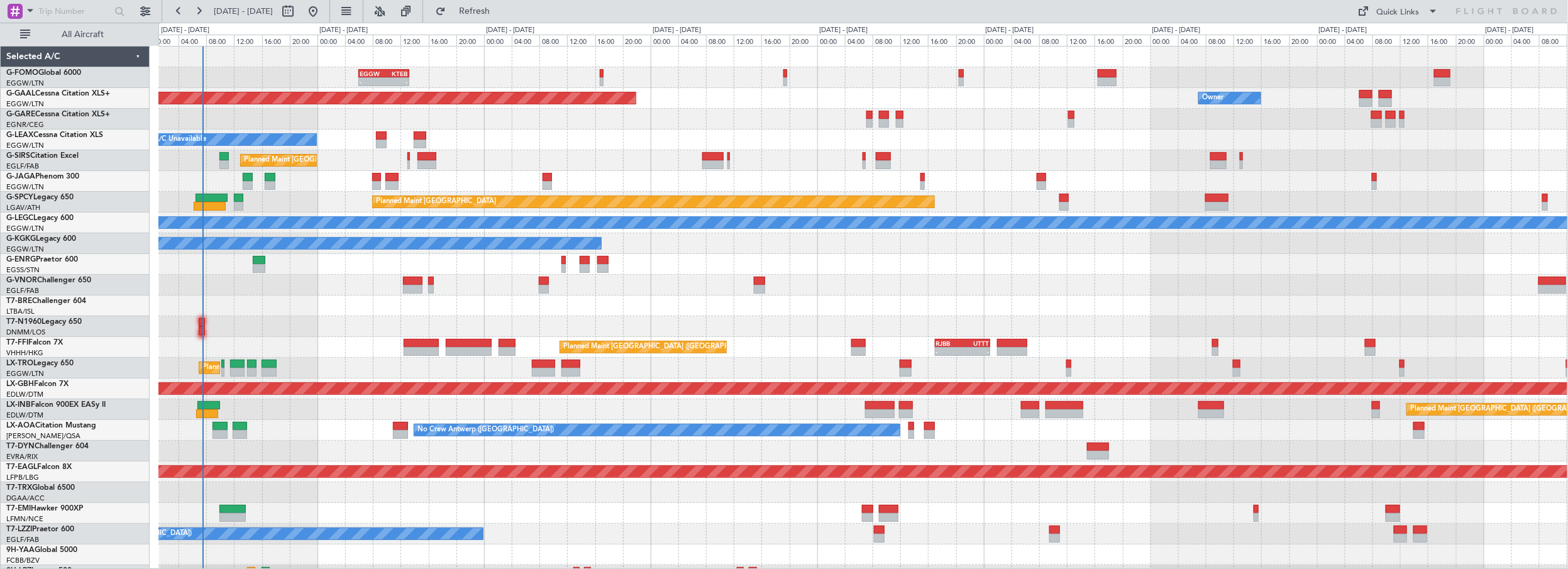
click at [663, 273] on div "Unplanned Maint [GEOGRAPHIC_DATA] ([GEOGRAPHIC_DATA]) A/C Unavailable" at bounding box center [863, 264] width 1409 height 21
click at [1430, 311] on div at bounding box center [863, 306] width 1409 height 21
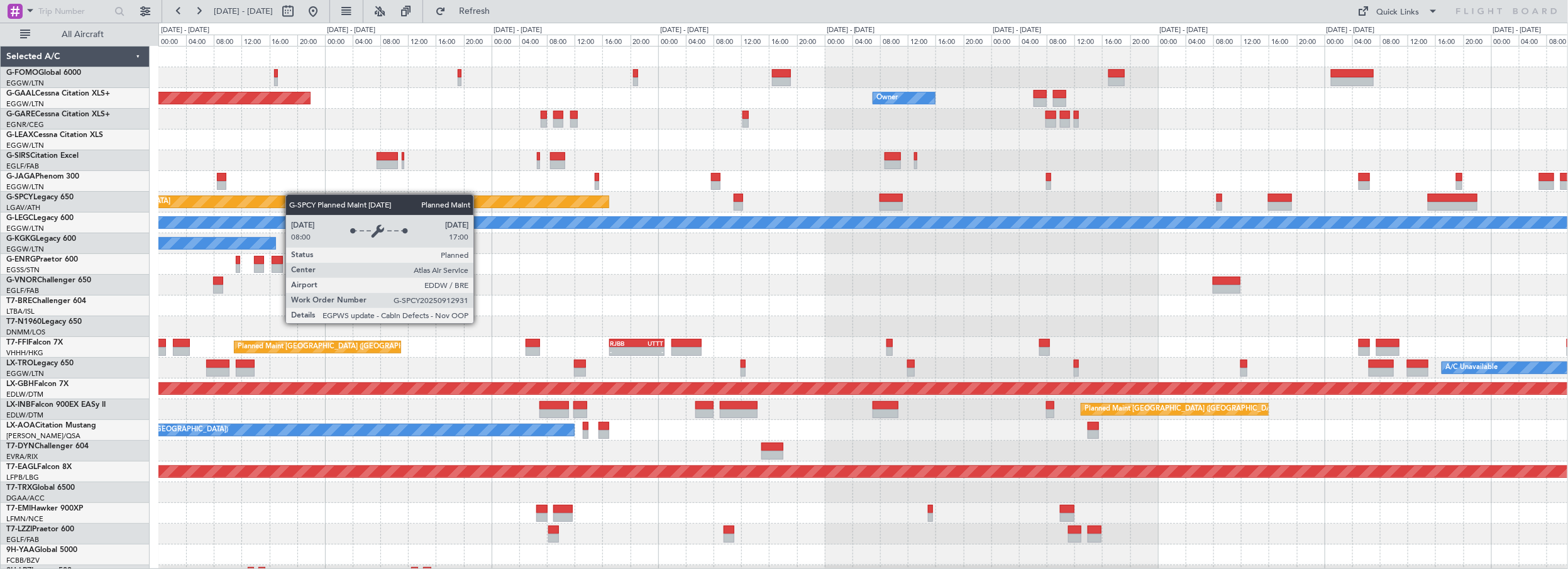
click at [262, 204] on div "EGGW 06:00 Z KTEB 13:15 Z - - Planned [GEOGRAPHIC_DATA] Owner Owner A/C Unavail…" at bounding box center [863, 399] width 1409 height 706
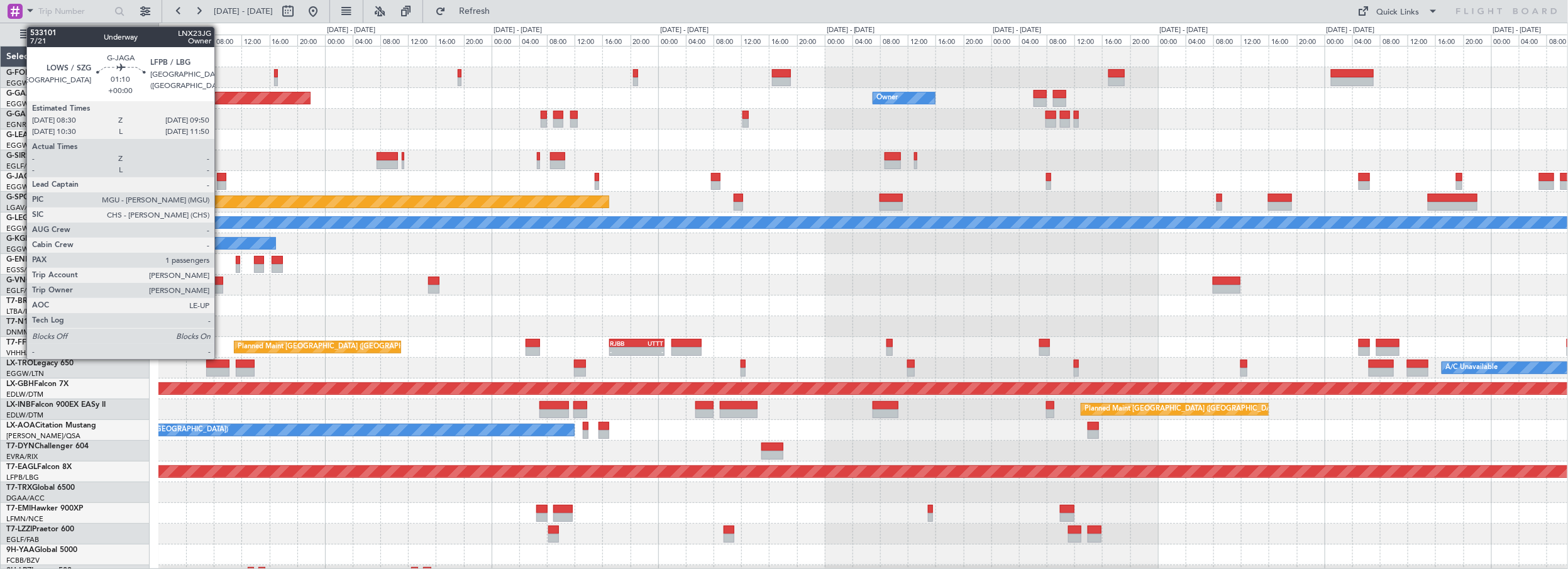
click at [221, 177] on div at bounding box center [222, 178] width 10 height 9
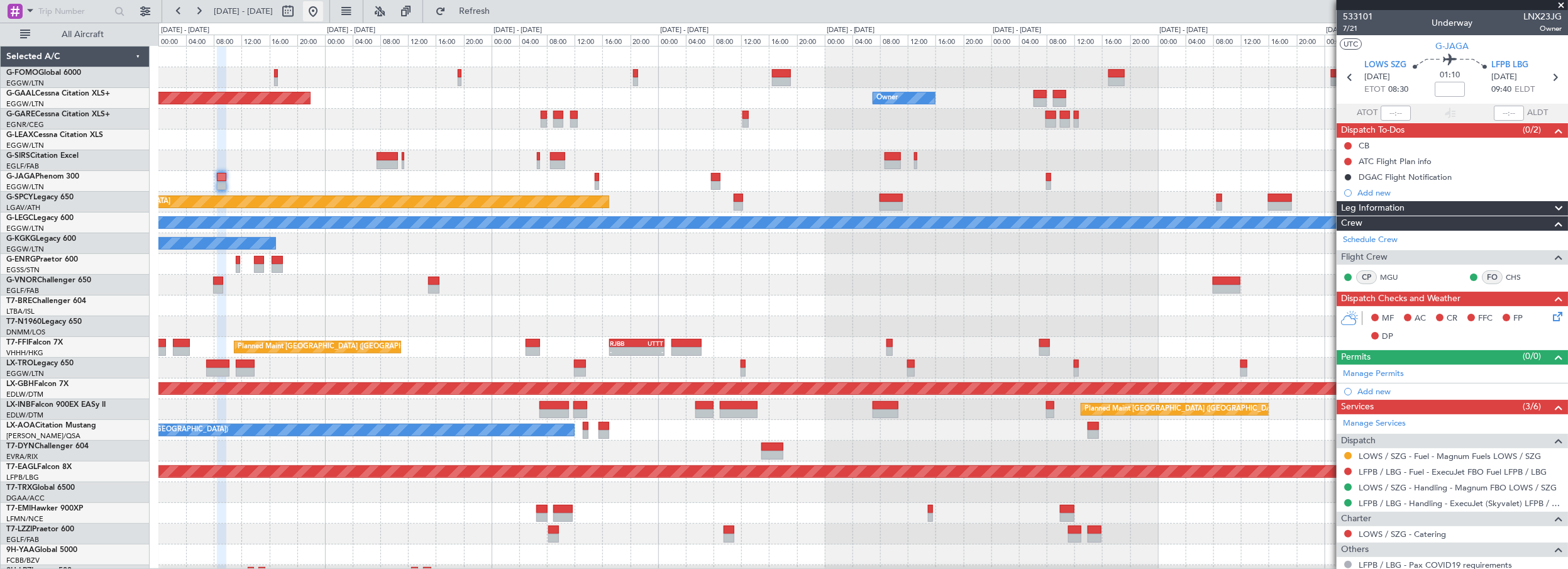
click at [323, 10] on button at bounding box center [313, 11] width 20 height 20
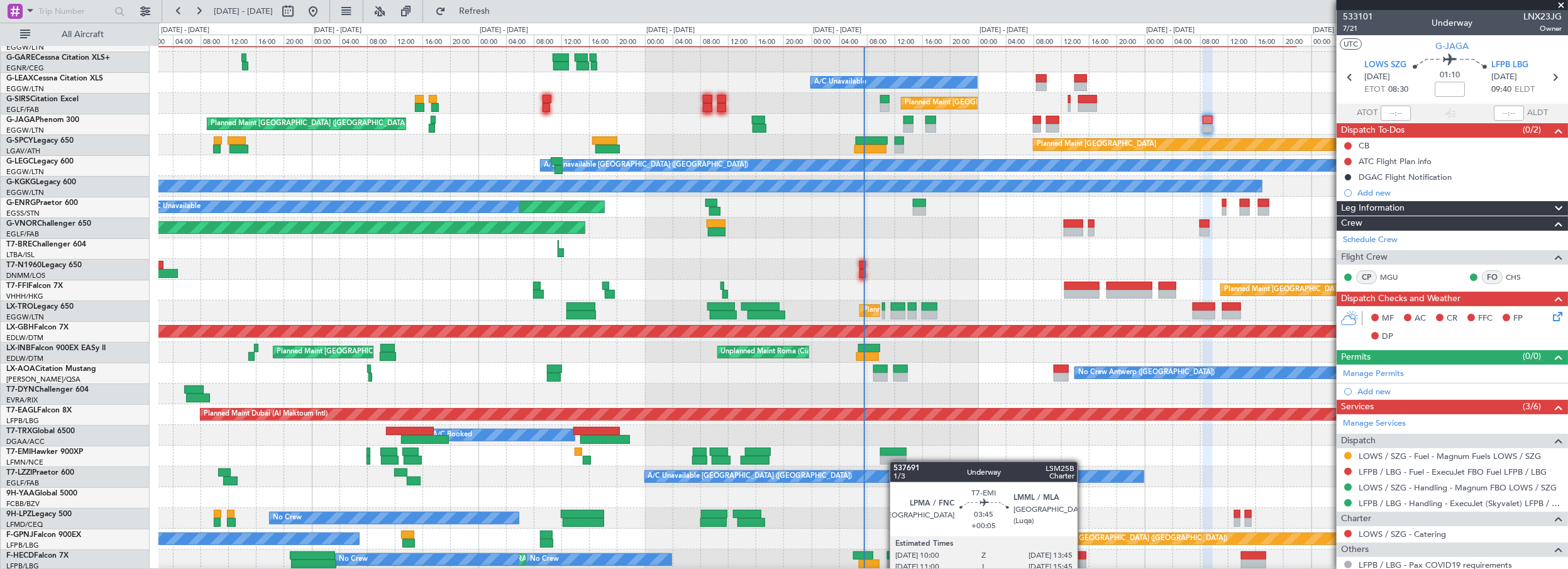
scroll to position [114, 0]
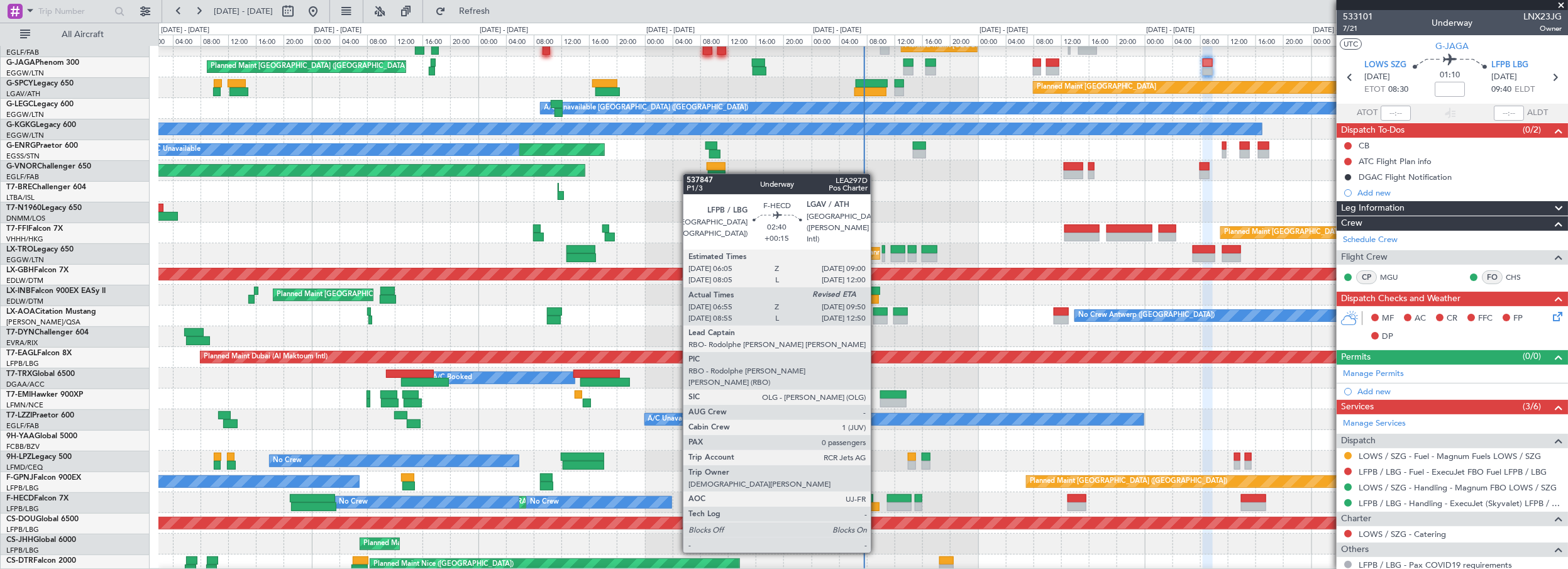
click at [877, 506] on div at bounding box center [869, 507] width 21 height 9
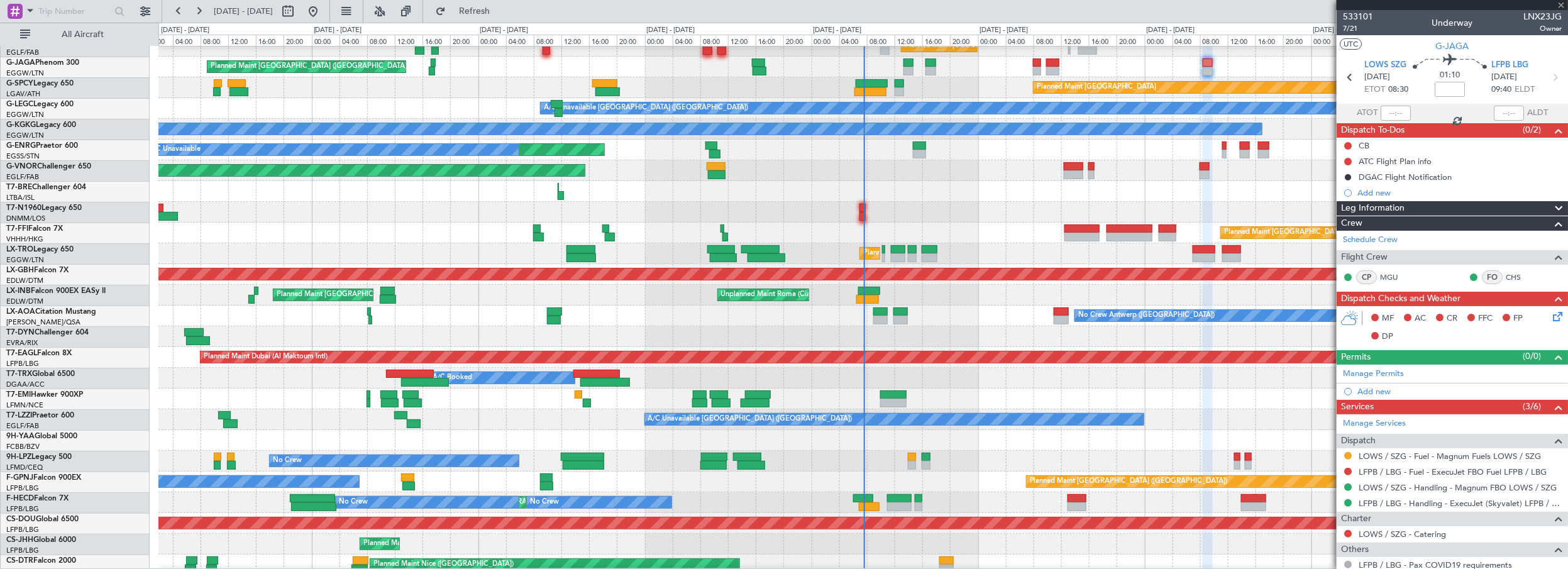
type input "+00:15"
type input "07:05"
type input "0"
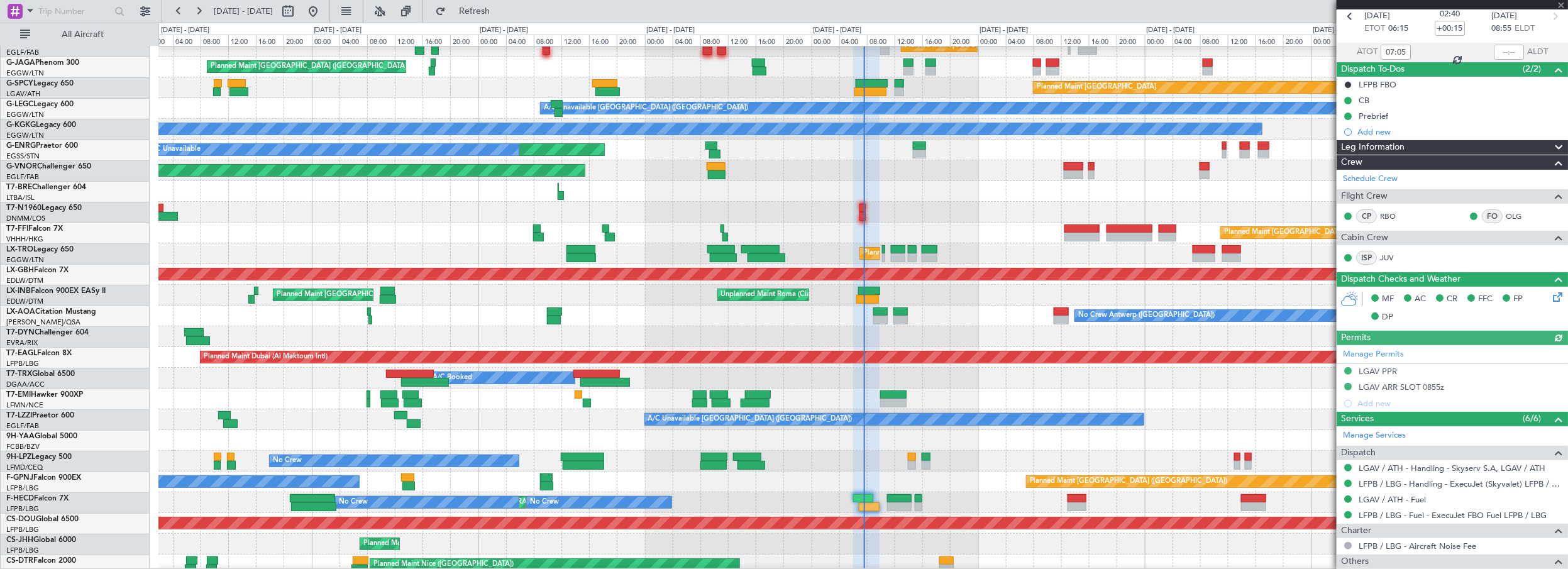
scroll to position [0, 0]
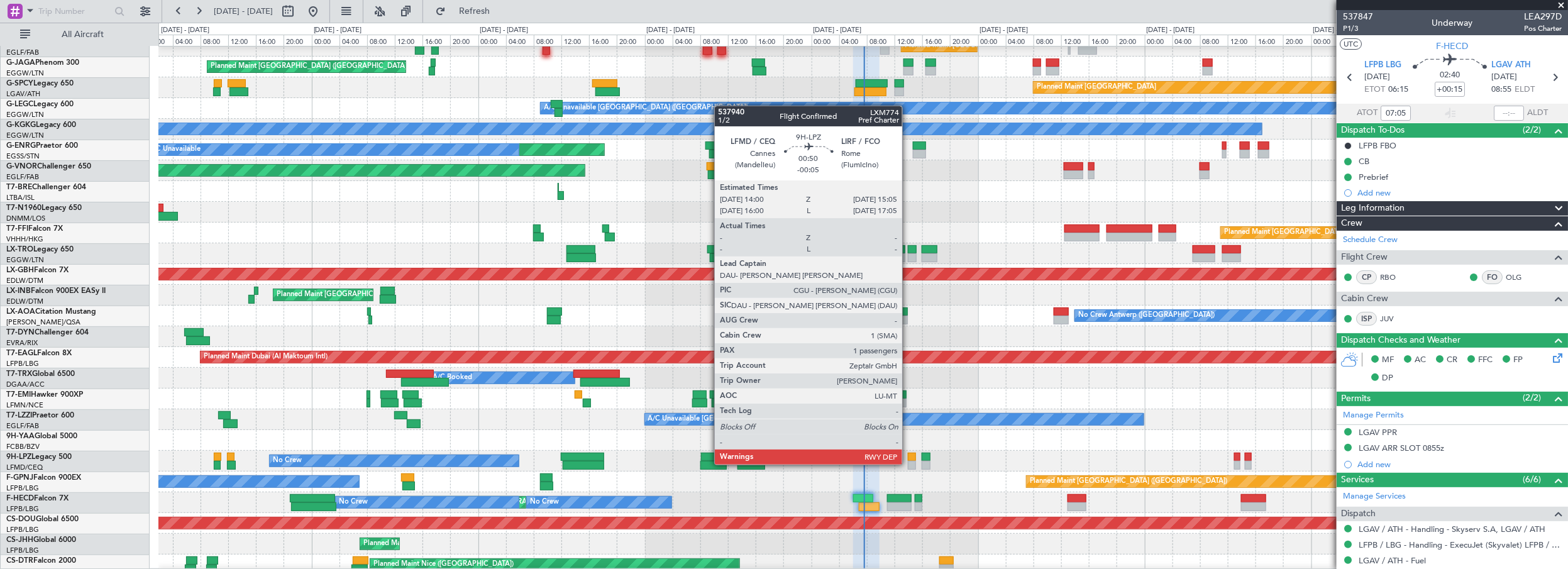
click at [911, 454] on div at bounding box center [912, 458] width 8 height 9
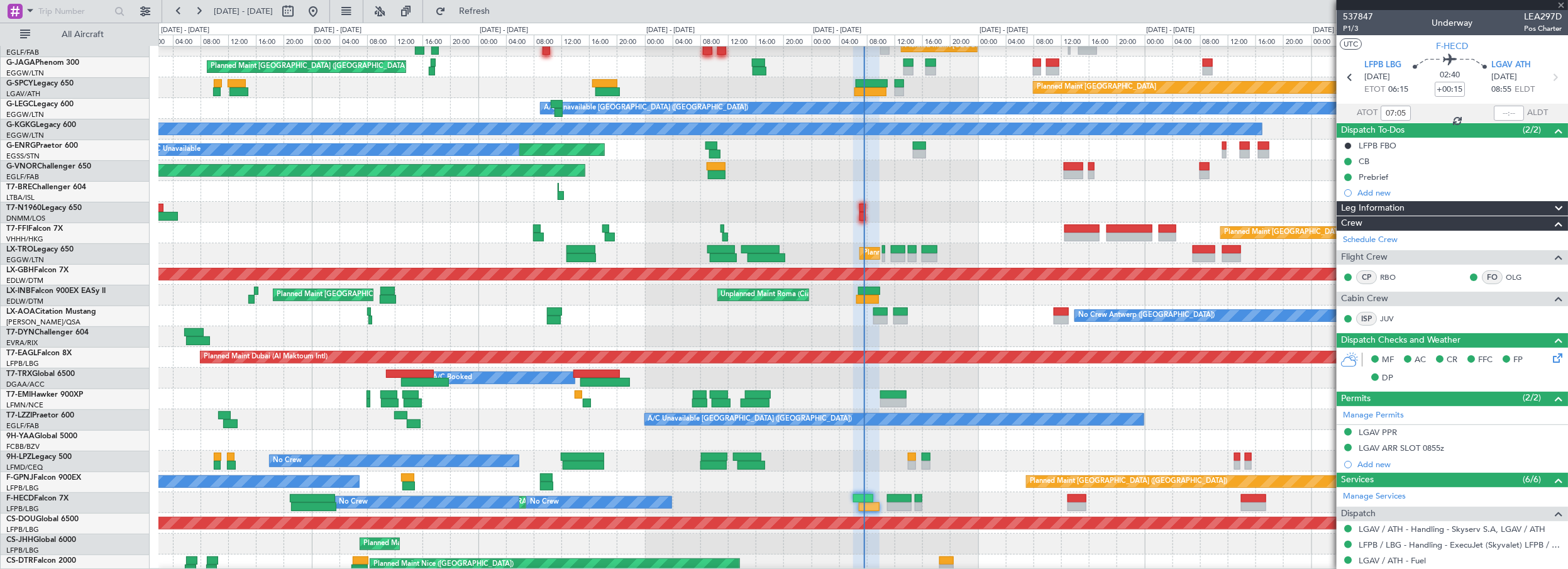
type input "-00:05"
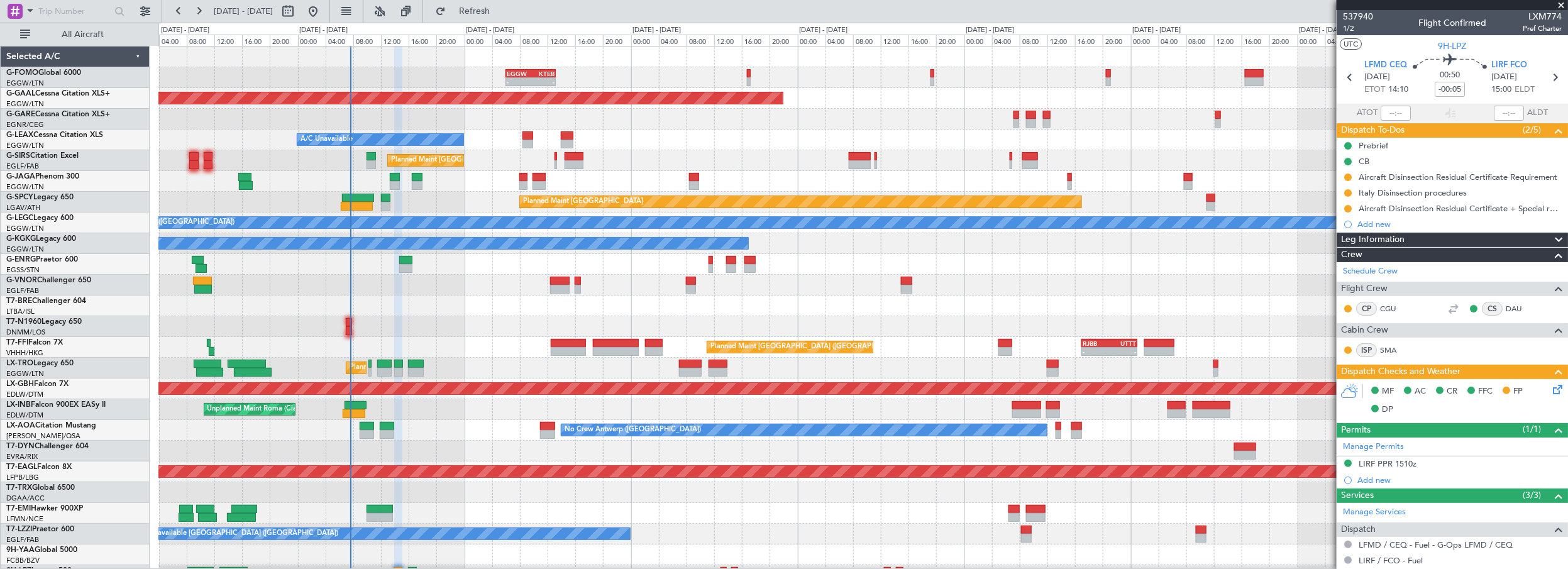
click at [528, 323] on div "- - EGGW 06:00 Z KTEB 13:15 Z Planned [GEOGRAPHIC_DATA] Owner A/C Unavailable P…" at bounding box center [863, 399] width 1409 height 706
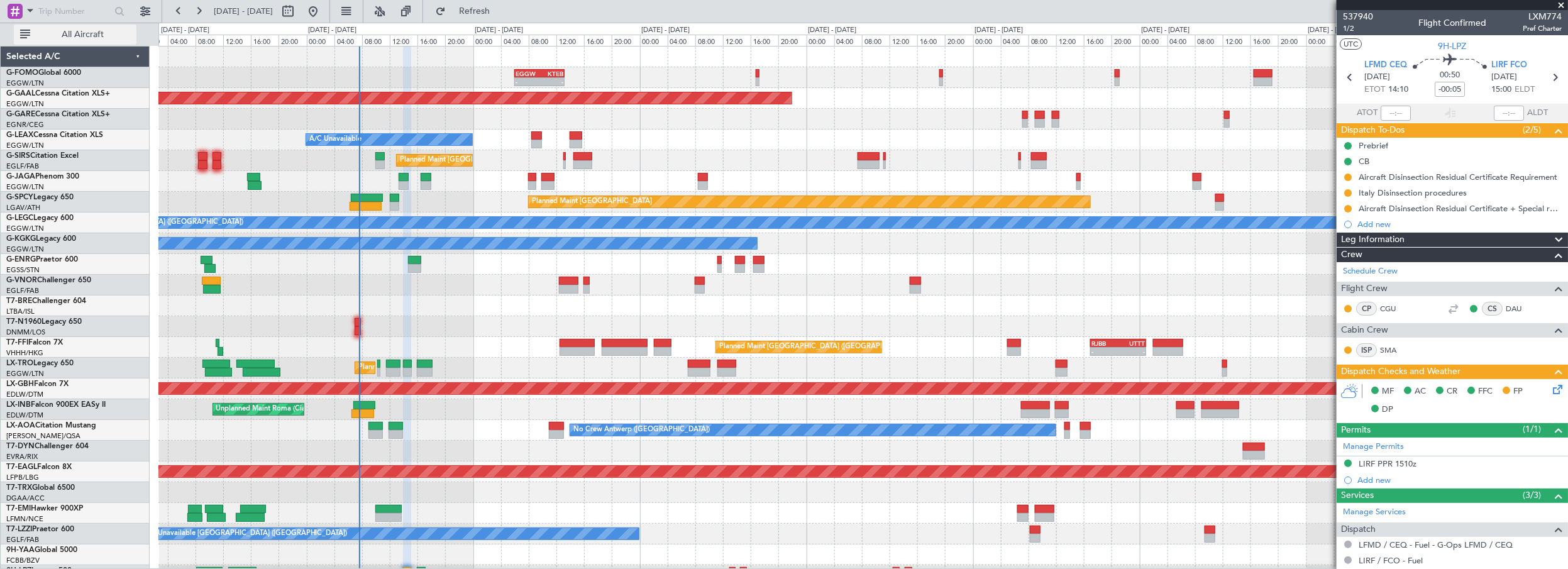
click at [74, 33] on span "All Aircraft" at bounding box center [82, 35] width 100 height 9
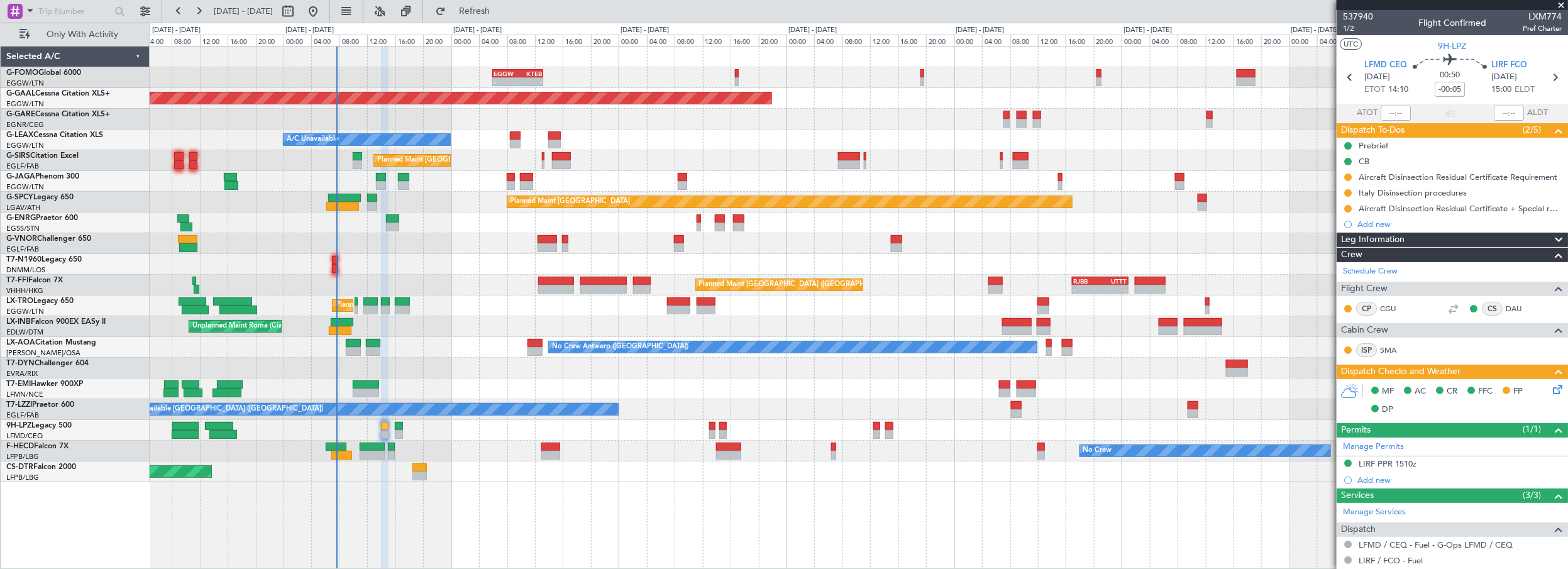
click at [638, 128] on div at bounding box center [859, 119] width 1418 height 21
drag, startPoint x: 1563, startPoint y: 5, endPoint x: 1172, endPoint y: 30, distance: 391.8
click at [1563, 5] on span at bounding box center [1561, 5] width 12 height 11
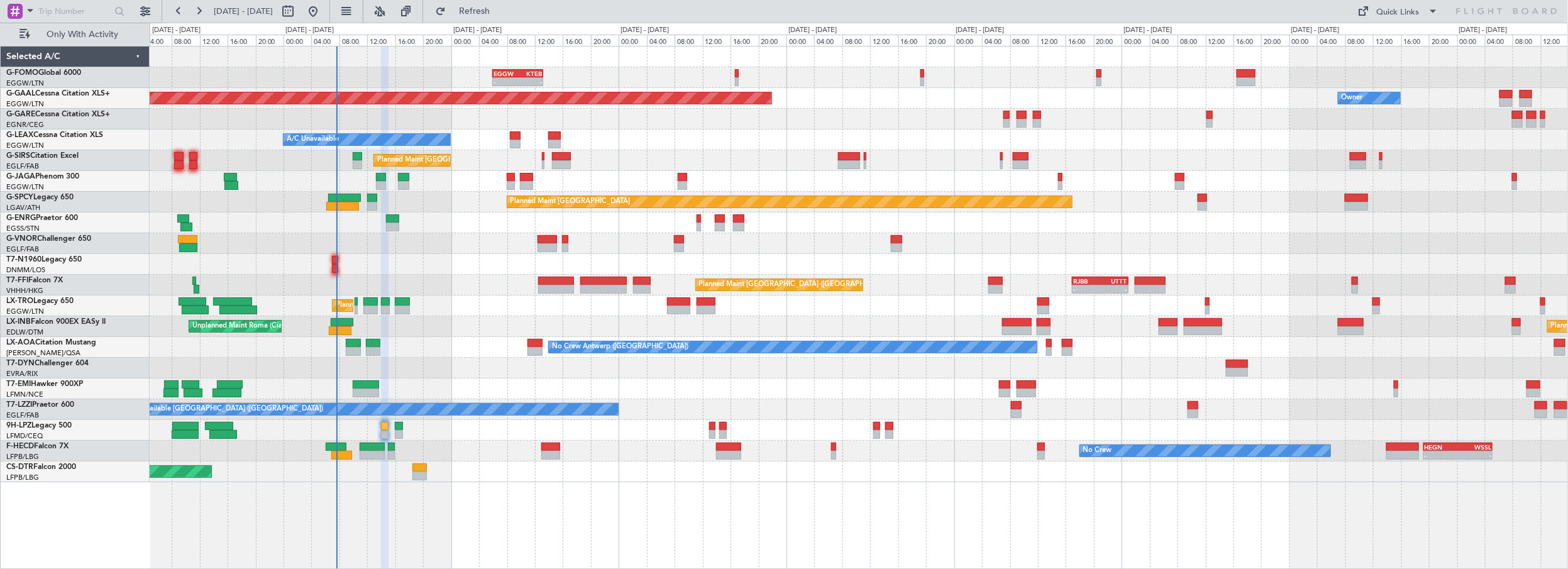
type input "0"
click at [505, 18] on button "Refresh" at bounding box center [467, 11] width 75 height 20
click at [823, 547] on div "- - EGGW 06:00 Z KTEB 13:15 Z Planned [GEOGRAPHIC_DATA] Owner A/C Unavailable P…" at bounding box center [859, 308] width 1419 height 524
